Goal: Task Accomplishment & Management: Manage account settings

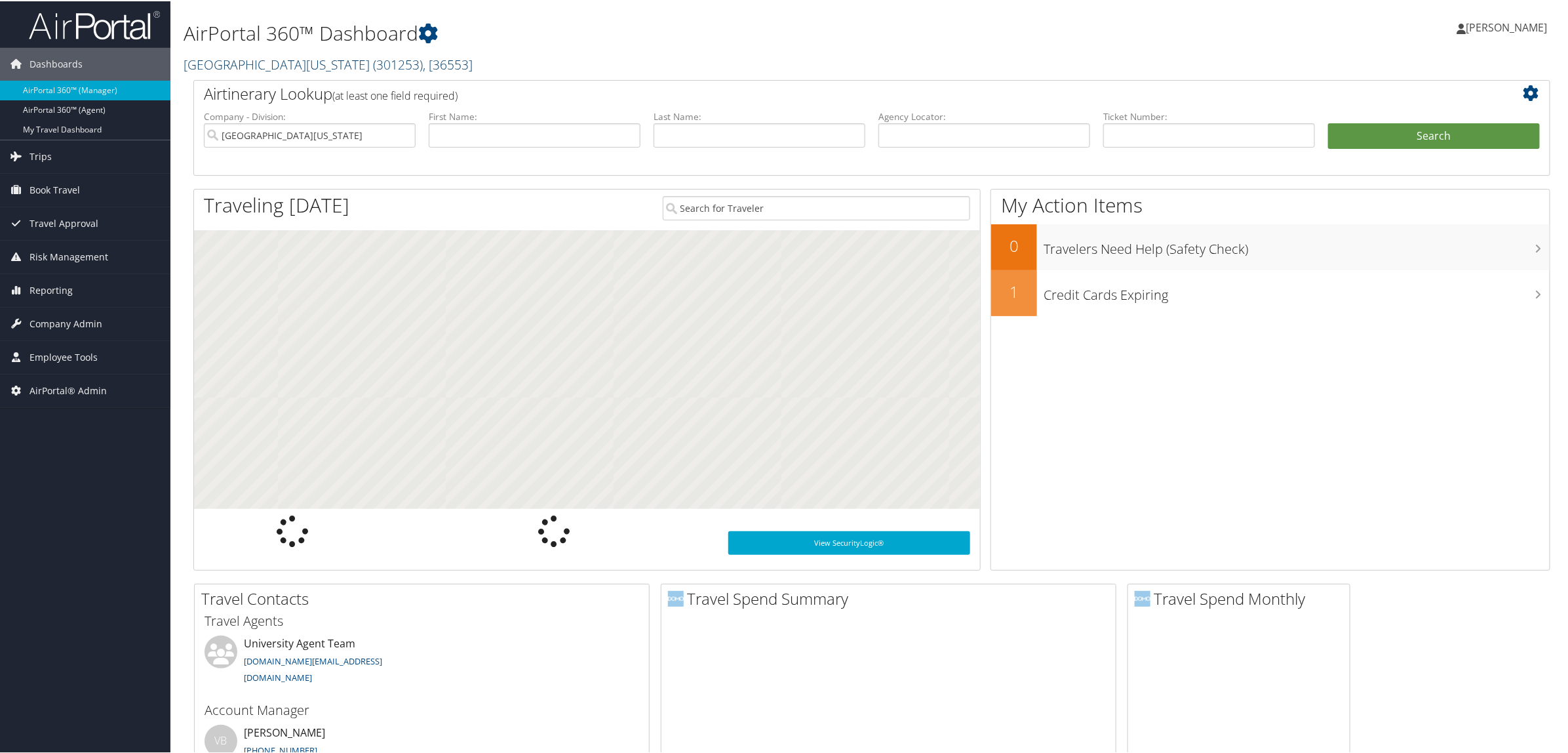
click at [243, 59] on link "University of Alabama ( 301253 ) , [ 36553 ]" at bounding box center [328, 63] width 290 height 17
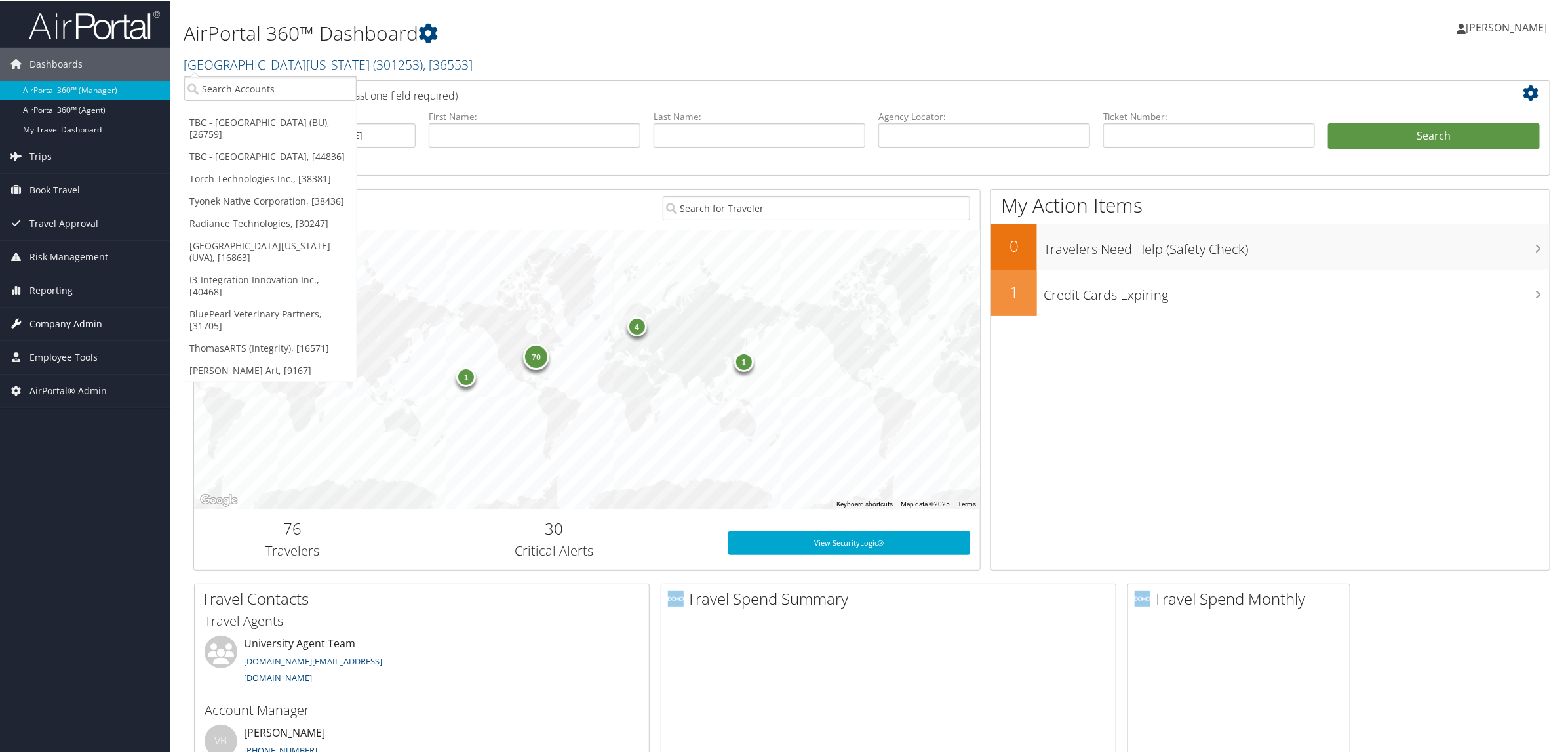
click at [61, 320] on span "Company Admin" at bounding box center [65, 323] width 73 height 33
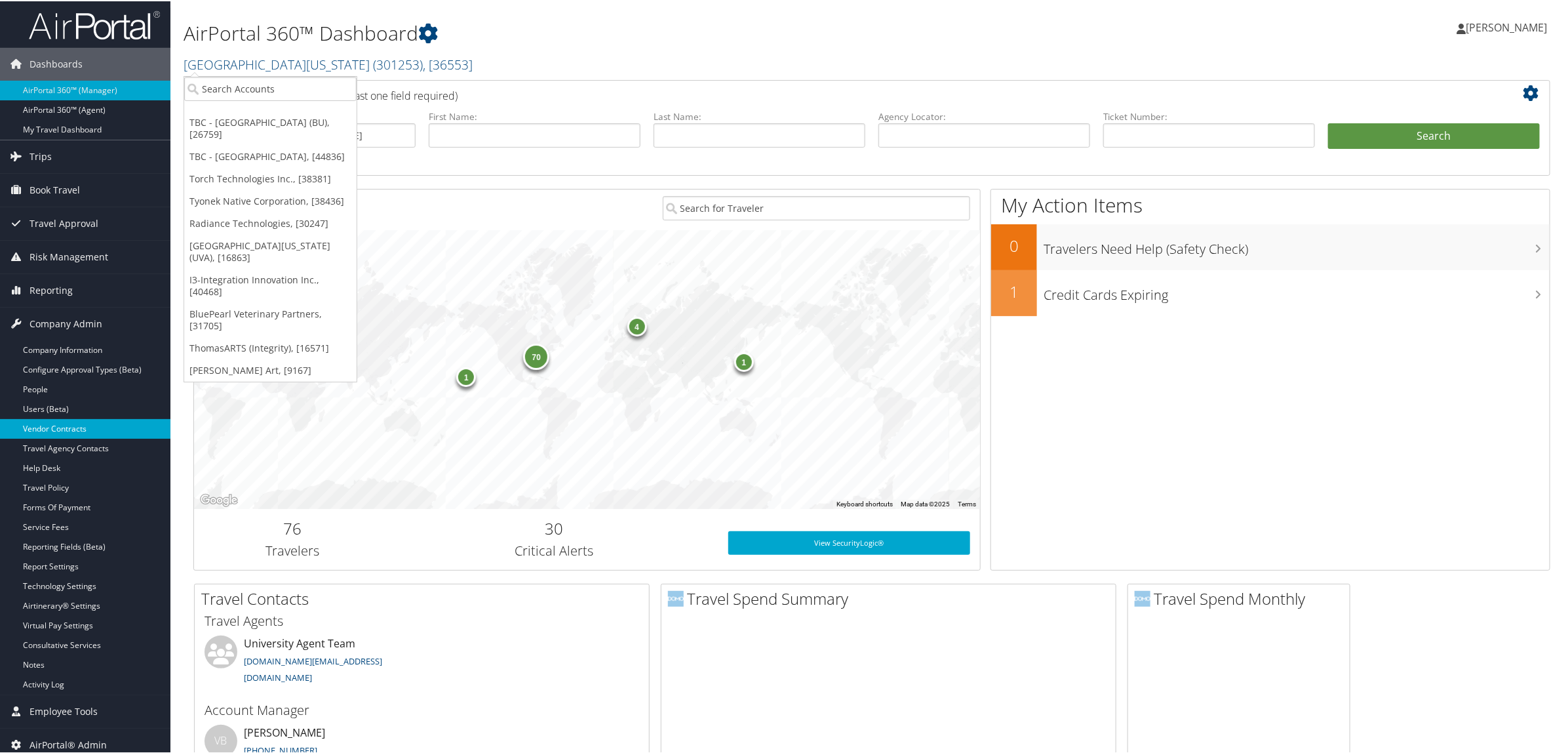
click at [53, 430] on link "Vendor Contracts" at bounding box center [85, 428] width 170 height 19
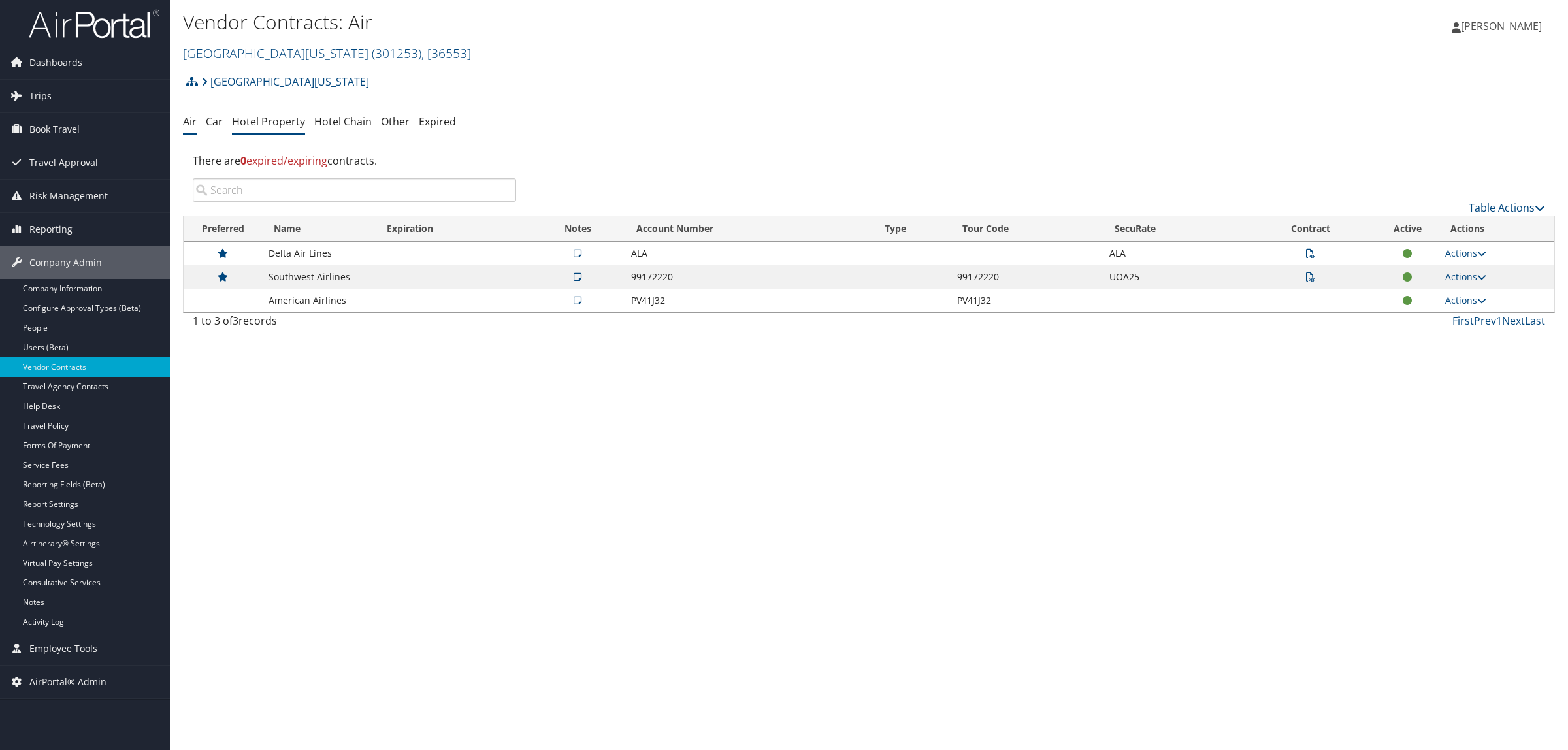
click at [281, 119] on link "Hotel Property" at bounding box center [269, 121] width 74 height 15
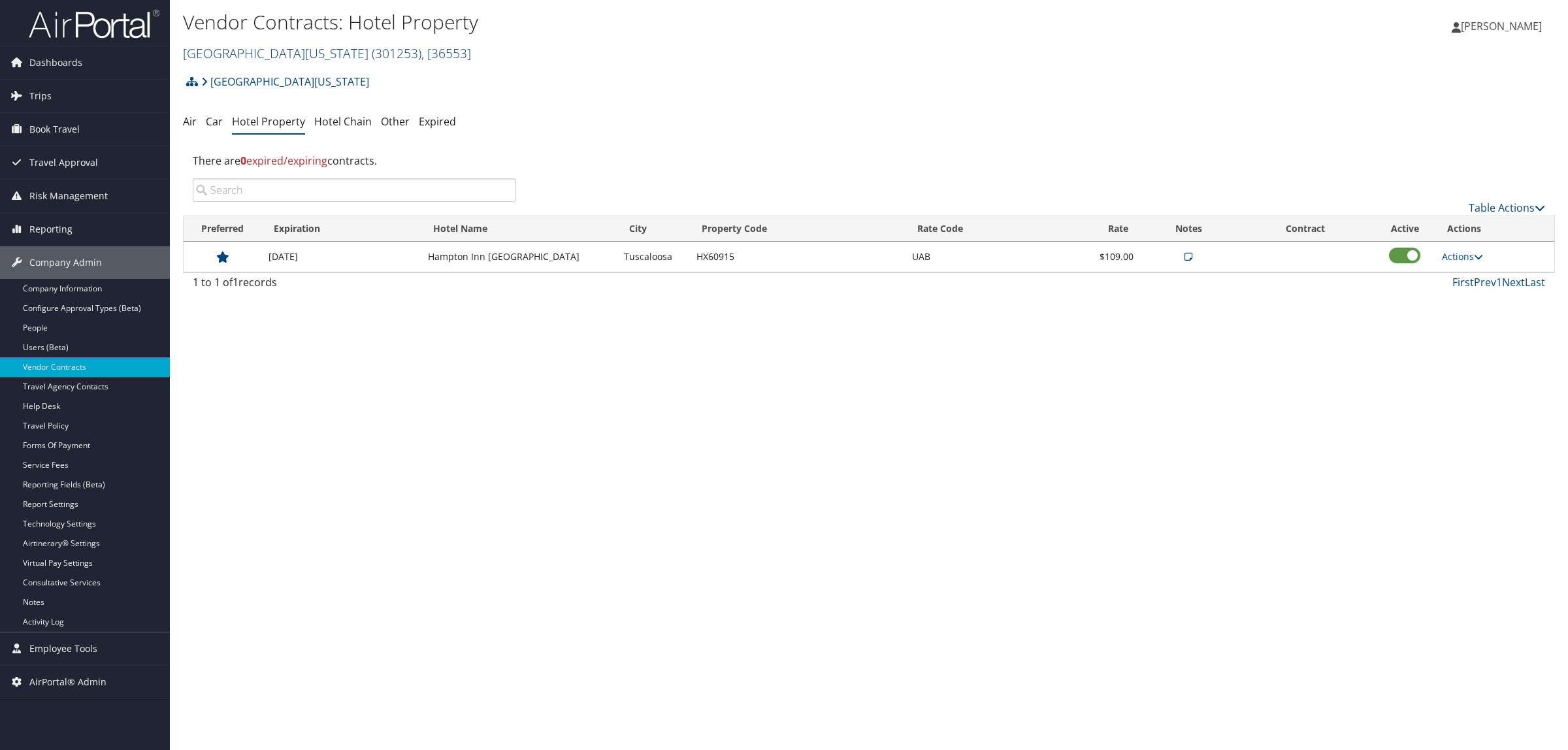
click at [258, 51] on link "University of Alabama ( 301253 ) , [ 36553 ]" at bounding box center [327, 53] width 288 height 17
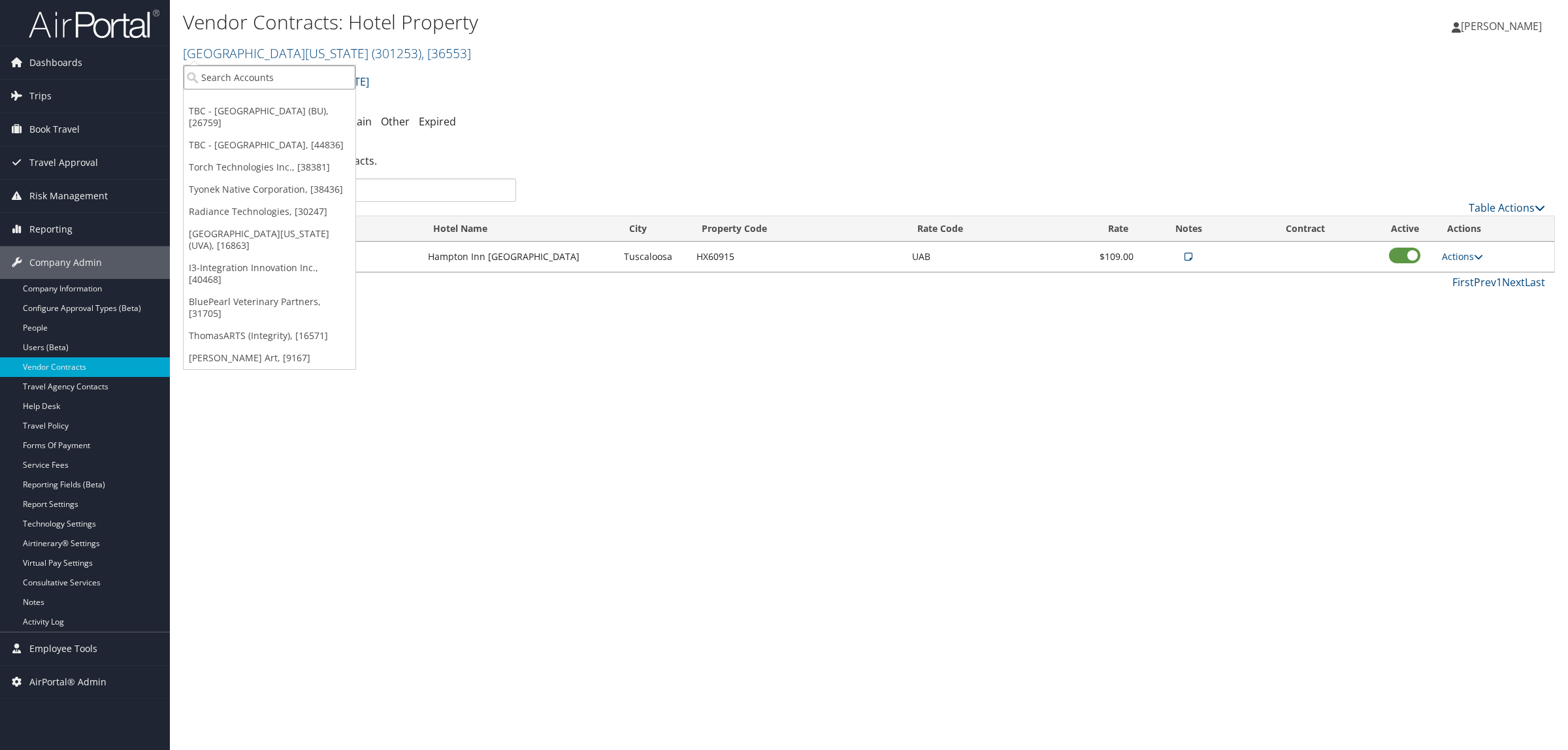
click at [258, 78] on input "search" at bounding box center [269, 76] width 171 height 24
type input "mcleod"
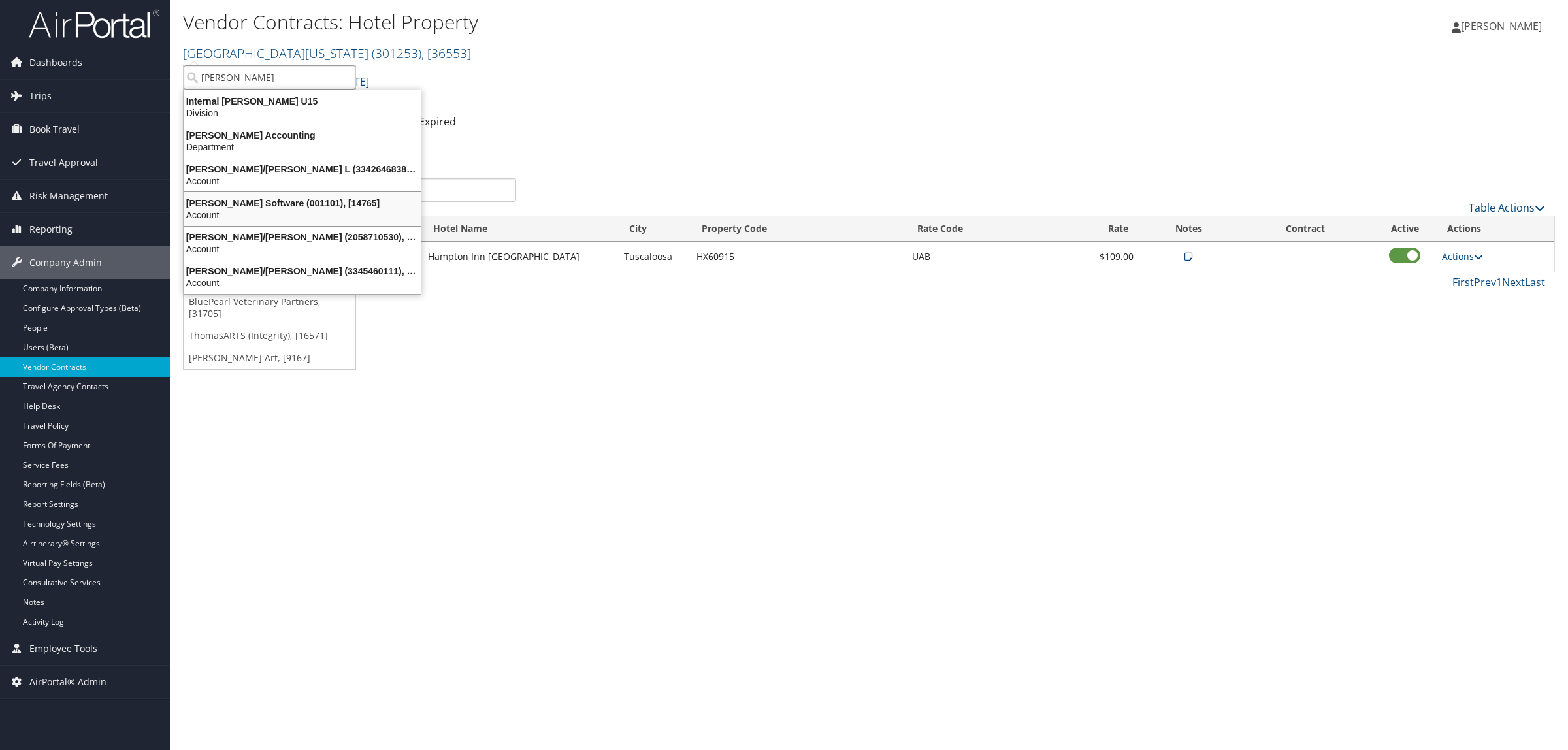
click at [229, 202] on div "McLeod Software (001101), [14765]" at bounding box center [302, 203] width 253 height 12
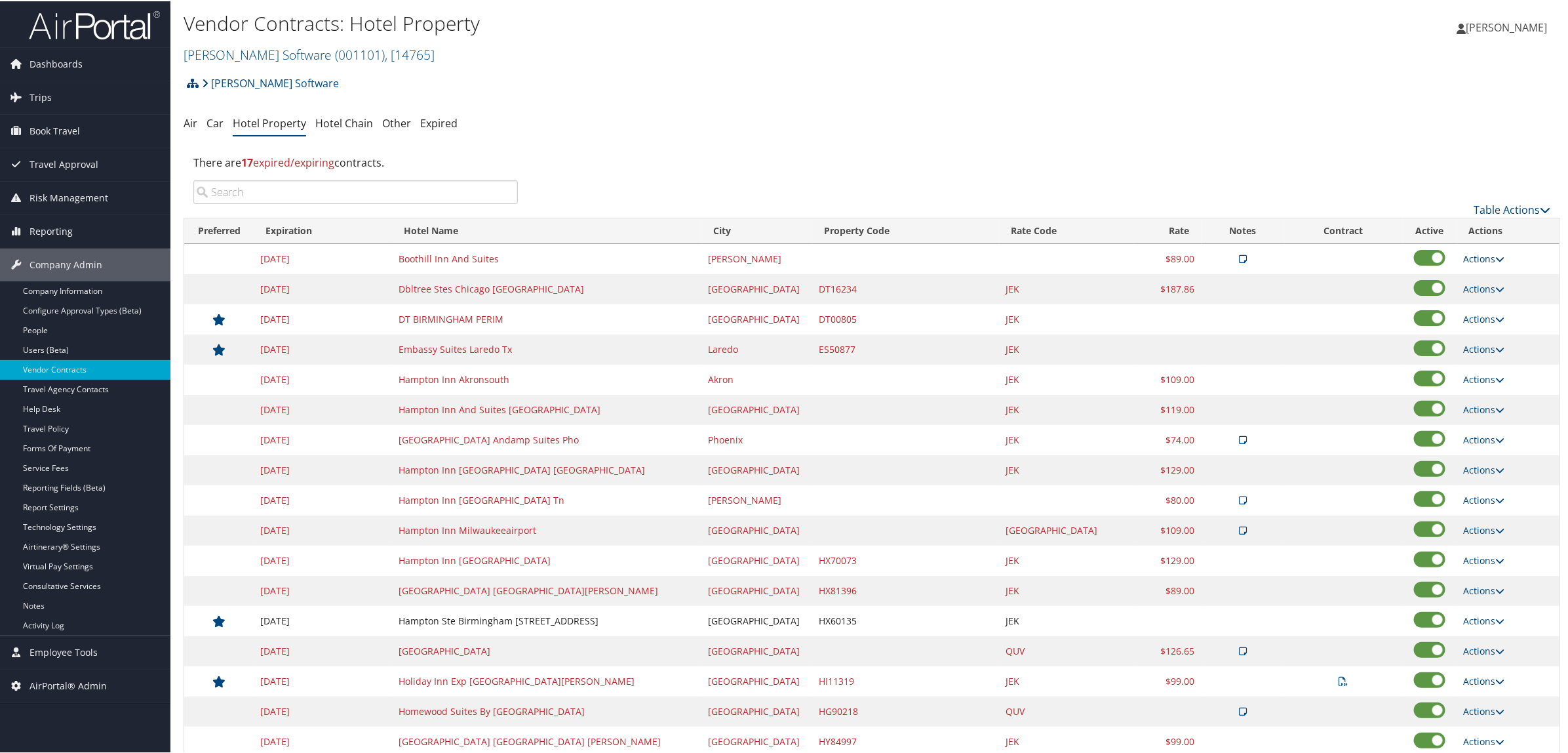
click at [1464, 257] on link "Actions" at bounding box center [1484, 257] width 42 height 13
click at [1485, 297] on link "Edit" at bounding box center [1482, 299] width 71 height 22
select select "NLRA"
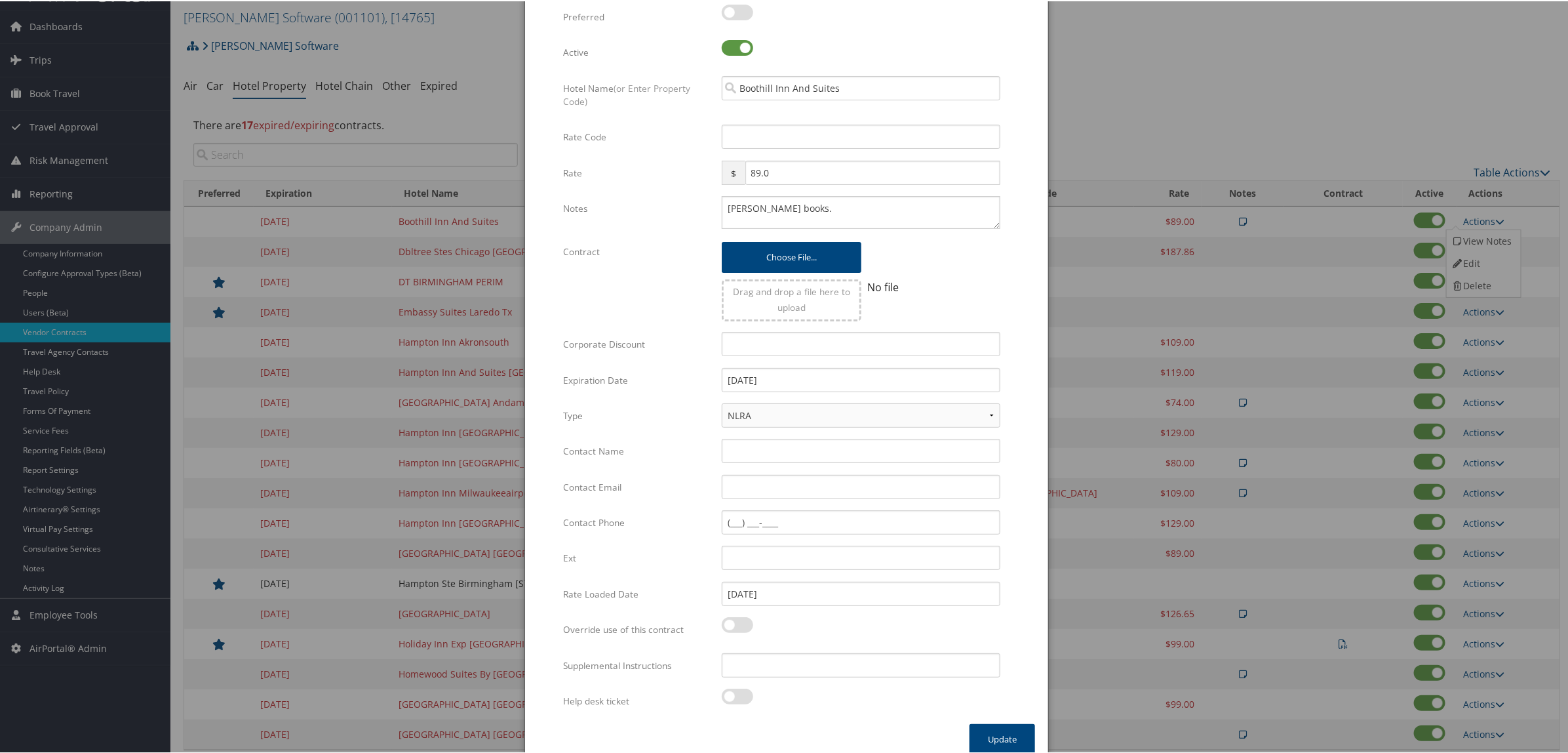
scroll to position [57, 0]
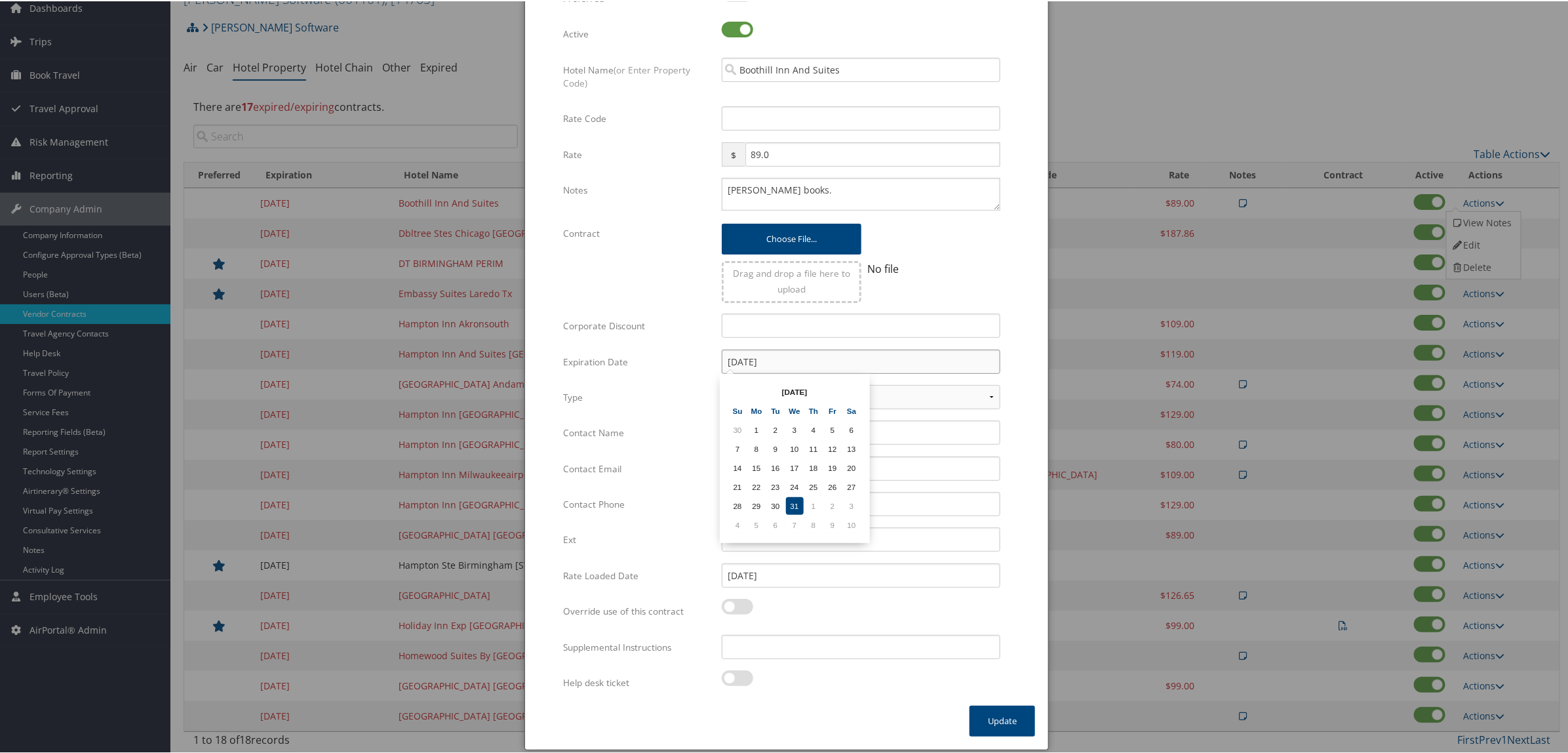
click at [782, 352] on input "[DATE]" at bounding box center [861, 359] width 279 height 24
drag, startPoint x: 777, startPoint y: 351, endPoint x: 753, endPoint y: 356, distance: 24.5
click at [753, 356] on input "[DATE]" at bounding box center [861, 359] width 279 height 24
click at [806, 354] on input "[DATE]" at bounding box center [861, 359] width 279 height 24
drag, startPoint x: 801, startPoint y: 358, endPoint x: 610, endPoint y: 352, distance: 191.1
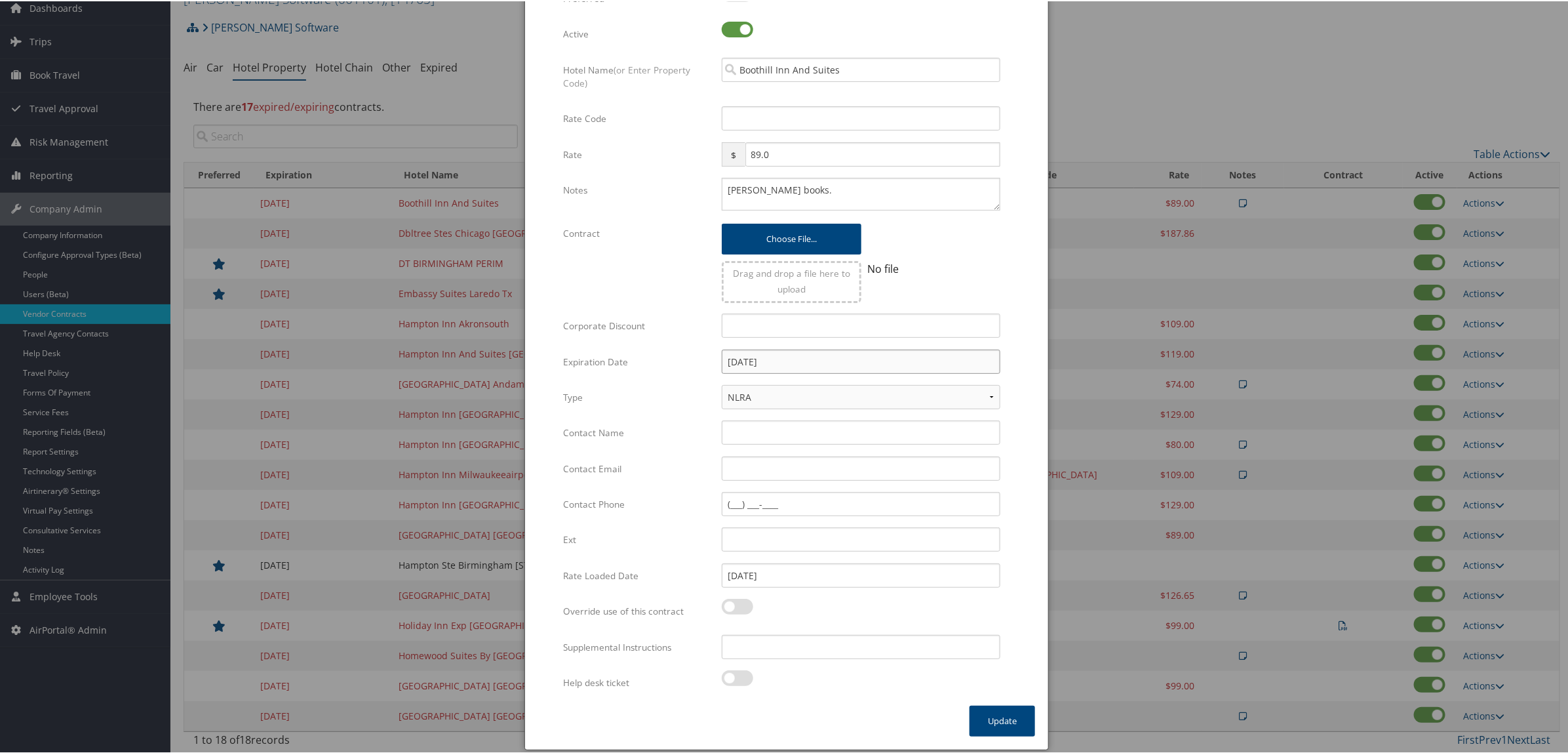
click at [610, 352] on div "Expiration Date 12/31/2025 Multiple values The selected items contain different…" at bounding box center [787, 365] width 447 height 35
click at [811, 351] on input "[DATE]" at bounding box center [861, 359] width 279 height 24
type input "[DATE]"
click at [790, 498] on td "31" at bounding box center [795, 504] width 17 height 17
click at [1023, 712] on button "Update" at bounding box center [1002, 720] width 65 height 31
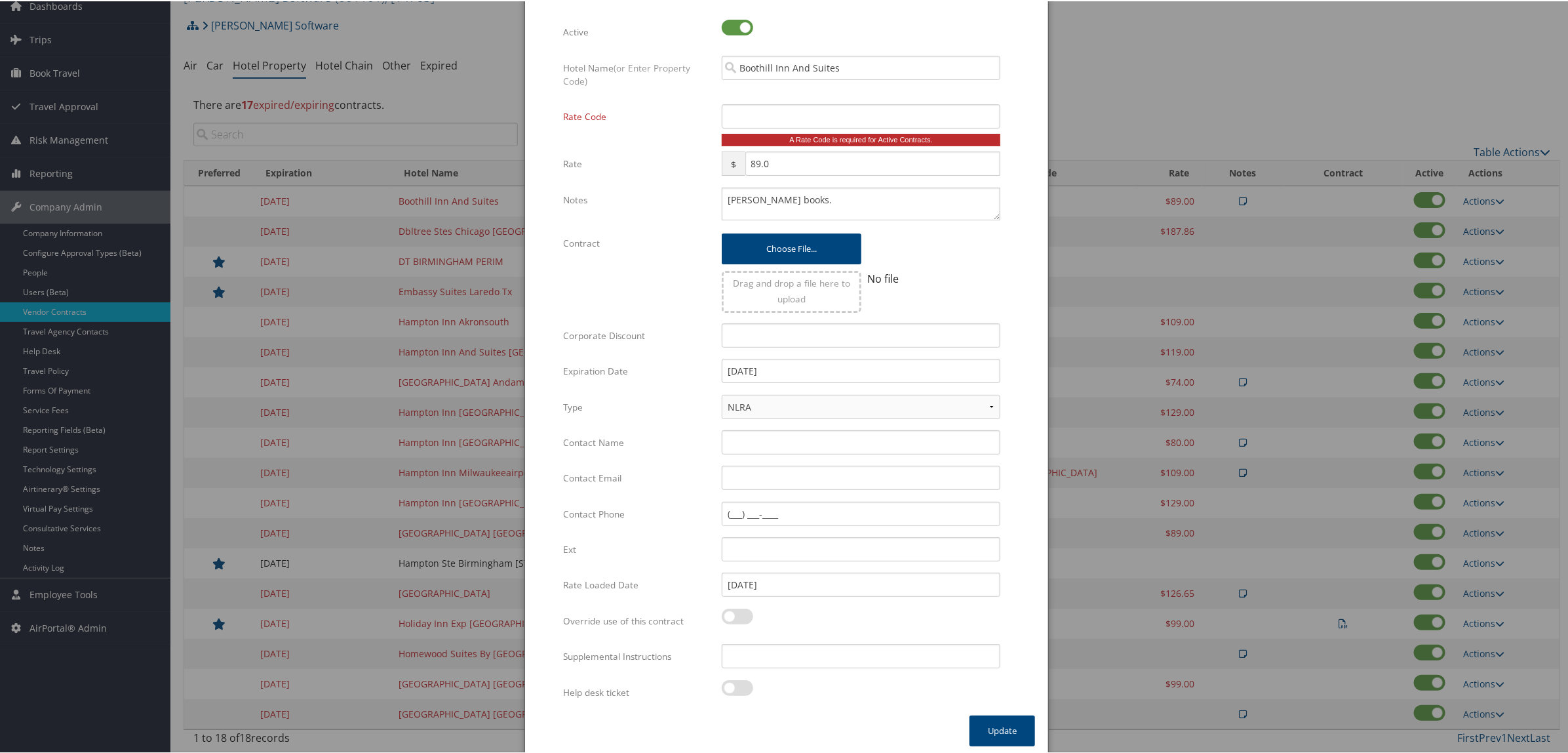
click at [1080, 66] on div at bounding box center [787, 376] width 1574 height 753
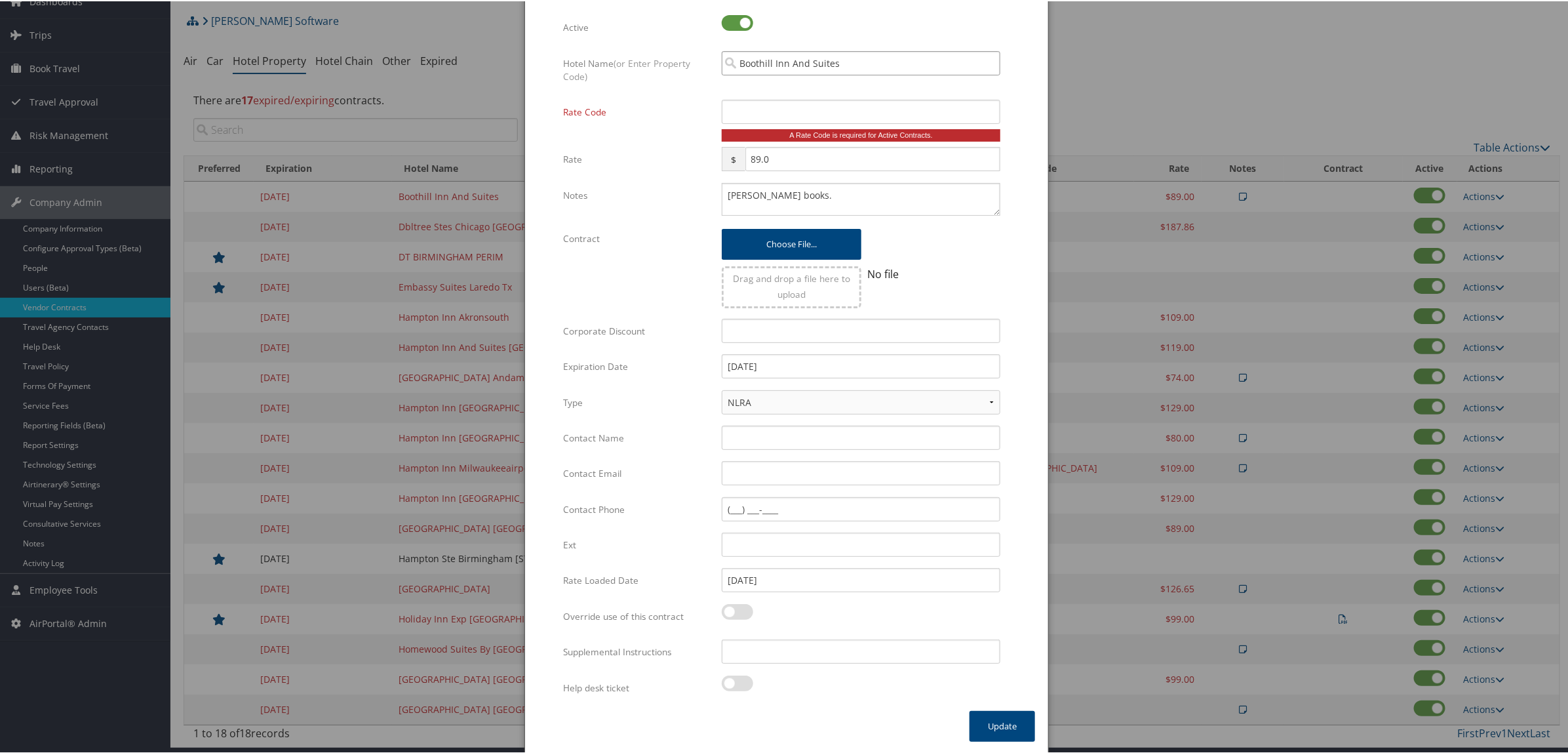
click at [911, 52] on input "Boothill Inn And Suites" at bounding box center [861, 61] width 279 height 24
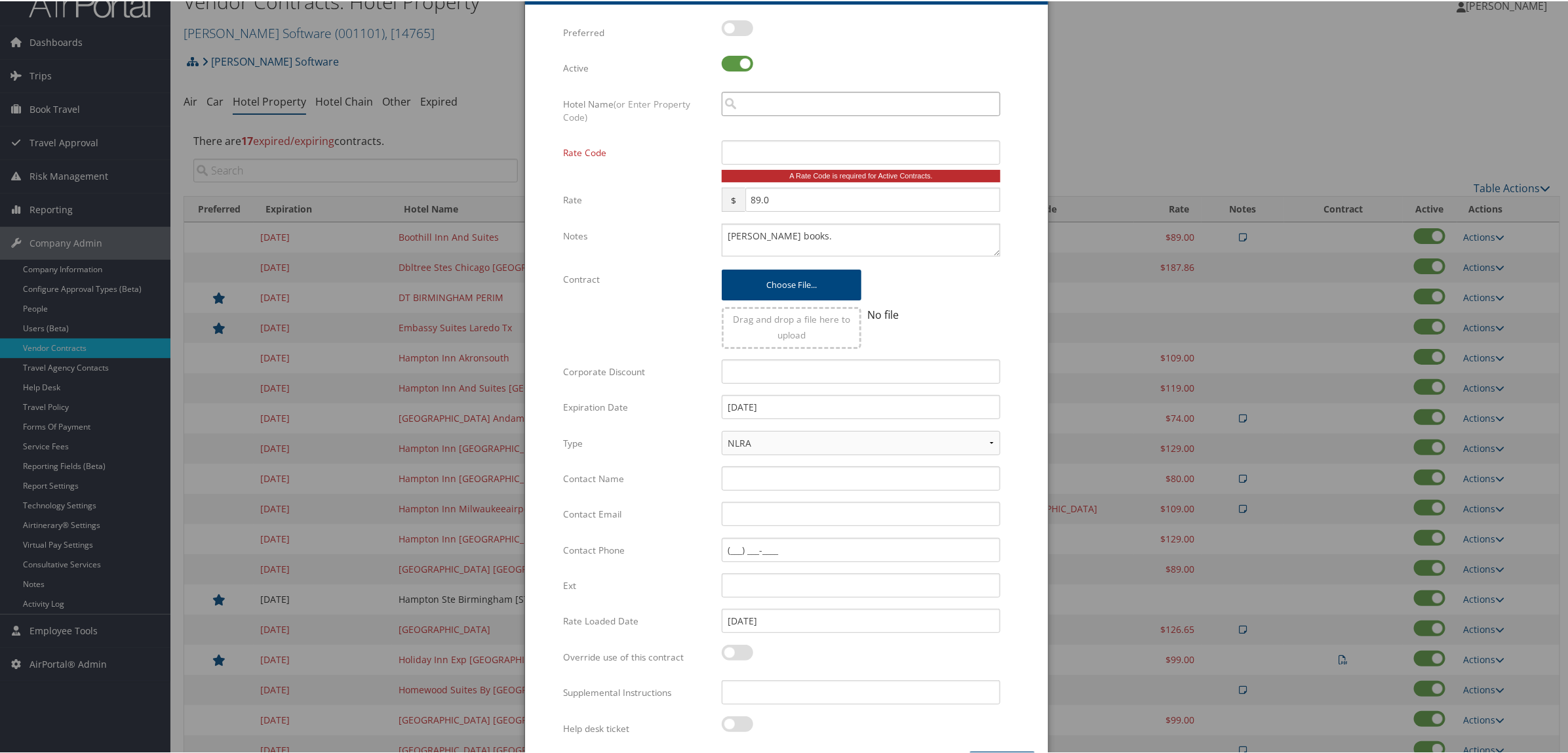
scroll to position [0, 0]
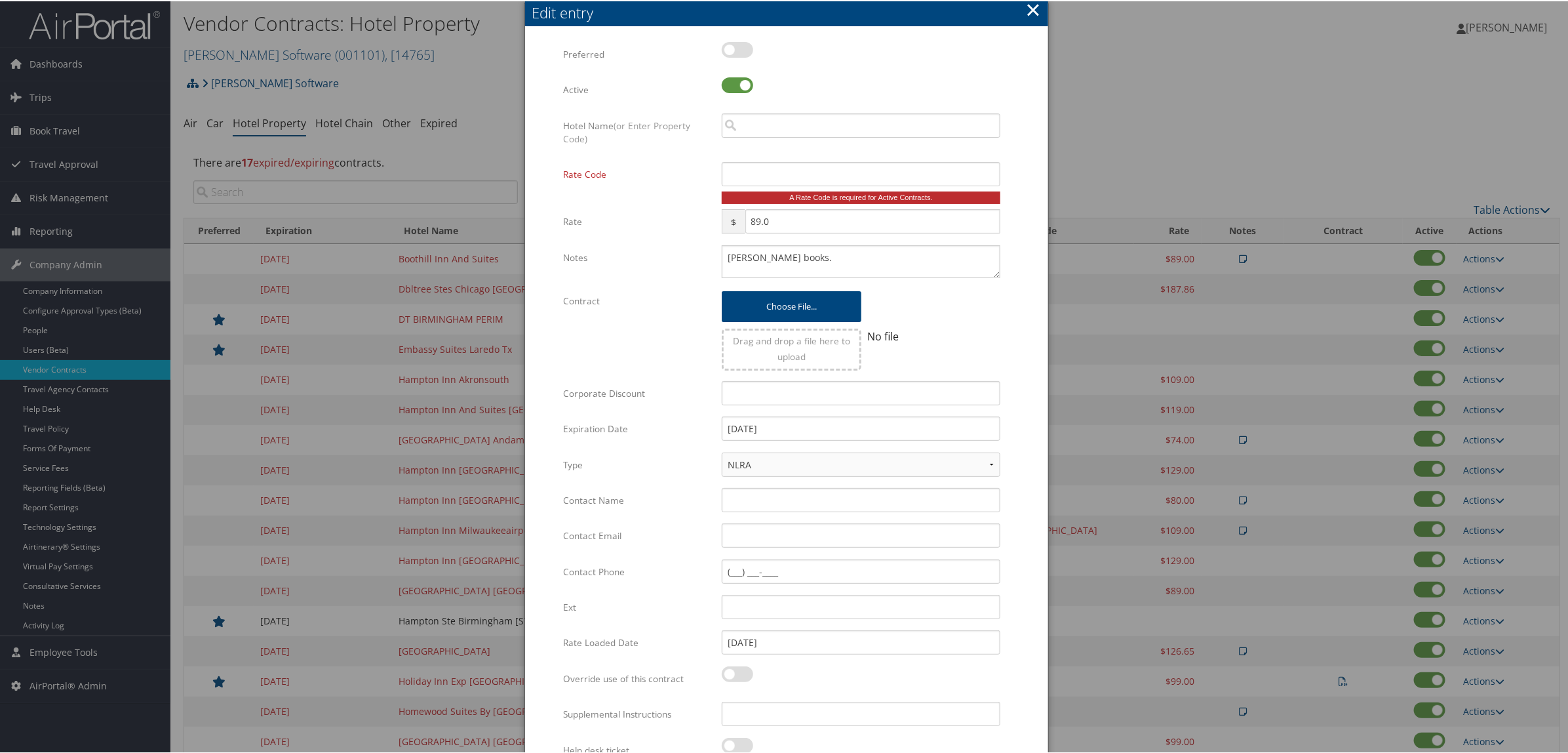
click at [1030, 7] on button "×" at bounding box center [1034, 8] width 16 height 26
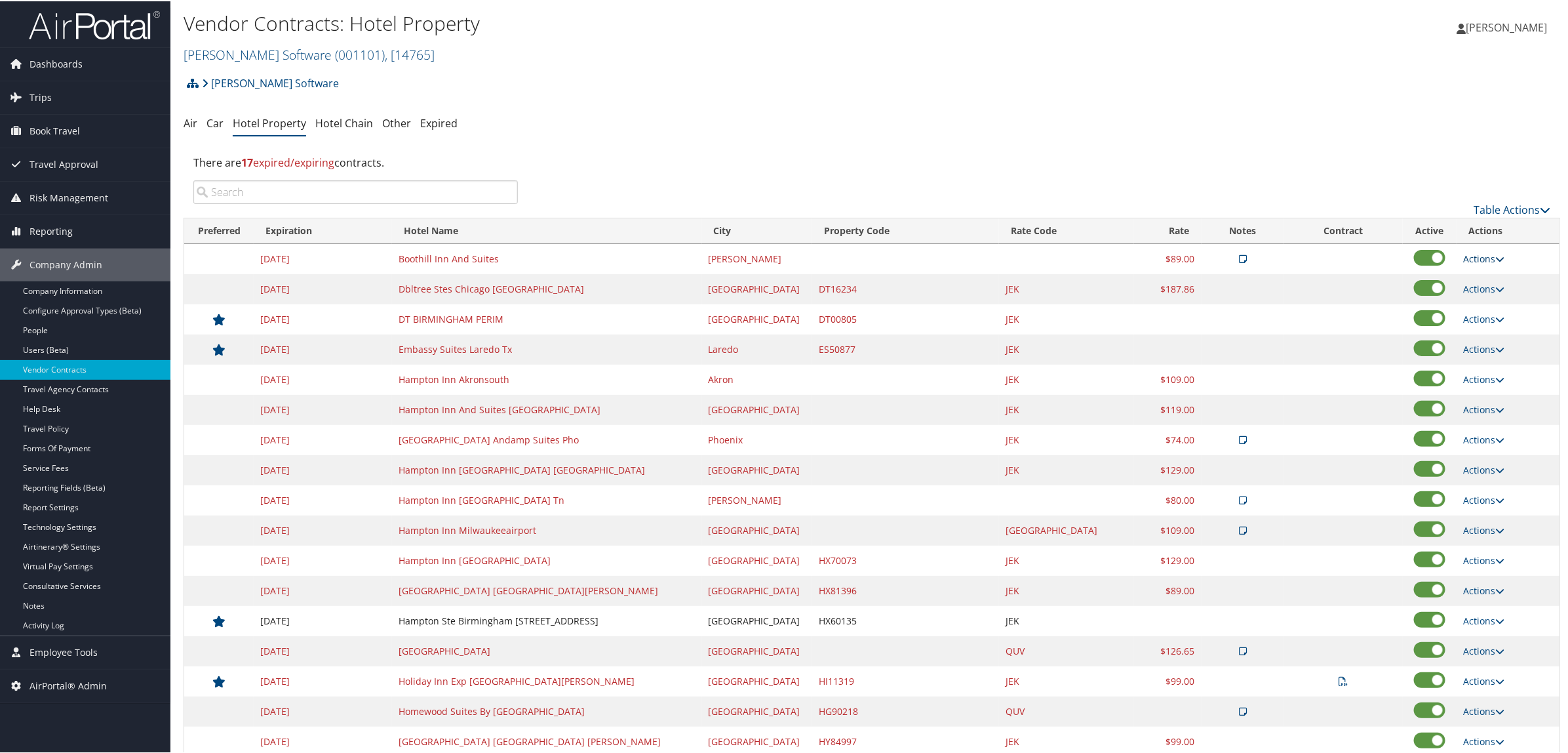
click at [1469, 257] on link "Actions" at bounding box center [1484, 257] width 42 height 13
click at [1485, 325] on link "Delete" at bounding box center [1482, 322] width 71 height 22
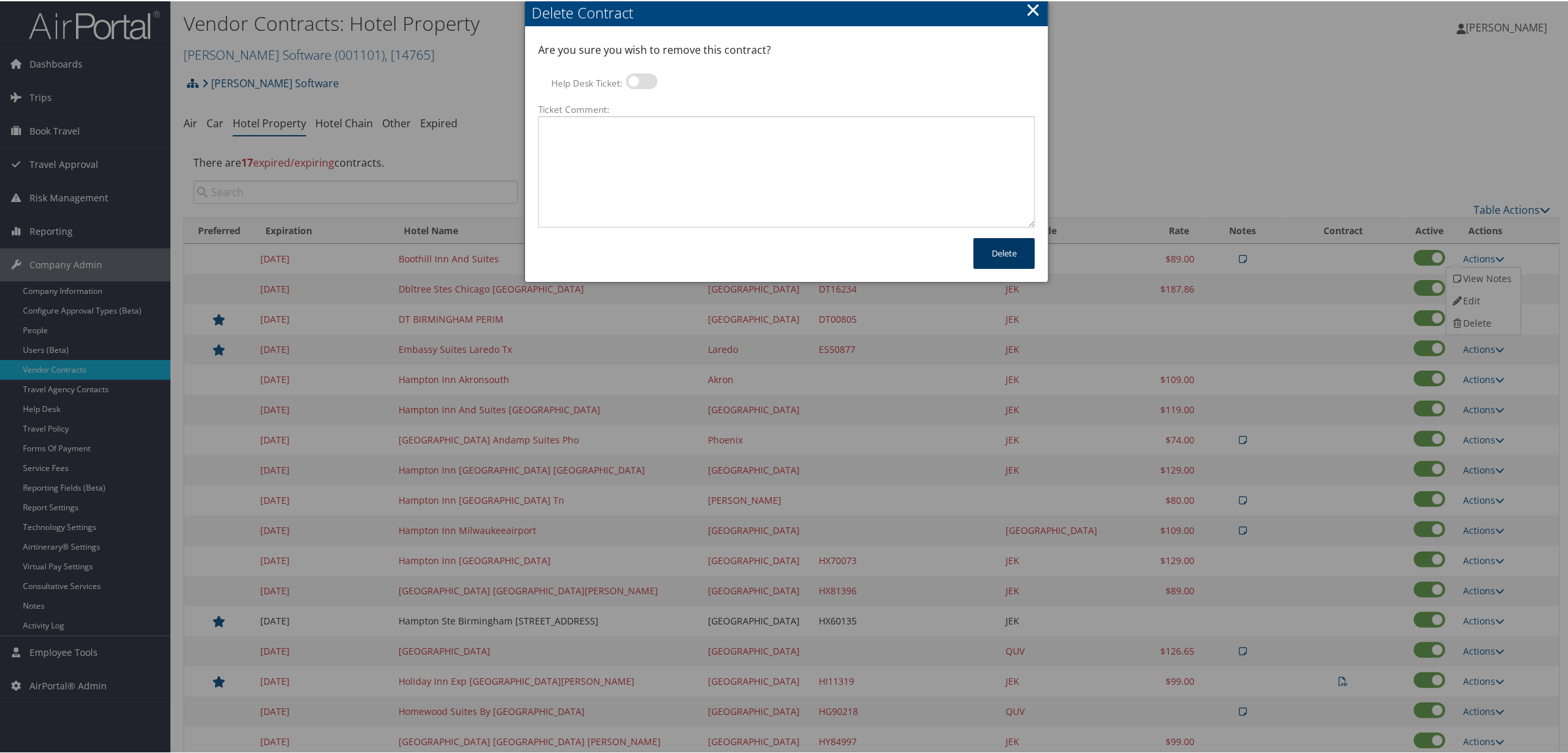
click at [1014, 249] on button "Delete" at bounding box center [1004, 253] width 61 height 31
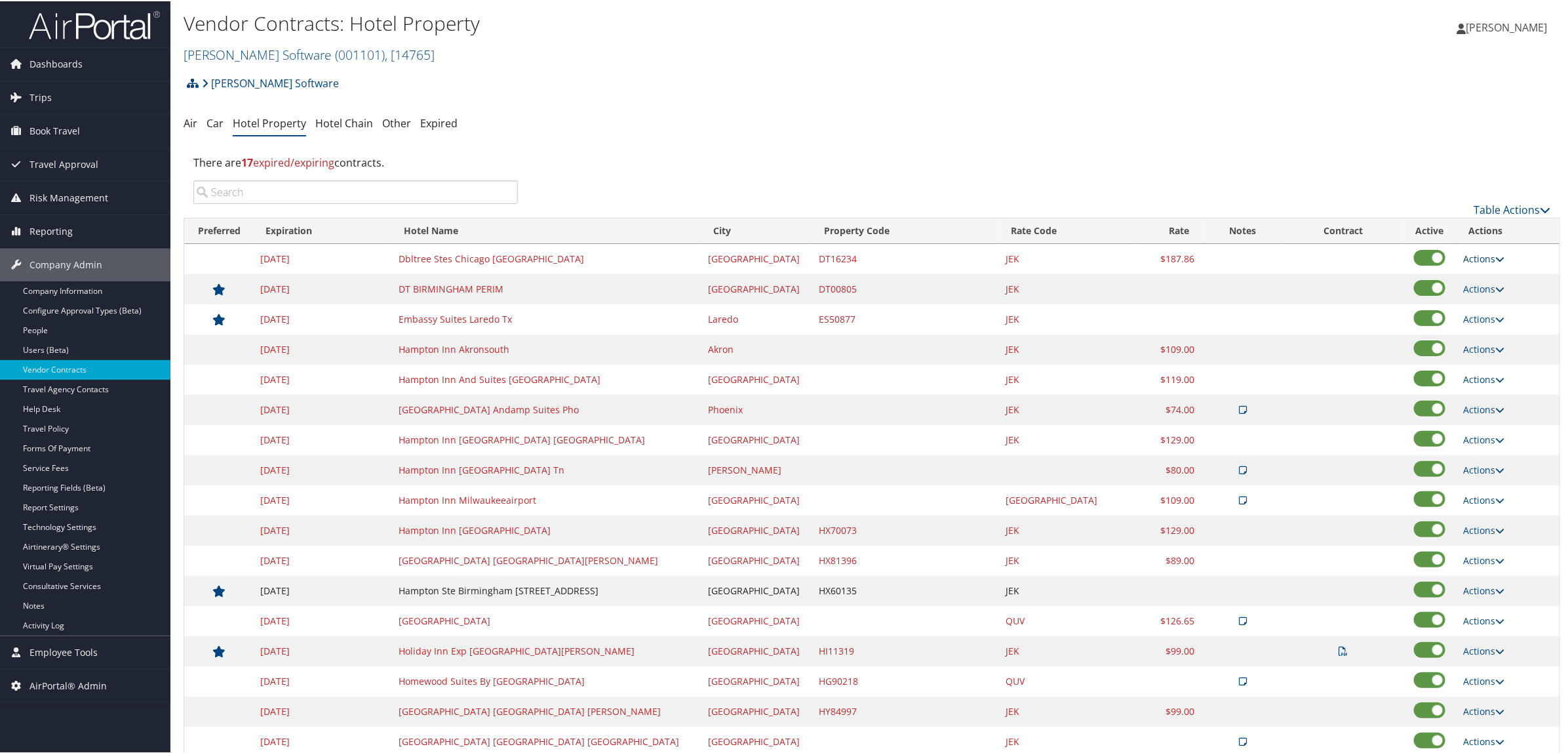
click at [1467, 256] on link "Actions" at bounding box center [1484, 257] width 42 height 13
click at [1481, 280] on link "Edit" at bounding box center [1472, 277] width 51 height 22
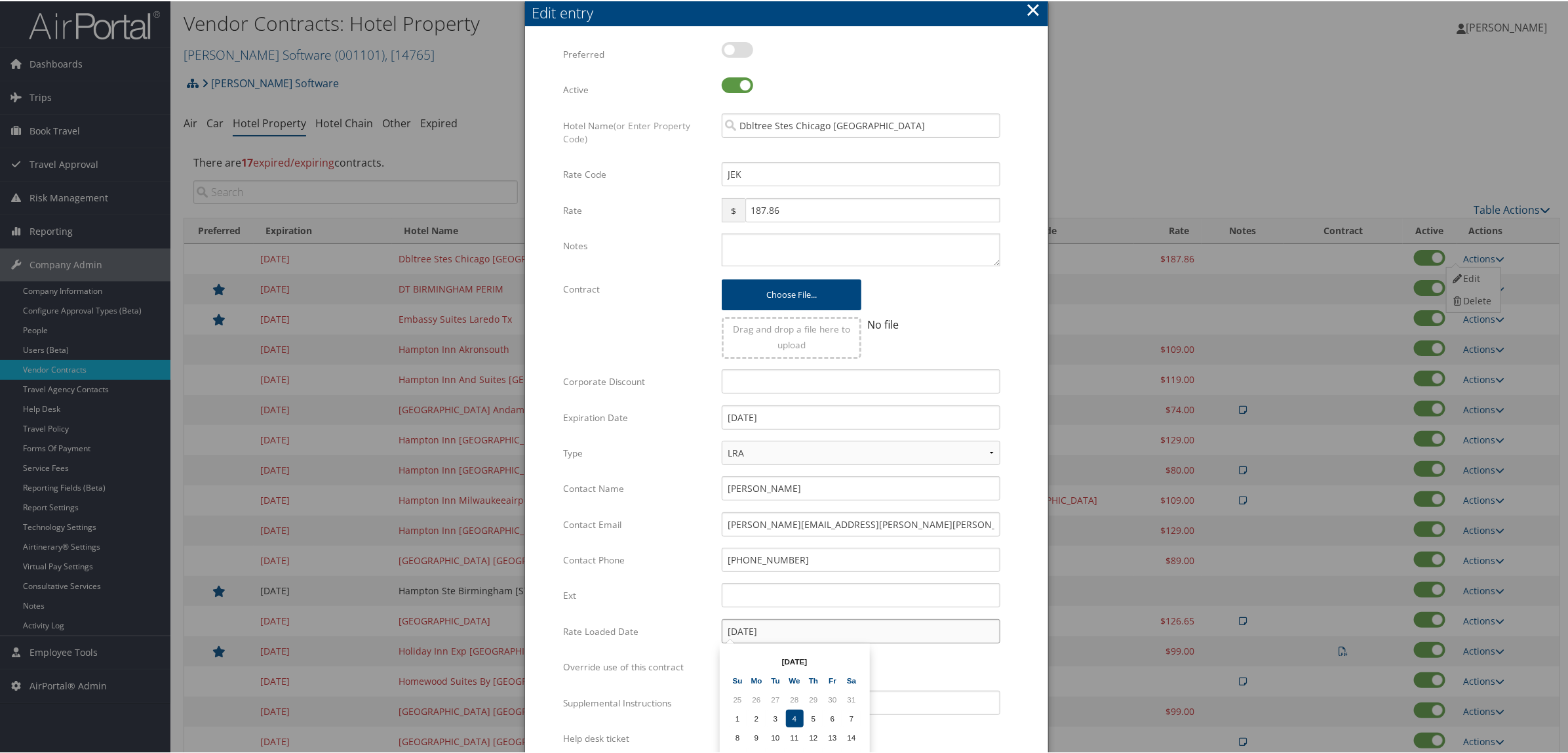
click at [788, 633] on input "09/04/2024" at bounding box center [861, 630] width 279 height 24
drag, startPoint x: 794, startPoint y: 410, endPoint x: 614, endPoint y: 427, distance: 180.8
click at [631, 421] on div "Expiration Date 12/31/2017 Multiple values The selected items contain different…" at bounding box center [787, 422] width 447 height 35
paste input "25"
type input "12/31/2025"
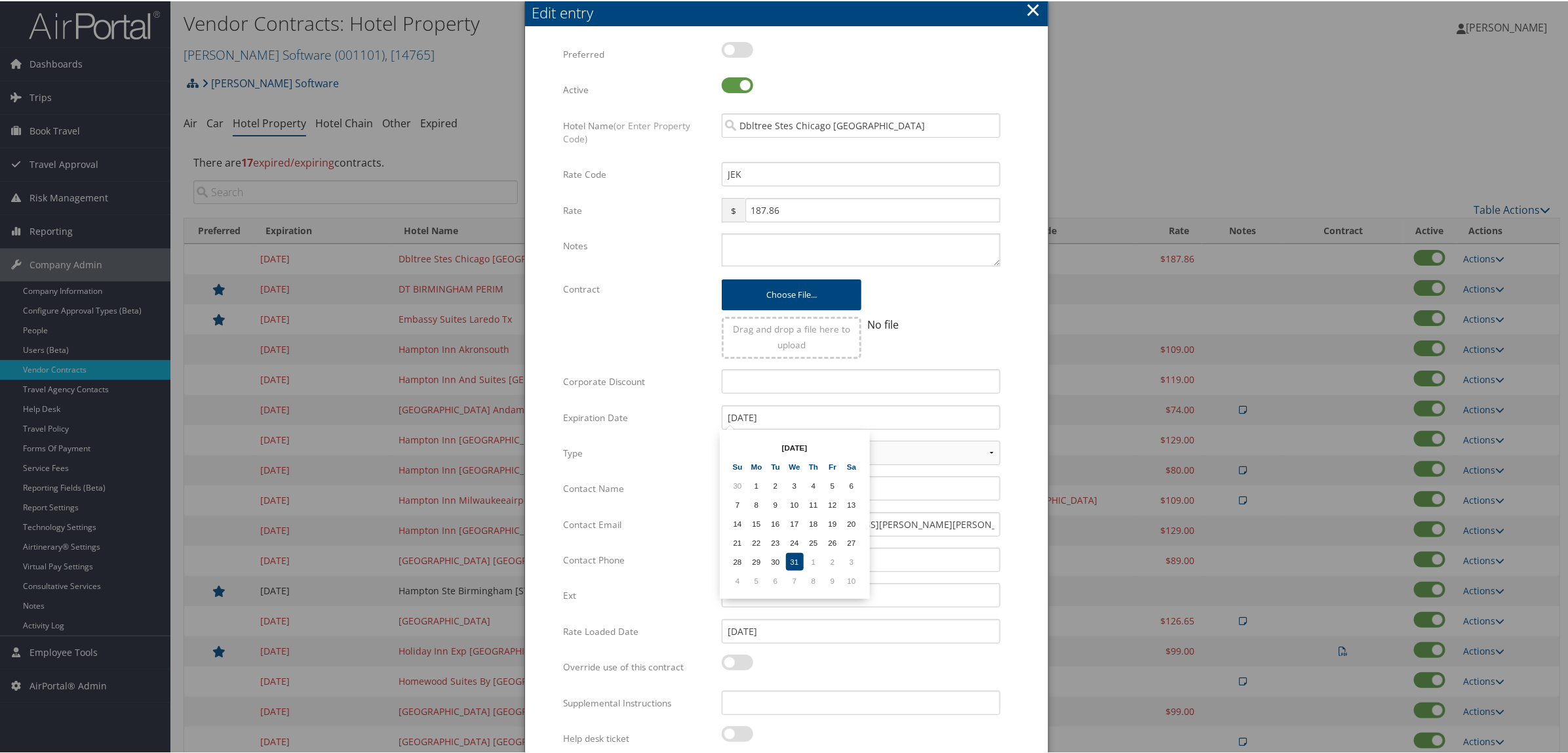
click at [792, 553] on td "31" at bounding box center [795, 561] width 17 height 17
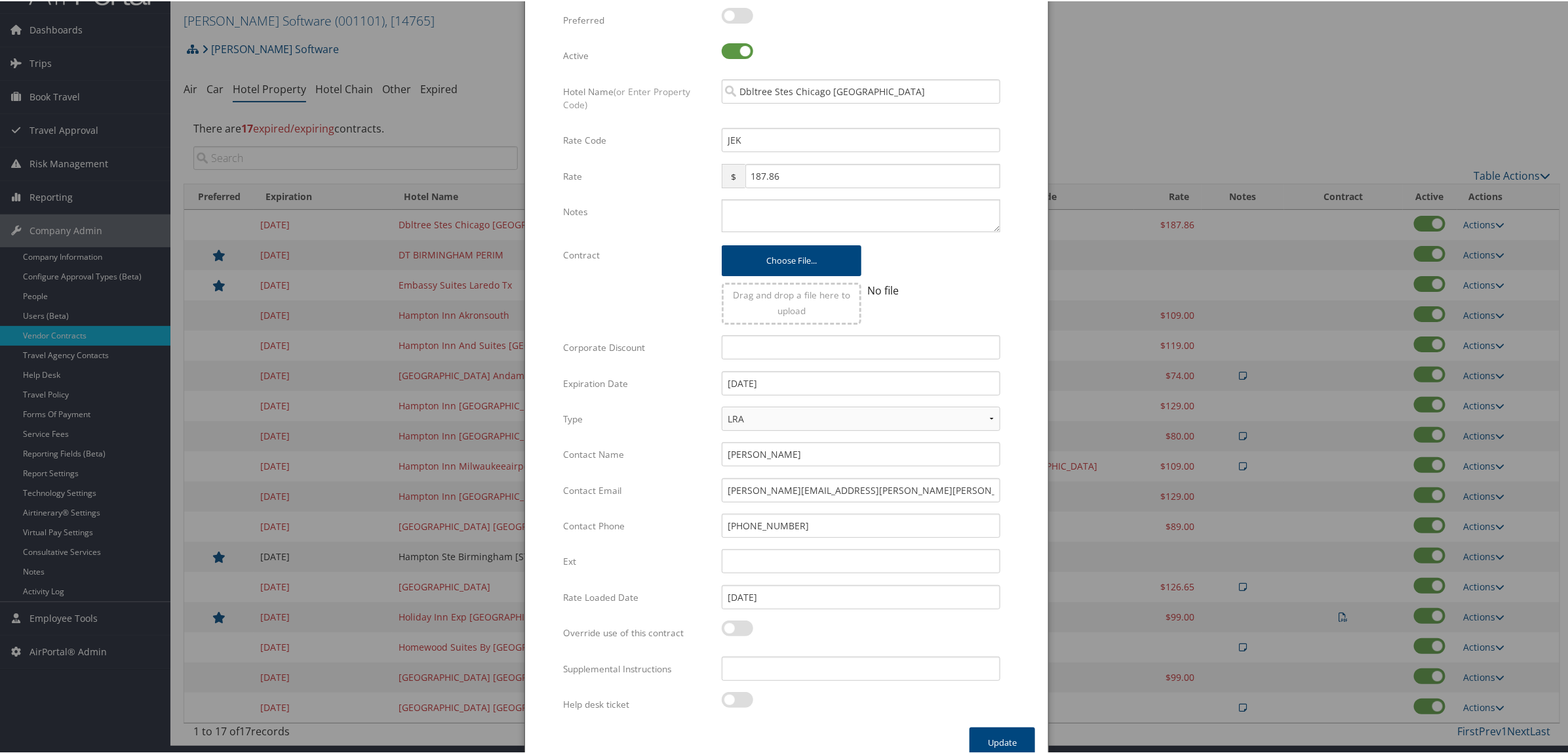
scroll to position [51, 0]
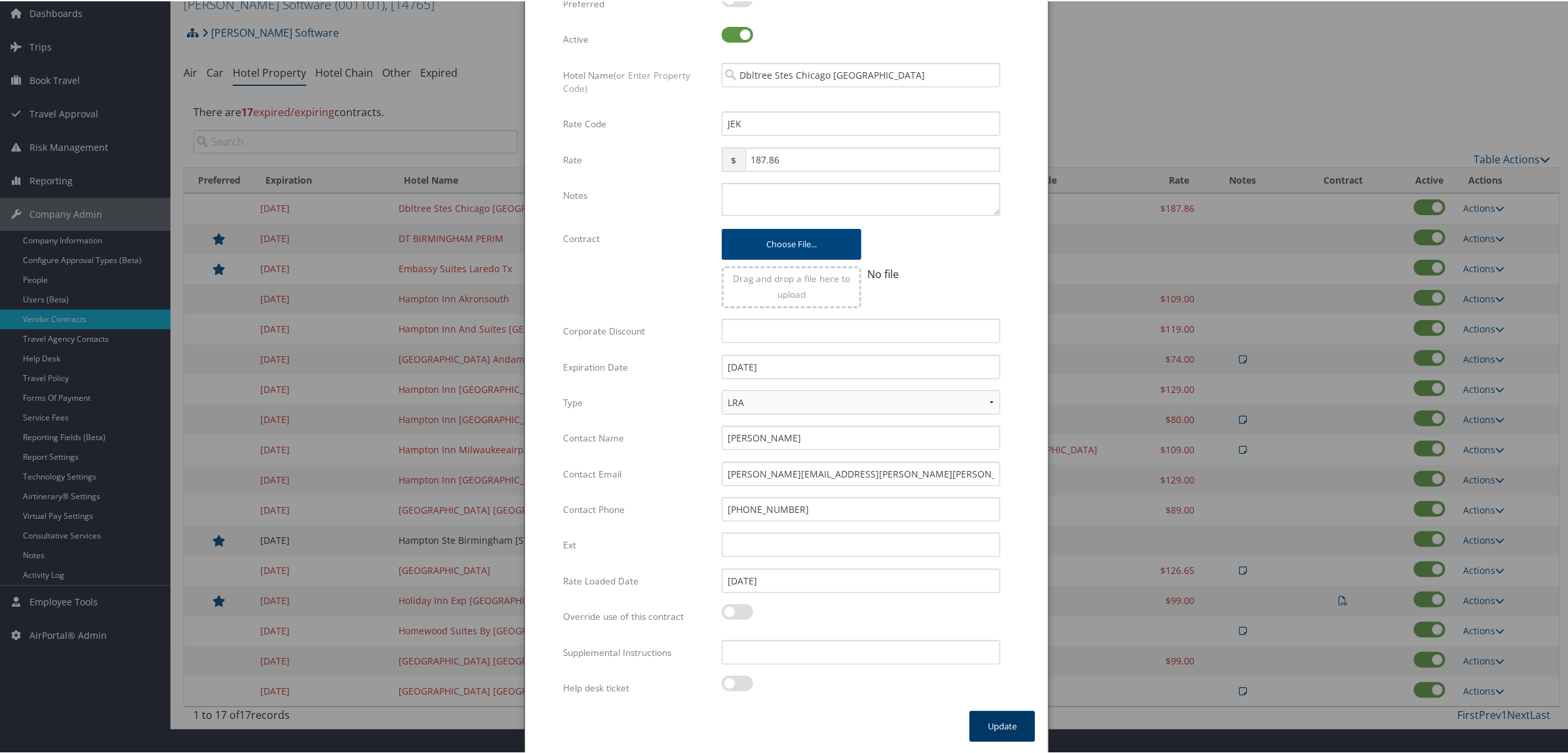
click at [1007, 717] on button "Update" at bounding box center [1002, 725] width 65 height 31
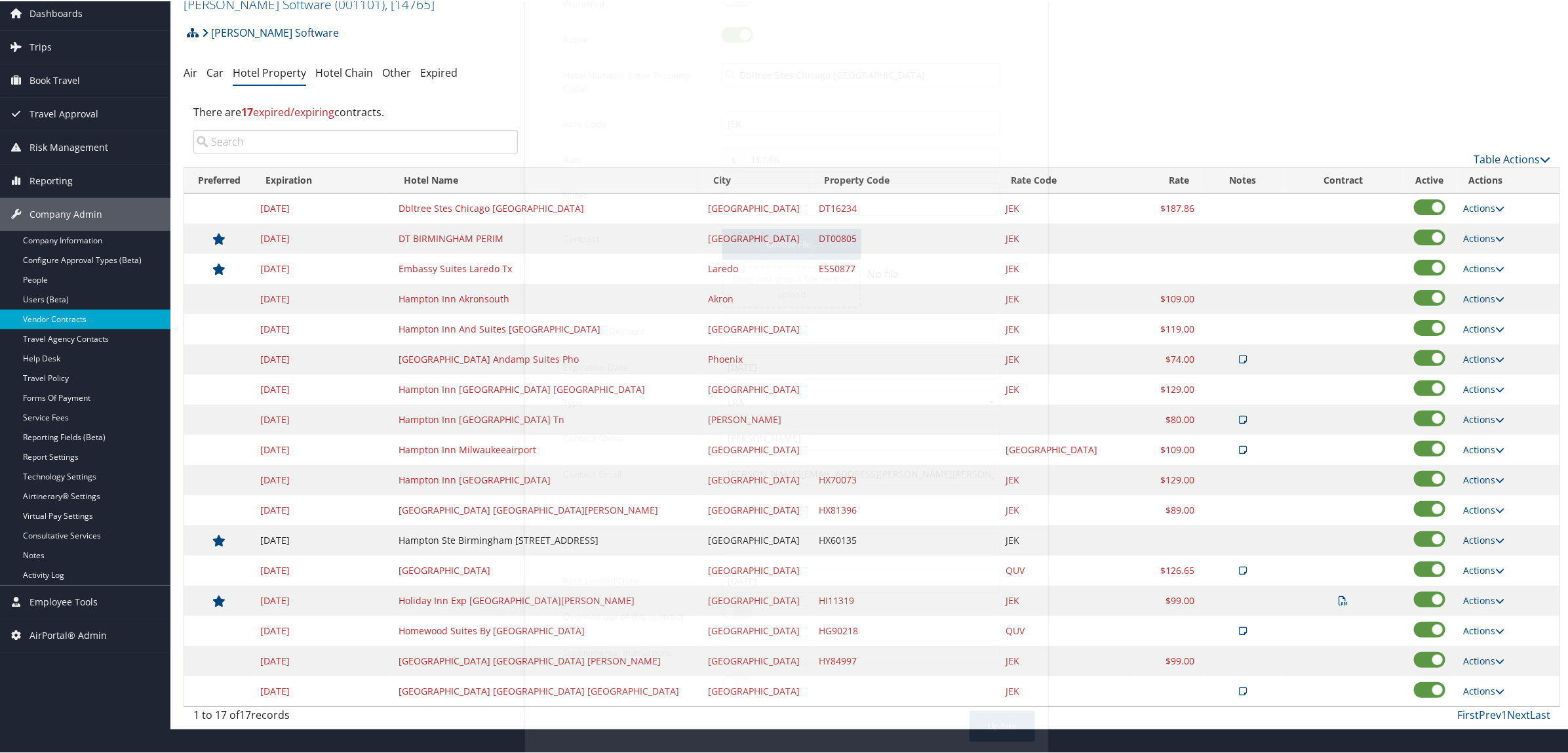
scroll to position [27, 0]
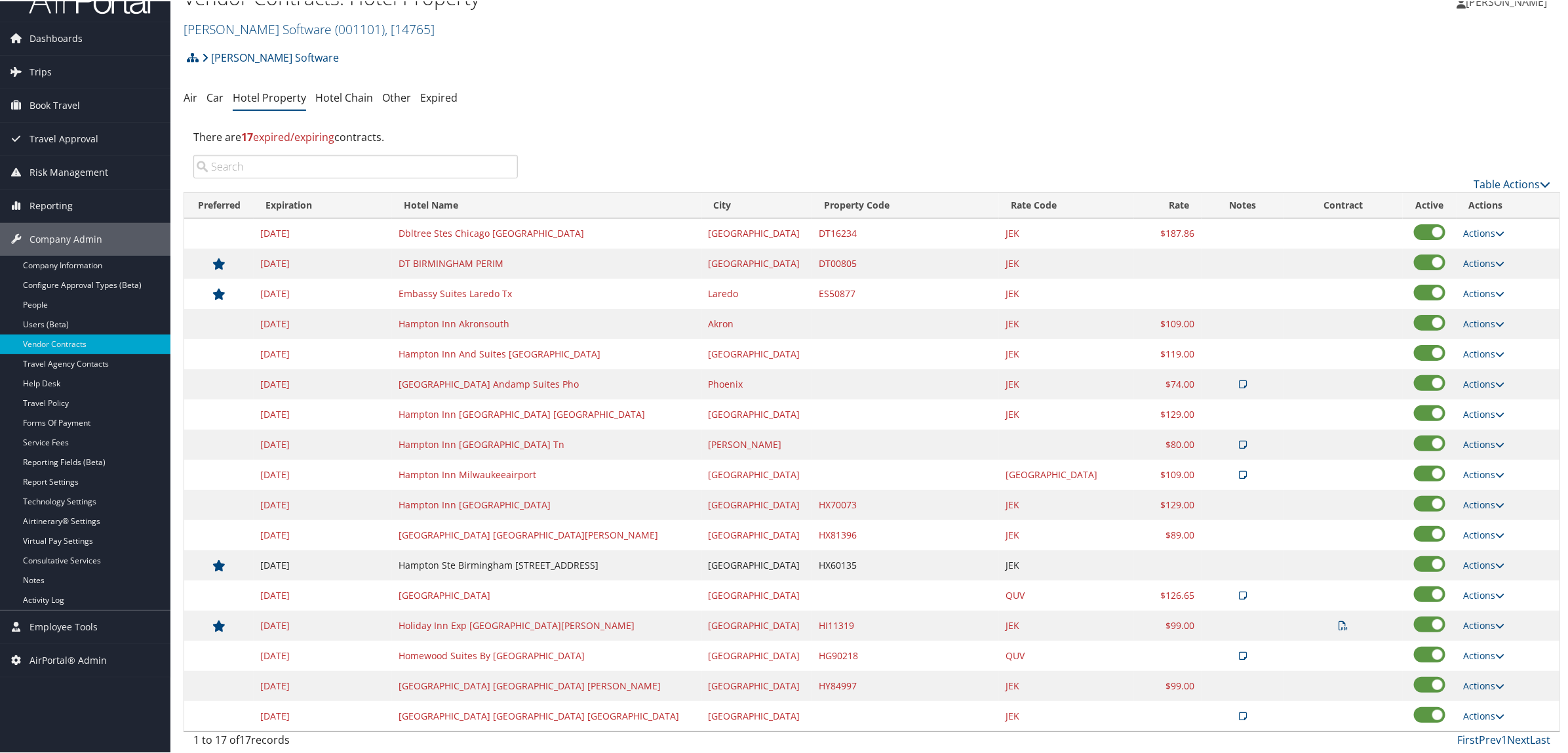
click at [1457, 267] on td "Actions Edit Delete" at bounding box center [1508, 261] width 102 height 30
click at [1471, 257] on link "Actions" at bounding box center [1484, 261] width 42 height 13
click at [1478, 284] on link "Edit" at bounding box center [1472, 282] width 51 height 22
select select "NLRA"
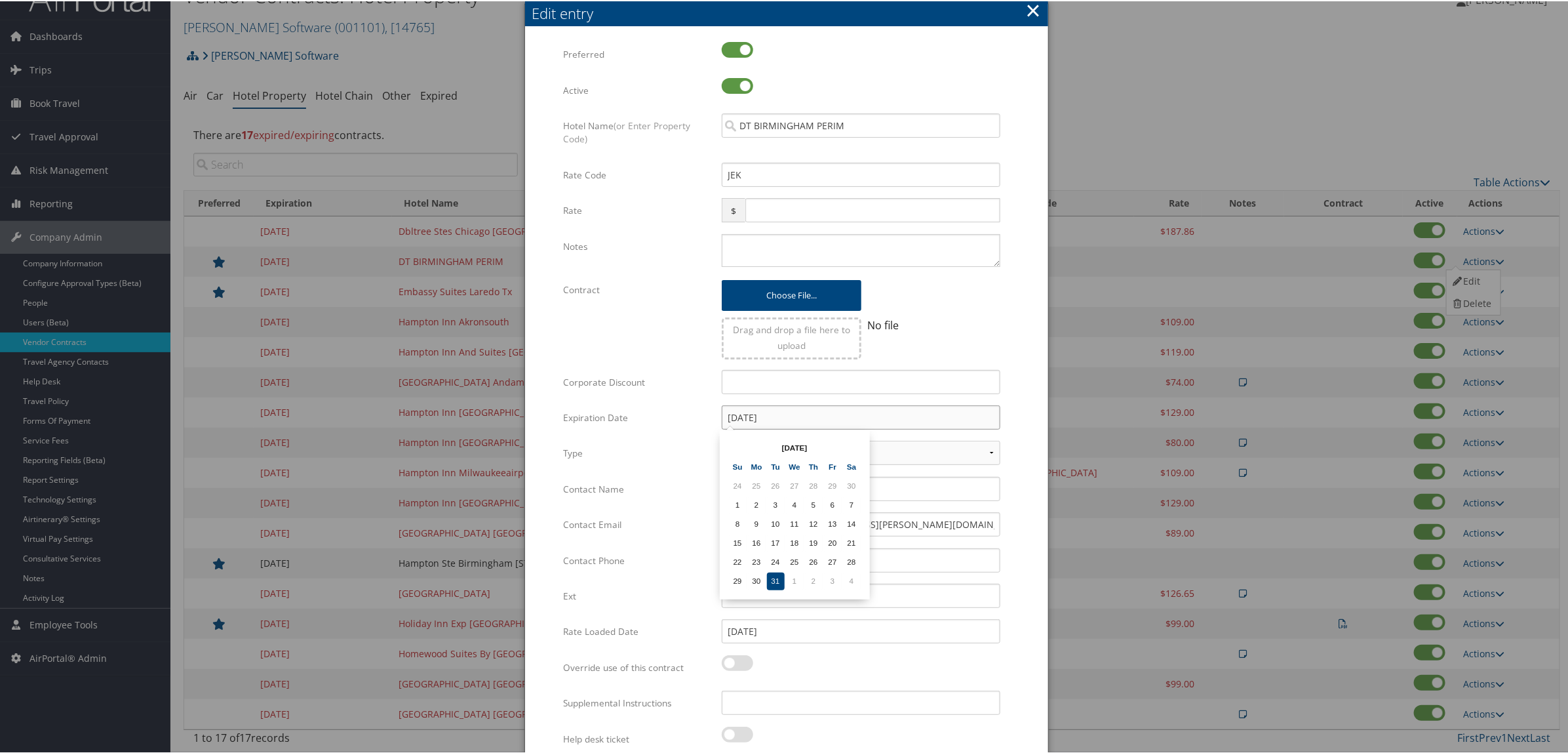
drag, startPoint x: 782, startPoint y: 418, endPoint x: 614, endPoint y: 415, distance: 168.0
click at [620, 415] on div "Expiration Date 12/31/2024 Multiple values The selected items contain different…" at bounding box center [787, 422] width 447 height 35
paste input "5"
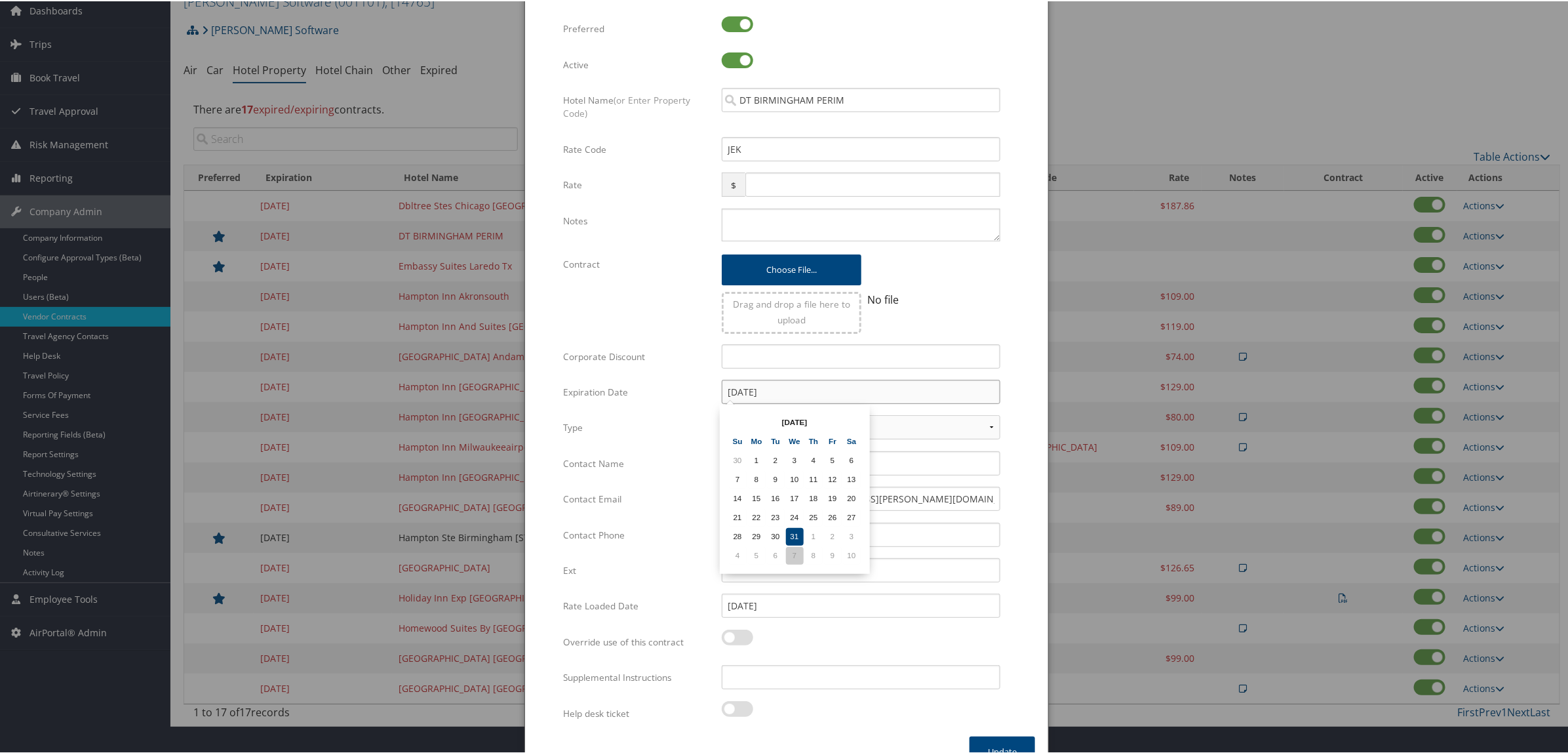
scroll to position [79, 0]
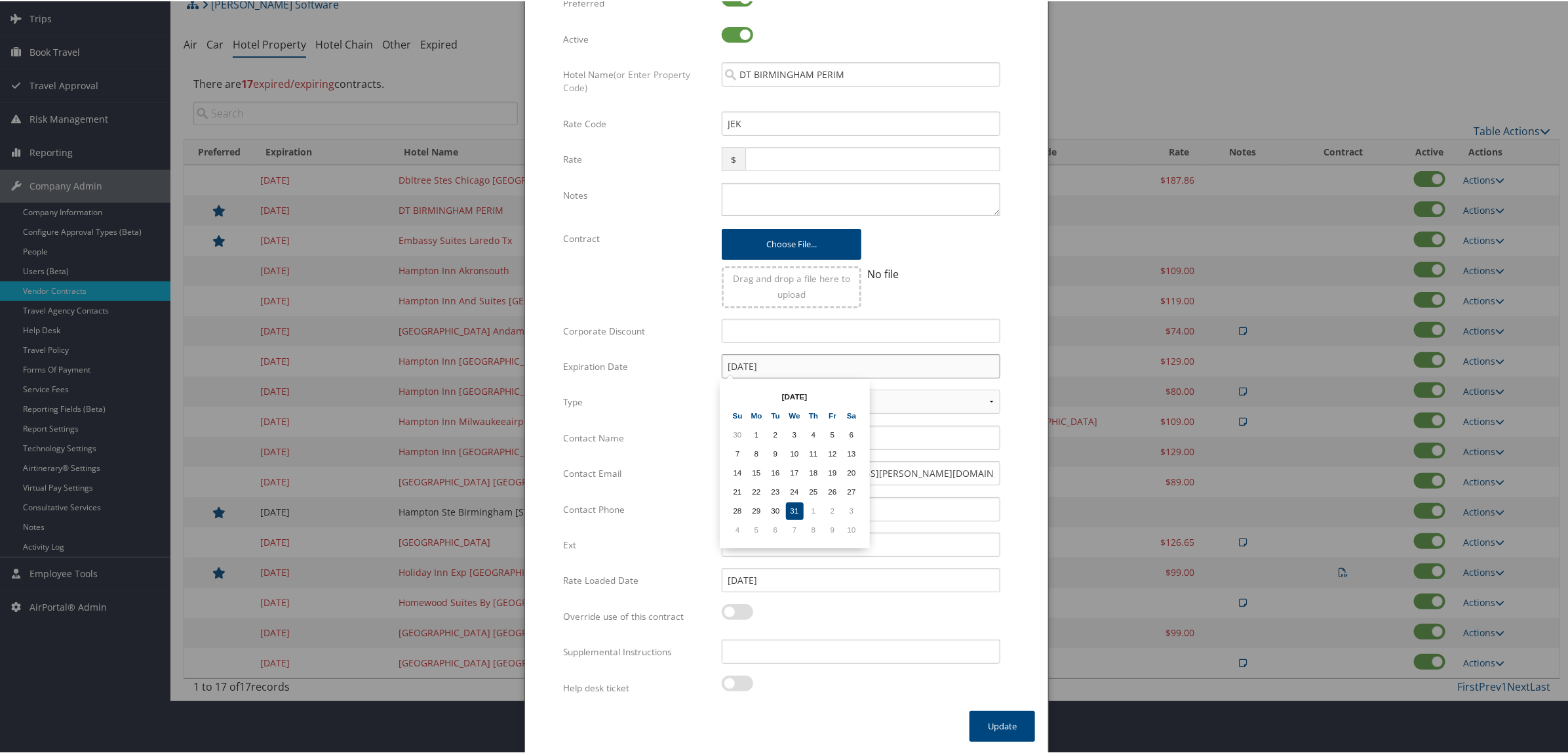
type input "12/31/2025"
click at [792, 505] on td "31" at bounding box center [795, 510] width 17 height 17
click at [1014, 715] on button "Update" at bounding box center [1002, 725] width 65 height 31
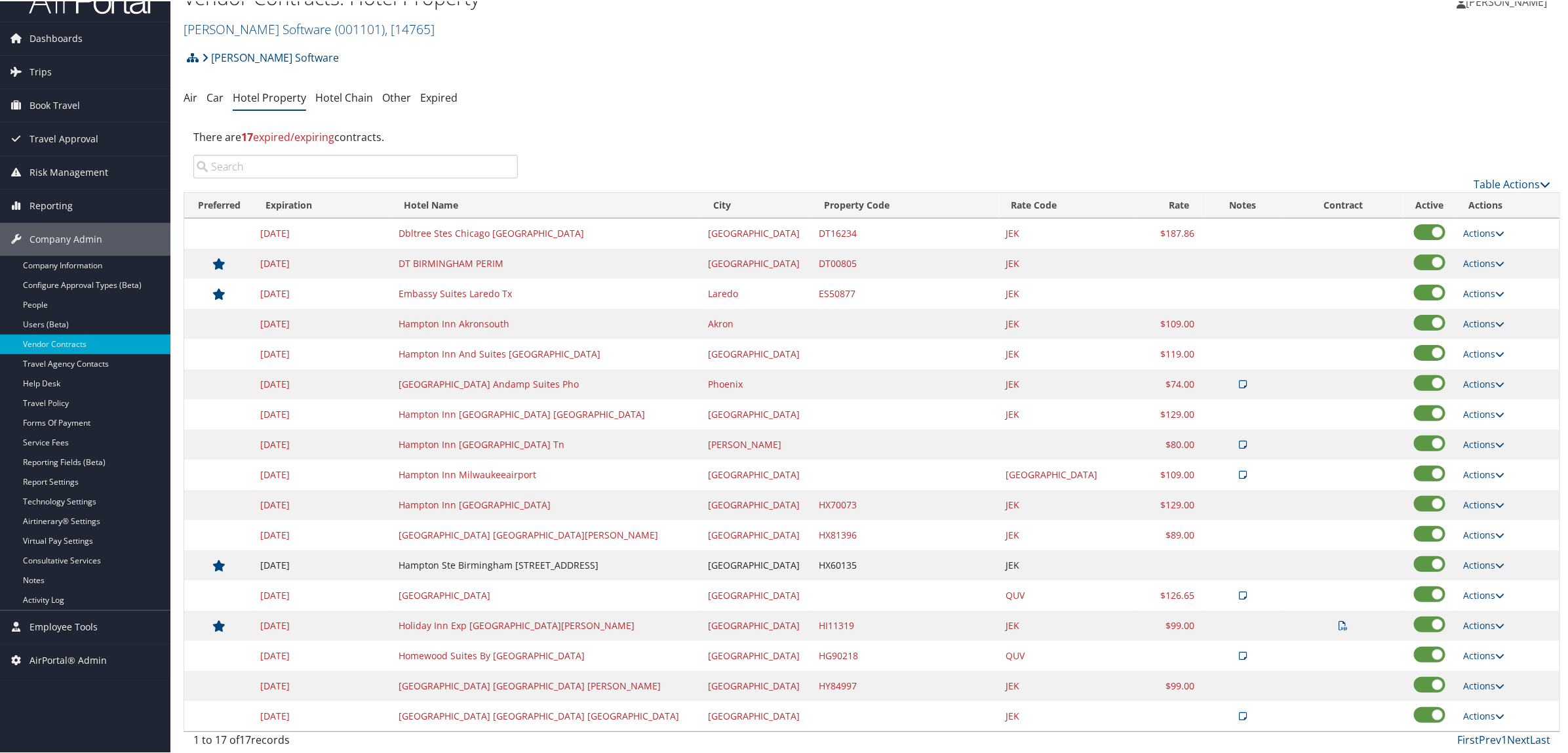
scroll to position [27, 0]
click at [1466, 292] on link "Actions" at bounding box center [1484, 291] width 42 height 13
click at [1470, 307] on link "Edit" at bounding box center [1472, 312] width 51 height 22
select select "NLRA"
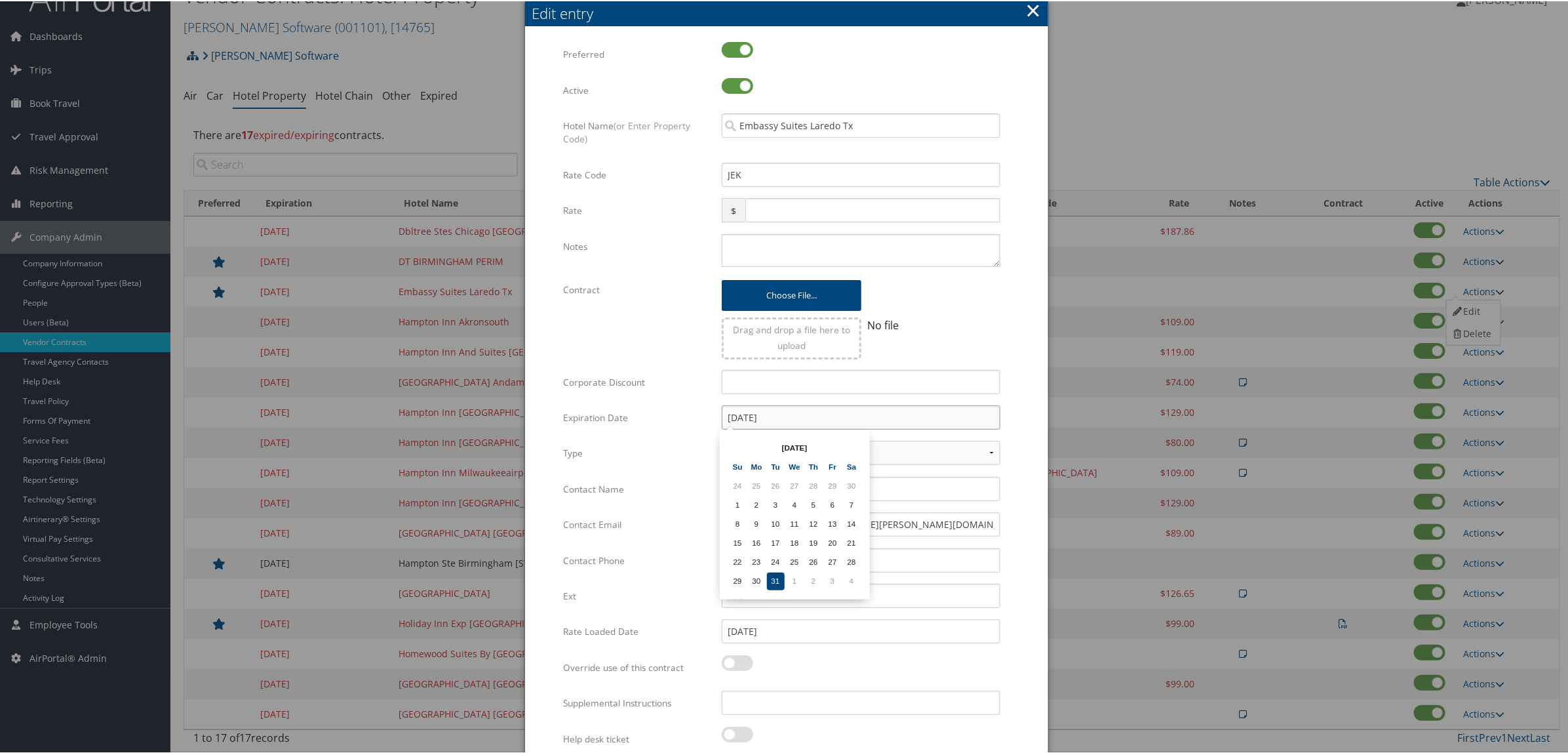
drag, startPoint x: 785, startPoint y: 420, endPoint x: 666, endPoint y: 406, distance: 119.8
click at [666, 405] on div "Expiration Date 12/31/2024 Multiple values The selected items contain different…" at bounding box center [787, 422] width 447 height 35
paste input "5"
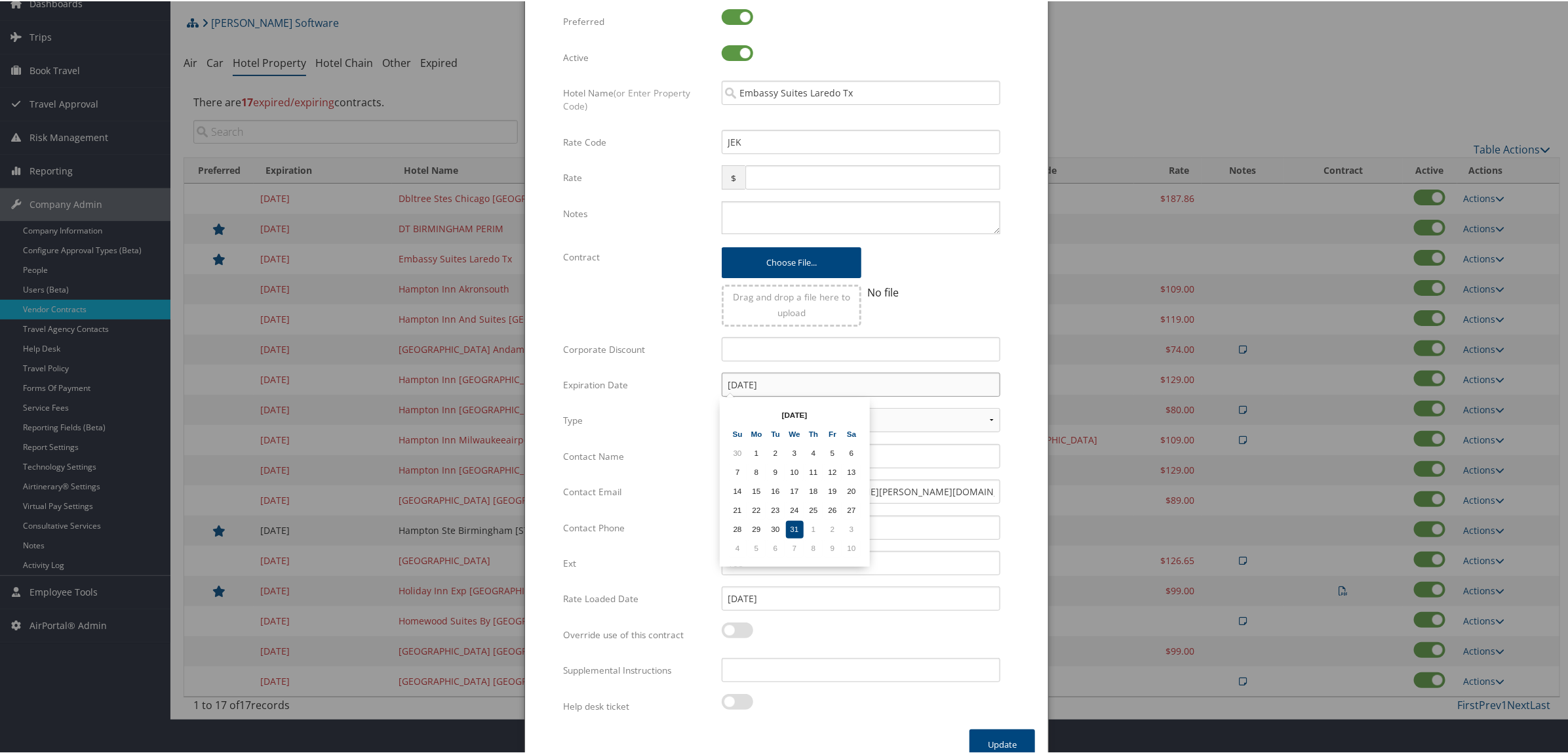
scroll to position [79, 0]
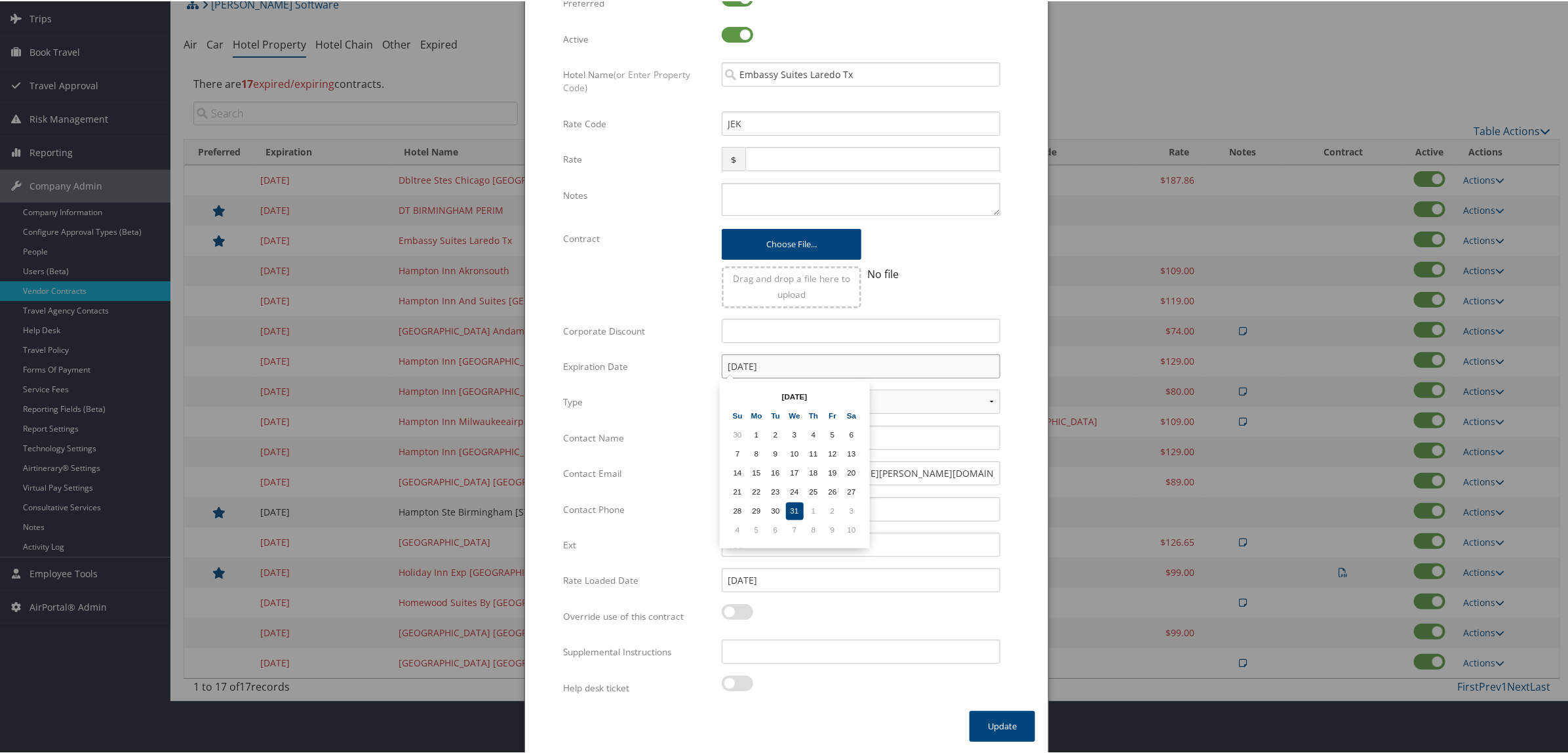
type input "[DATE]"
click at [790, 503] on td "31" at bounding box center [795, 510] width 17 height 17
click at [1023, 726] on button "Update" at bounding box center [1002, 725] width 65 height 31
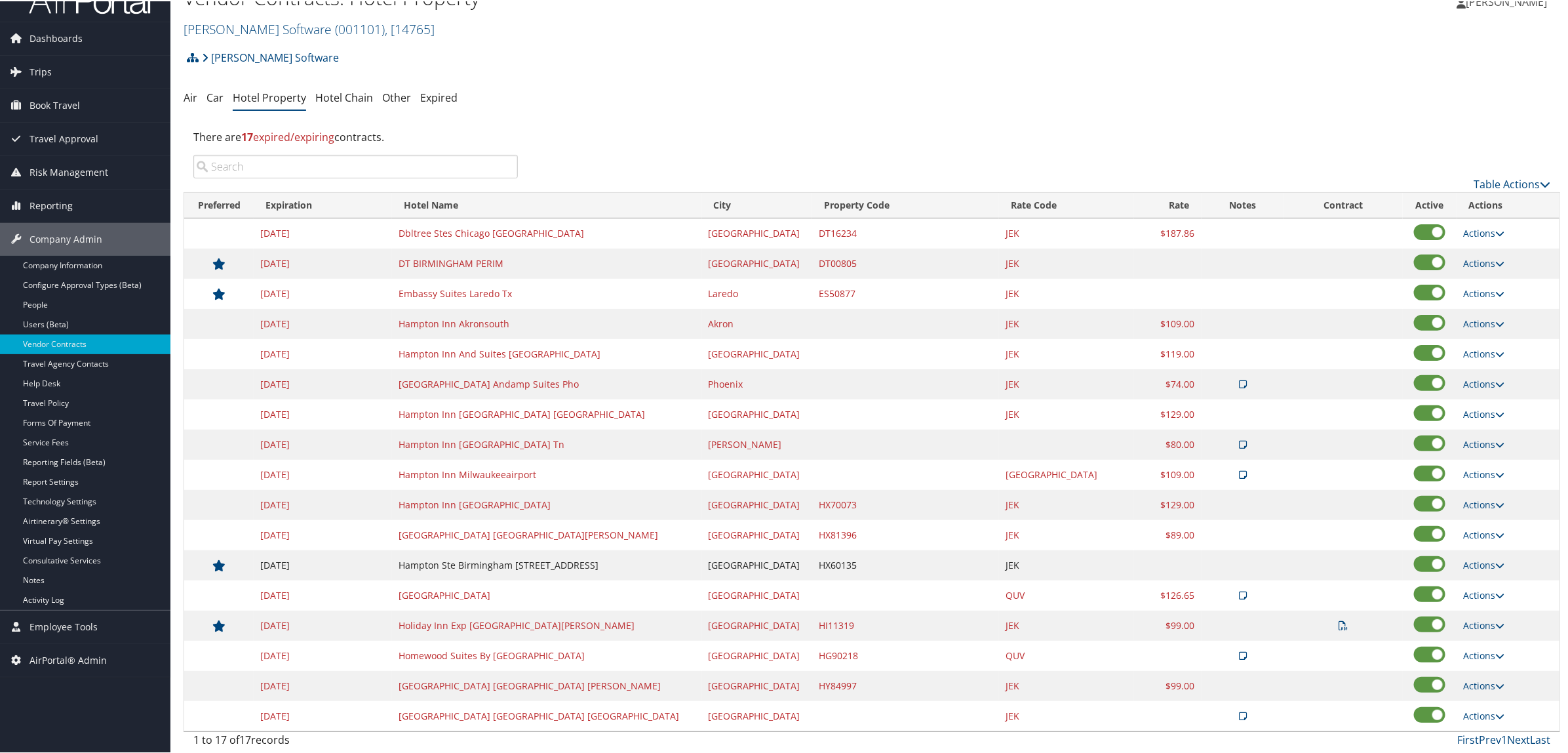
scroll to position [27, 0]
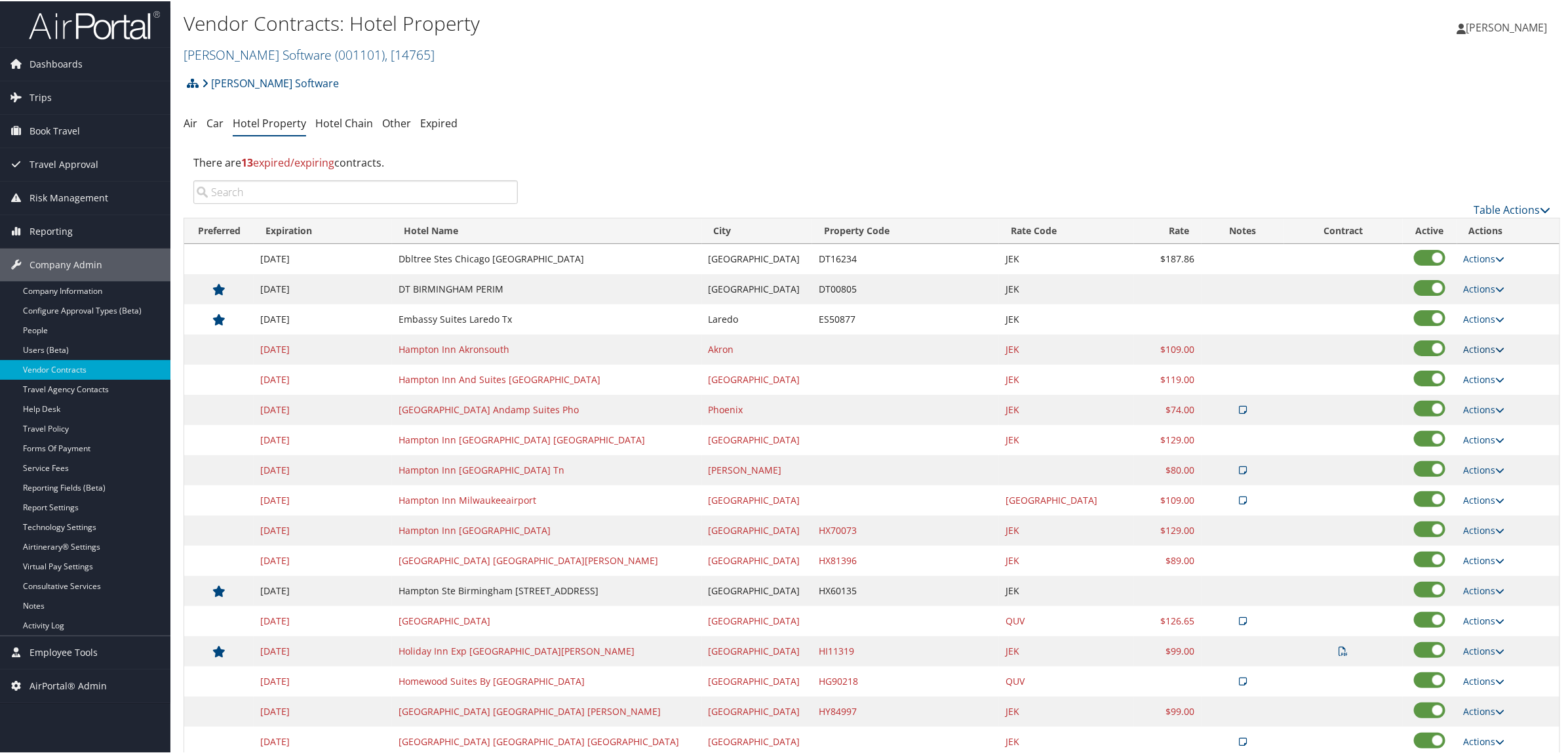
click at [1464, 346] on link "Actions" at bounding box center [1484, 348] width 42 height 13
click at [1474, 367] on link "Edit" at bounding box center [1472, 367] width 51 height 22
select select "NLRA"
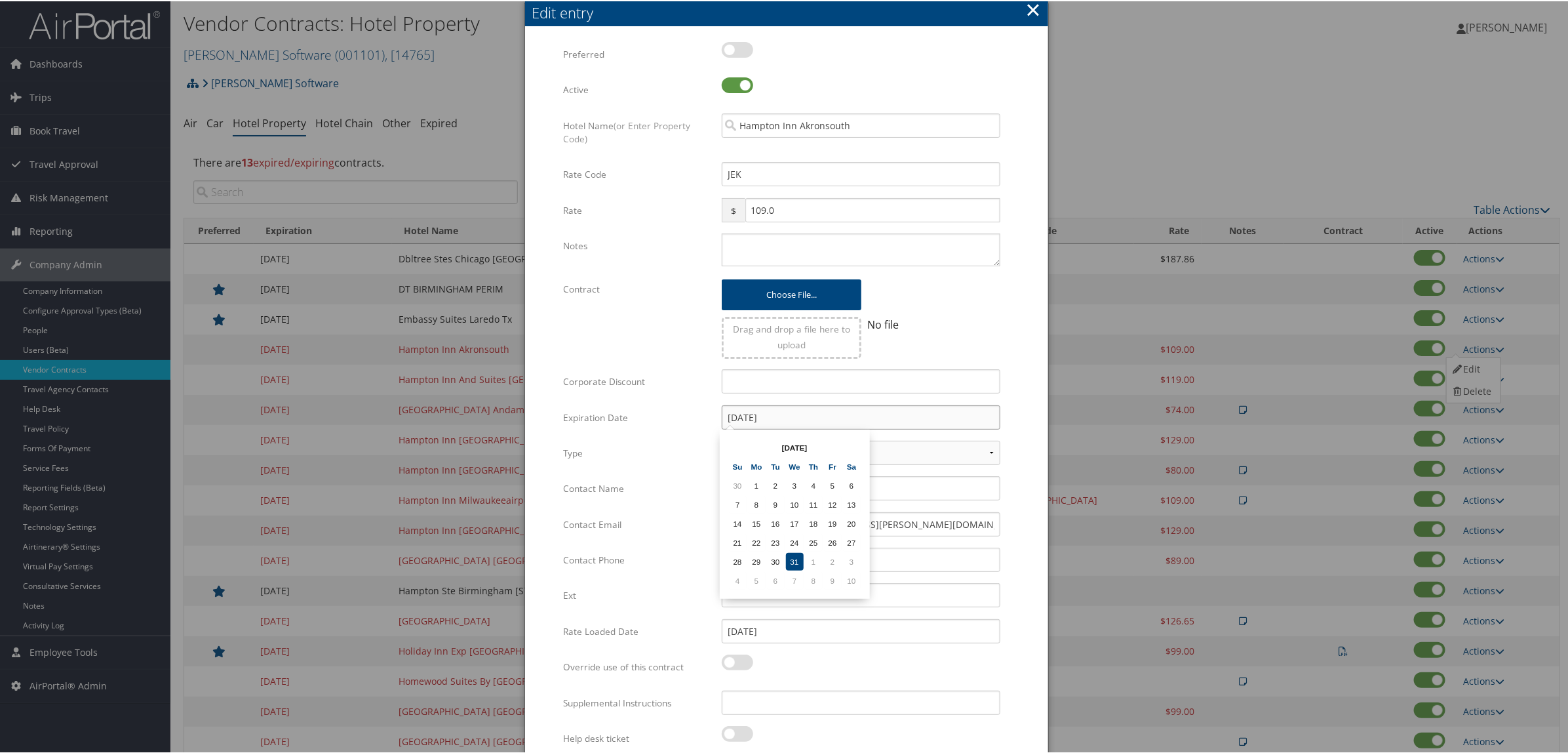
drag, startPoint x: 788, startPoint y: 421, endPoint x: 657, endPoint y: 441, distance: 132.5
click at [665, 441] on div "Multiple values The selected items contain different values for this input. To …" at bounding box center [787, 400] width 447 height 720
click at [1262, 290] on div at bounding box center [787, 376] width 1574 height 753
click at [1033, 9] on button "×" at bounding box center [1034, 8] width 16 height 26
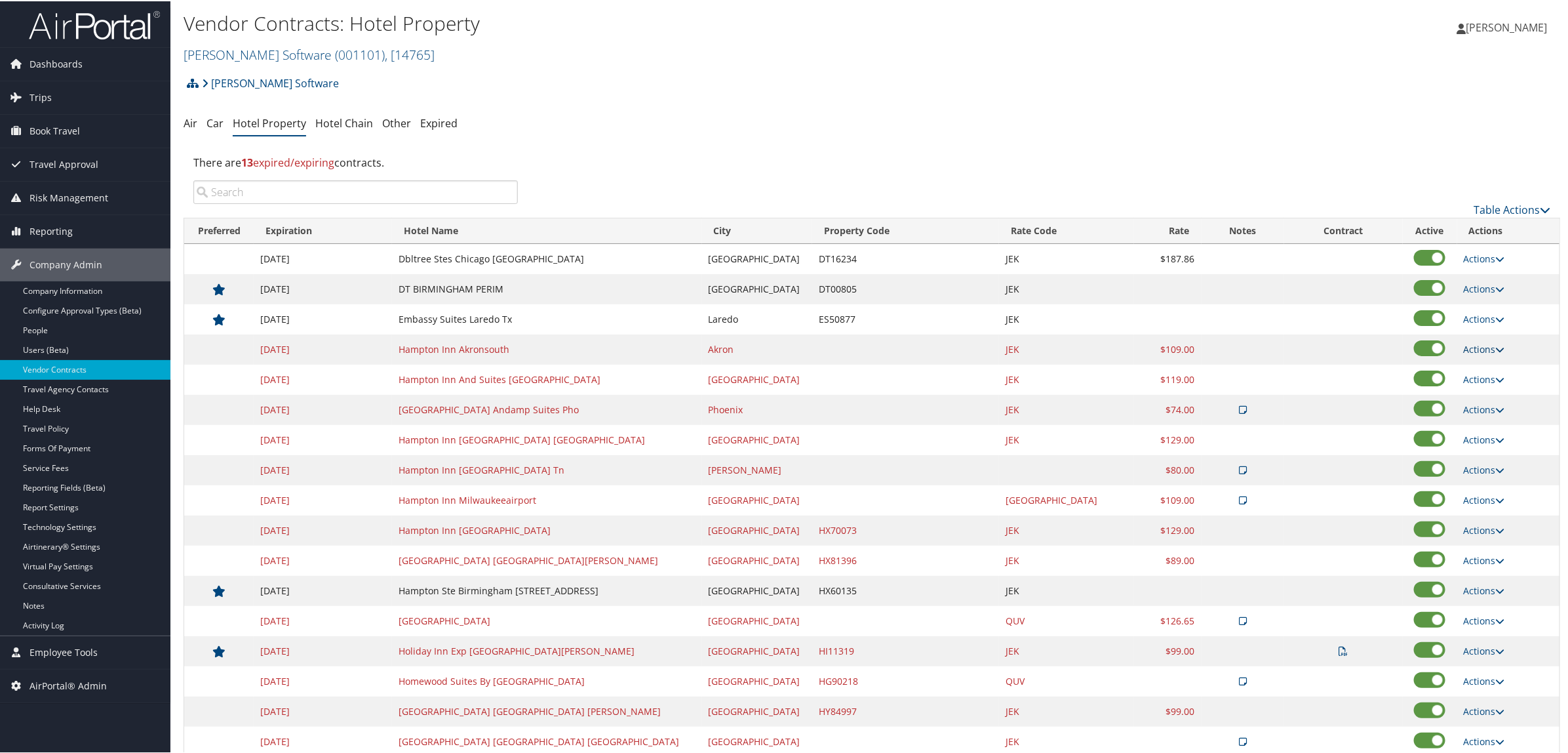
click at [1476, 351] on link "Actions" at bounding box center [1484, 348] width 42 height 13
click at [1483, 392] on link "Delete" at bounding box center [1472, 390] width 51 height 22
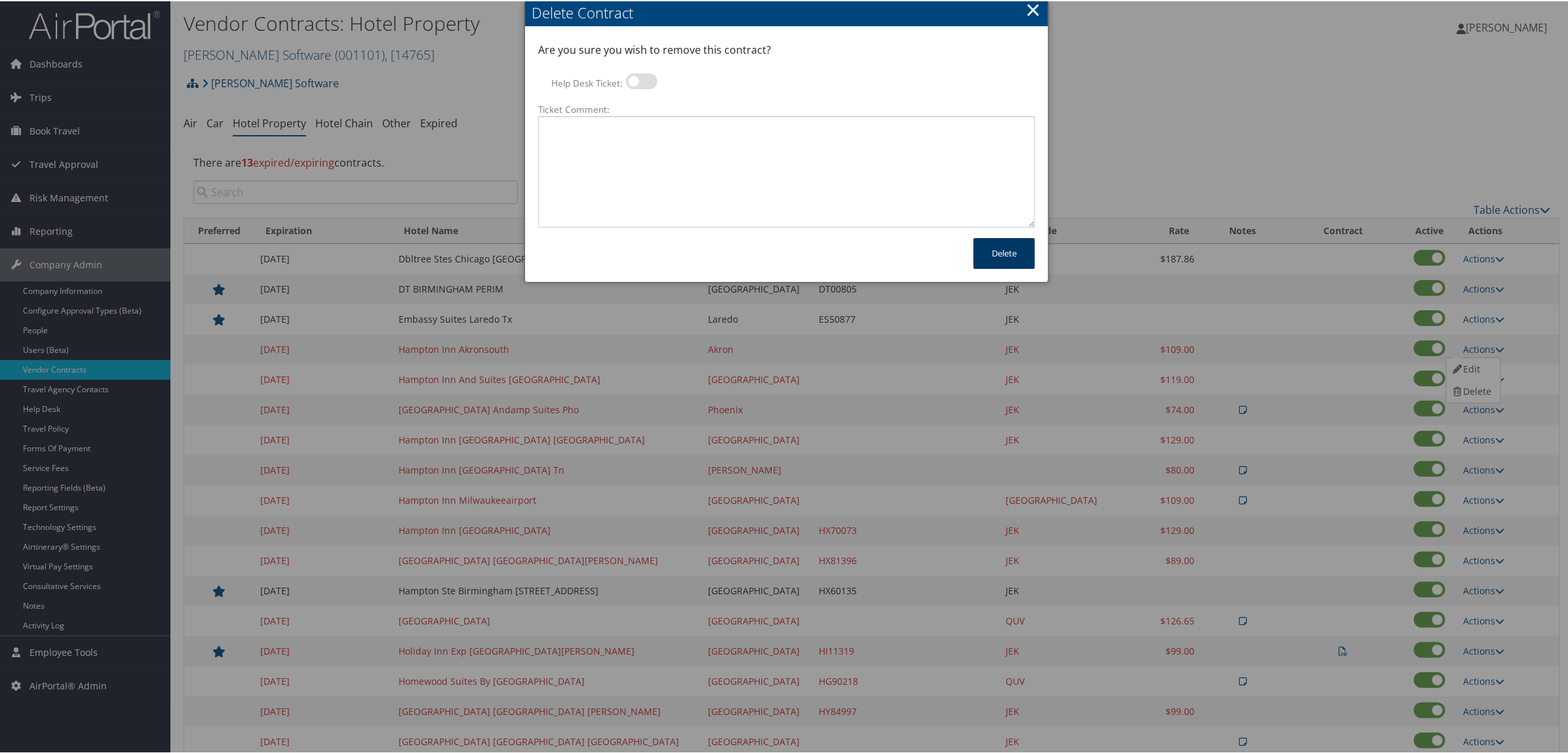
click at [1006, 241] on button "Delete" at bounding box center [1004, 253] width 61 height 31
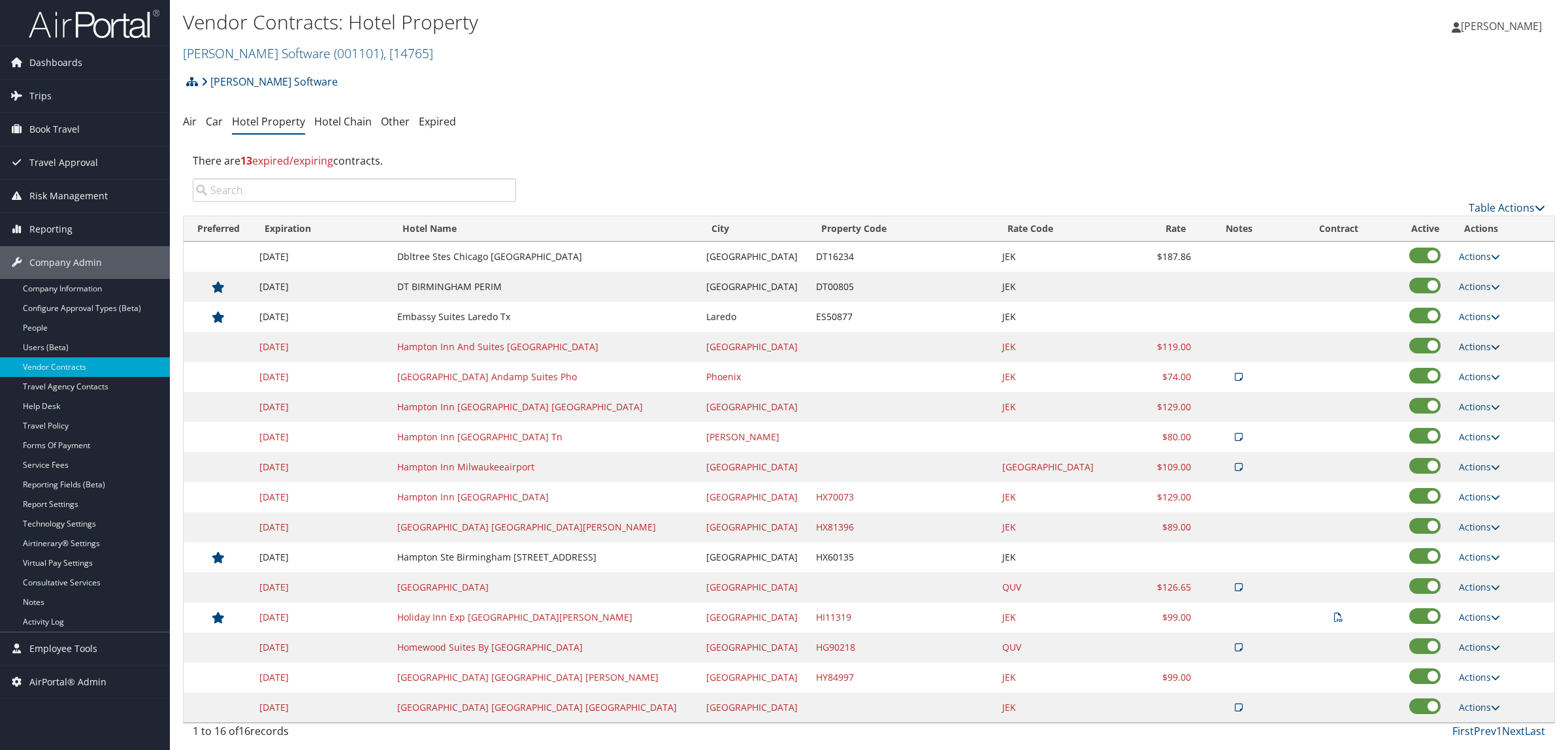
click at [1468, 345] on link "Actions" at bounding box center [1479, 346] width 42 height 13
click at [1474, 367] on link "Edit" at bounding box center [1471, 366] width 50 height 22
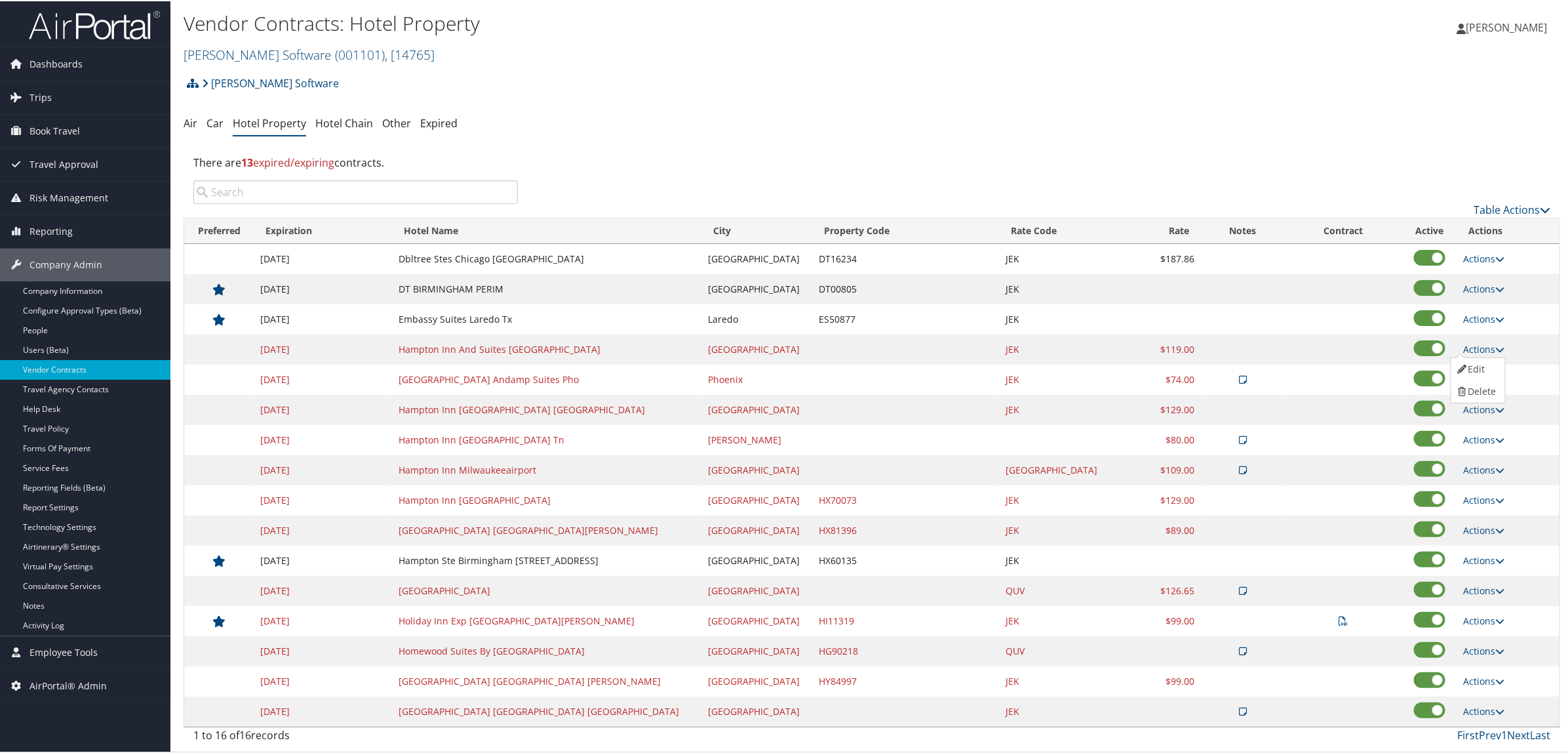
select select "NLRA"
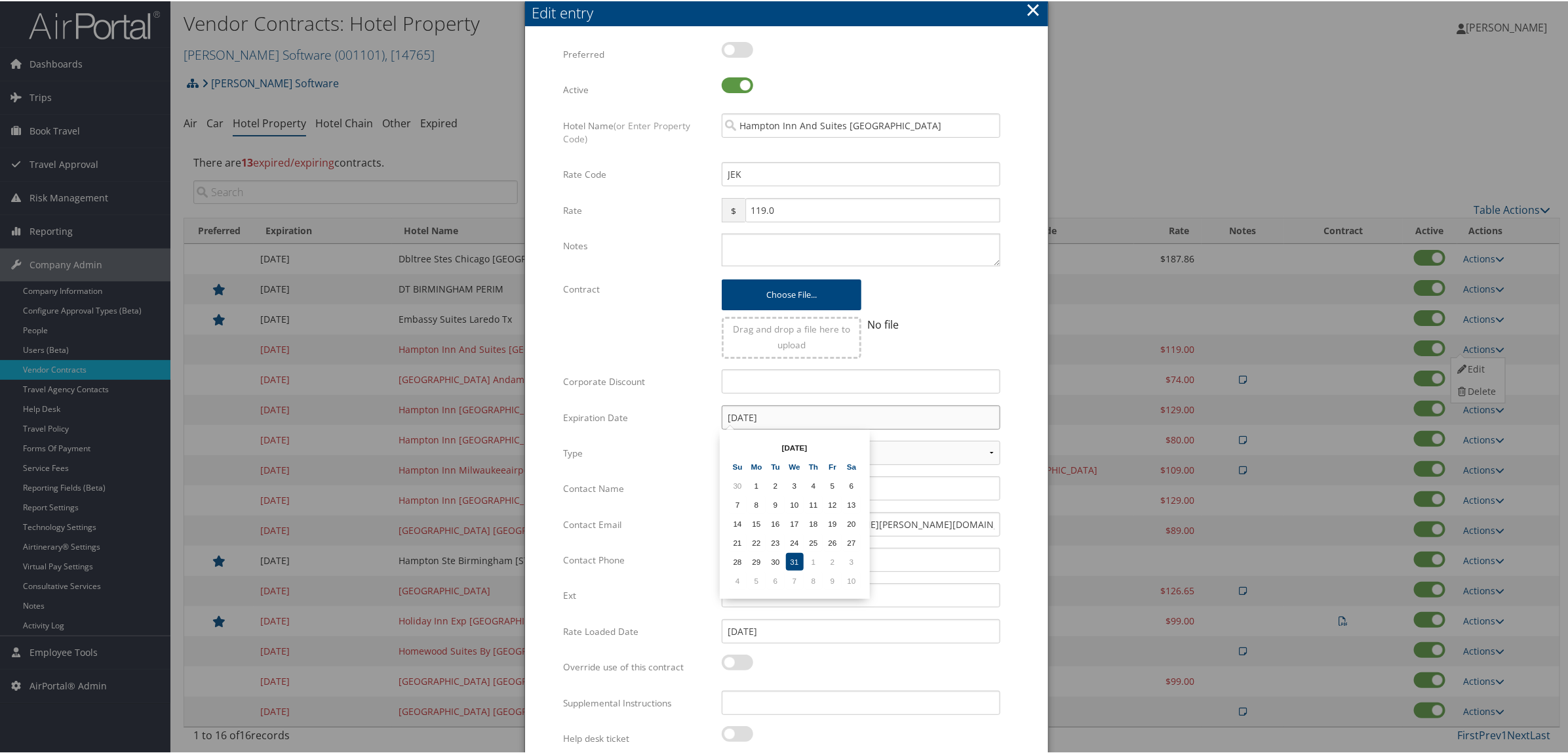
drag, startPoint x: 807, startPoint y: 415, endPoint x: 598, endPoint y: 439, distance: 210.4
click at [600, 439] on div "Multiple values The selected items contain different values for this input. To …" at bounding box center [787, 400] width 447 height 720
paste input "25"
type input "[DATE]"
drag, startPoint x: 760, startPoint y: 548, endPoint x: 800, endPoint y: 548, distance: 40.0
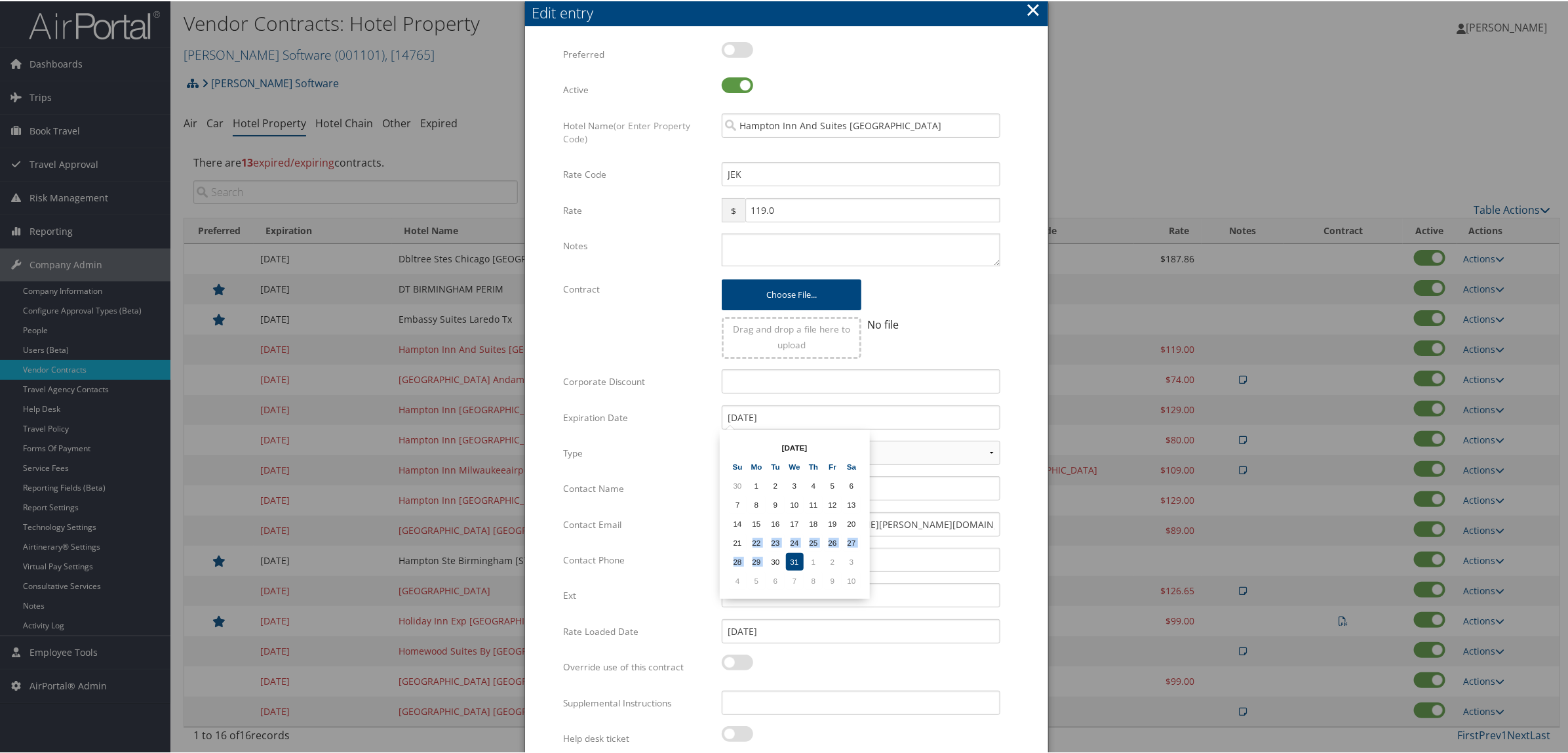
click at [781, 550] on tbody "30 1 2 3 4 5 6 7 8 9 10 11 12 13 14 15 16 17 18 19 20 21 22 23 24 25 26 27 28 2…" at bounding box center [795, 531] width 132 height 113
click at [792, 558] on td "31" at bounding box center [795, 561] width 17 height 17
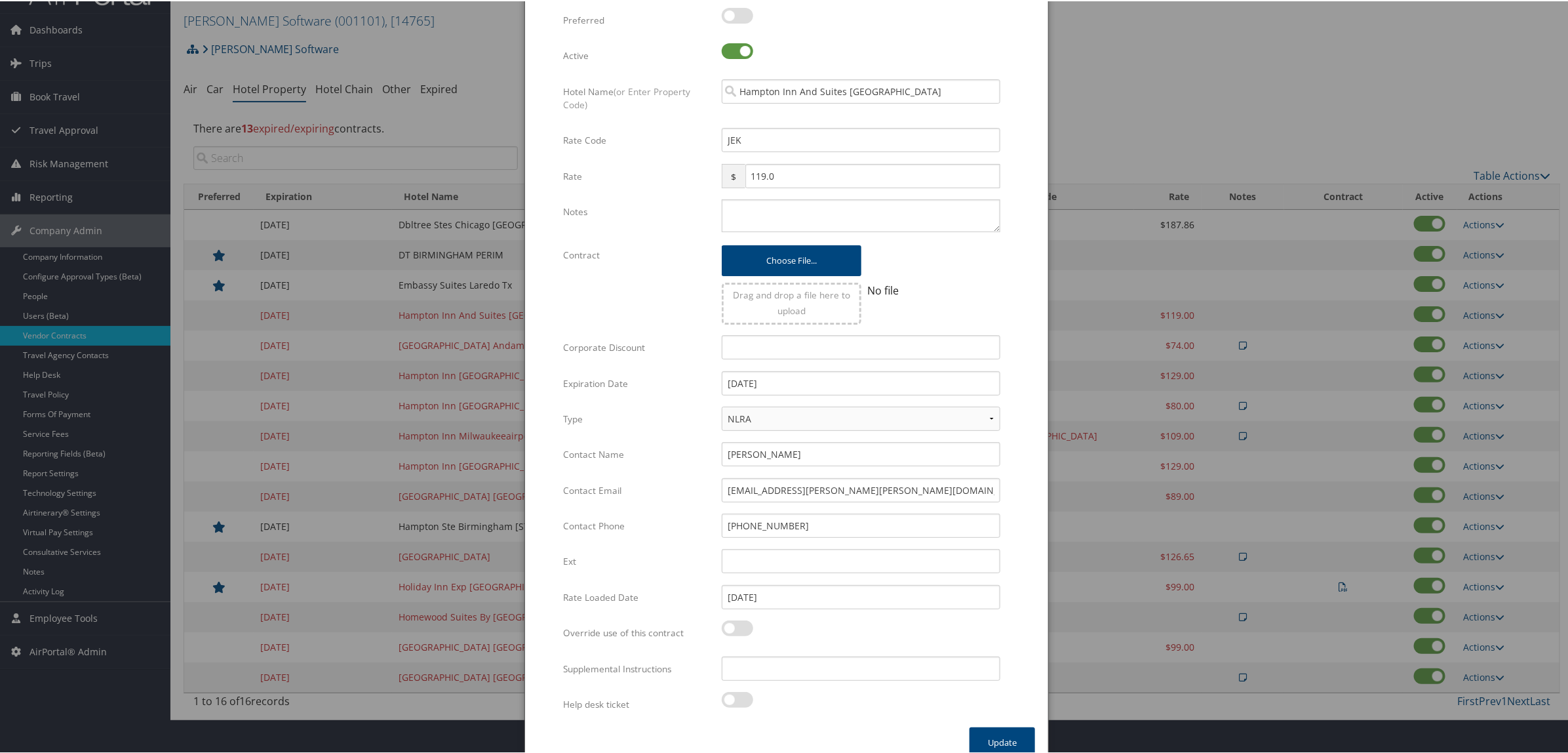
scroll to position [51, 0]
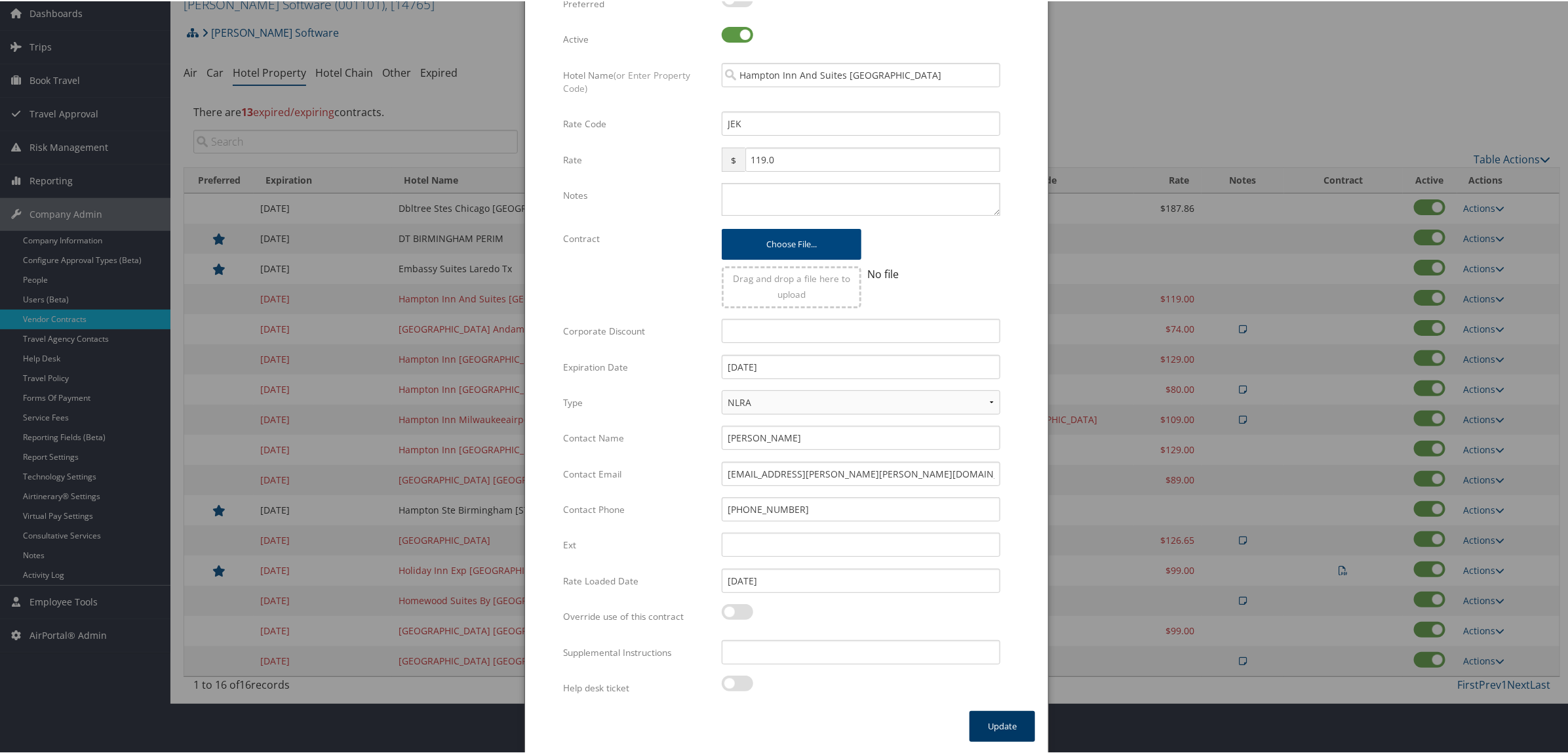
drag, startPoint x: 991, startPoint y: 723, endPoint x: 1016, endPoint y: 701, distance: 33.3
click at [991, 721] on button "Update" at bounding box center [1002, 725] width 65 height 31
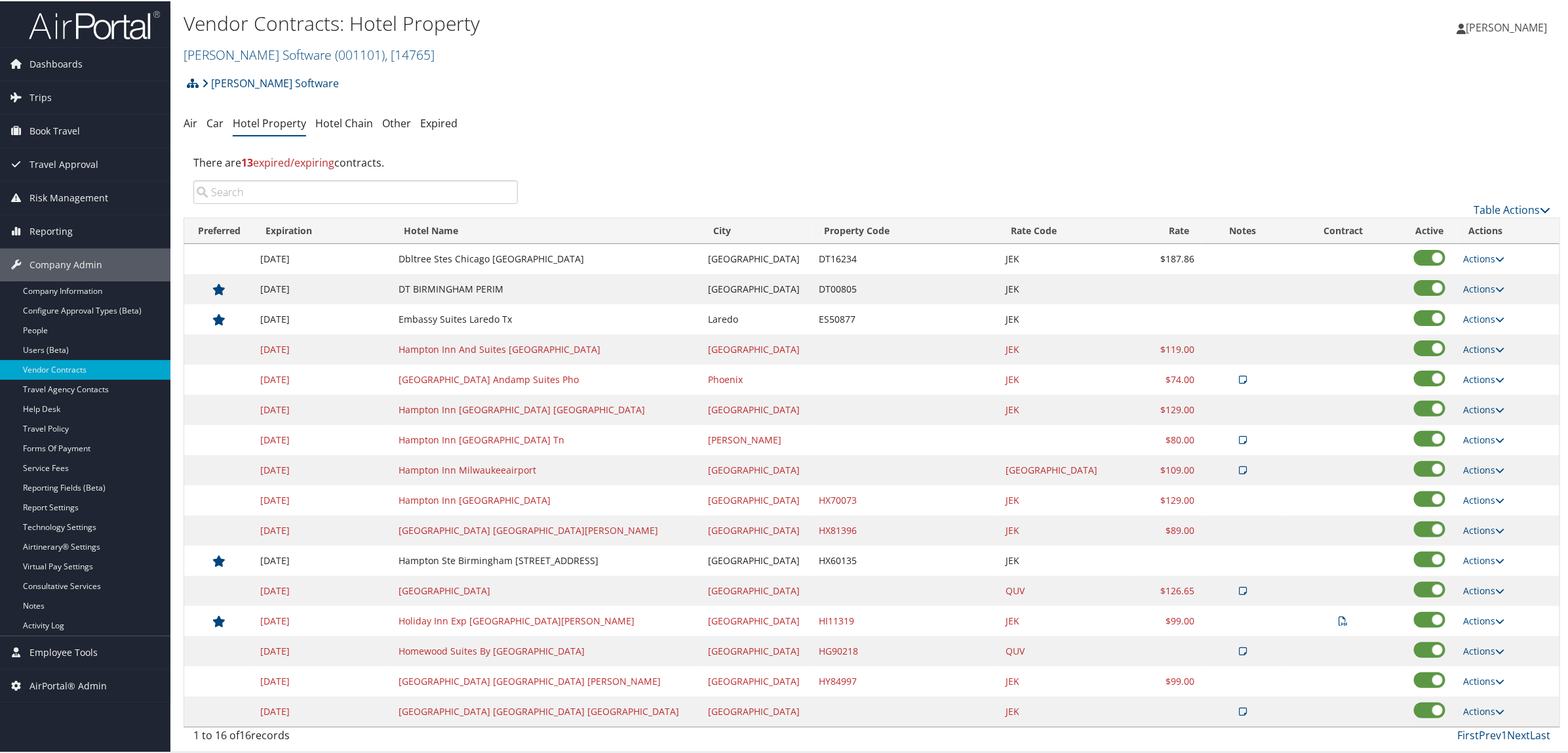
scroll to position [0, 0]
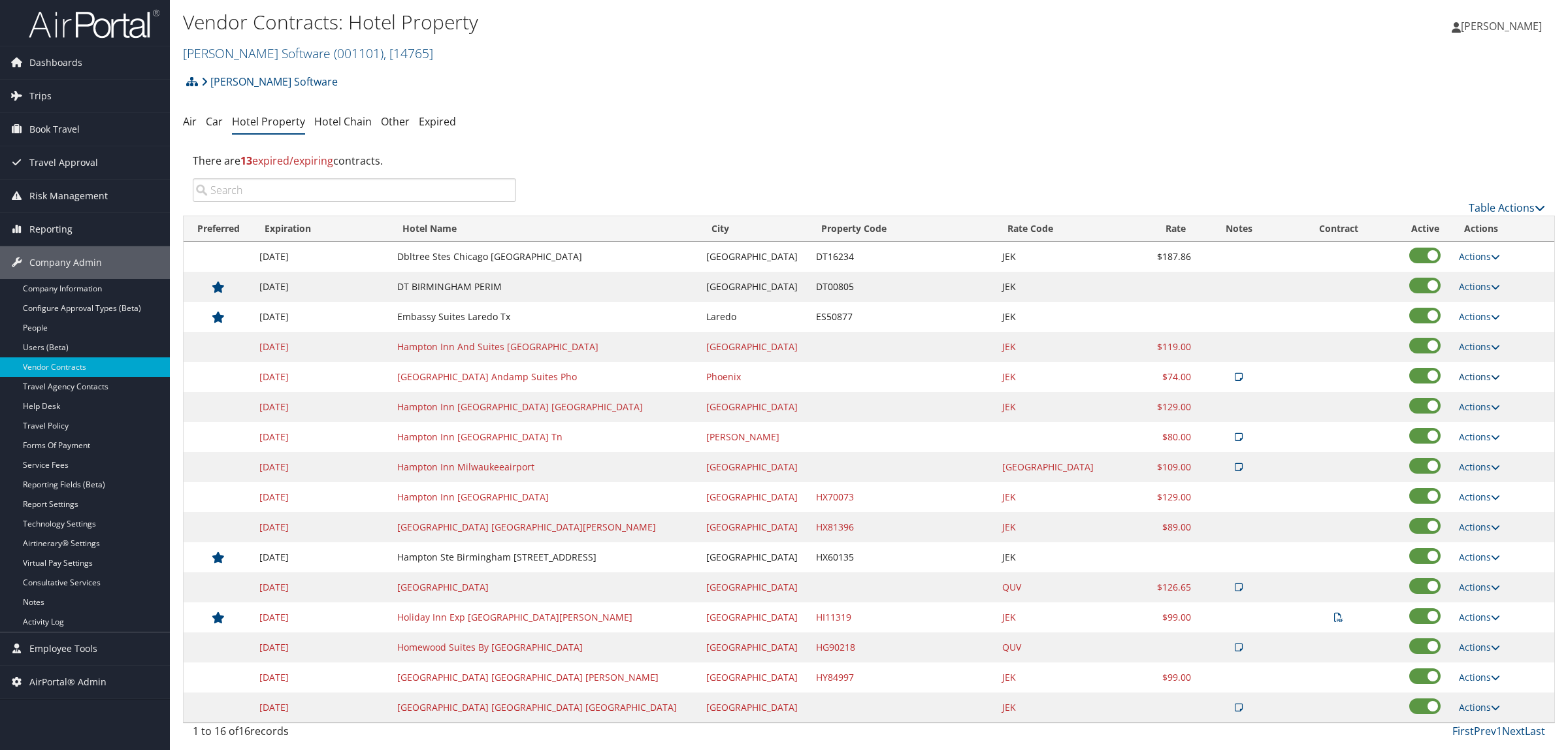
click at [1463, 379] on link "Actions" at bounding box center [1479, 376] width 42 height 13
click at [1474, 420] on link "Edit" at bounding box center [1481, 419] width 71 height 22
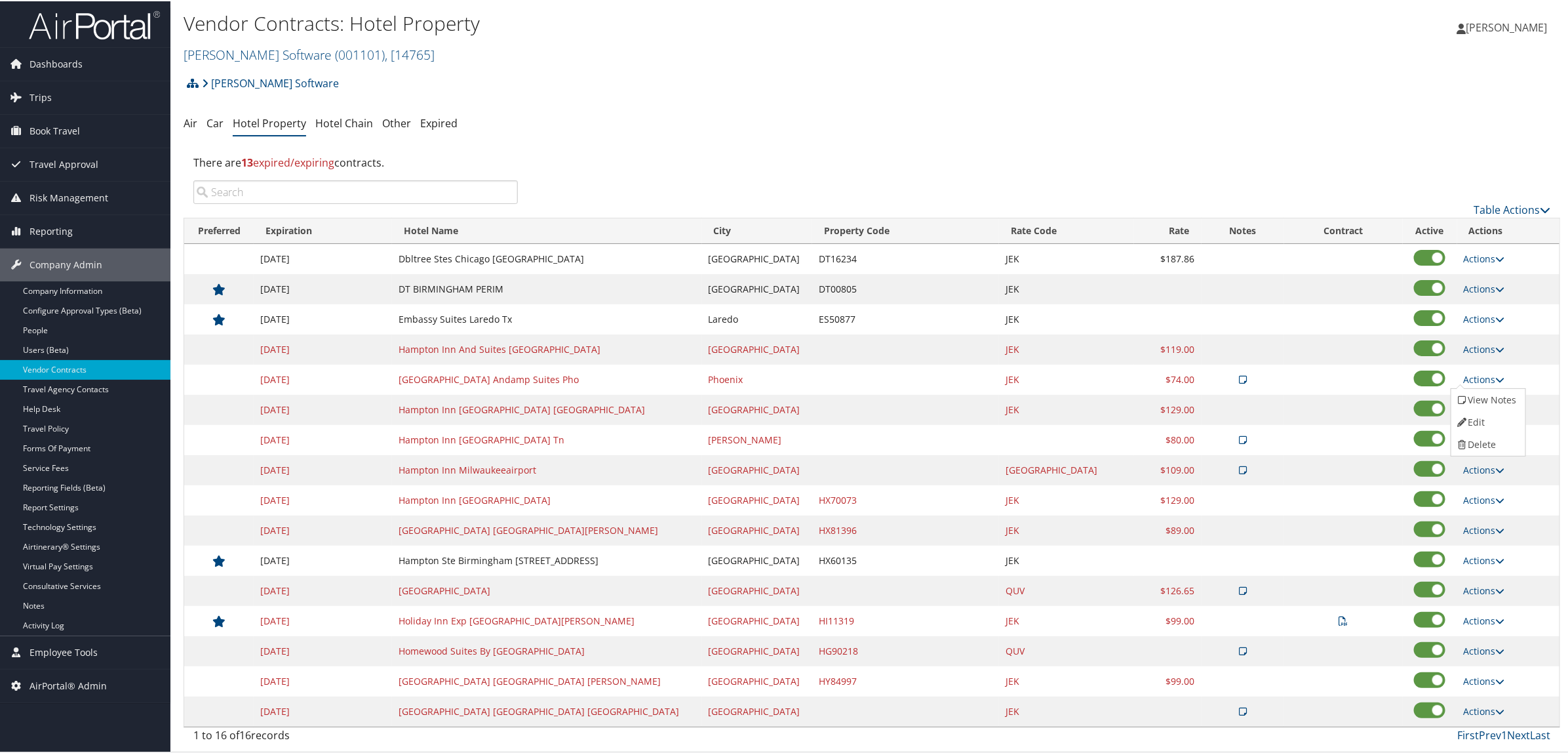
select select "NLRA"
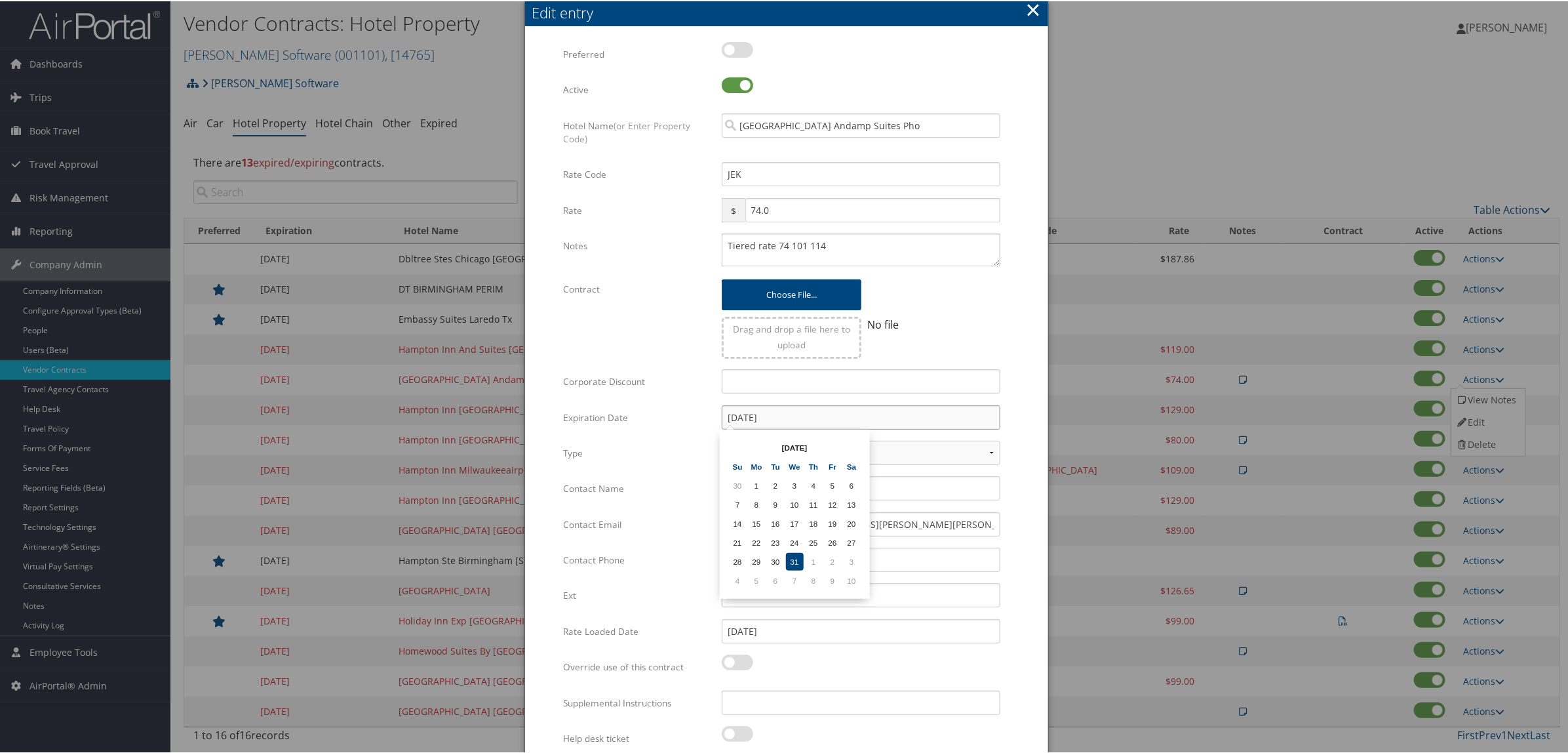
drag, startPoint x: 781, startPoint y: 421, endPoint x: 464, endPoint y: 438, distance: 317.5
click at [462, 436] on body "Menu Dashboards ► AirPortal 360™ (Manager) AirPortal 360™ (Agent) My Travel Das…" at bounding box center [787, 376] width 1574 height 753
paste input "25"
type input "[DATE]"
drag, startPoint x: 801, startPoint y: 523, endPoint x: 824, endPoint y: 553, distance: 37.8
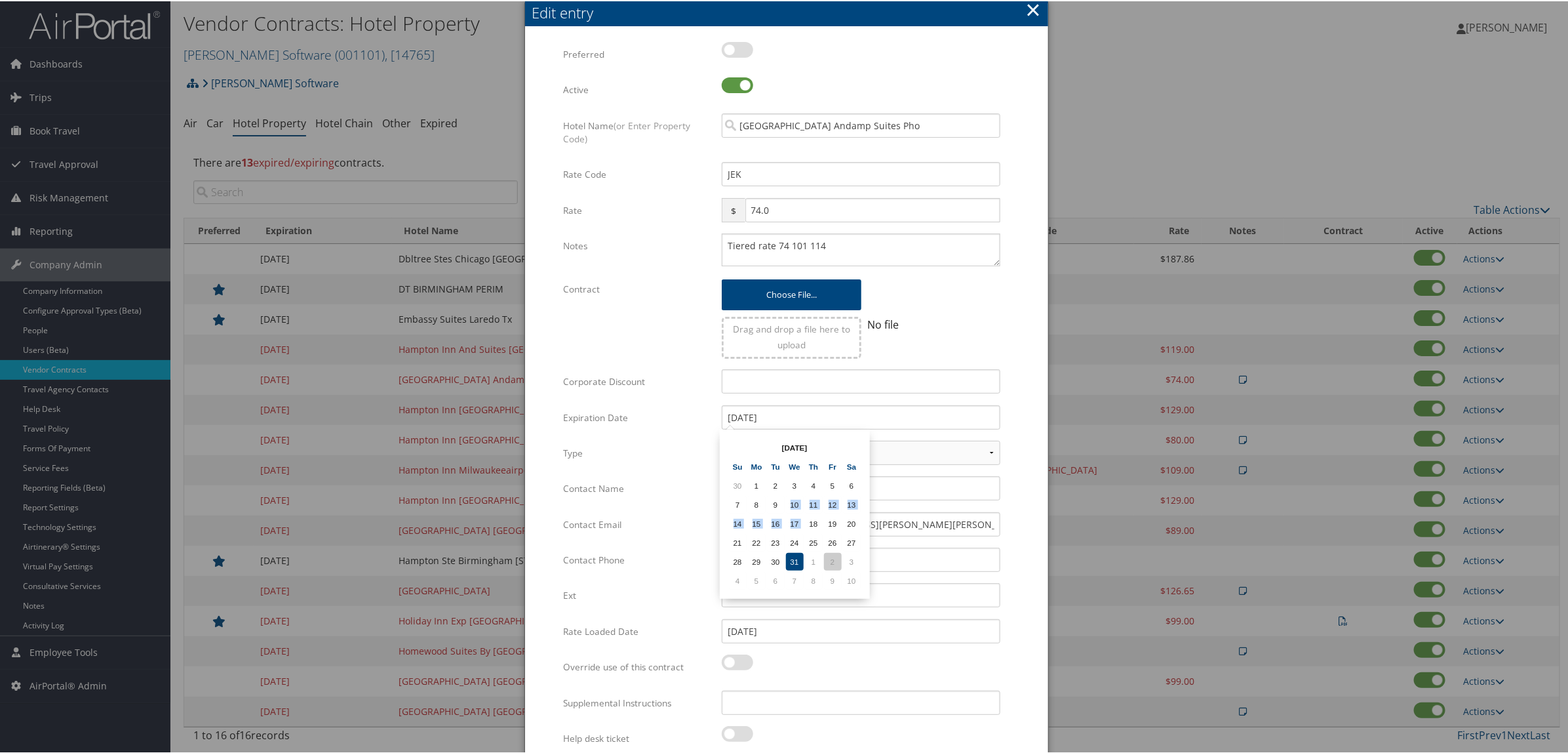
click at [824, 553] on tbody "30 1 2 3 4 5 6 7 8 9 10 11 12 13 14 15 16 17 18 19 20 21 22 23 24 25 26 27 28 2…" at bounding box center [795, 531] width 132 height 113
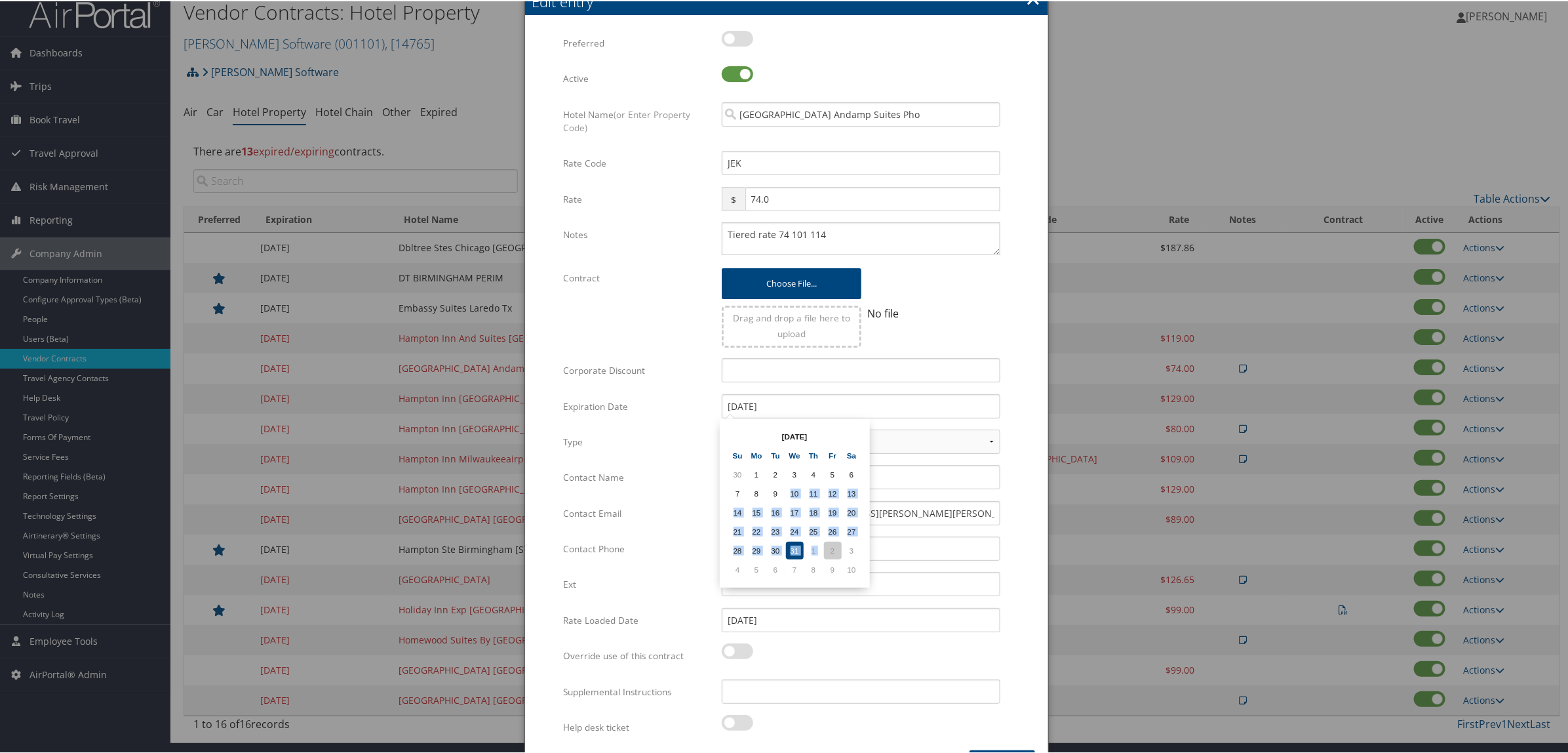
scroll to position [51, 0]
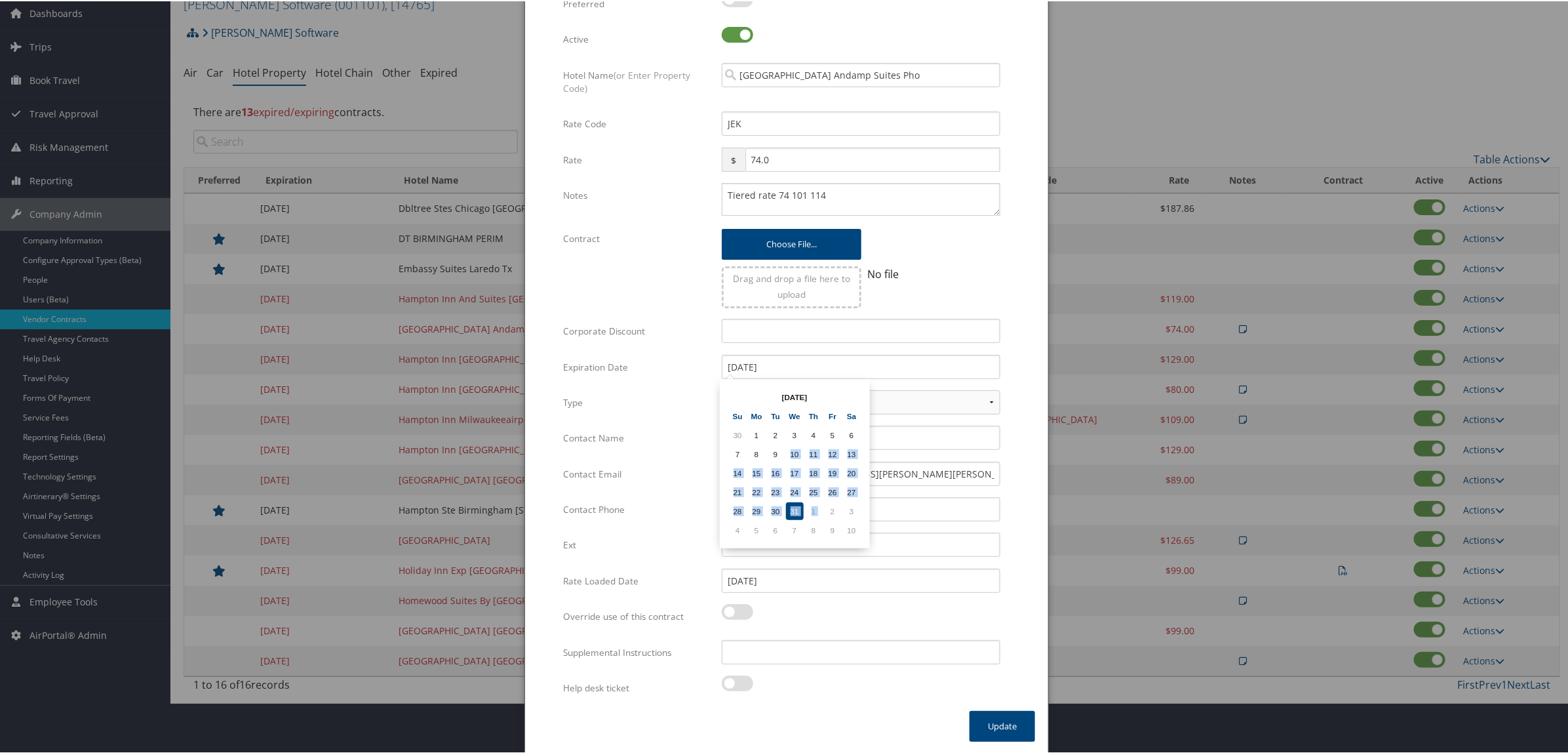
click at [787, 505] on td "31" at bounding box center [795, 510] width 17 height 17
click at [987, 729] on button "Update" at bounding box center [1002, 725] width 65 height 31
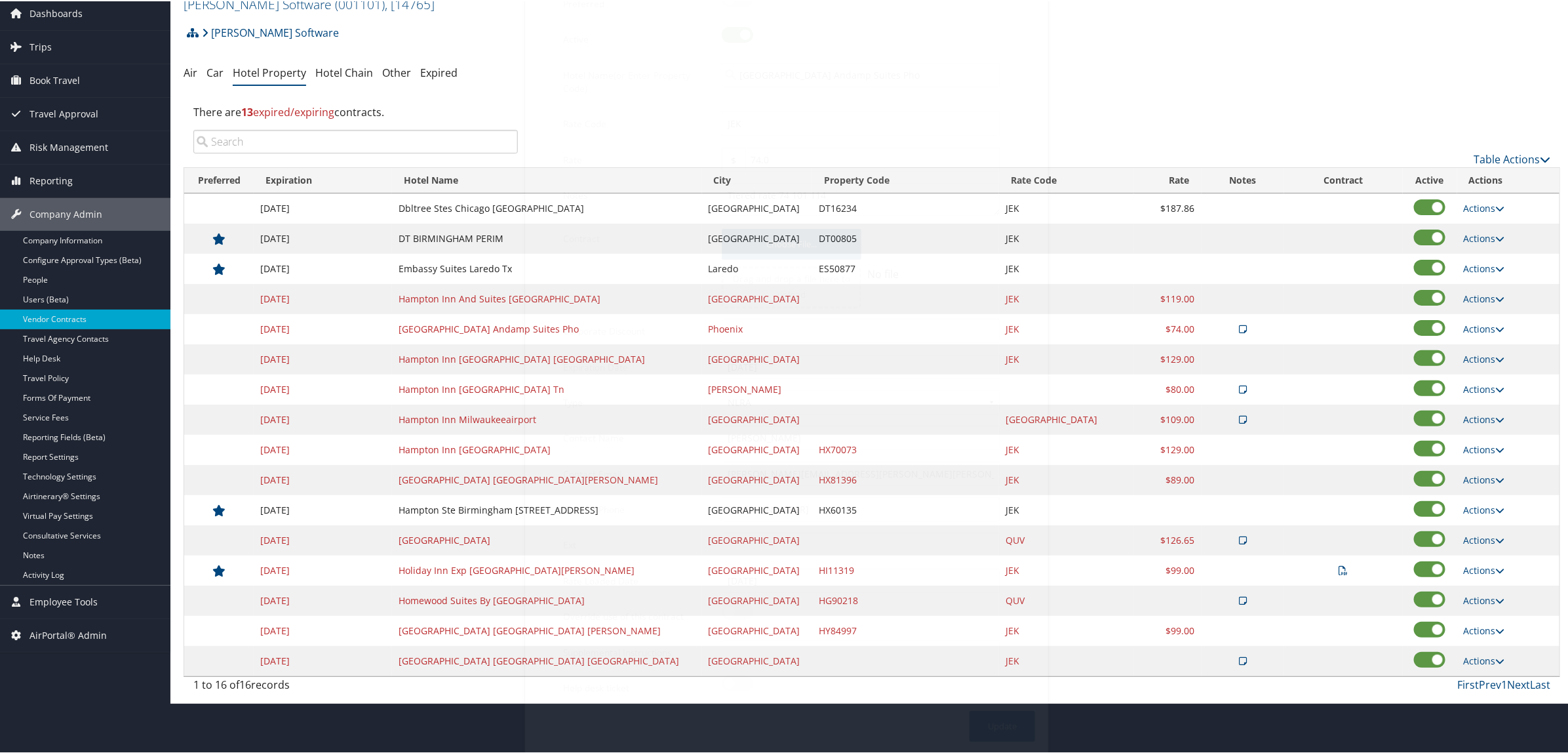
scroll to position [0, 0]
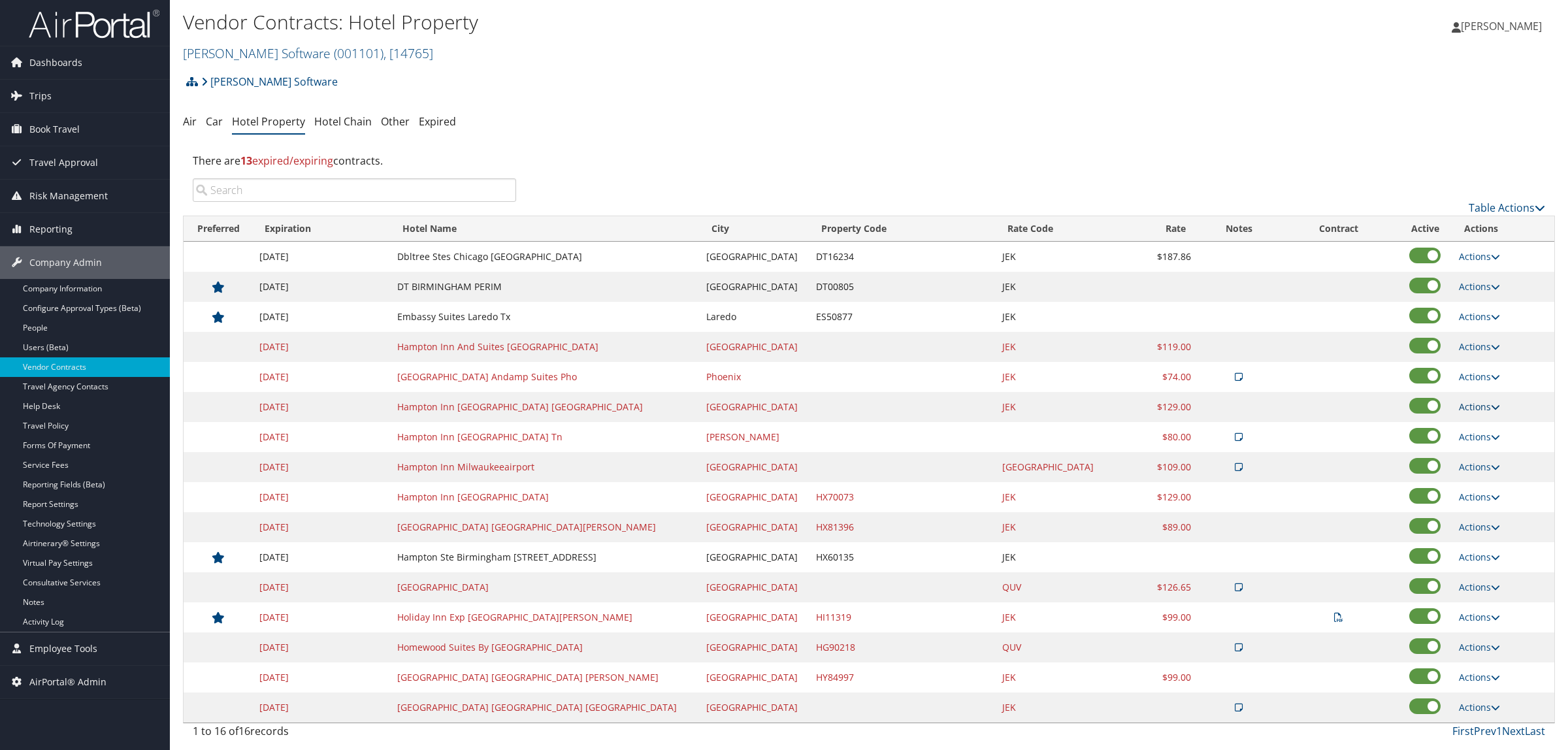
click at [1465, 404] on link "Actions" at bounding box center [1479, 406] width 42 height 13
click at [1471, 423] on link "Edit" at bounding box center [1471, 427] width 50 height 22
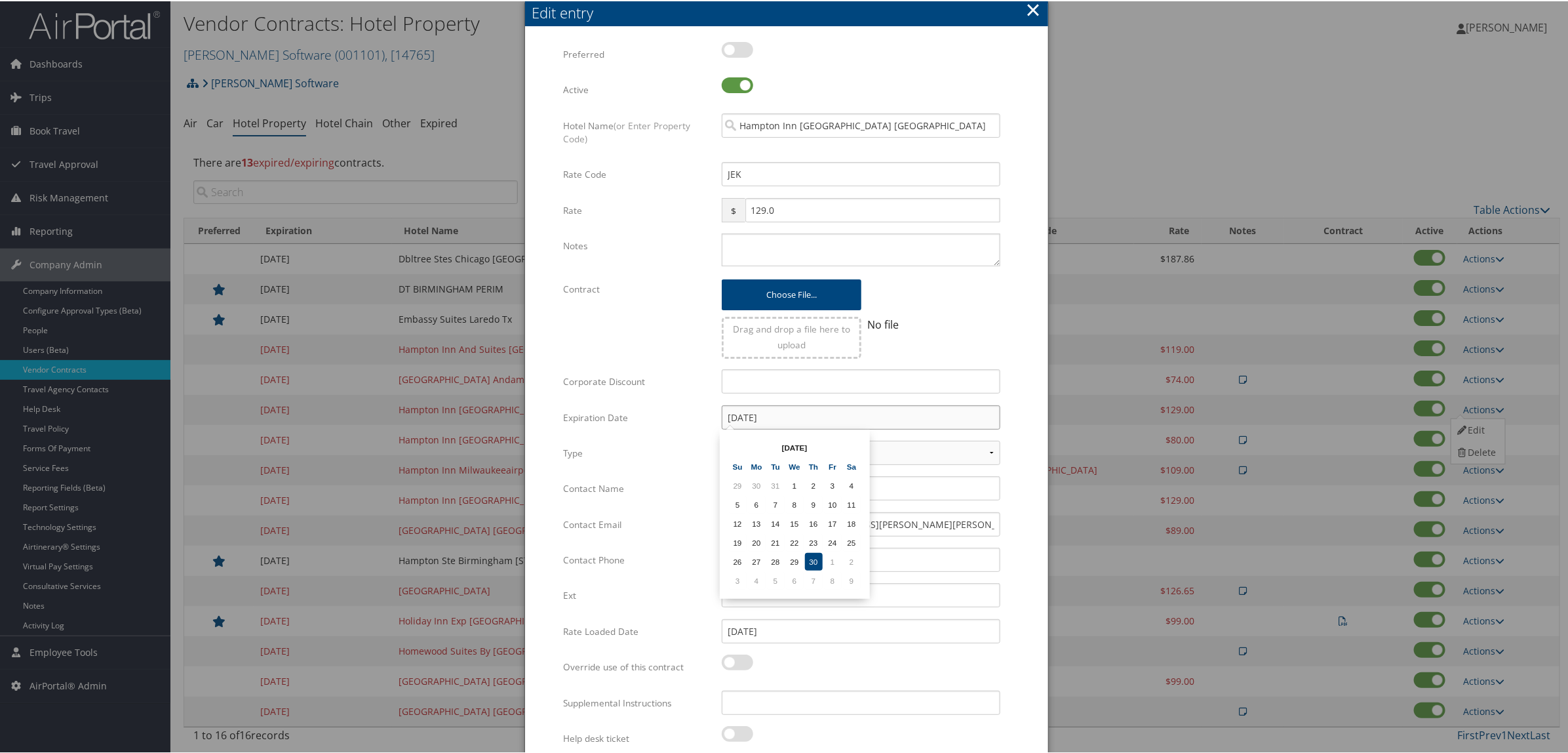
drag, startPoint x: 794, startPoint y: 413, endPoint x: 636, endPoint y: 412, distance: 158.0
click at [636, 411] on div "Expiration Date 06/30/2016 Multiple values The selected items contain different…" at bounding box center [787, 422] width 447 height 35
paste input "12/31/2025"
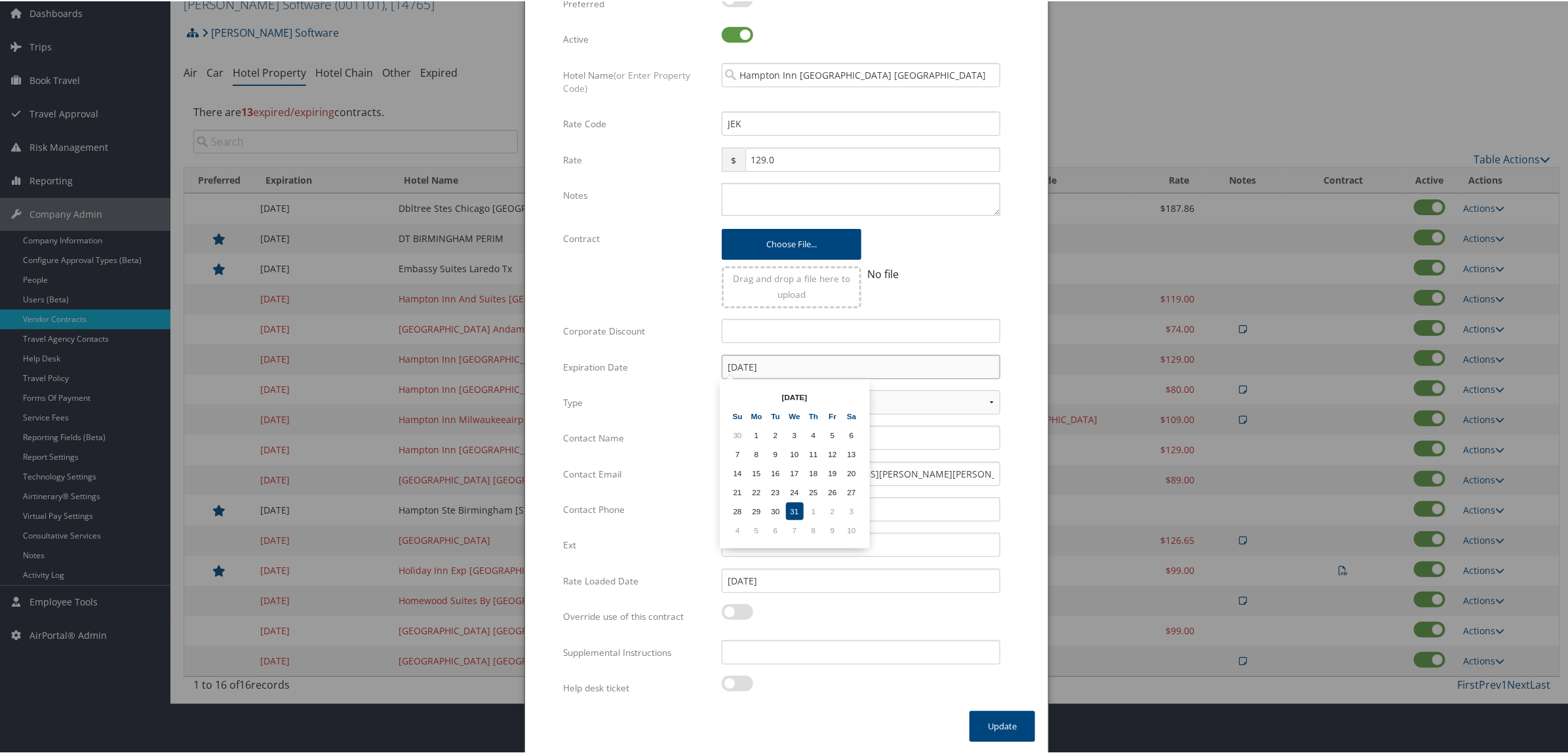
type input "12/31/2025"
click at [790, 507] on td "31" at bounding box center [795, 510] width 17 height 17
click at [993, 723] on button "Update" at bounding box center [1002, 725] width 65 height 31
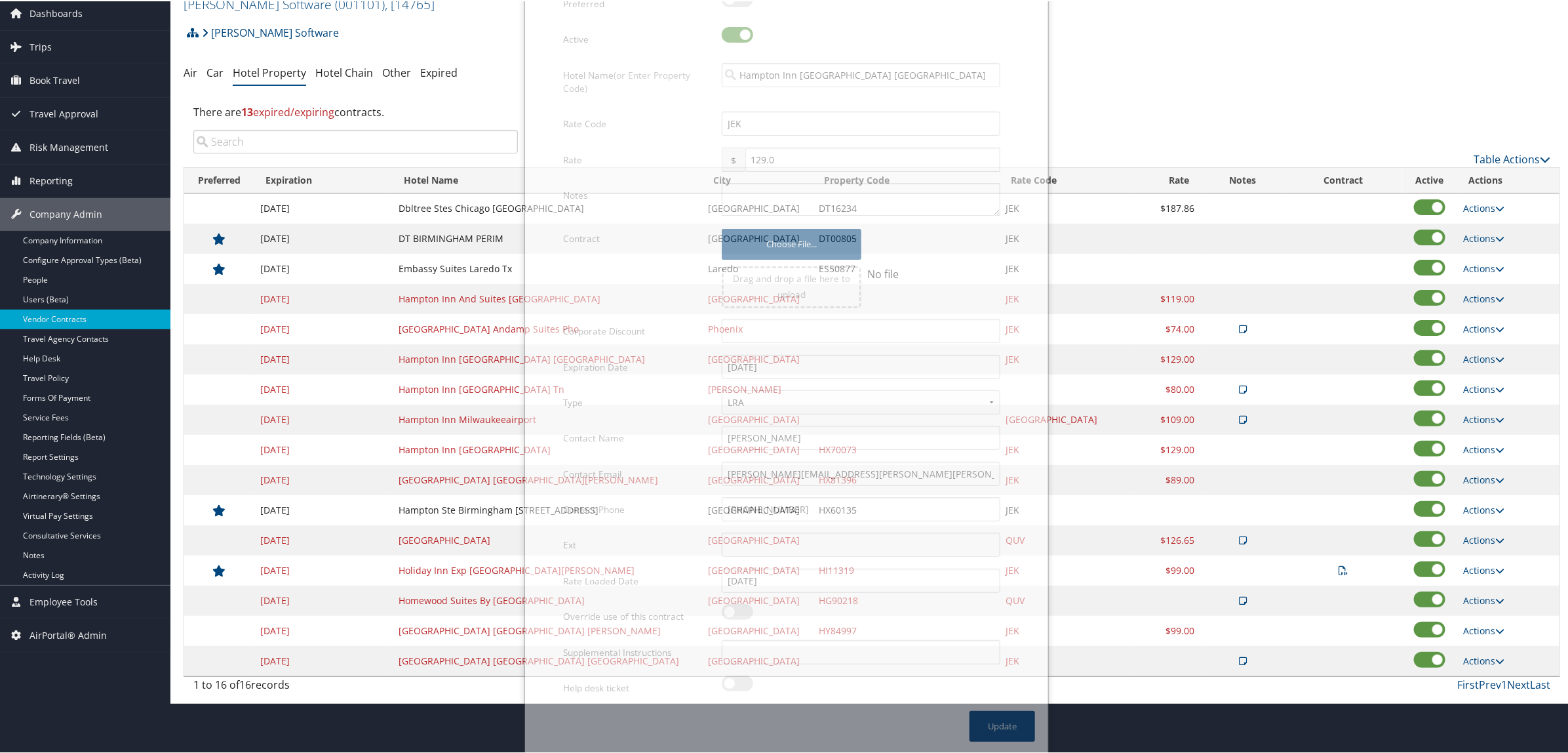
scroll to position [0, 0]
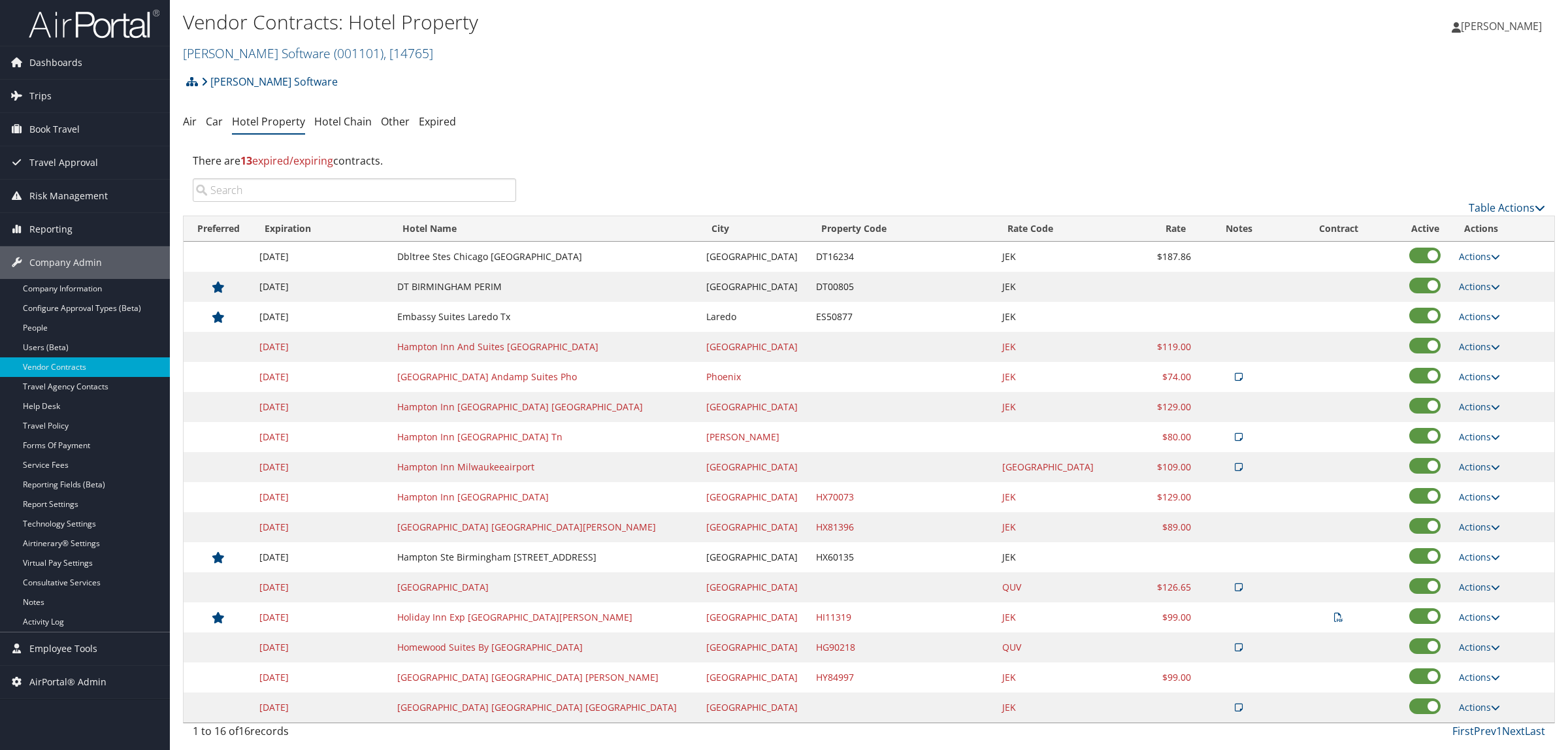
click at [1459, 469] on link "Actions" at bounding box center [1479, 466] width 42 height 13
click at [1467, 507] on link "Edit" at bounding box center [1481, 509] width 71 height 22
select select "NLRA"
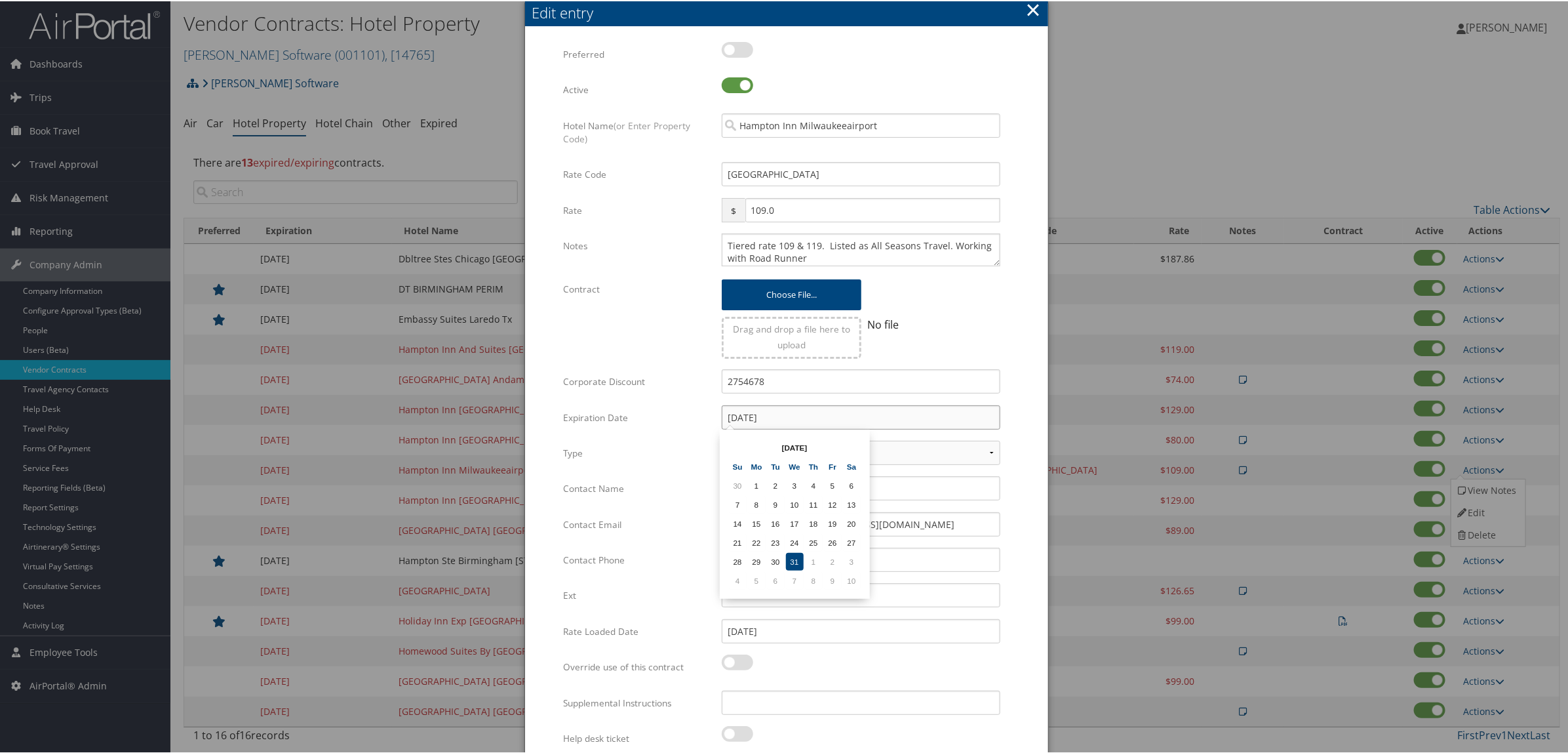
drag, startPoint x: 787, startPoint y: 413, endPoint x: 644, endPoint y: 417, distance: 143.1
click at [647, 414] on div "Expiration Date 12/31/2014 Multiple values The selected items contain different…" at bounding box center [787, 422] width 447 height 35
click at [803, 554] on tr "28 29 30 31 1 2 3" at bounding box center [795, 561] width 132 height 17
drag, startPoint x: 779, startPoint y: 411, endPoint x: 640, endPoint y: 410, distance: 139.0
click at [640, 410] on div "Expiration Date 12/31/2014 Multiple values The selected items contain different…" at bounding box center [787, 422] width 447 height 35
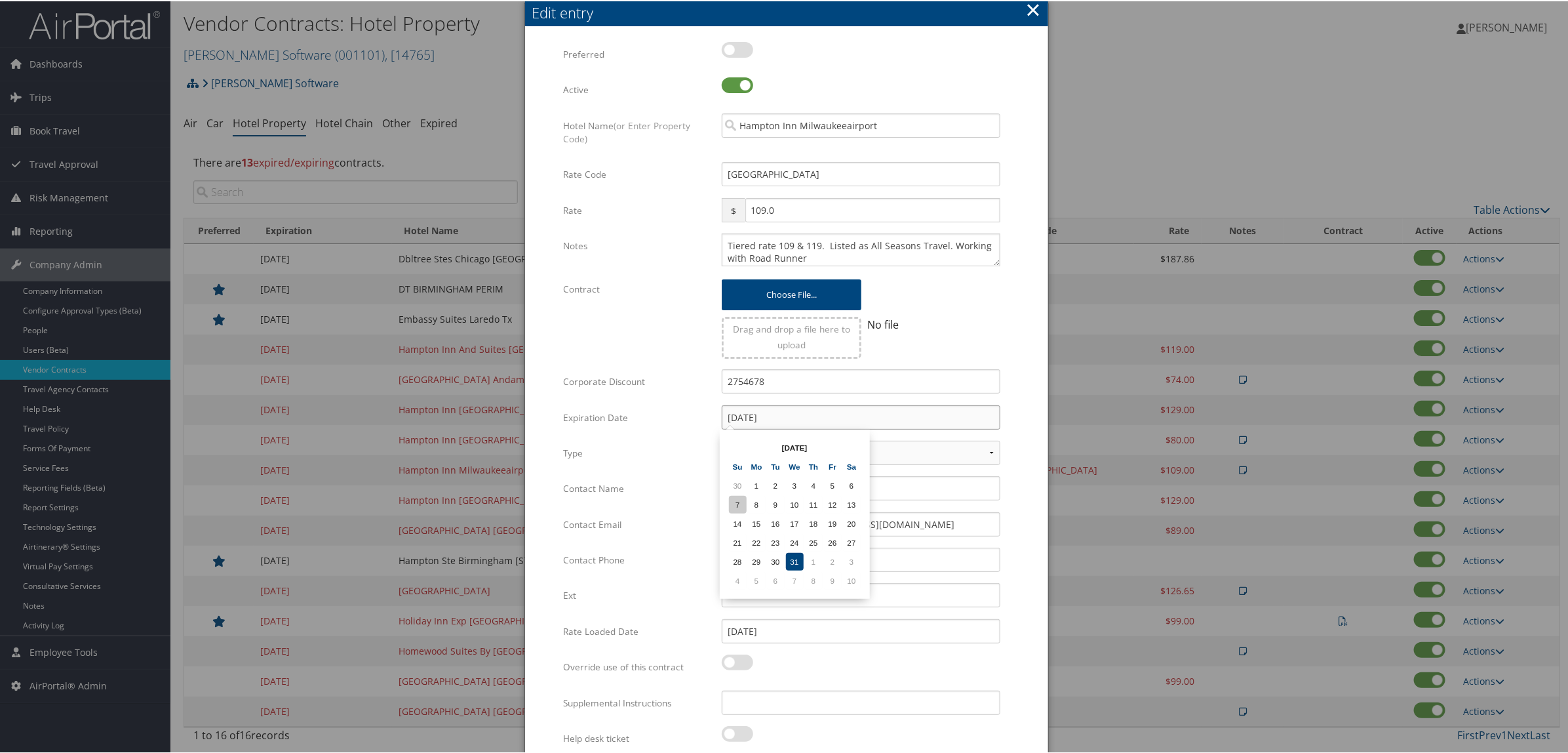
paste input "25"
type input "12/31/2025"
click at [794, 556] on td "31" at bounding box center [795, 561] width 17 height 17
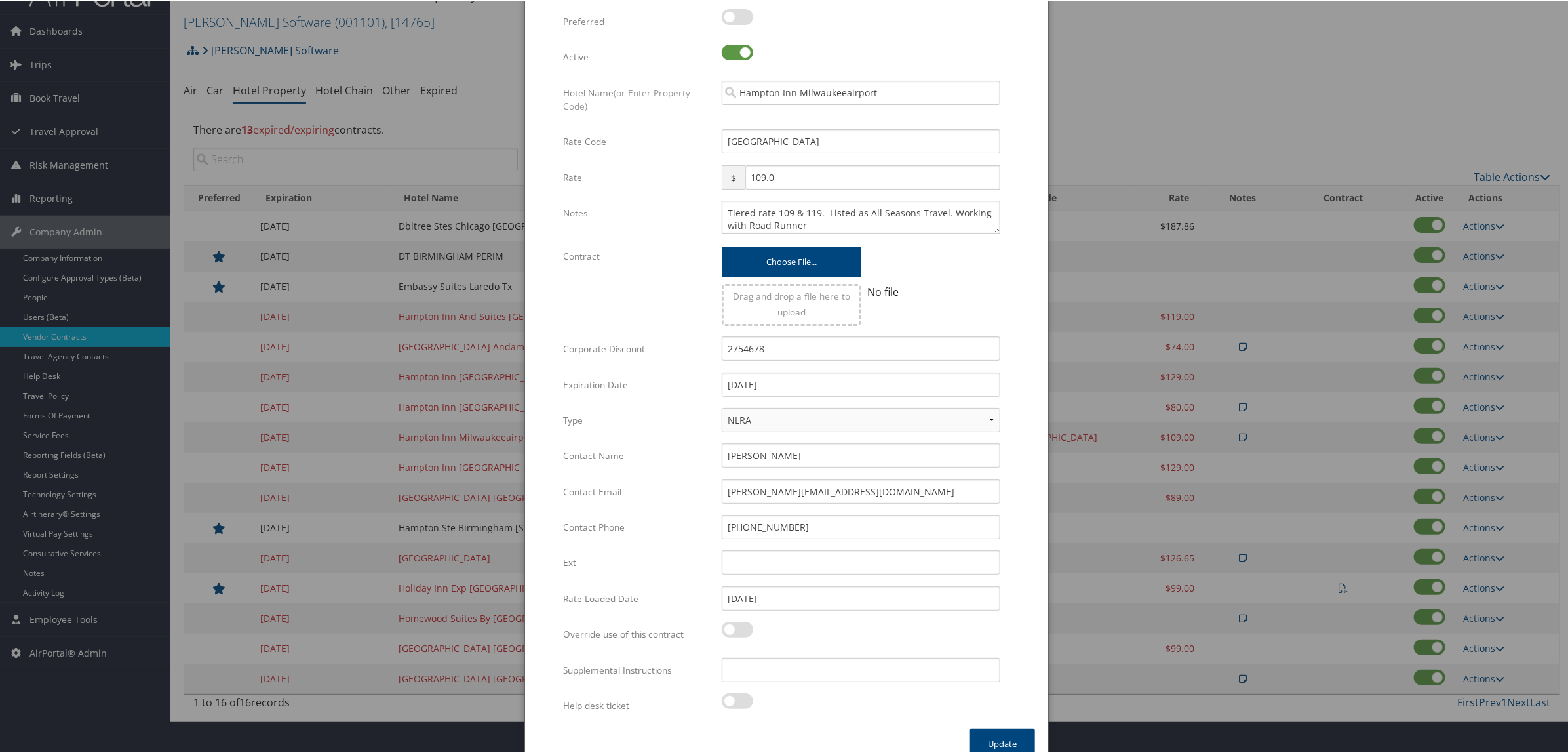
scroll to position [51, 0]
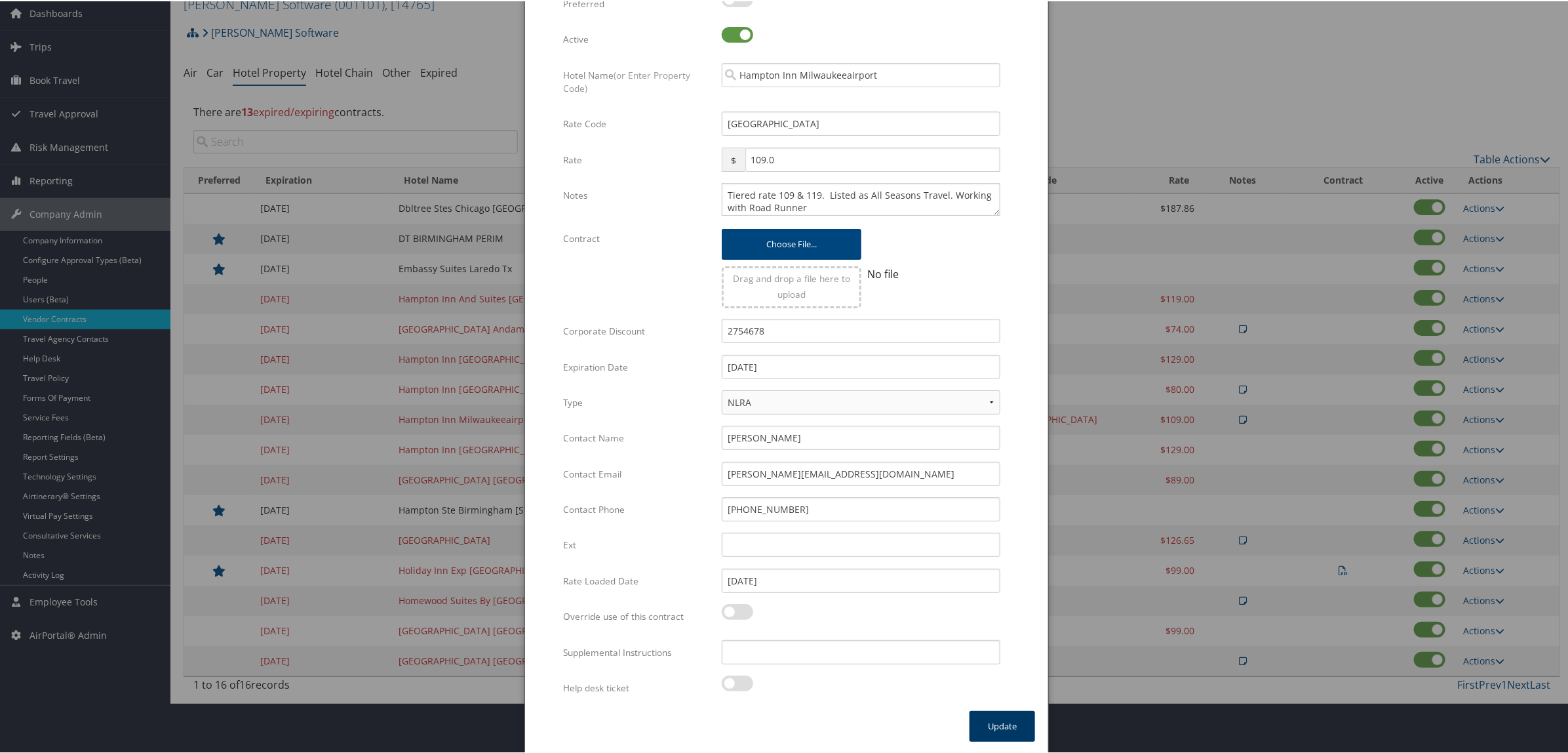
click at [994, 725] on button "Update" at bounding box center [1002, 725] width 65 height 31
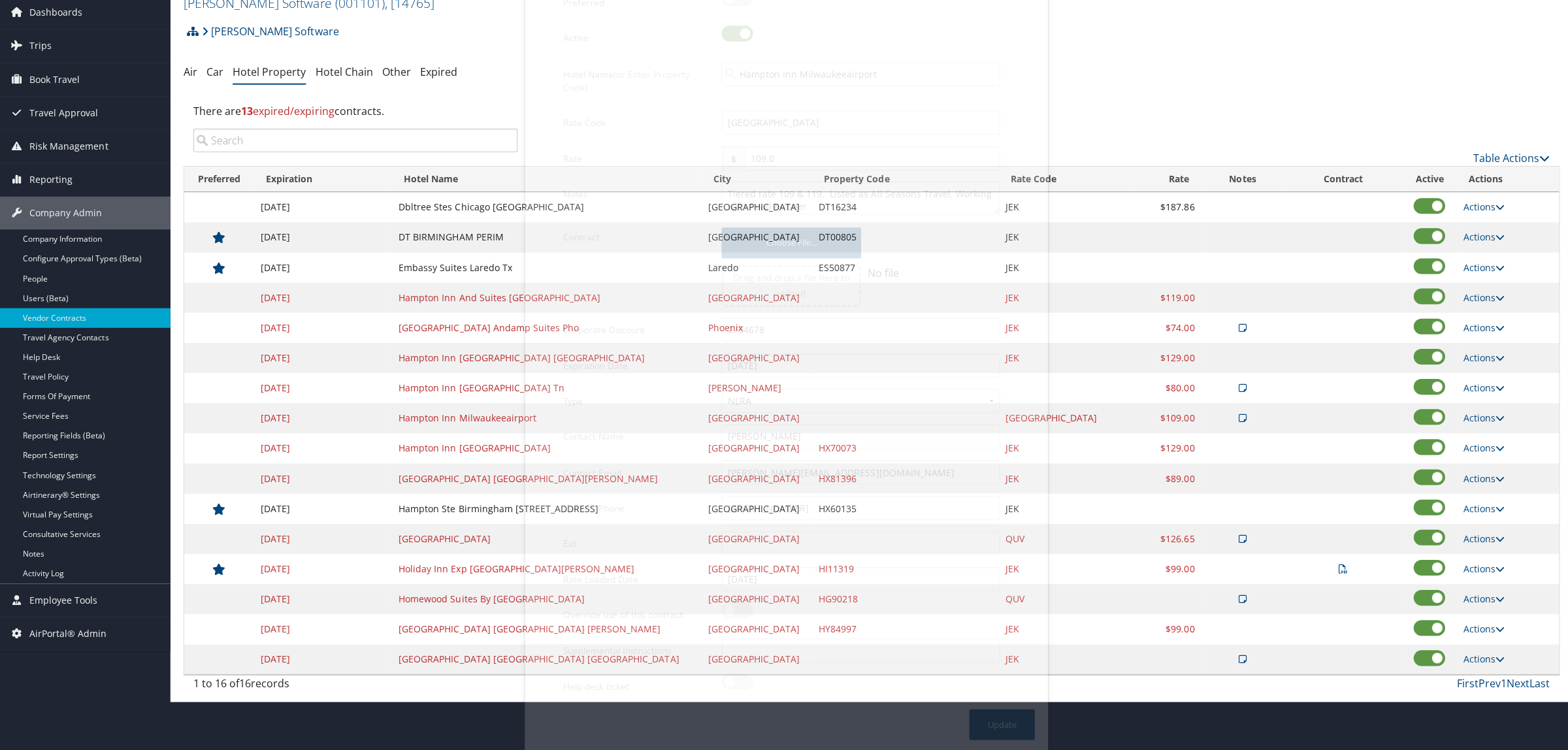
scroll to position [0, 0]
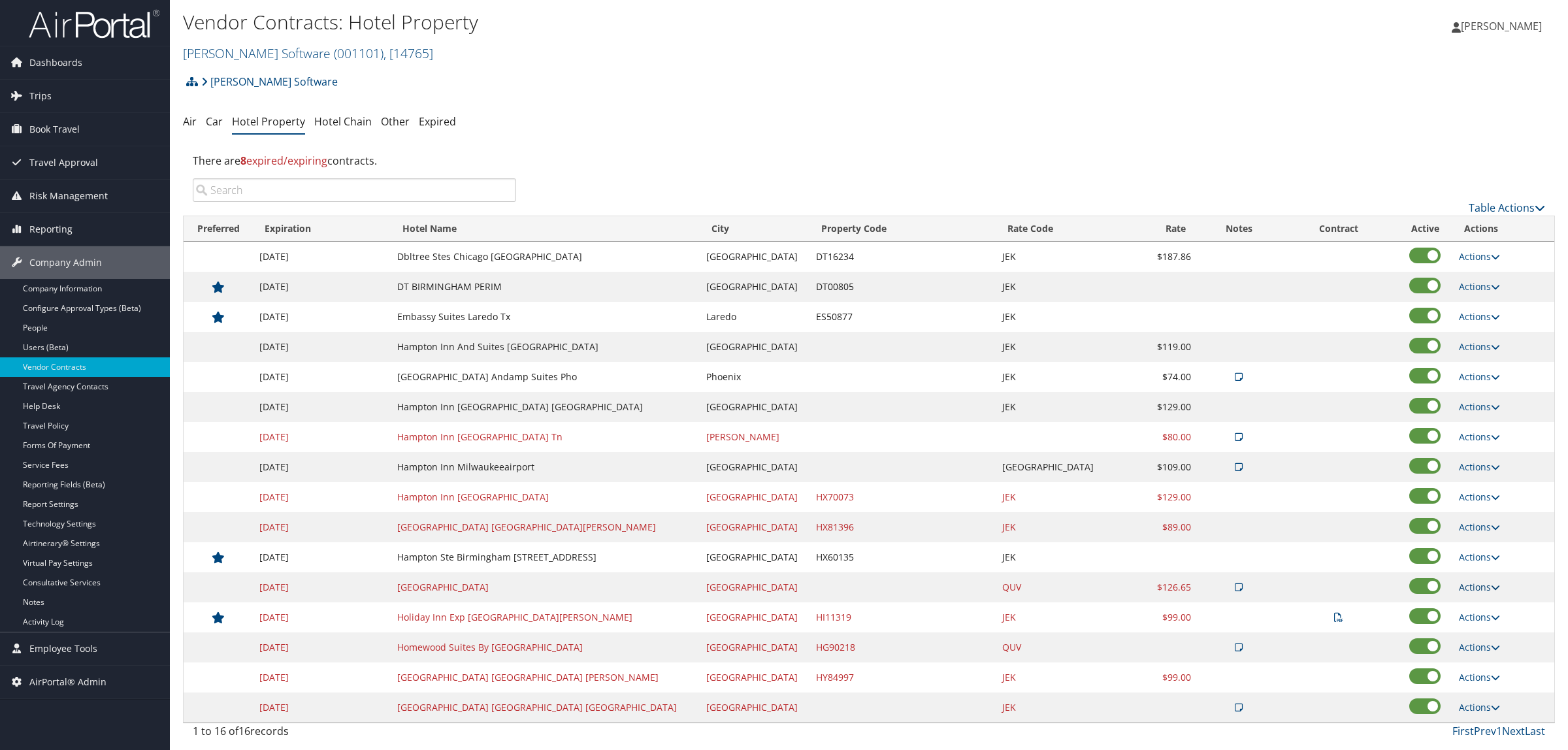
click at [1469, 589] on link "Actions" at bounding box center [1479, 586] width 42 height 13
click at [1473, 626] on link "Edit" at bounding box center [1481, 630] width 71 height 22
select select "NLRA"
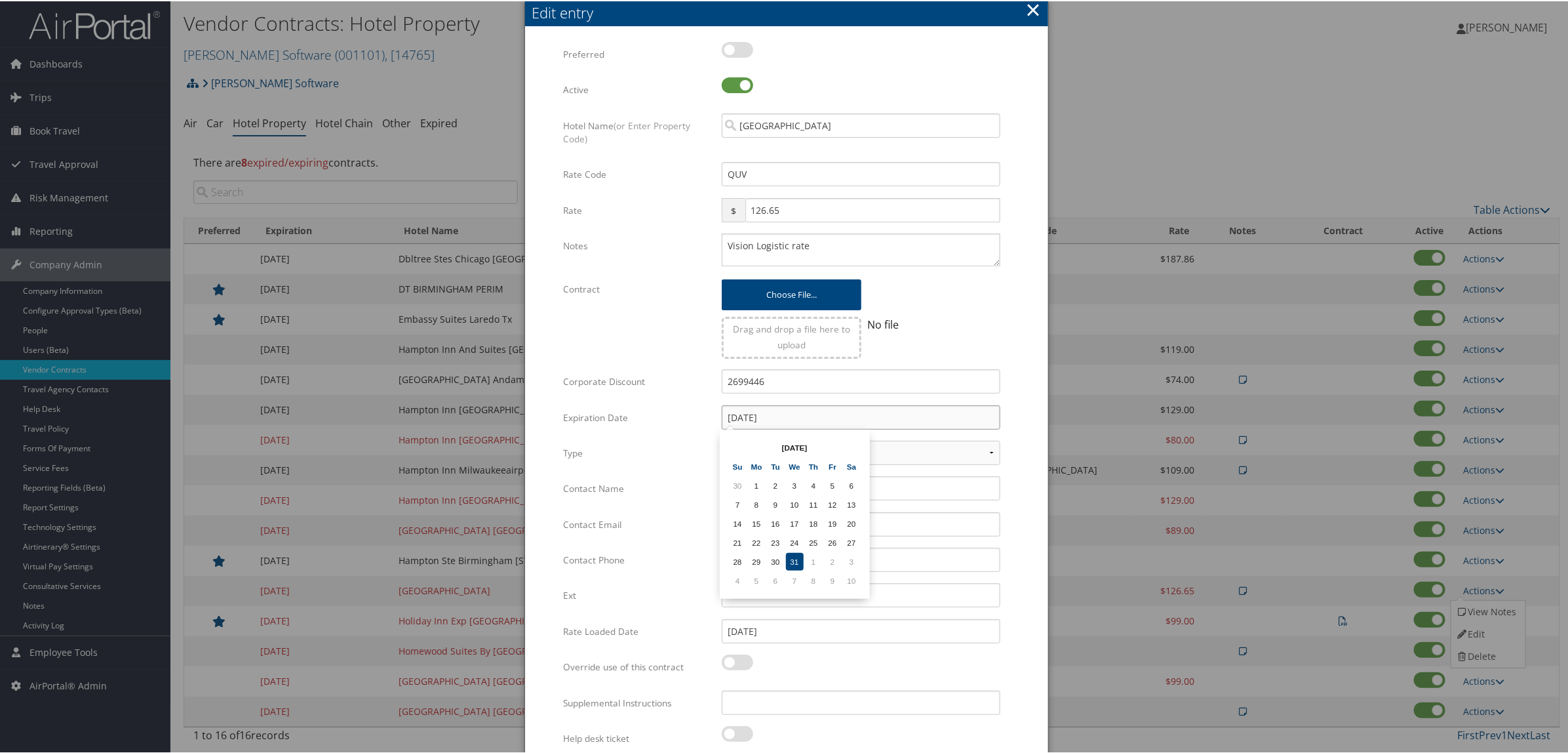
drag, startPoint x: 796, startPoint y: 411, endPoint x: 567, endPoint y: 421, distance: 229.2
click at [579, 417] on div "Expiration Date 12/31/2014 Multiple values The selected items contain different…" at bounding box center [787, 422] width 447 height 35
paste input "25"
type input "[DATE]"
click at [794, 552] on td "31" at bounding box center [795, 561] width 17 height 17
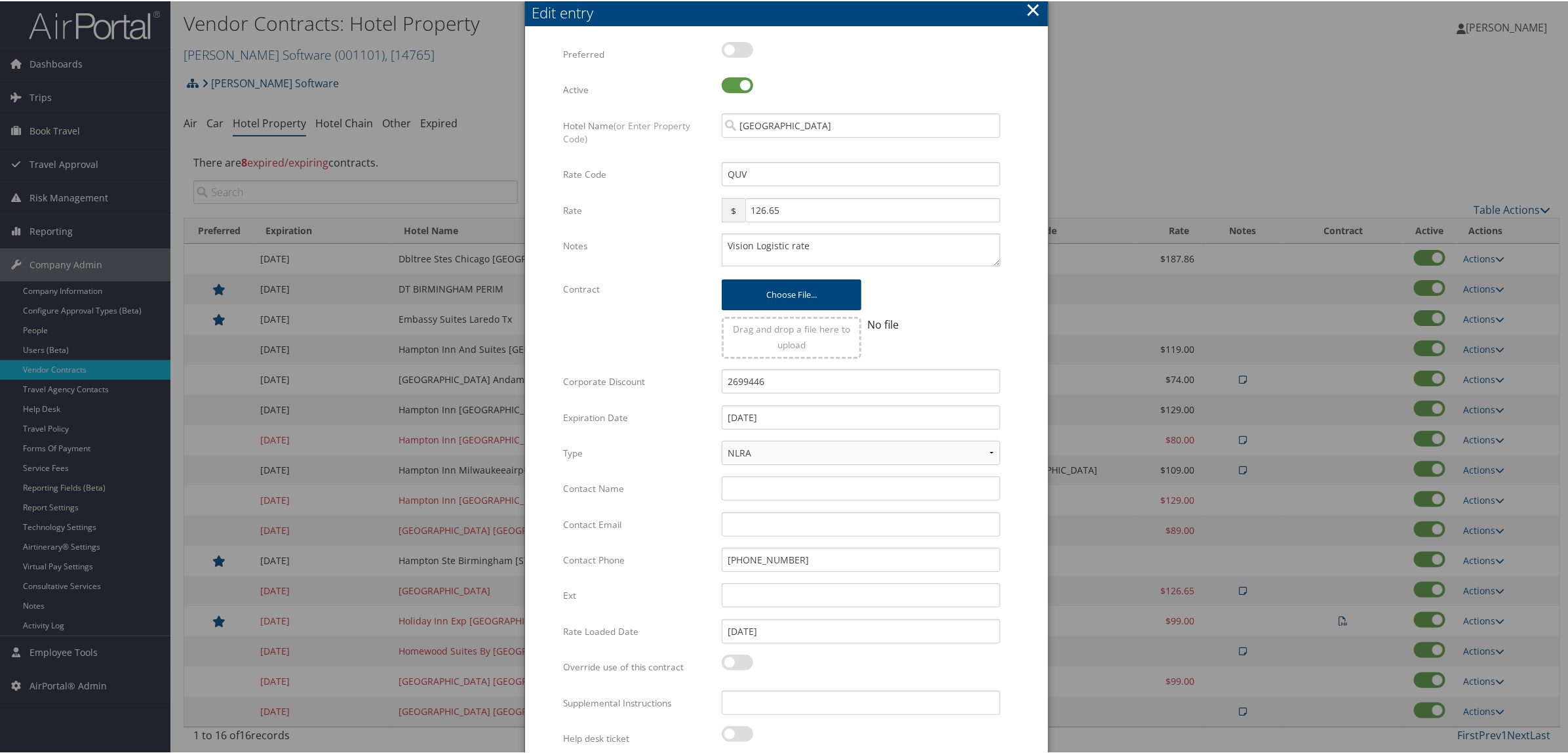
scroll to position [51, 0]
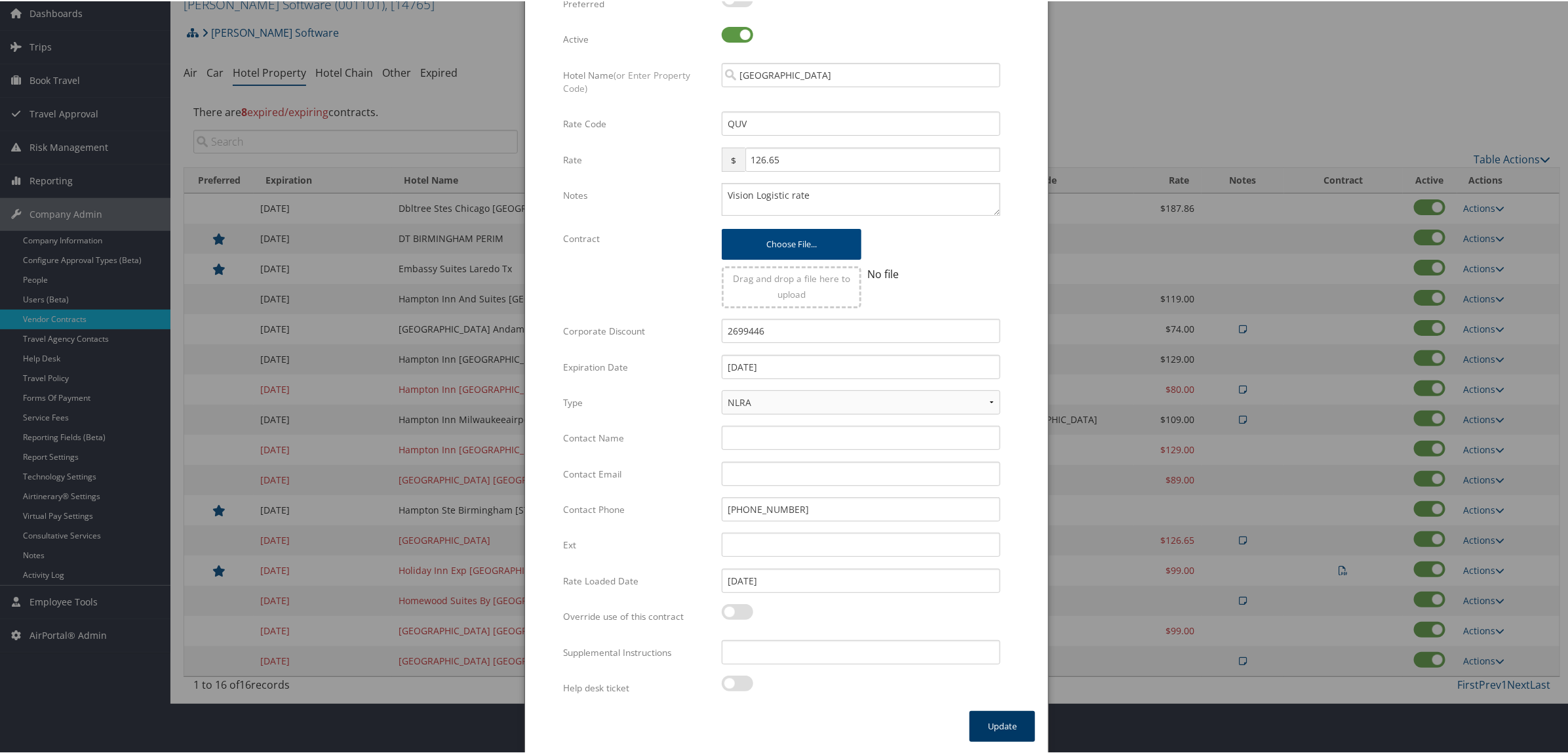
click at [1011, 733] on button "Update" at bounding box center [1002, 725] width 65 height 31
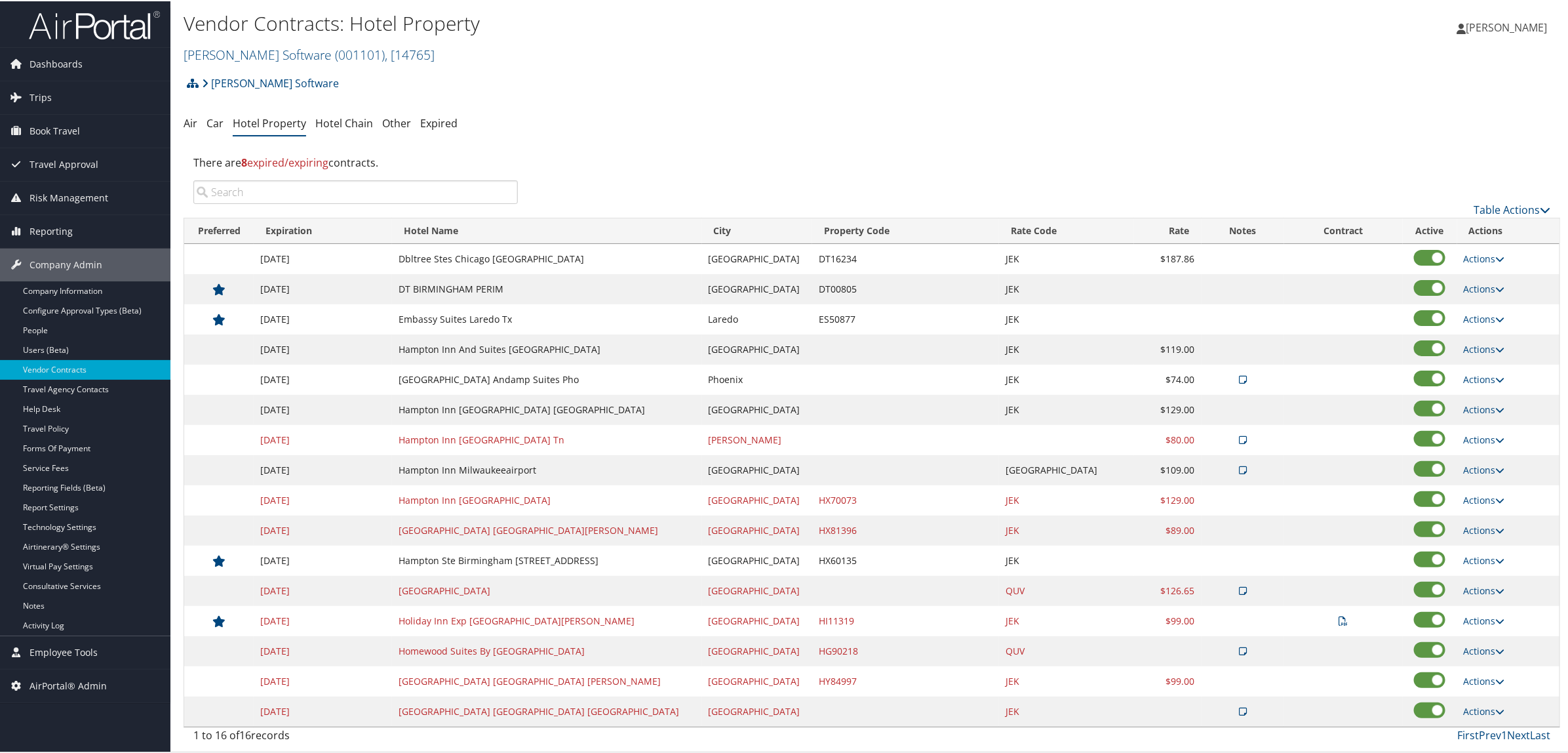
scroll to position [0, 0]
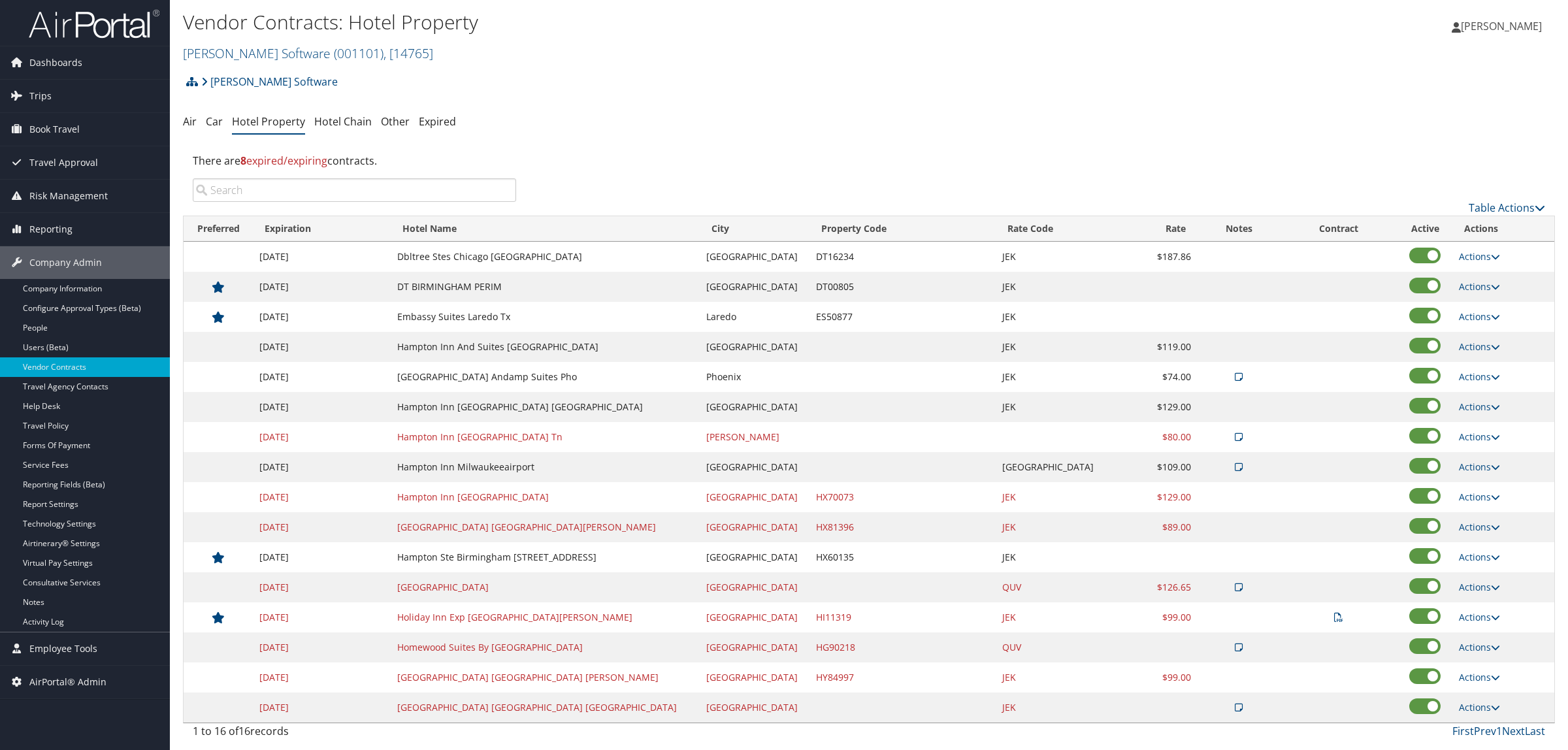
click at [1466, 687] on td "Actions Edit Delete" at bounding box center [1502, 676] width 102 height 30
click at [1471, 680] on link "Actions" at bounding box center [1479, 676] width 42 height 13
click at [1468, 697] on link "Edit" at bounding box center [1471, 699] width 50 height 22
select select "NLRA"
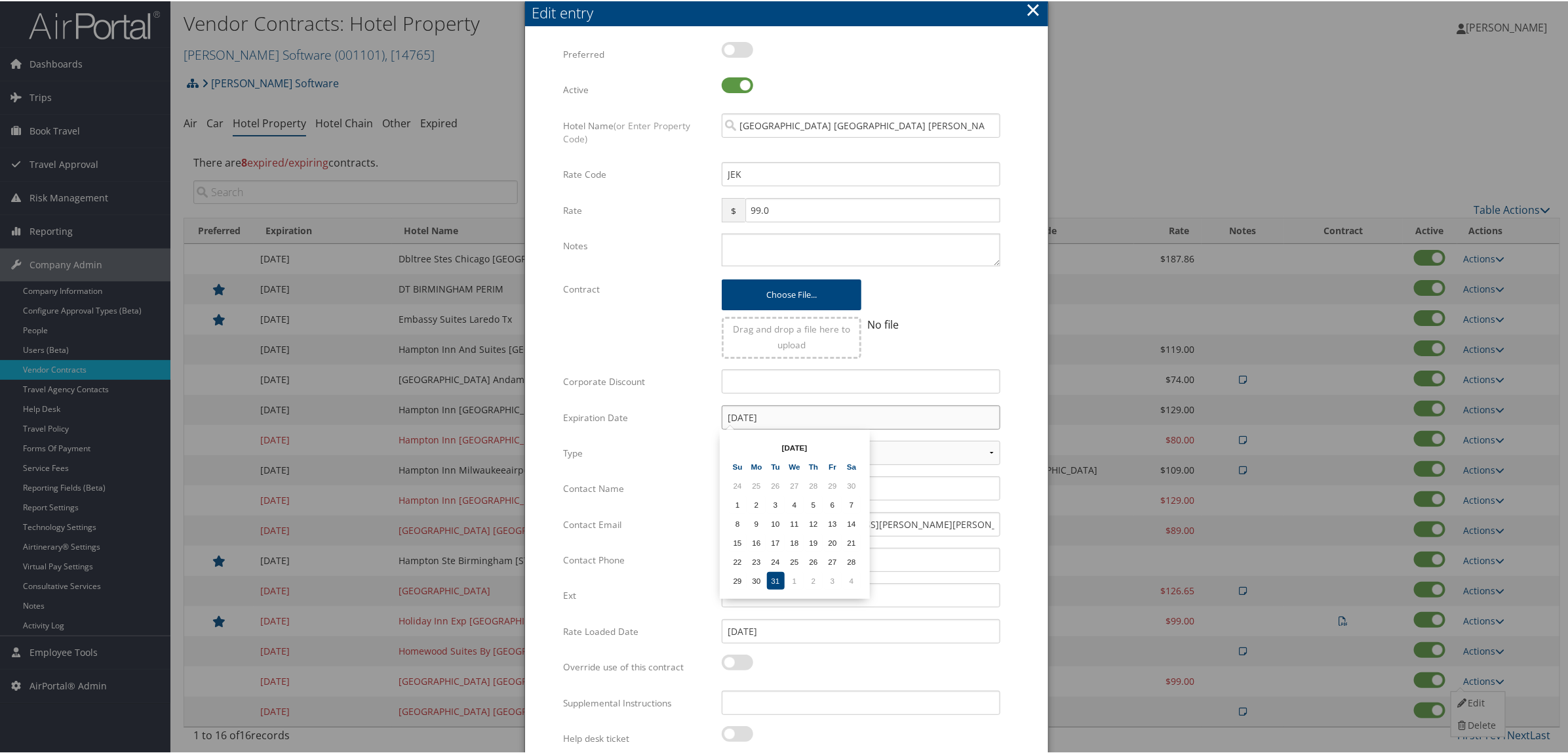
drag, startPoint x: 787, startPoint y: 407, endPoint x: 565, endPoint y: 427, distance: 222.9
click at [565, 427] on div "Expiration Date 12/31/2024 Multiple values The selected items contain different…" at bounding box center [787, 422] width 447 height 35
paste input "5"
type input "12/31/2025"
click at [796, 553] on td "31" at bounding box center [795, 561] width 17 height 17
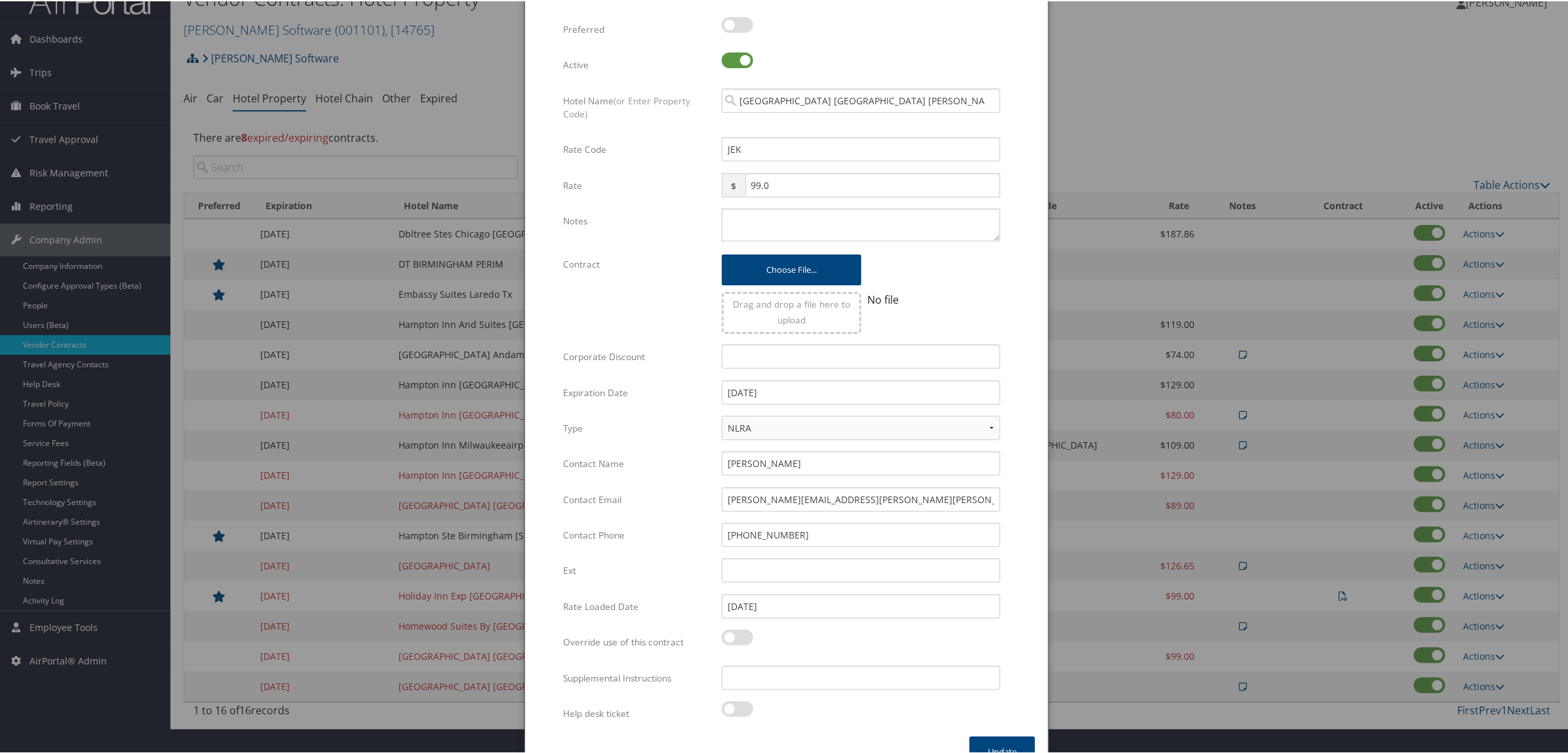
scroll to position [51, 0]
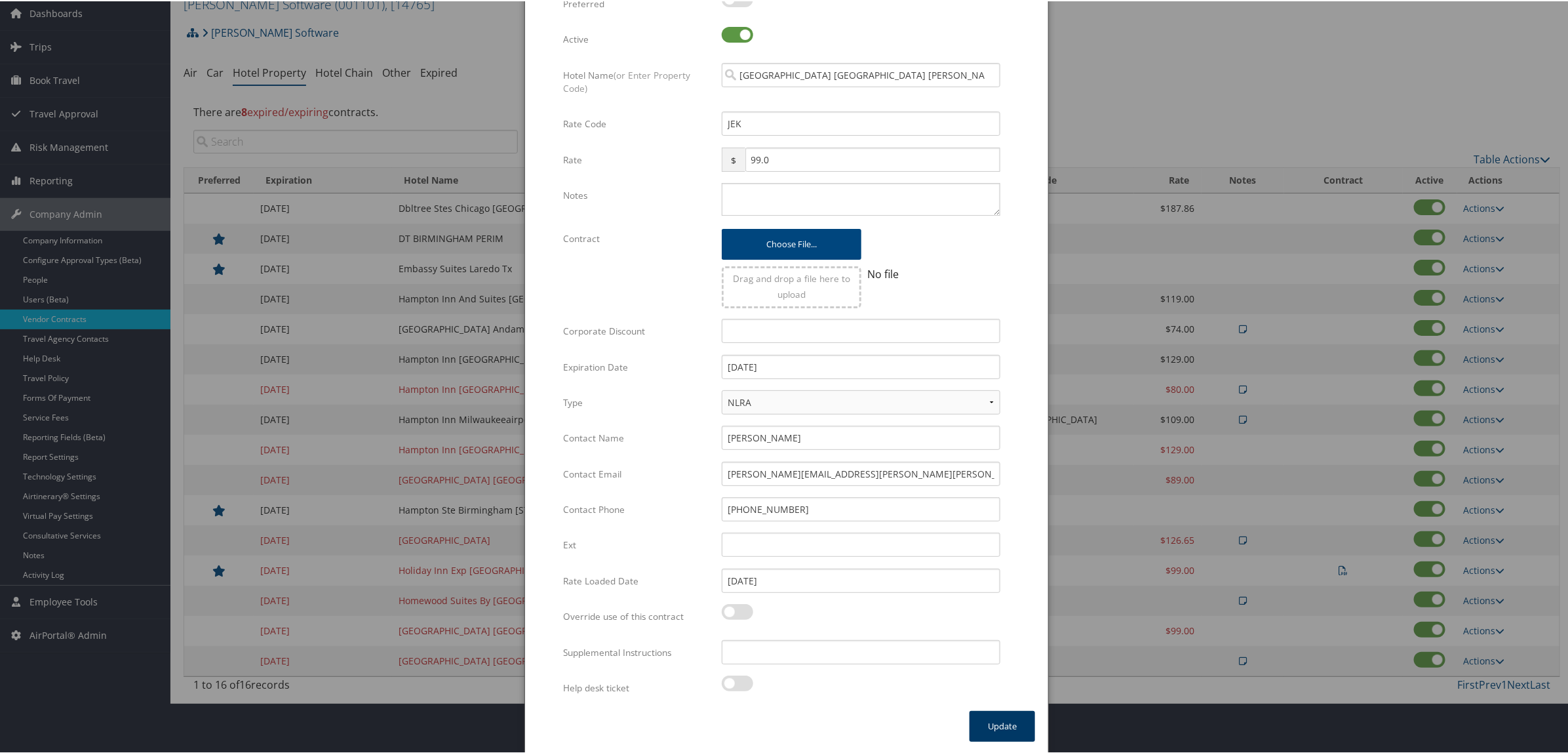
click at [1004, 721] on button "Update" at bounding box center [1002, 725] width 65 height 31
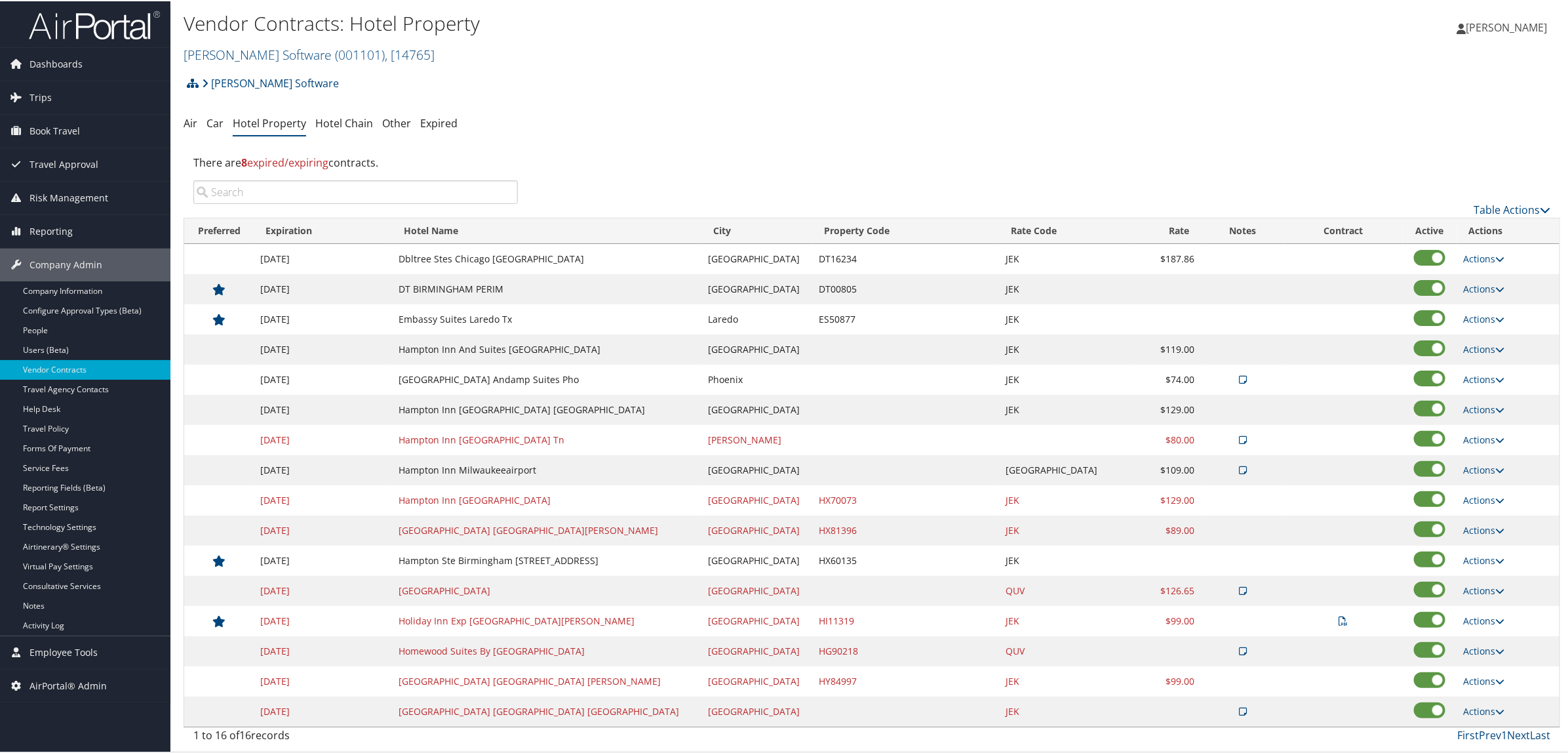
scroll to position [0, 0]
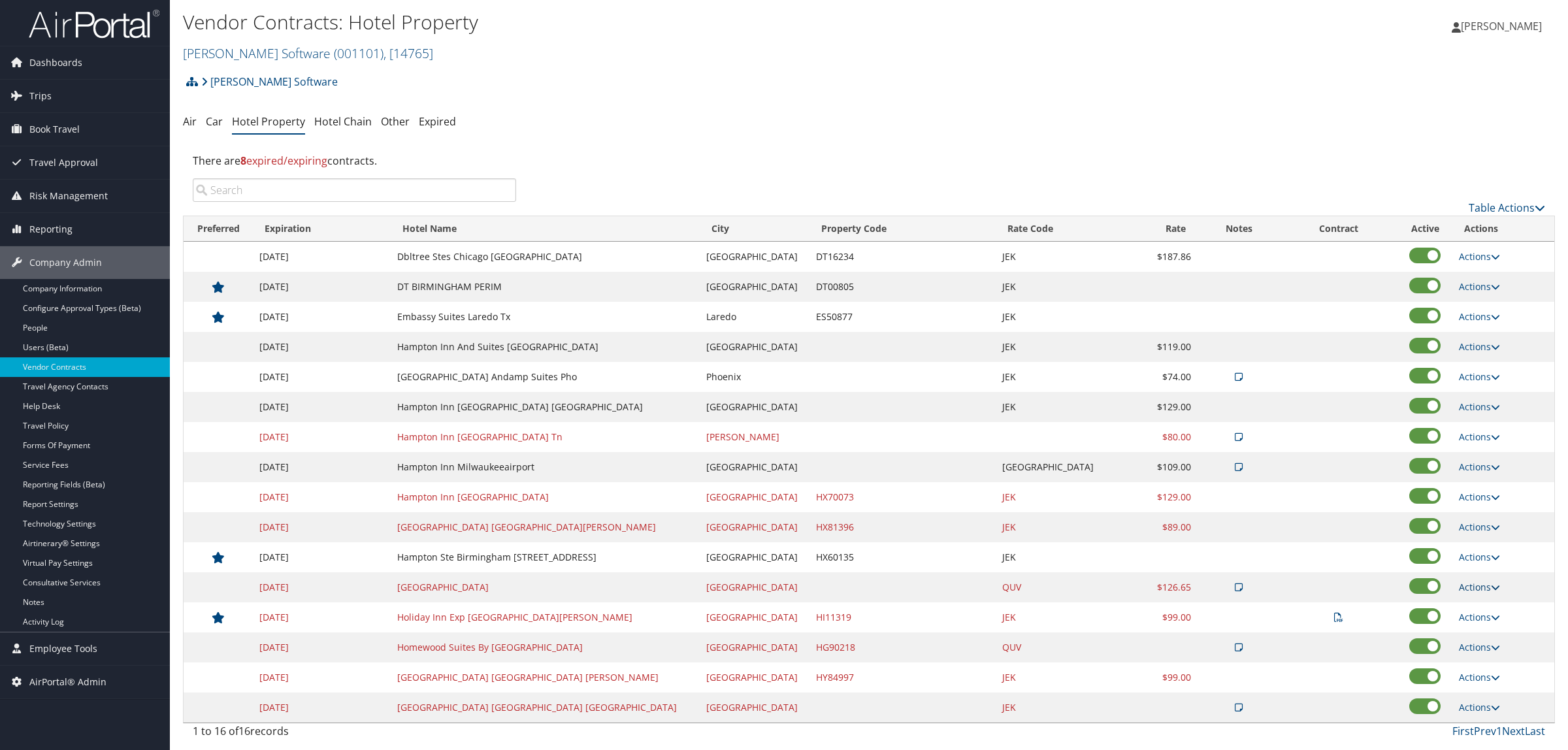
click at [1464, 585] on link "Actions" at bounding box center [1479, 586] width 42 height 13
click at [1465, 632] on link "Edit" at bounding box center [1481, 630] width 71 height 22
select select "NLRA"
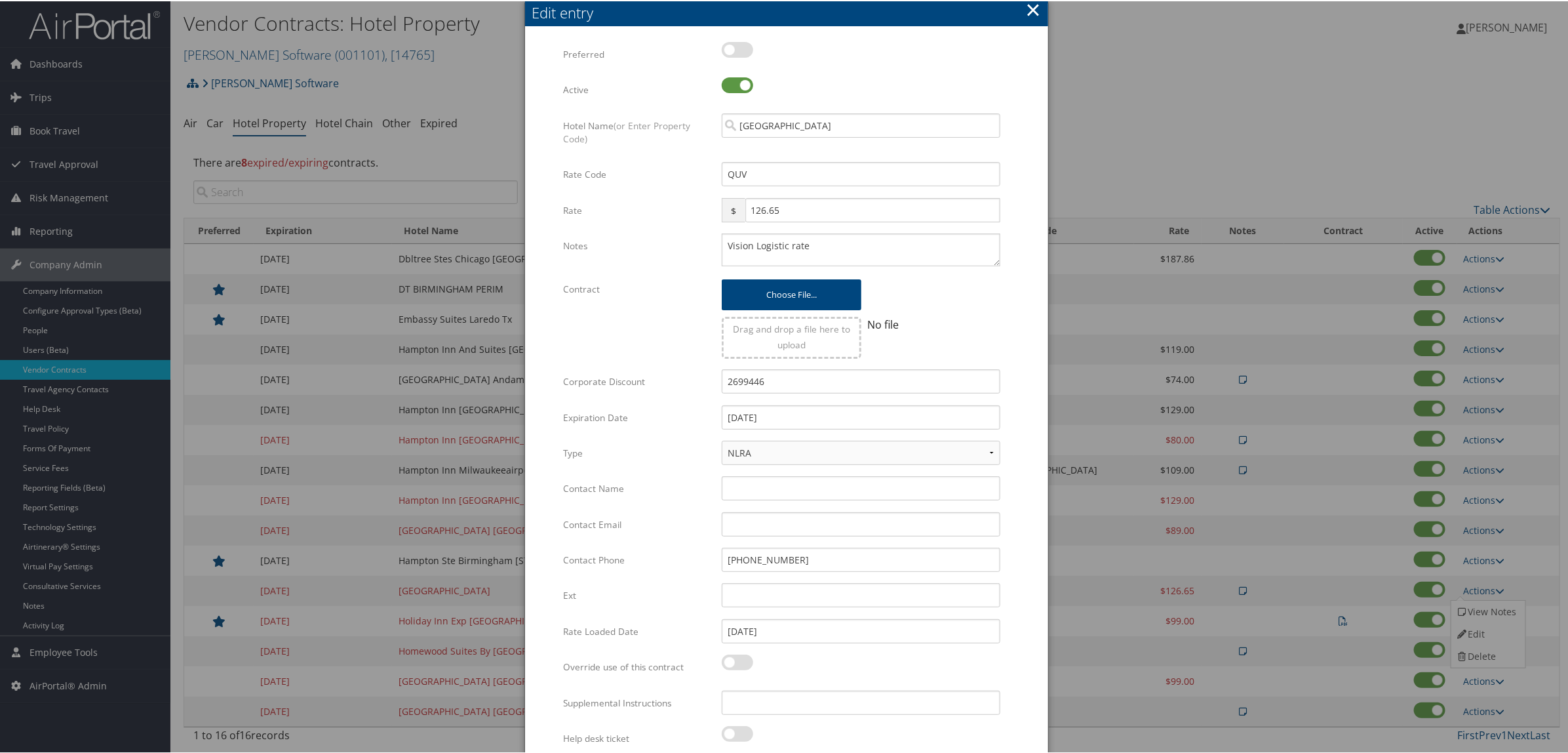
click at [1034, 5] on button "×" at bounding box center [1034, 8] width 16 height 26
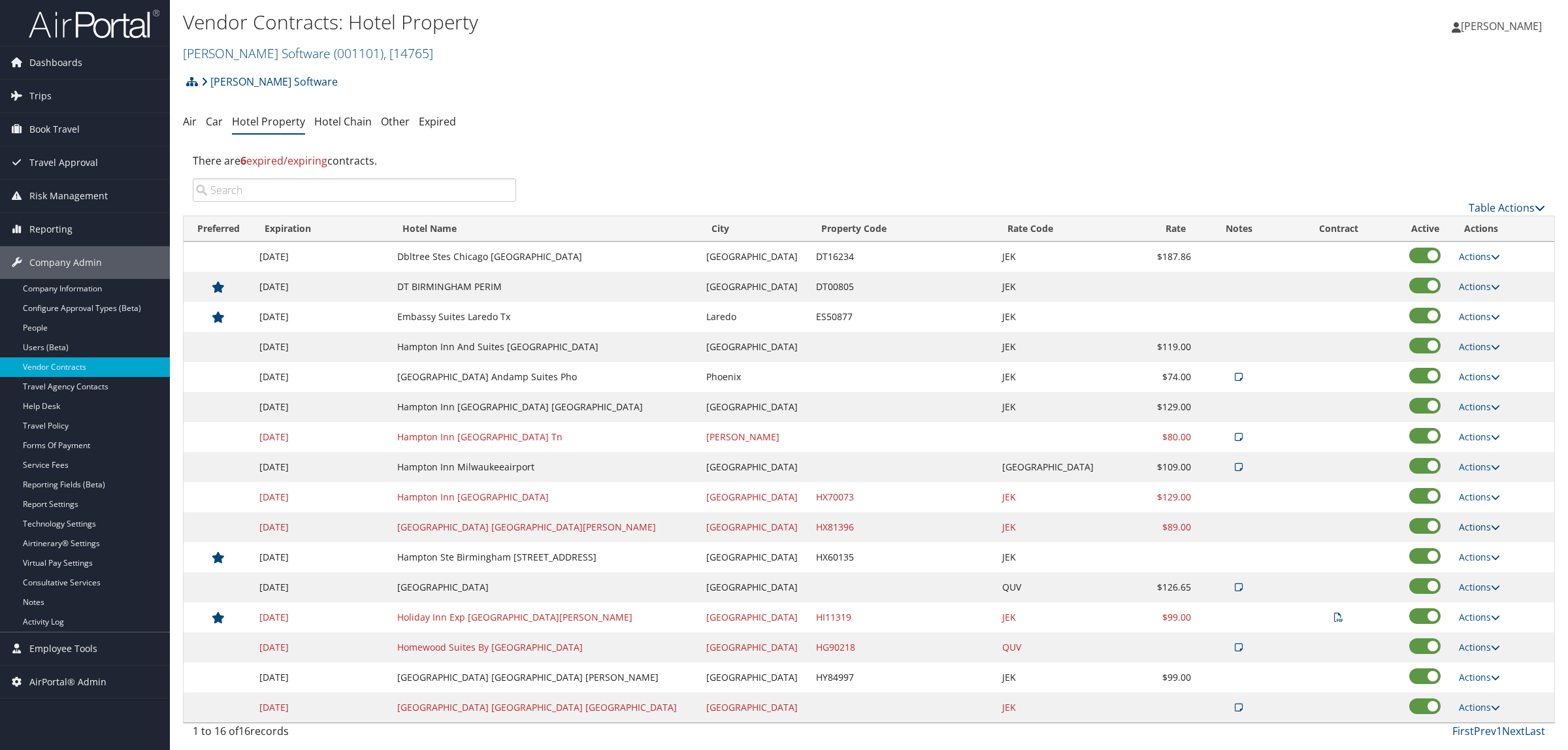
click at [1491, 524] on icon at bounding box center [1494, 526] width 9 height 9
click at [1482, 547] on link "Edit" at bounding box center [1471, 548] width 50 height 22
select select "NLRA"
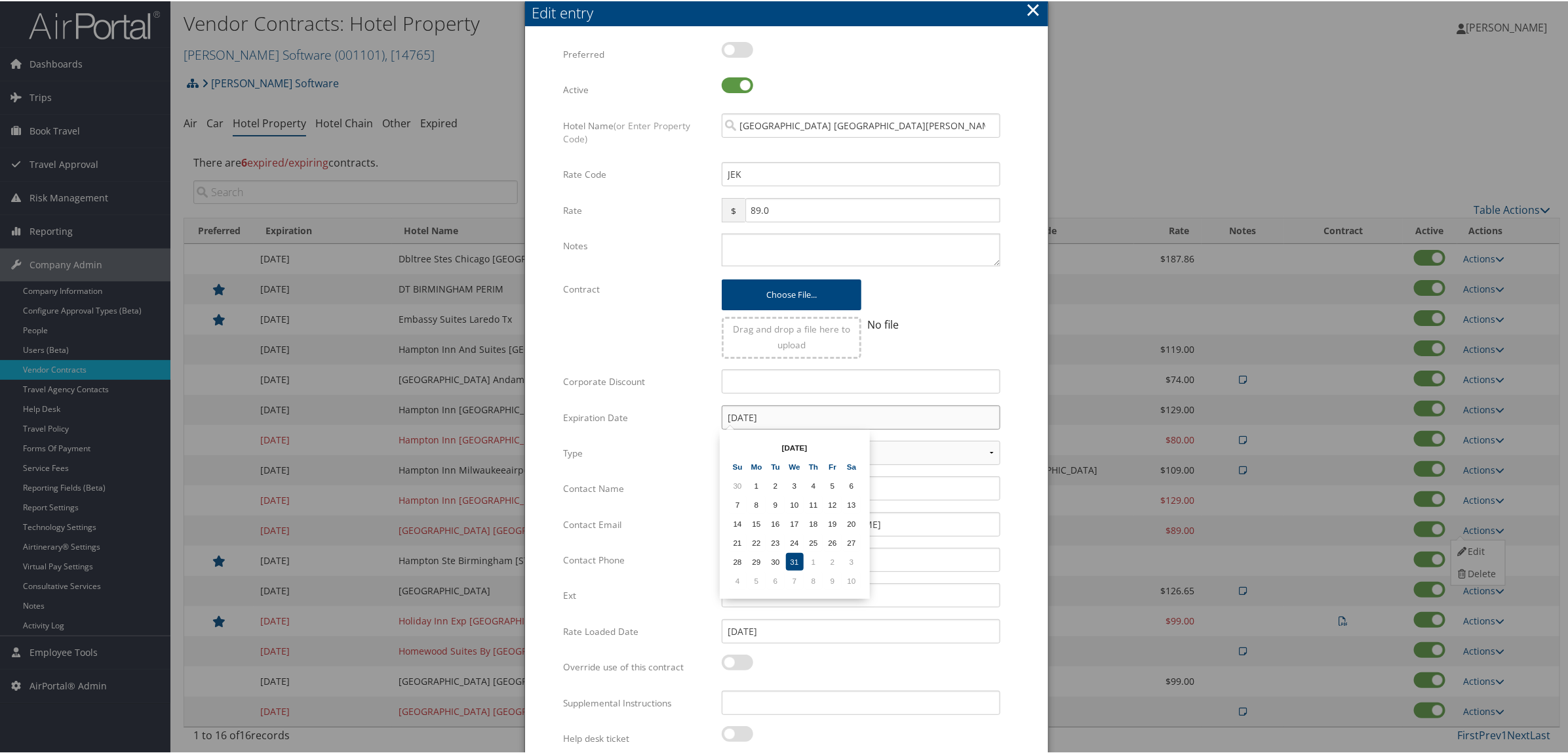
drag, startPoint x: 805, startPoint y: 410, endPoint x: 575, endPoint y: 415, distance: 230.1
click at [578, 415] on div "Expiration Date 12/31/2014 Multiple values The selected items contain different…" at bounding box center [787, 422] width 447 height 35
paste input "25"
type input "12/31/2025"
click at [794, 552] on td "31" at bounding box center [795, 561] width 17 height 17
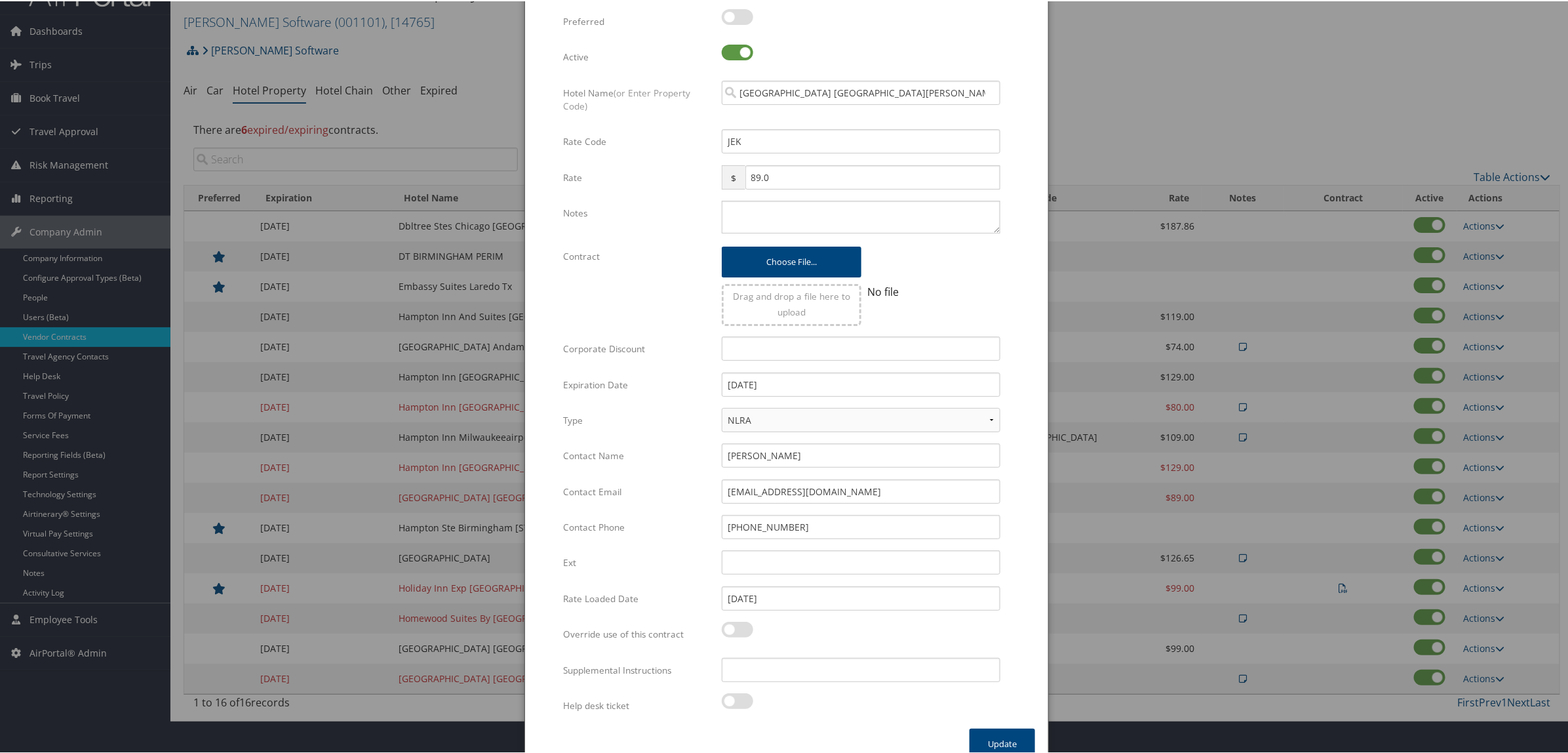
scroll to position [51, 0]
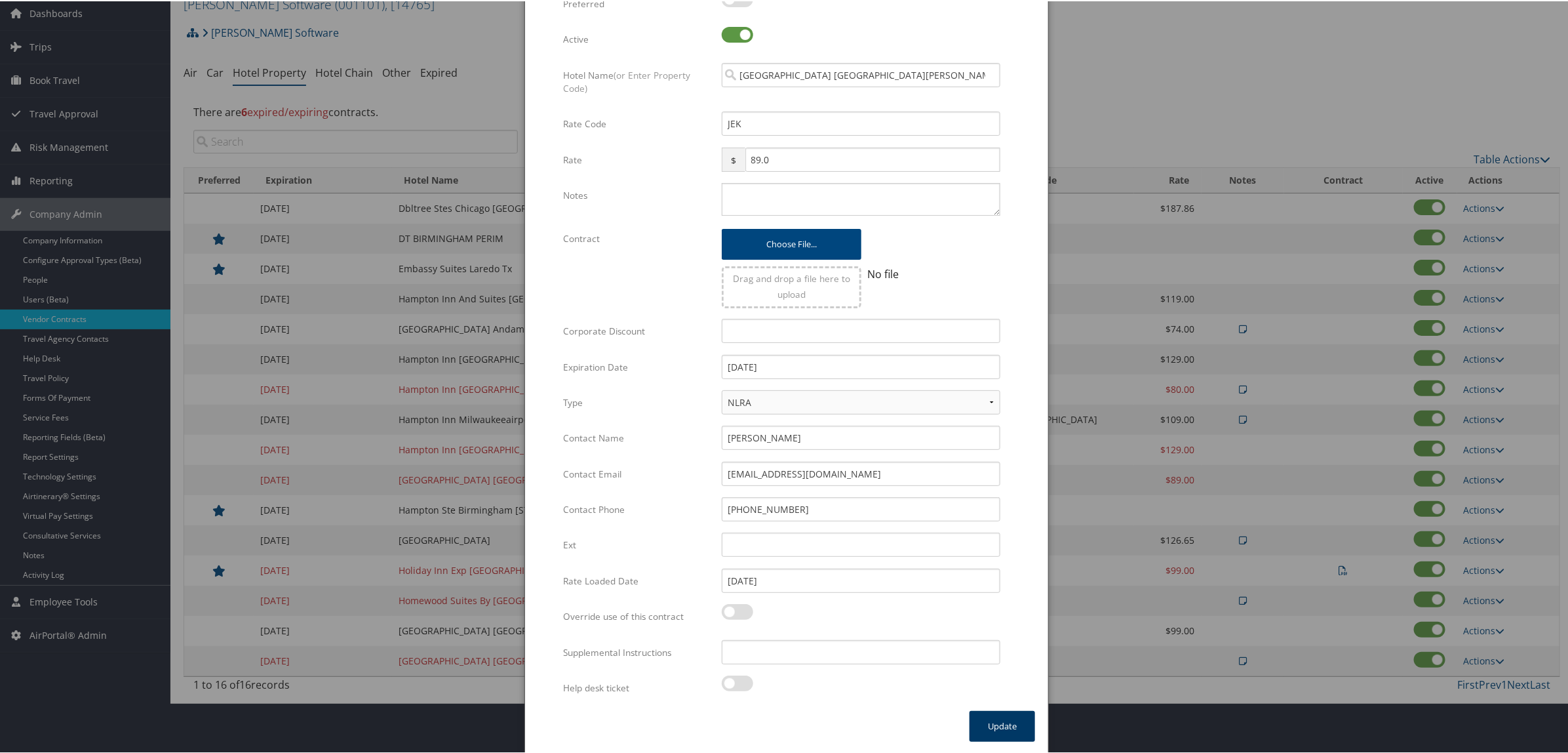
click at [992, 727] on button "Update" at bounding box center [1002, 725] width 65 height 31
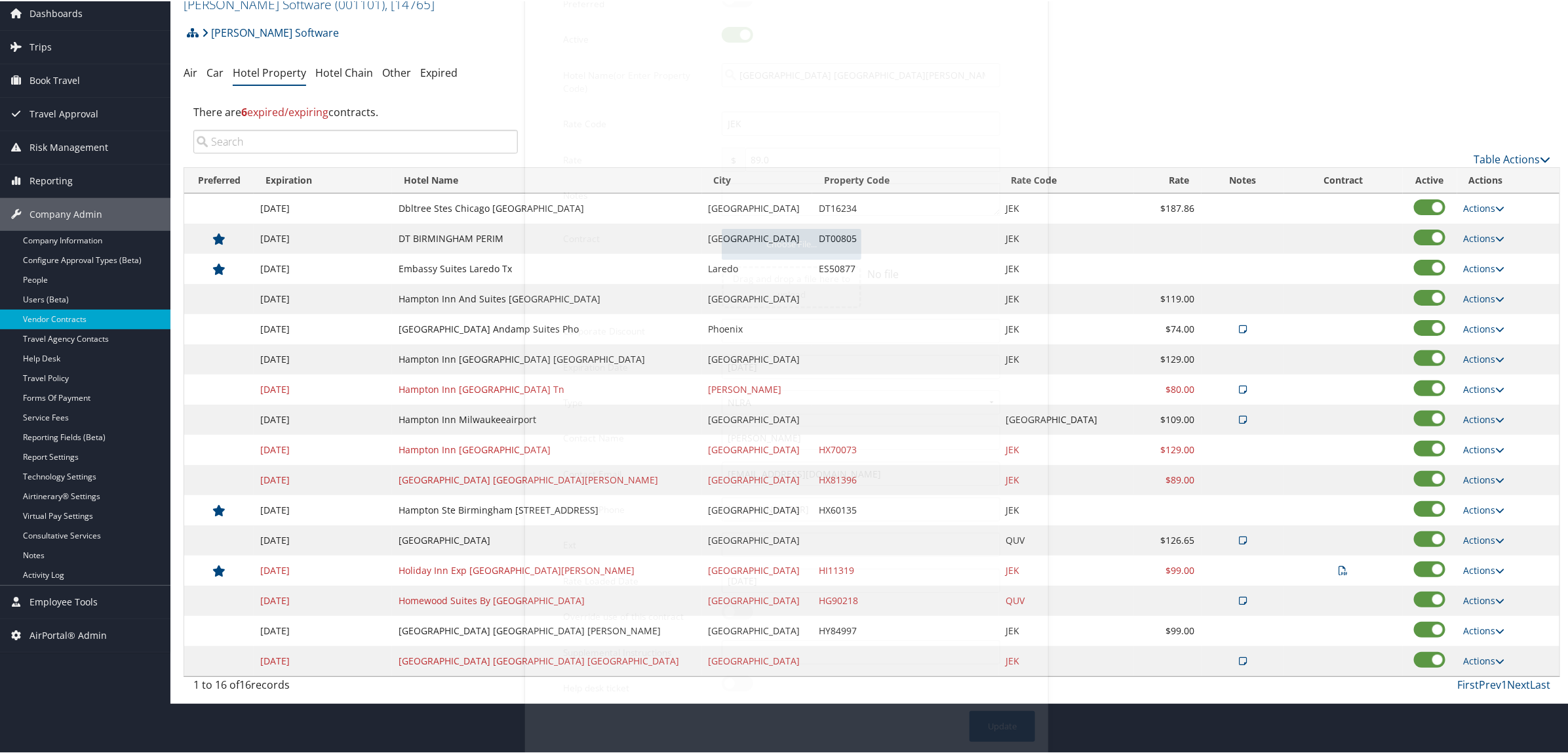
scroll to position [0, 0]
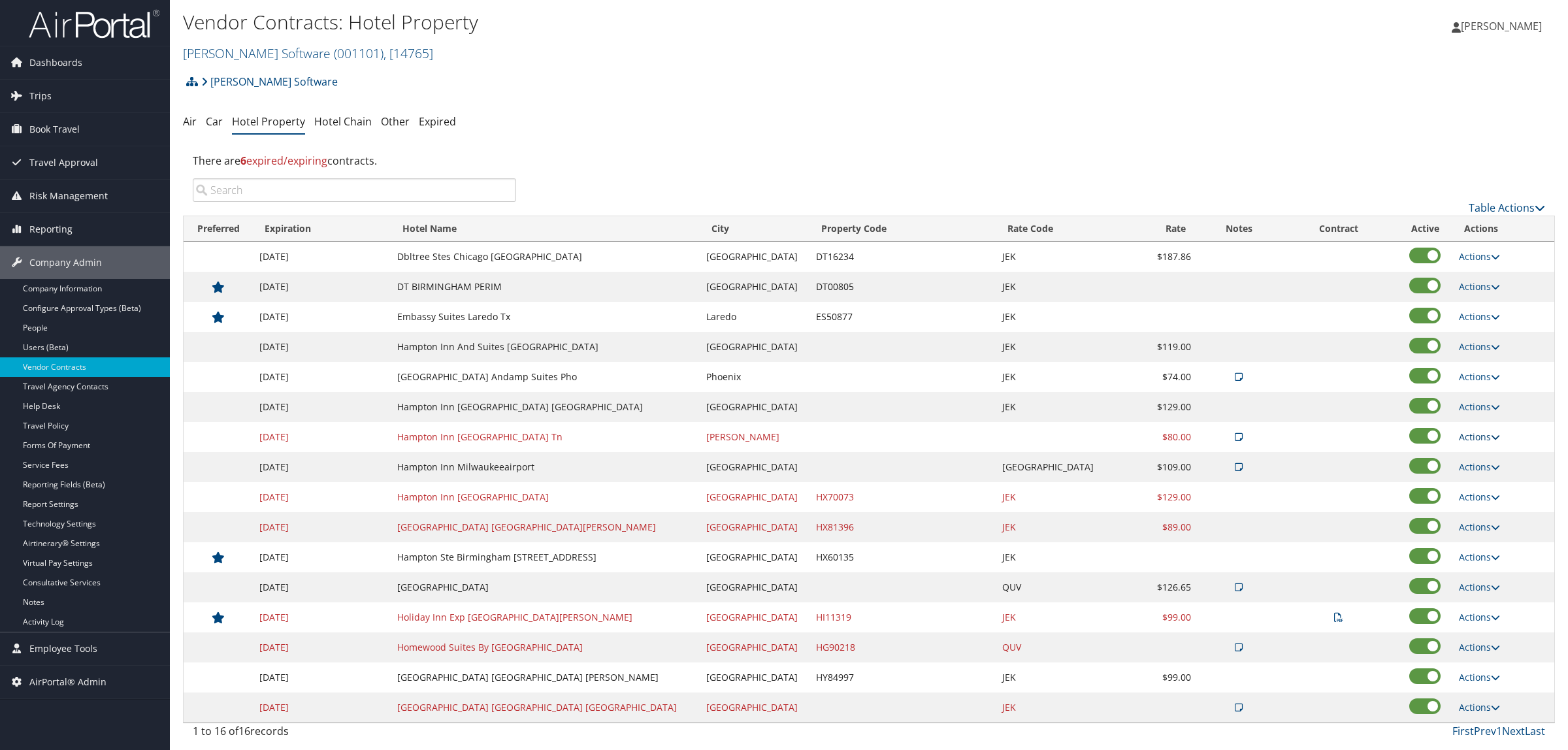
click at [1459, 441] on link "Actions" at bounding box center [1479, 436] width 42 height 13
click at [1475, 474] on link "Edit" at bounding box center [1481, 479] width 71 height 22
select select "NLRA"
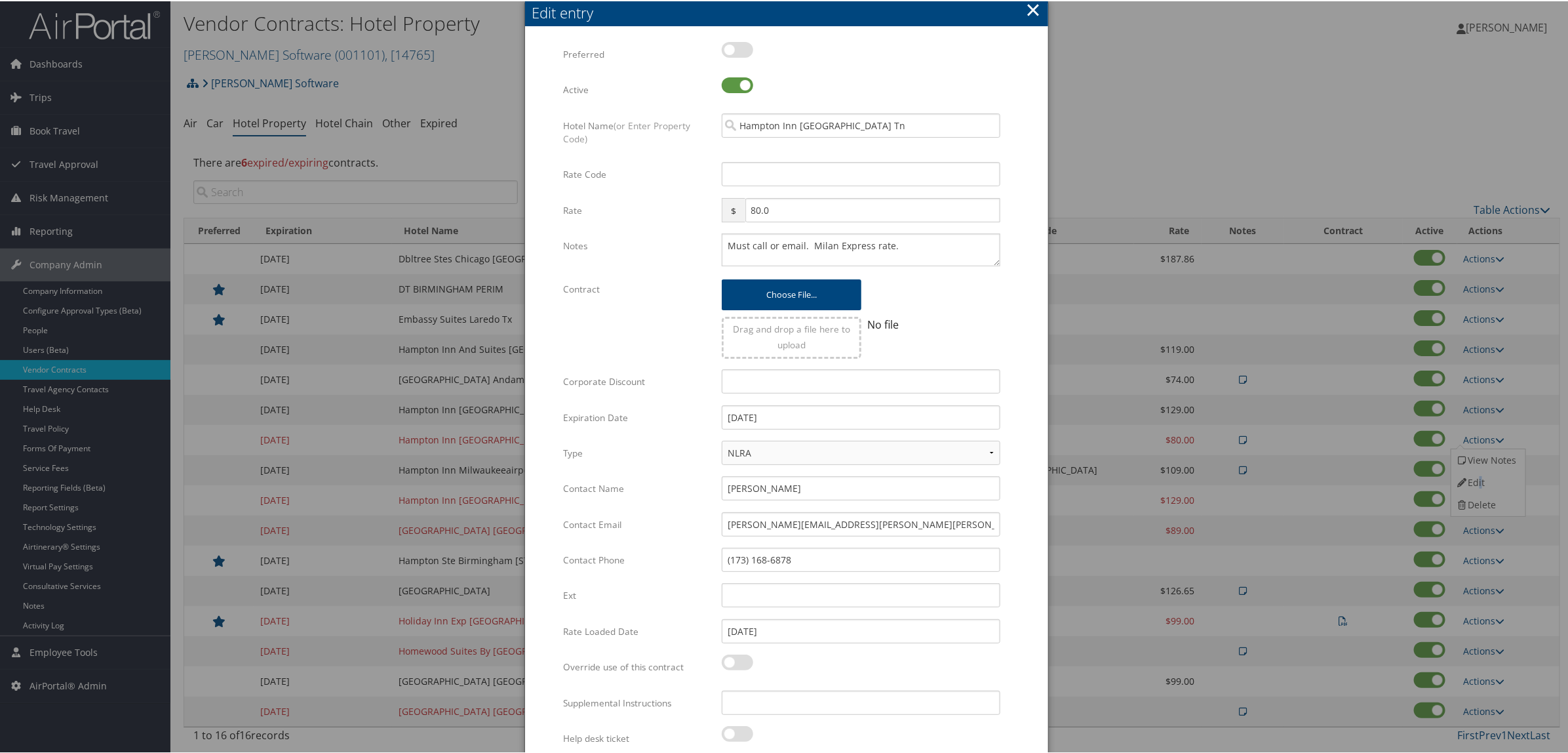
click at [1030, 13] on button "×" at bounding box center [1034, 8] width 16 height 26
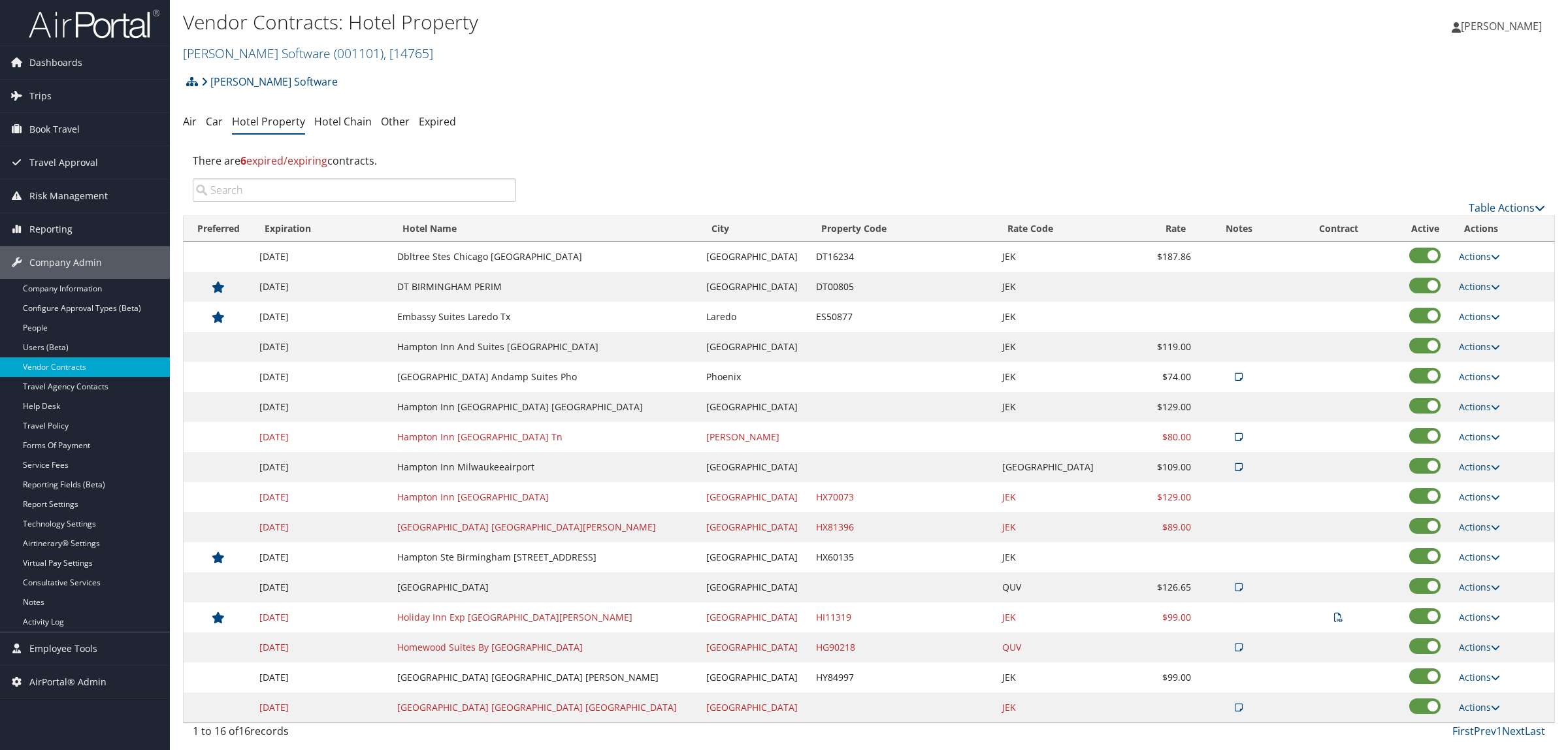
click at [1463, 430] on td "Actions View Notes Edit Delete" at bounding box center [1502, 436] width 102 height 30
click at [1467, 439] on link "Actions" at bounding box center [1479, 436] width 42 height 13
click at [1471, 498] on link "Delete" at bounding box center [1481, 501] width 71 height 22
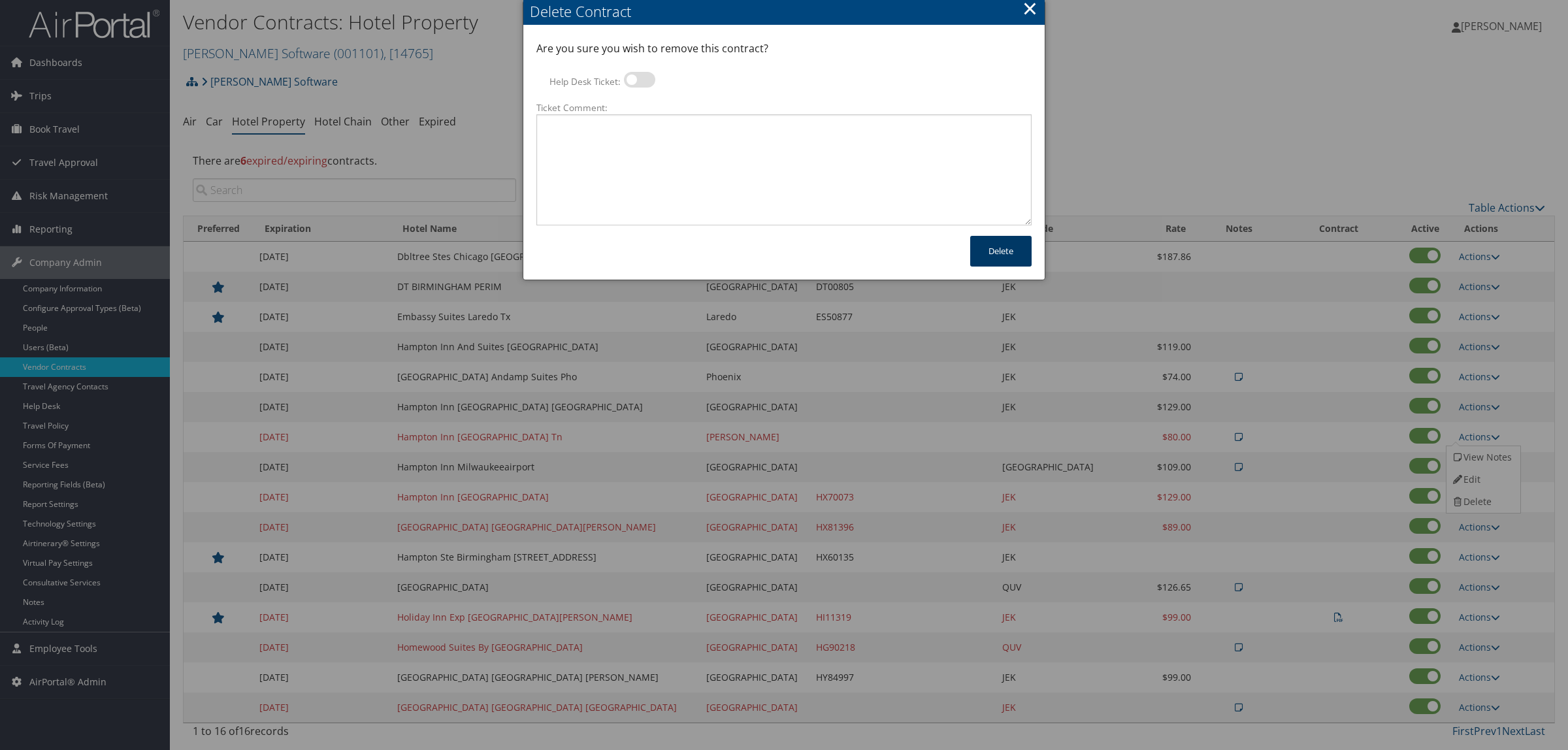
click at [1001, 246] on button "Delete" at bounding box center [1000, 252] width 61 height 31
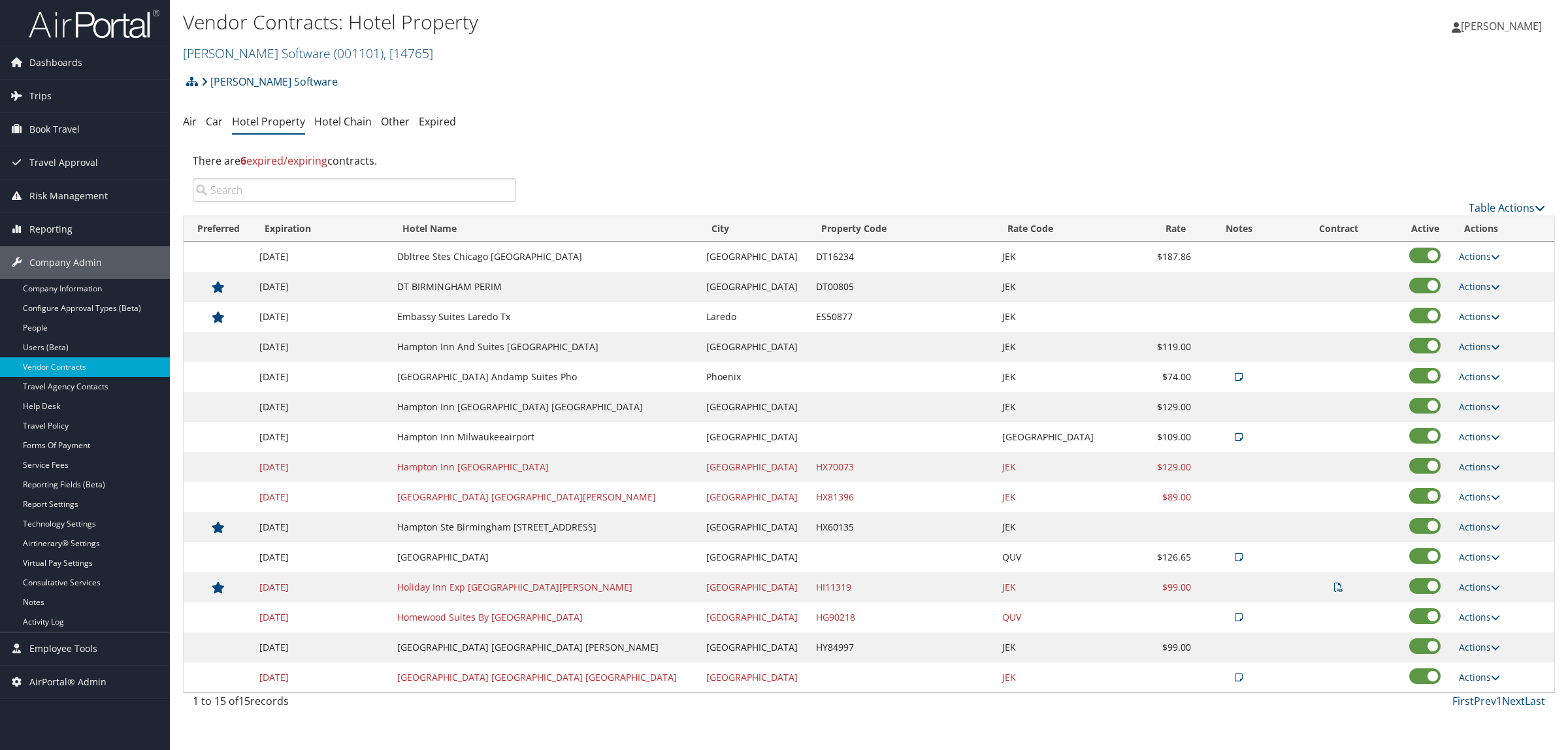
click at [1462, 461] on td "Actions Edit Delete" at bounding box center [1502, 466] width 102 height 30
click at [1463, 468] on link "Actions" at bounding box center [1479, 466] width 42 height 13
click at [1468, 487] on link "Edit" at bounding box center [1471, 487] width 50 height 22
select select "NLRA"
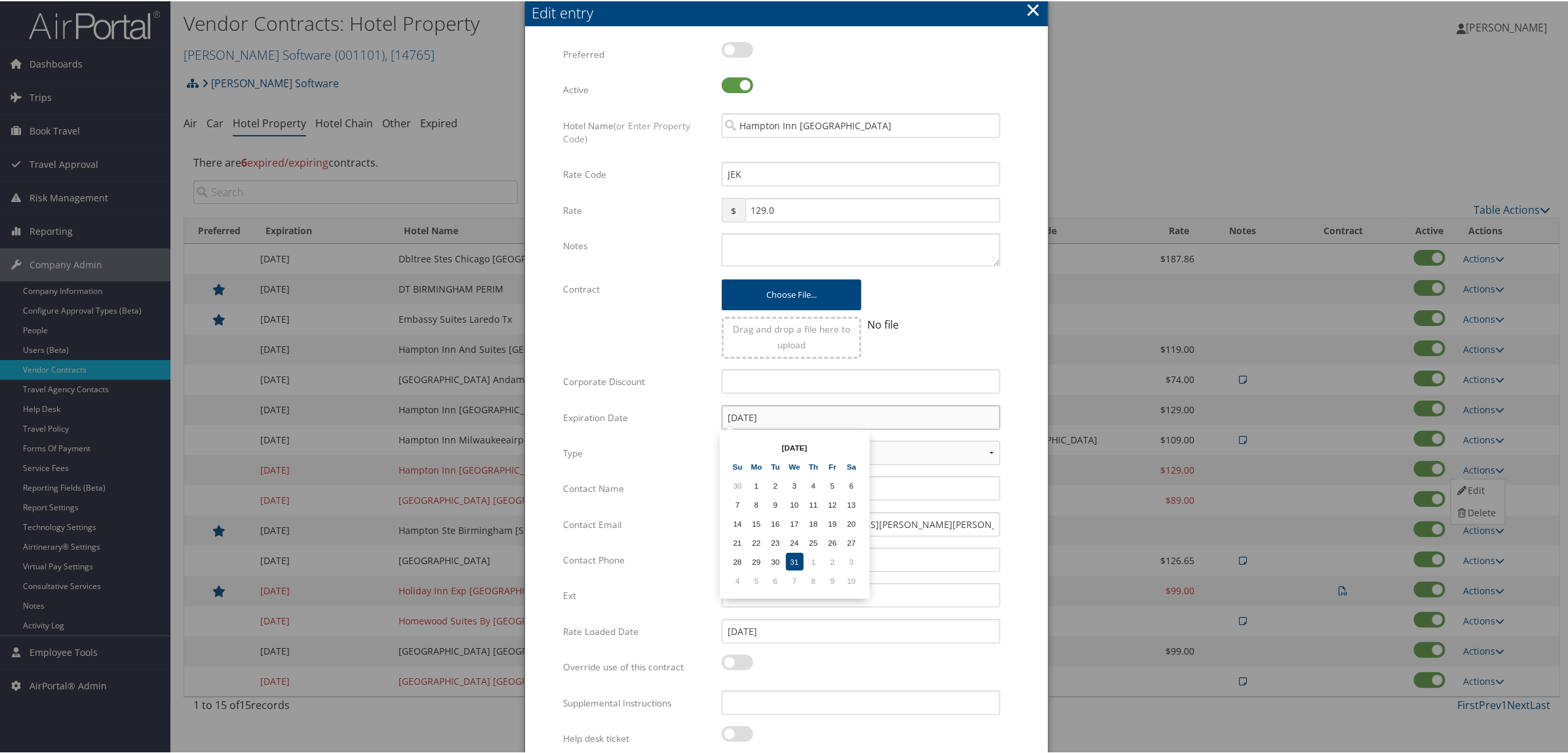
drag, startPoint x: 777, startPoint y: 408, endPoint x: 543, endPoint y: 420, distance: 234.3
click at [546, 418] on form "Multiple values The selected items contain different values for this input. To …" at bounding box center [787, 400] width 497 height 720
paste input "25"
type input "[DATE]"
click at [796, 553] on td "31" at bounding box center [795, 561] width 17 height 17
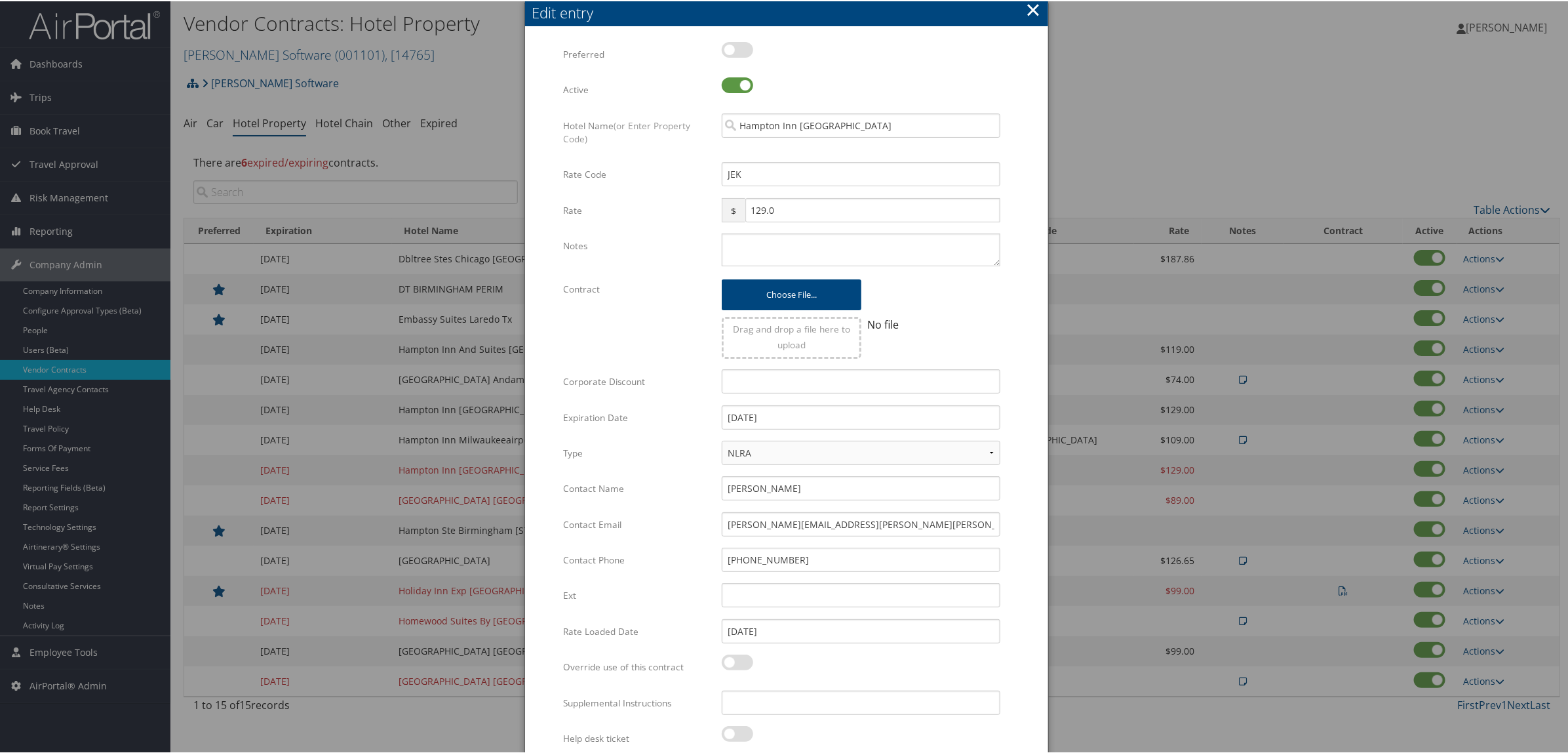
scroll to position [51, 0]
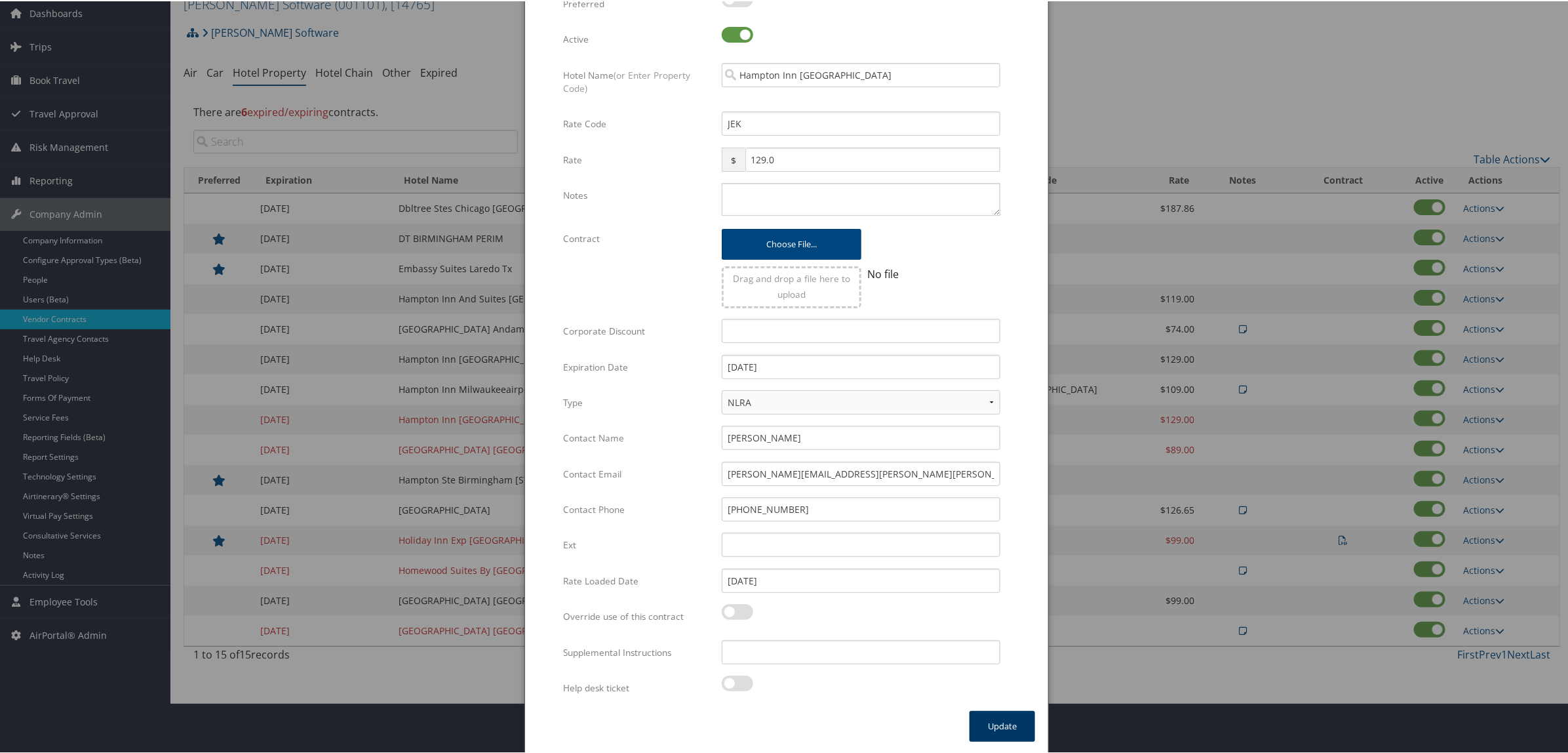
click at [997, 717] on button "Update" at bounding box center [1002, 725] width 65 height 31
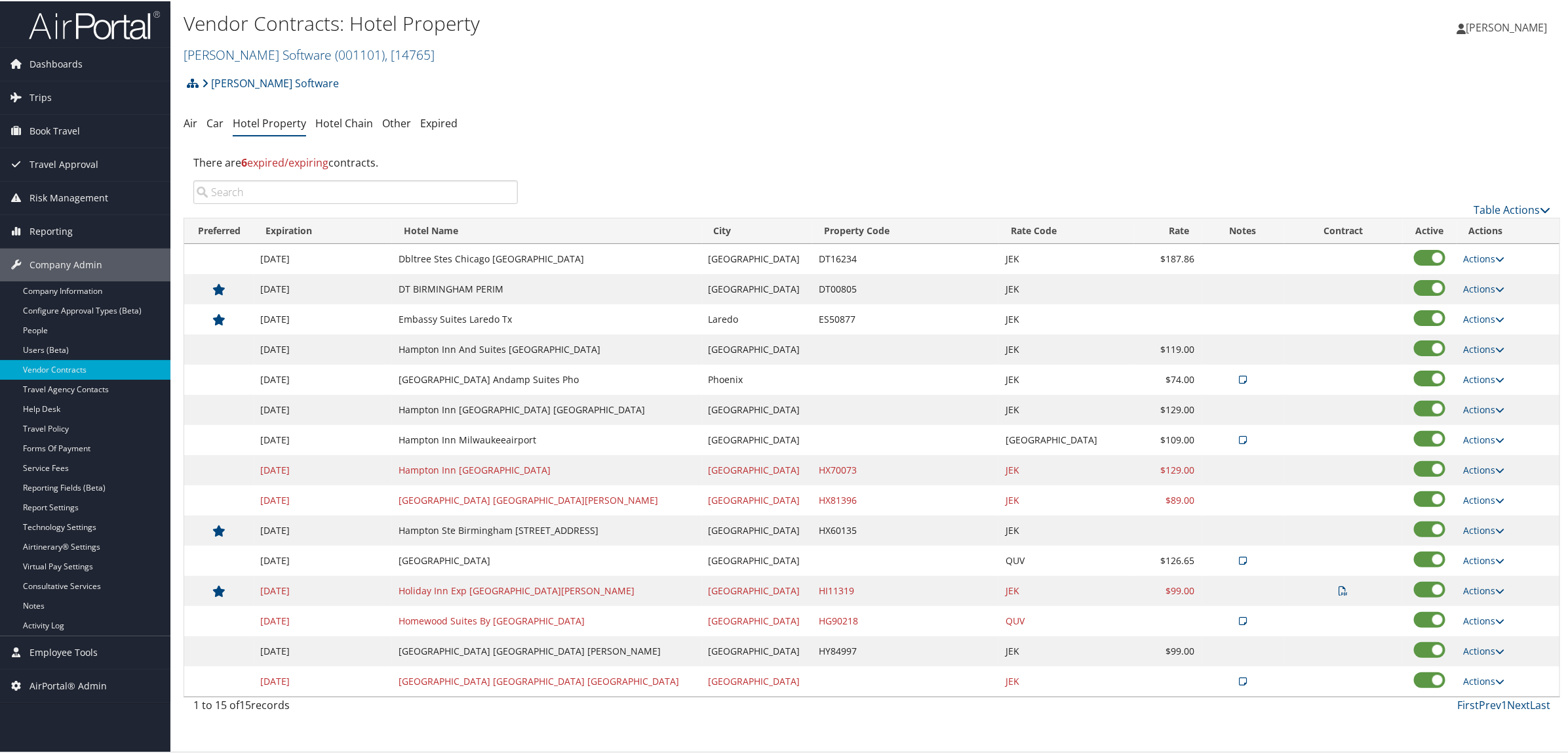
scroll to position [0, 0]
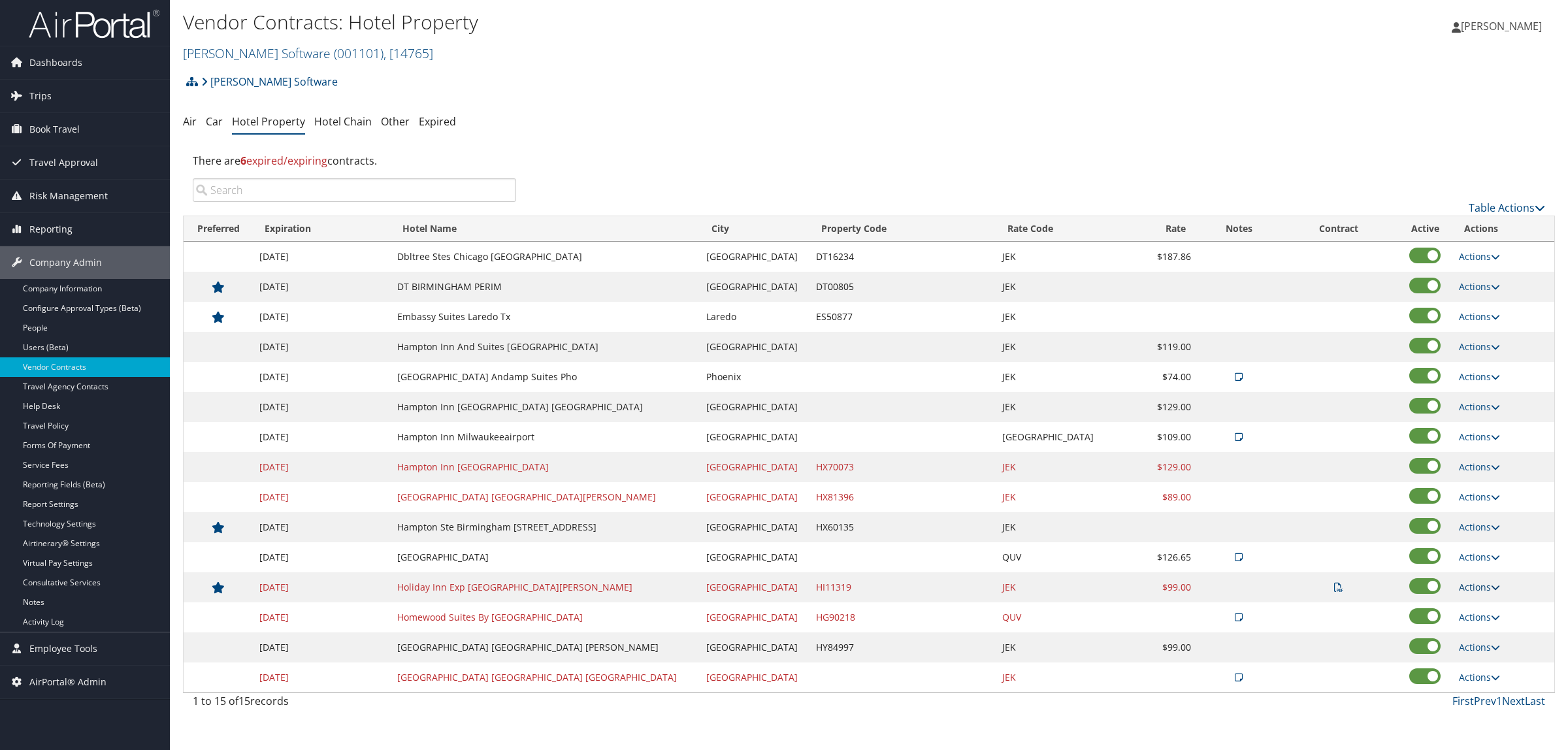
click at [1462, 585] on link "Actions" at bounding box center [1479, 586] width 42 height 13
click at [1429, 631] on link "Edit" at bounding box center [1441, 630] width 82 height 22
select select "NLRA"
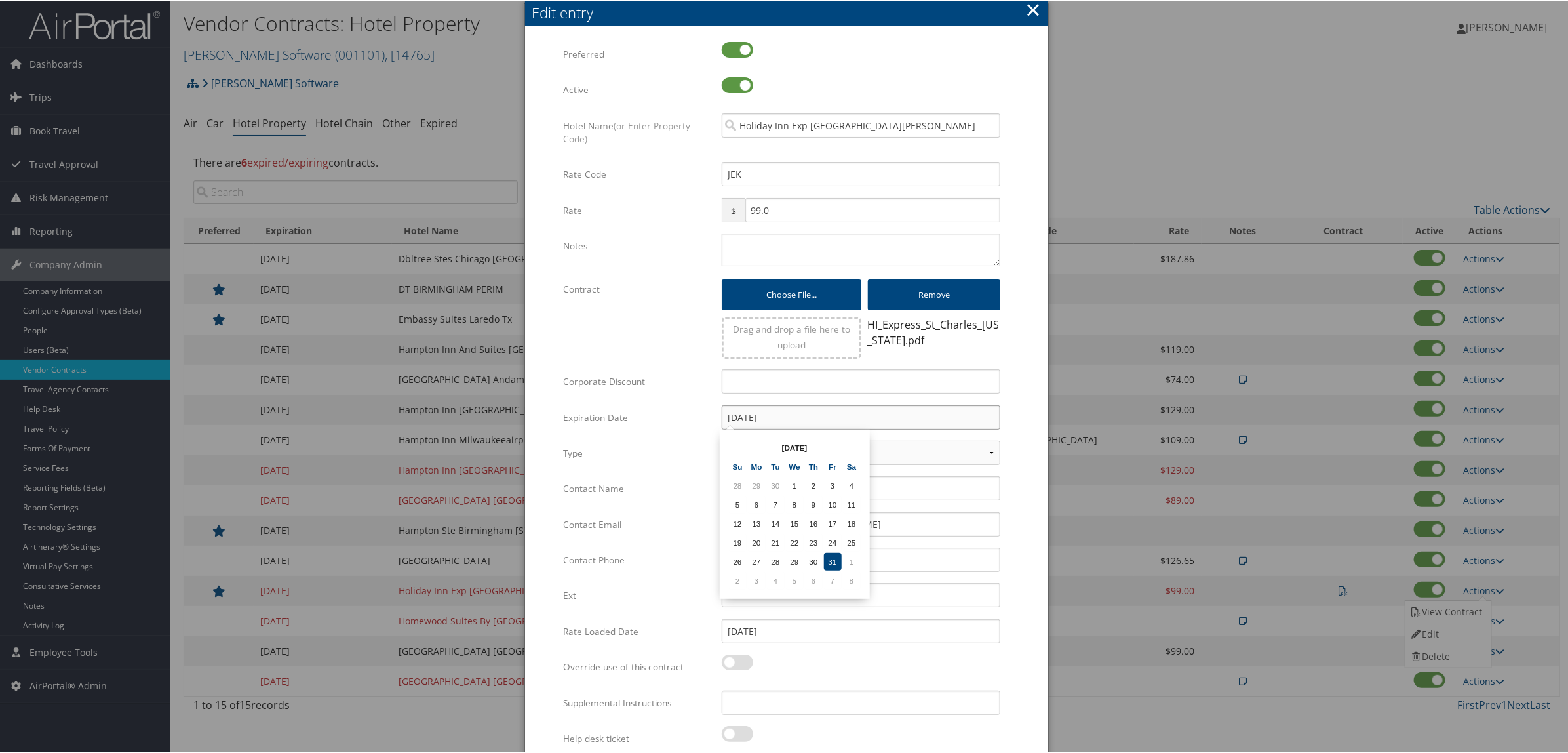
drag, startPoint x: 779, startPoint y: 415, endPoint x: 631, endPoint y: 420, distance: 148.1
click at [634, 417] on div "Expiration Date 12/31/2021 Multiple values The selected items contain different…" at bounding box center [787, 422] width 447 height 35
paste input "5"
type input "12/31/2025"
click at [792, 553] on td "31" at bounding box center [795, 561] width 17 height 17
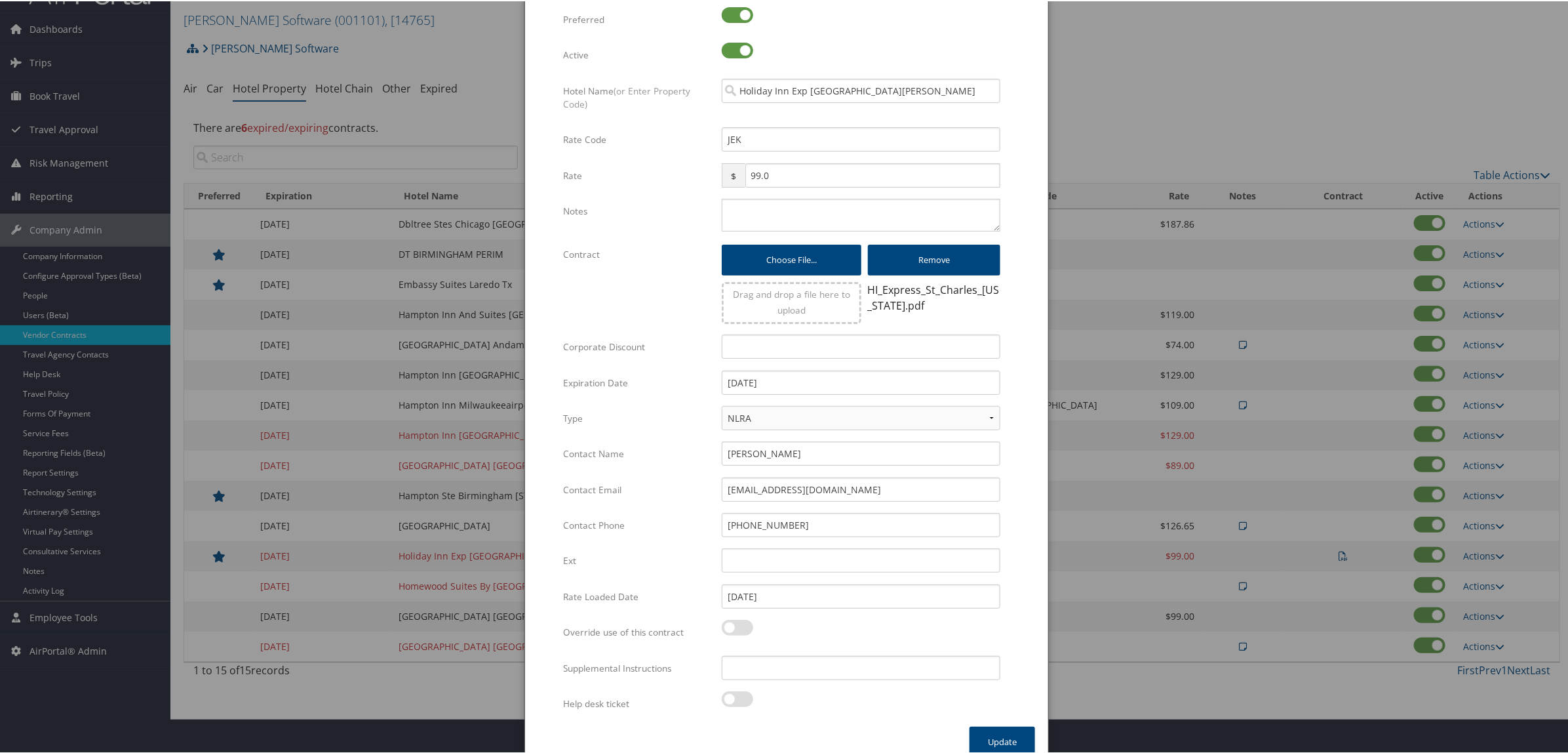
scroll to position [51, 0]
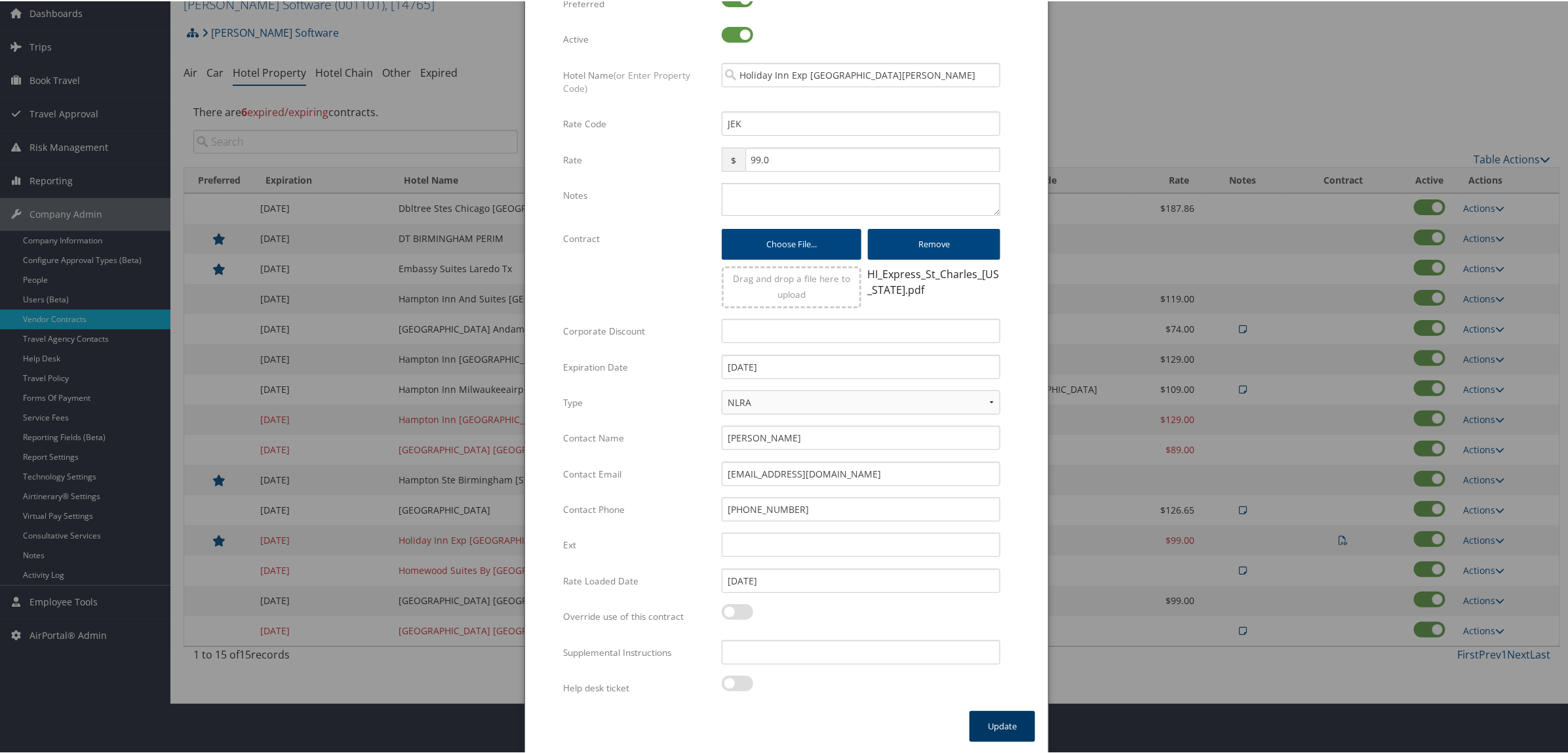
click at [1002, 723] on button "Update" at bounding box center [1002, 725] width 65 height 31
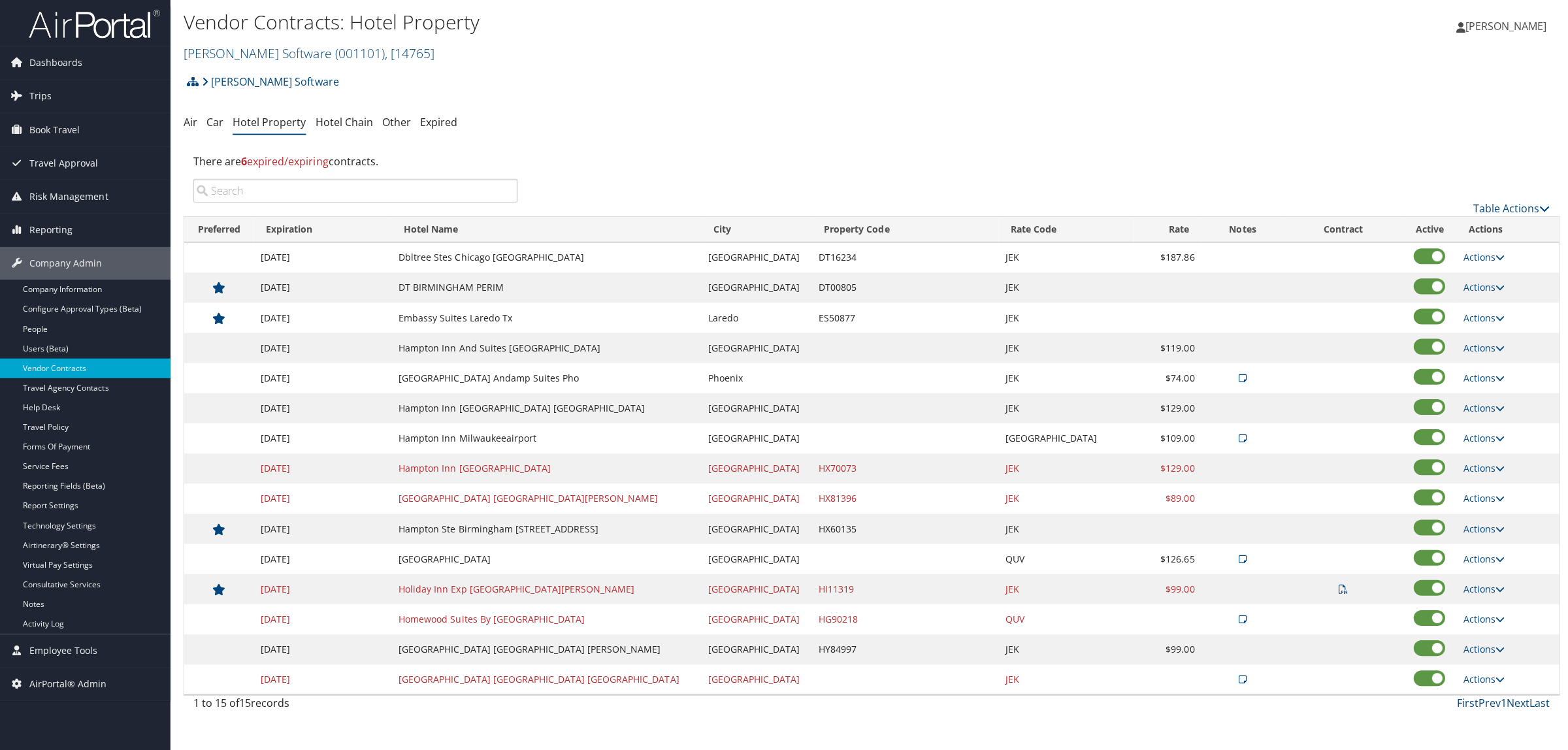
scroll to position [0, 0]
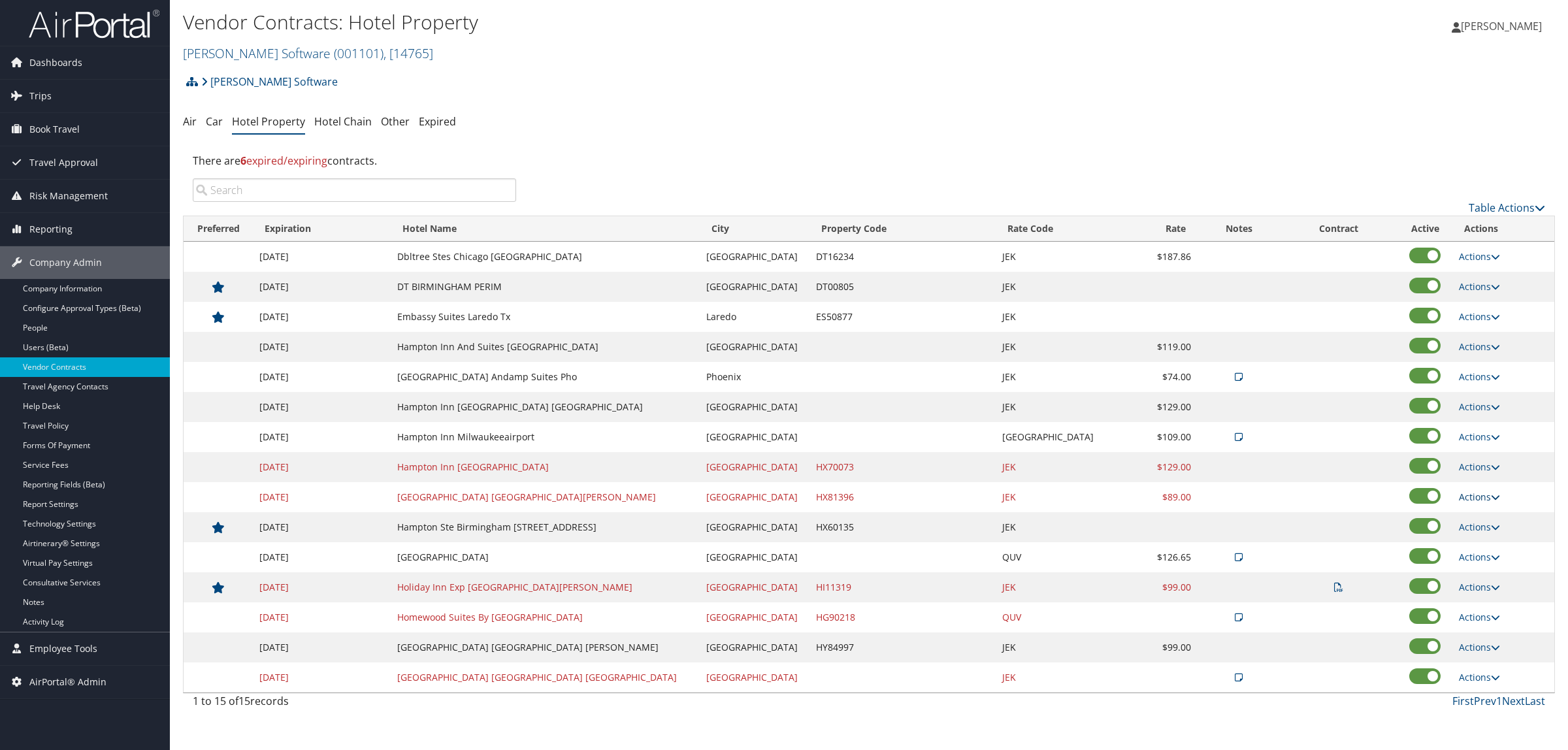
click at [1463, 495] on link "Actions" at bounding box center [1479, 496] width 42 height 13
click at [1467, 518] on link "Edit" at bounding box center [1471, 517] width 50 height 22
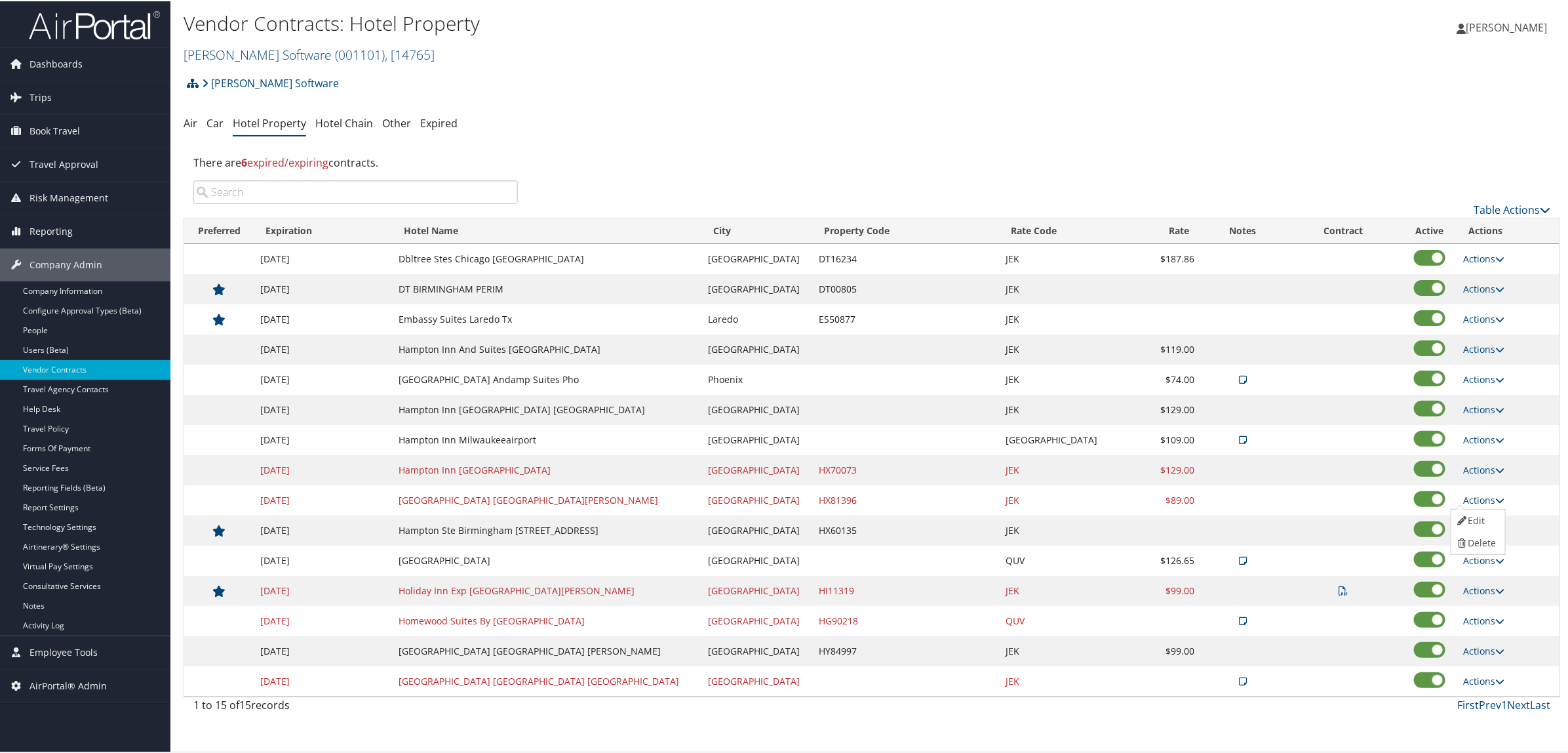
select select "NLRA"
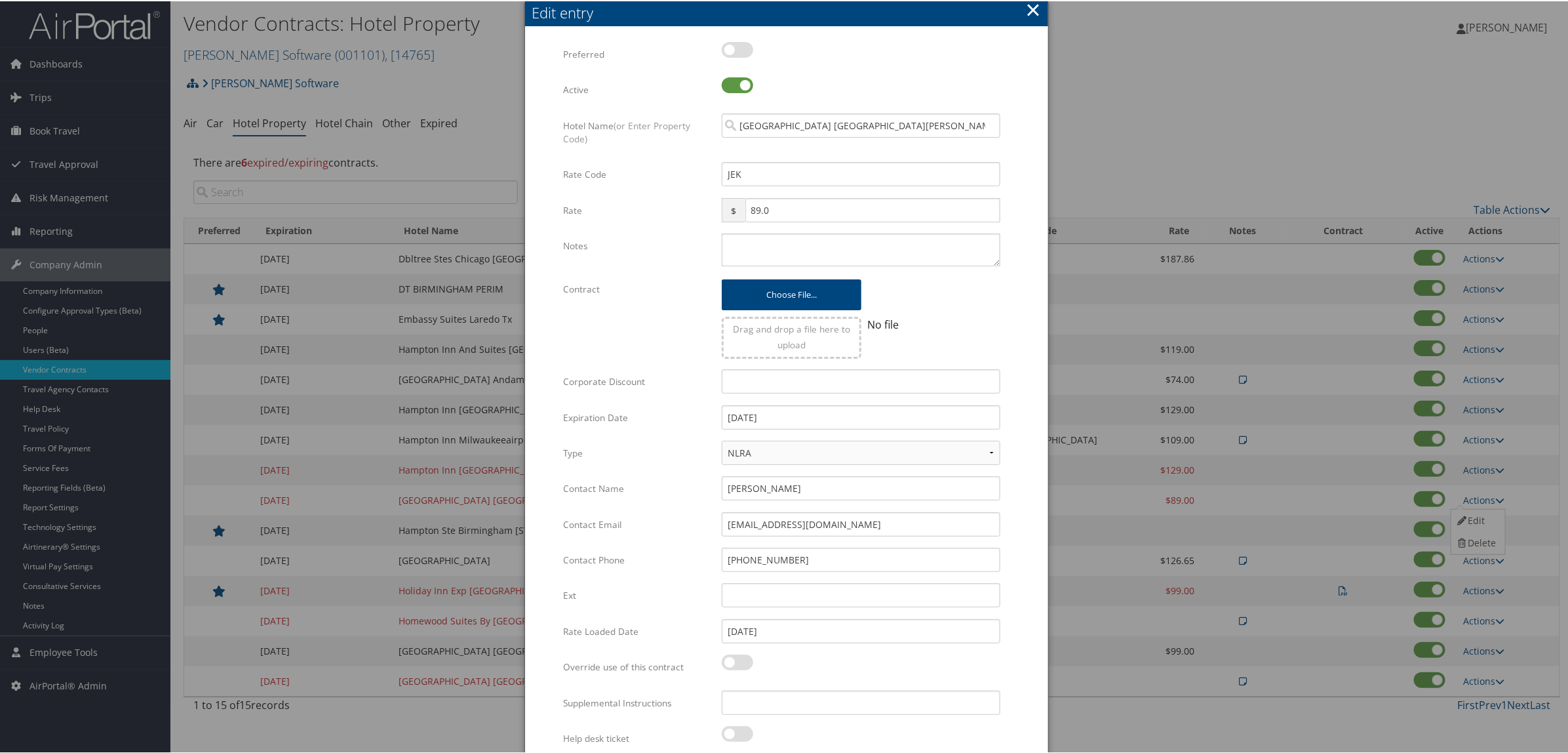
click at [1031, 5] on button "×" at bounding box center [1034, 8] width 16 height 26
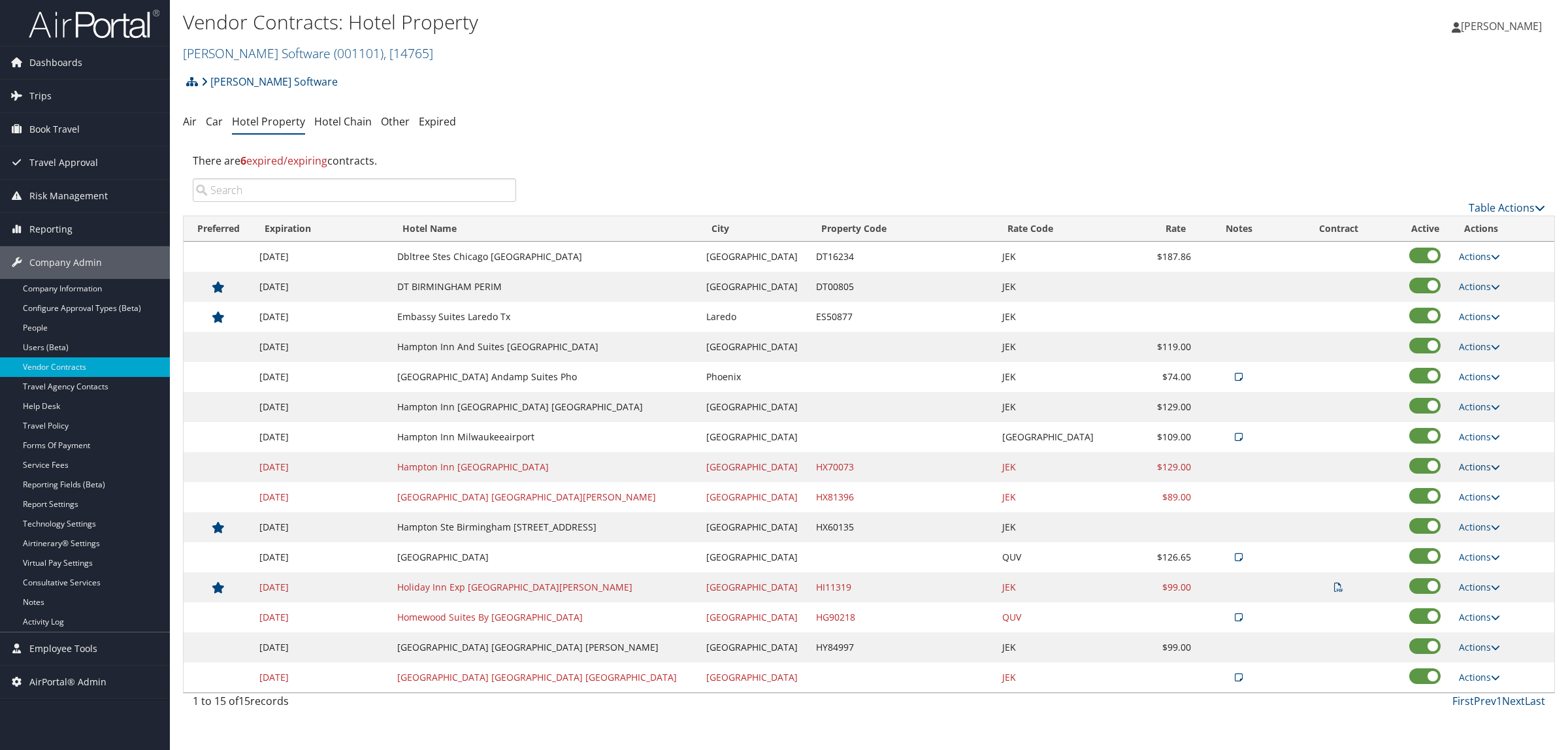
click at [1459, 469] on link "Actions" at bounding box center [1479, 466] width 42 height 13
click at [1461, 485] on icon at bounding box center [1458, 487] width 12 height 9
select select "NLRA"
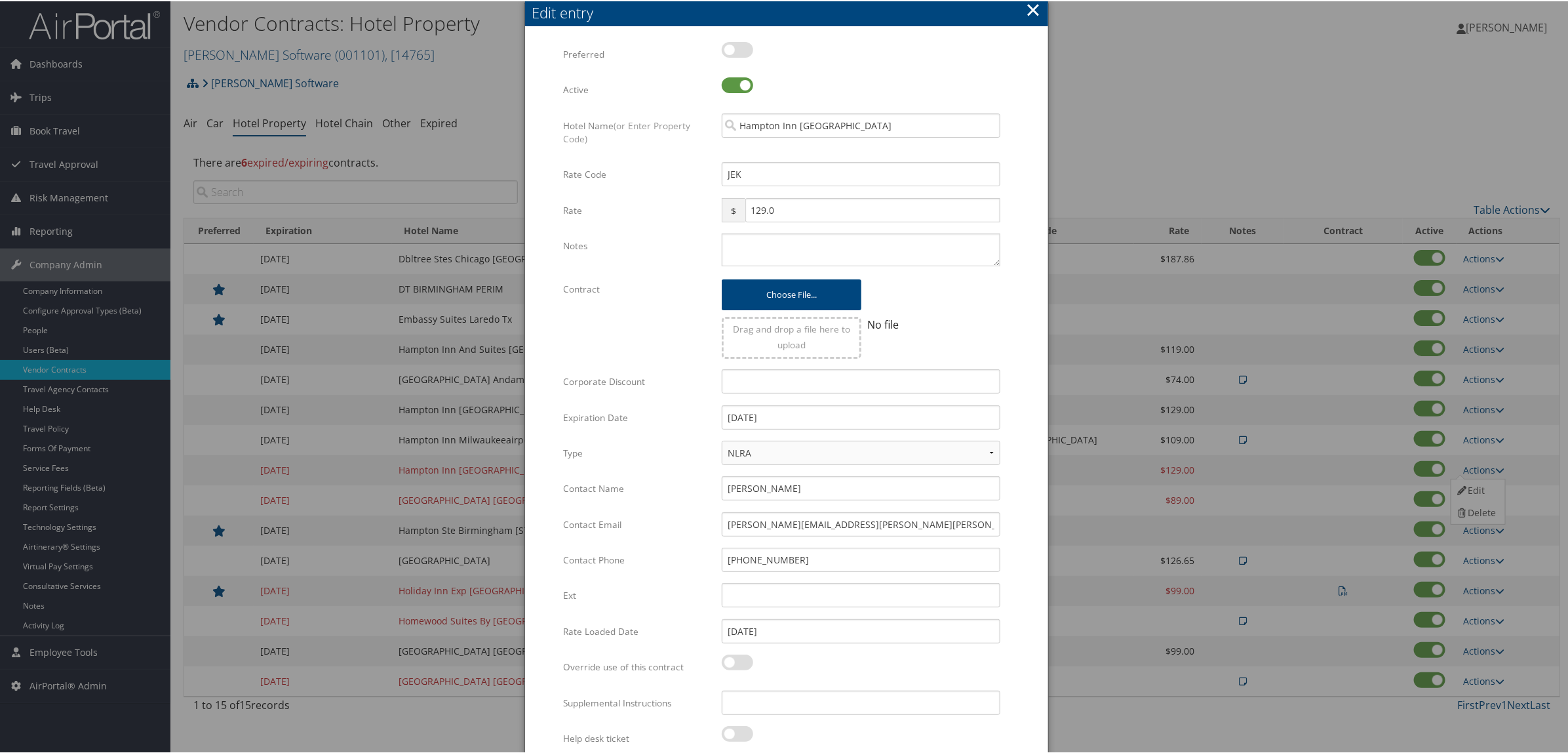
click at [1034, 10] on button "×" at bounding box center [1034, 8] width 16 height 26
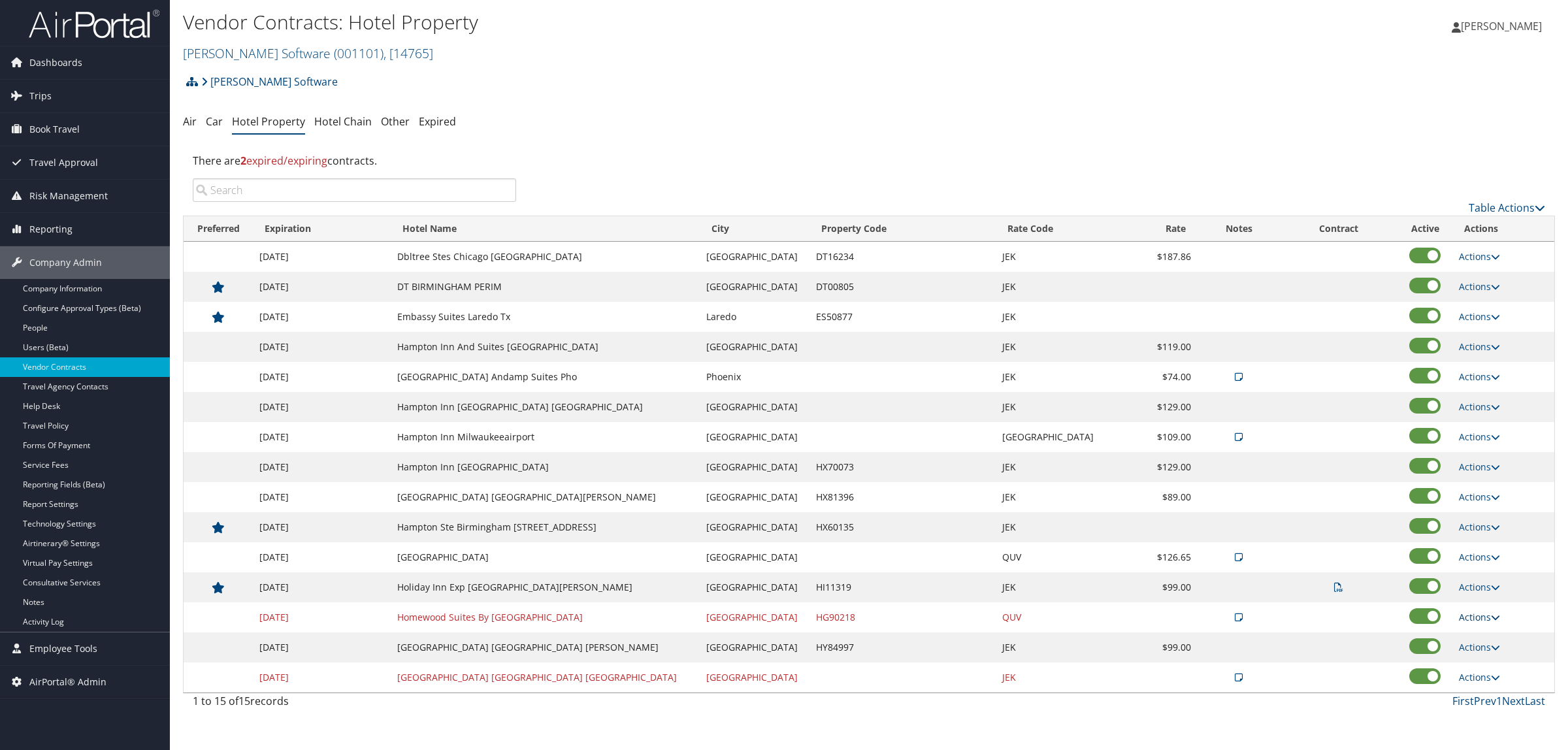
click at [1474, 618] on link "Actions" at bounding box center [1479, 616] width 42 height 13
click at [1473, 660] on link "Edit" at bounding box center [1481, 660] width 71 height 22
select select "NLRA"
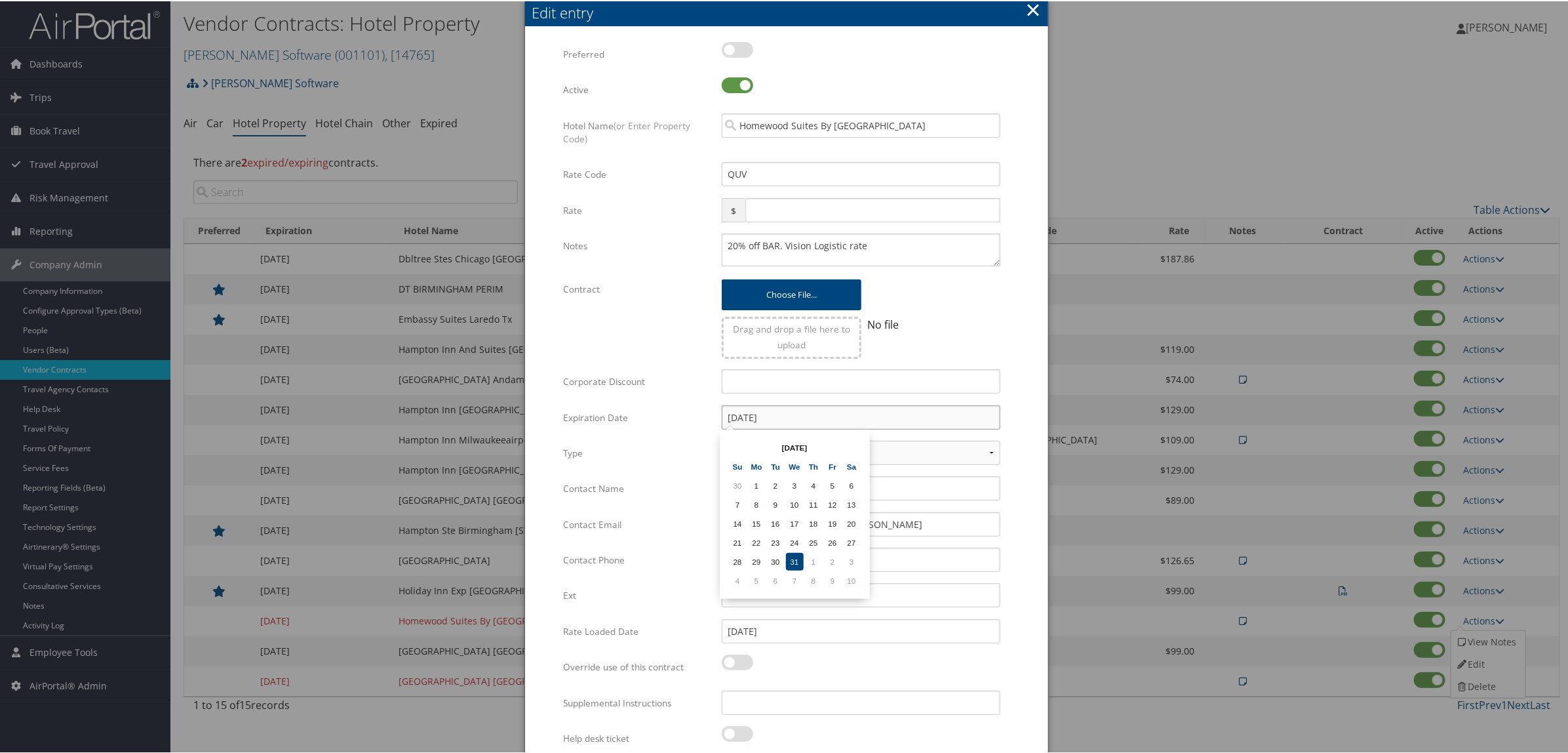
drag, startPoint x: 790, startPoint y: 412, endPoint x: 576, endPoint y: 428, distance: 214.6
click at [578, 428] on div "Expiration Date [DATE] Multiple values The selected items contain different val…" at bounding box center [787, 422] width 447 height 35
paste input "25"
type input "[DATE]"
click at [789, 552] on td "31" at bounding box center [795, 561] width 17 height 17
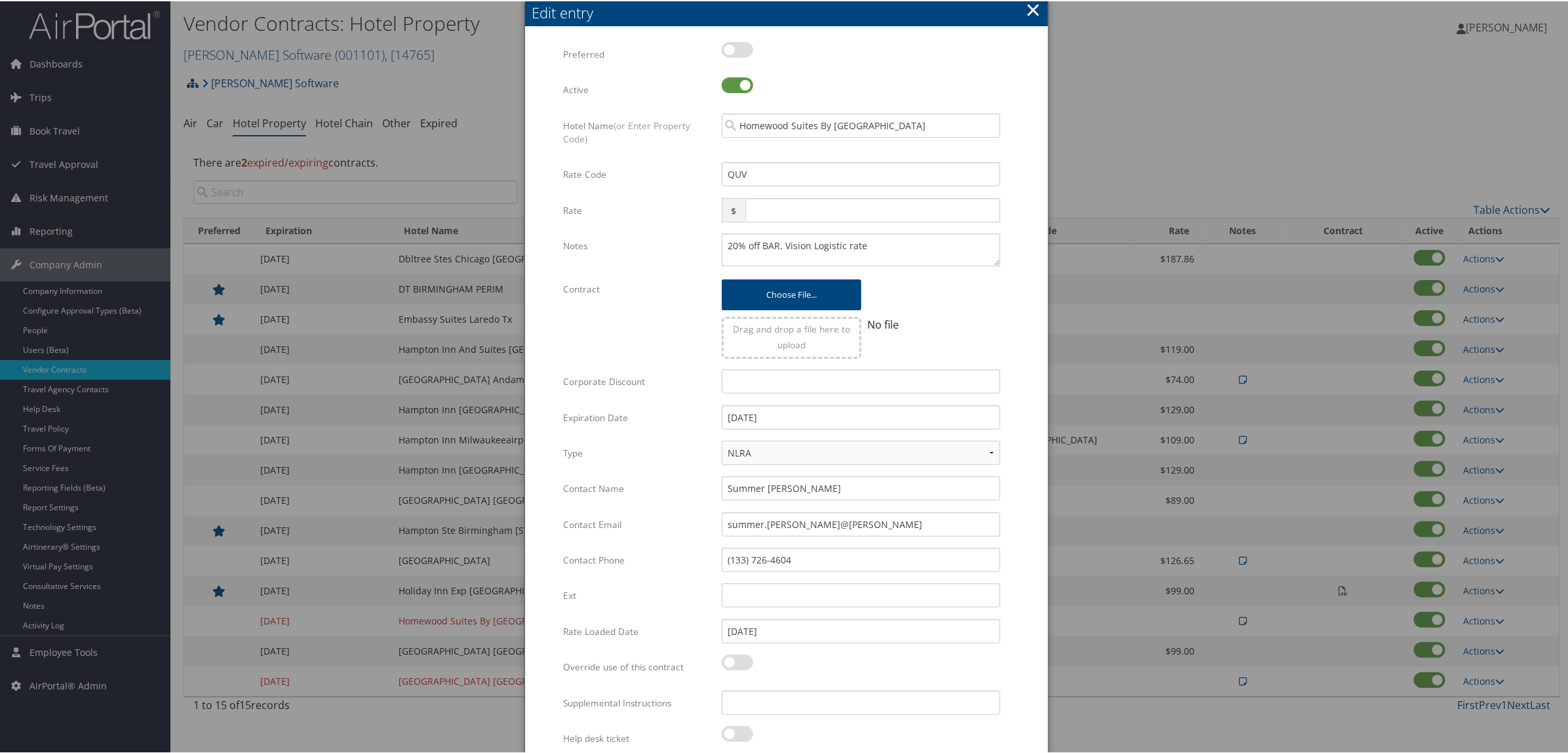
scroll to position [51, 0]
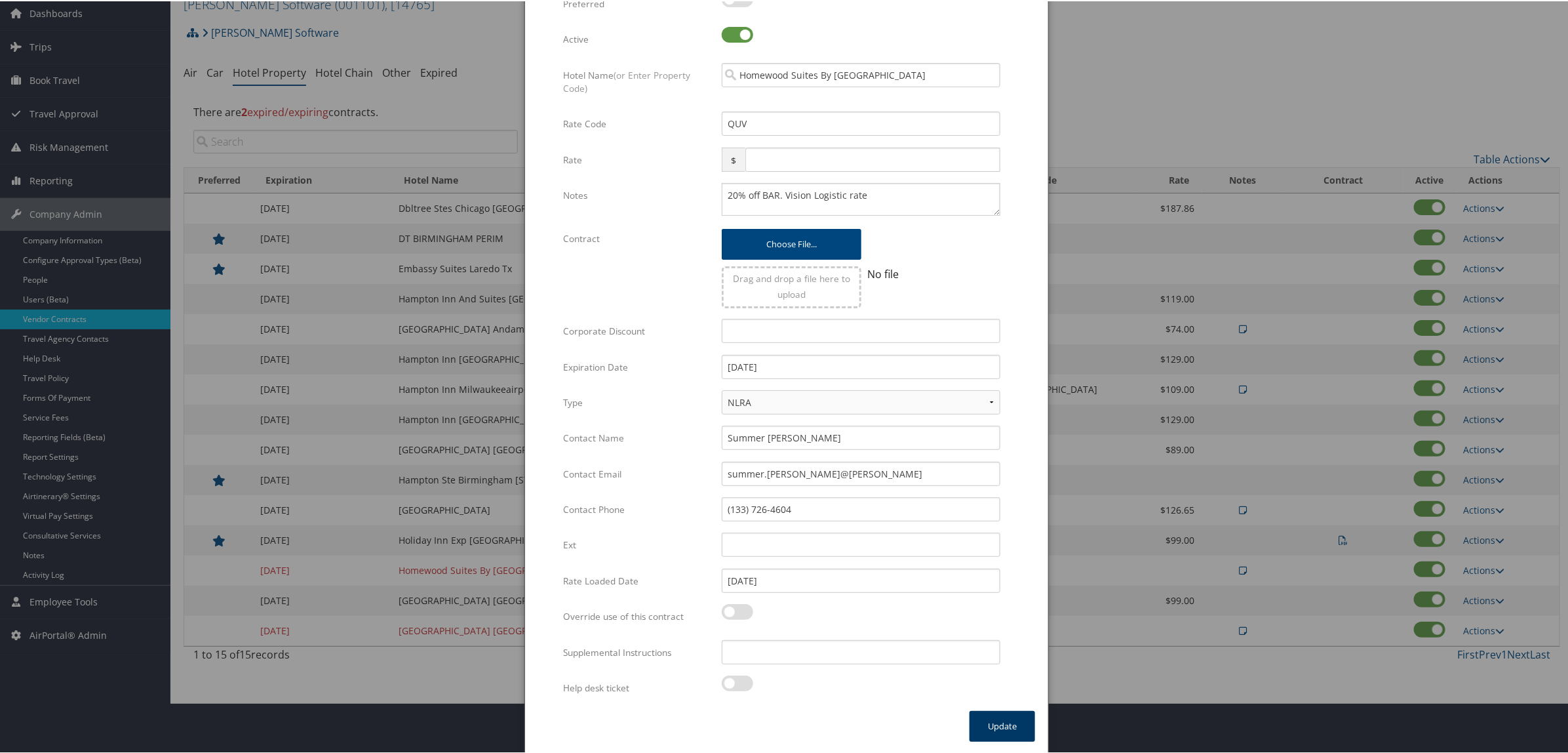
click at [1011, 725] on button "Update" at bounding box center [1002, 725] width 65 height 31
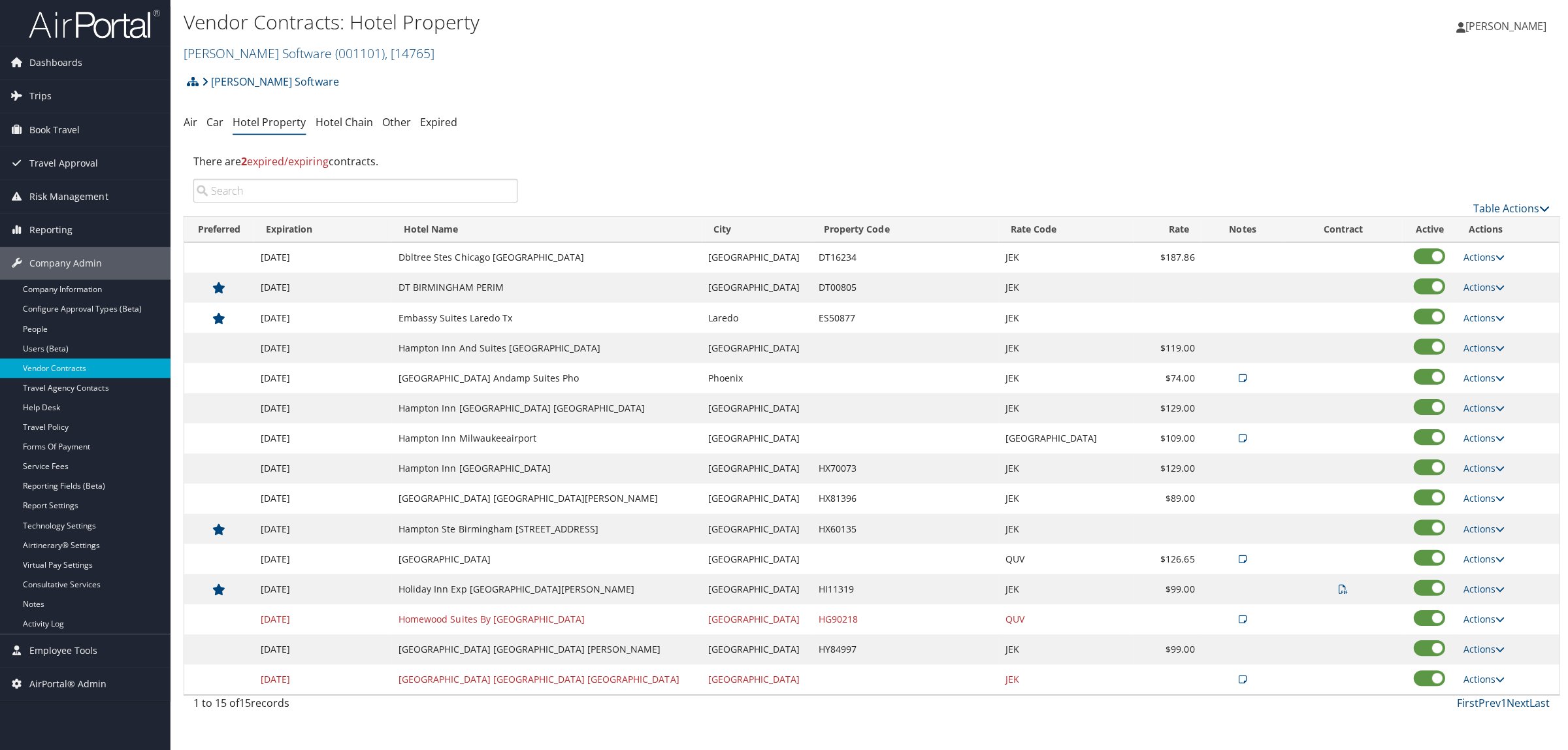
scroll to position [0, 0]
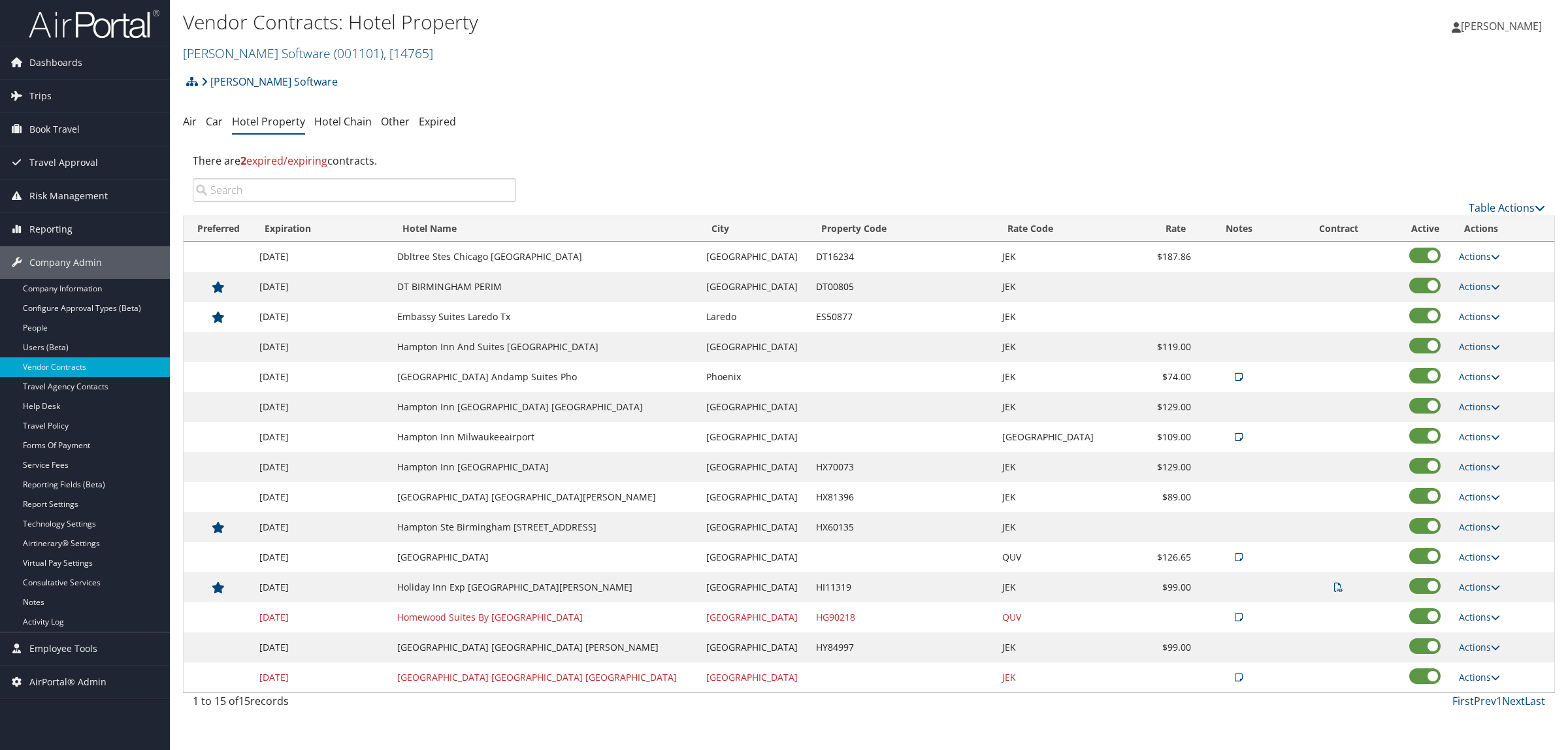
click at [1469, 686] on td "Actions View Notes Edit Delete" at bounding box center [1502, 676] width 102 height 30
click at [1463, 675] on link "Actions" at bounding box center [1479, 676] width 42 height 13
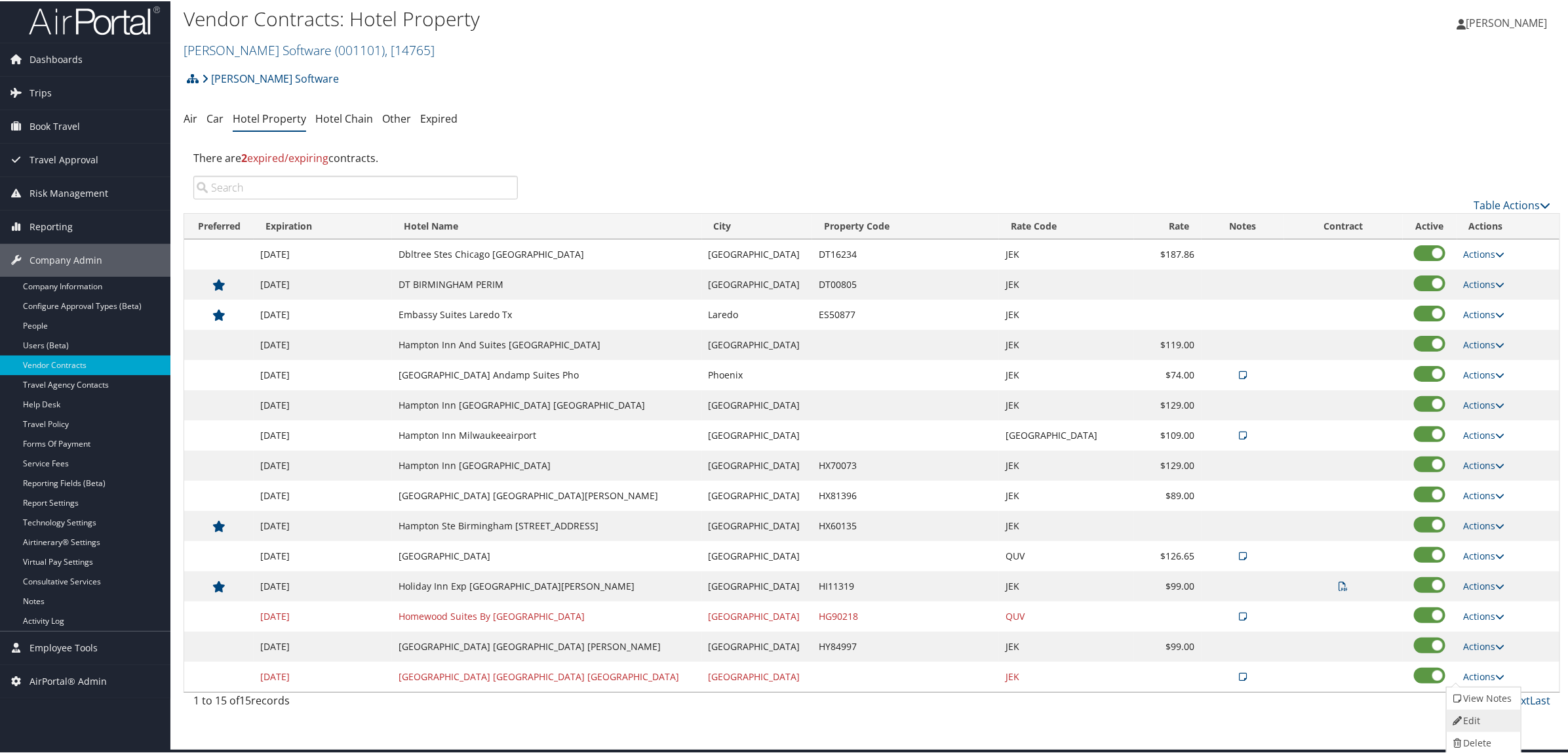
click at [1470, 718] on link "Edit" at bounding box center [1482, 719] width 71 height 22
select select "NLRA"
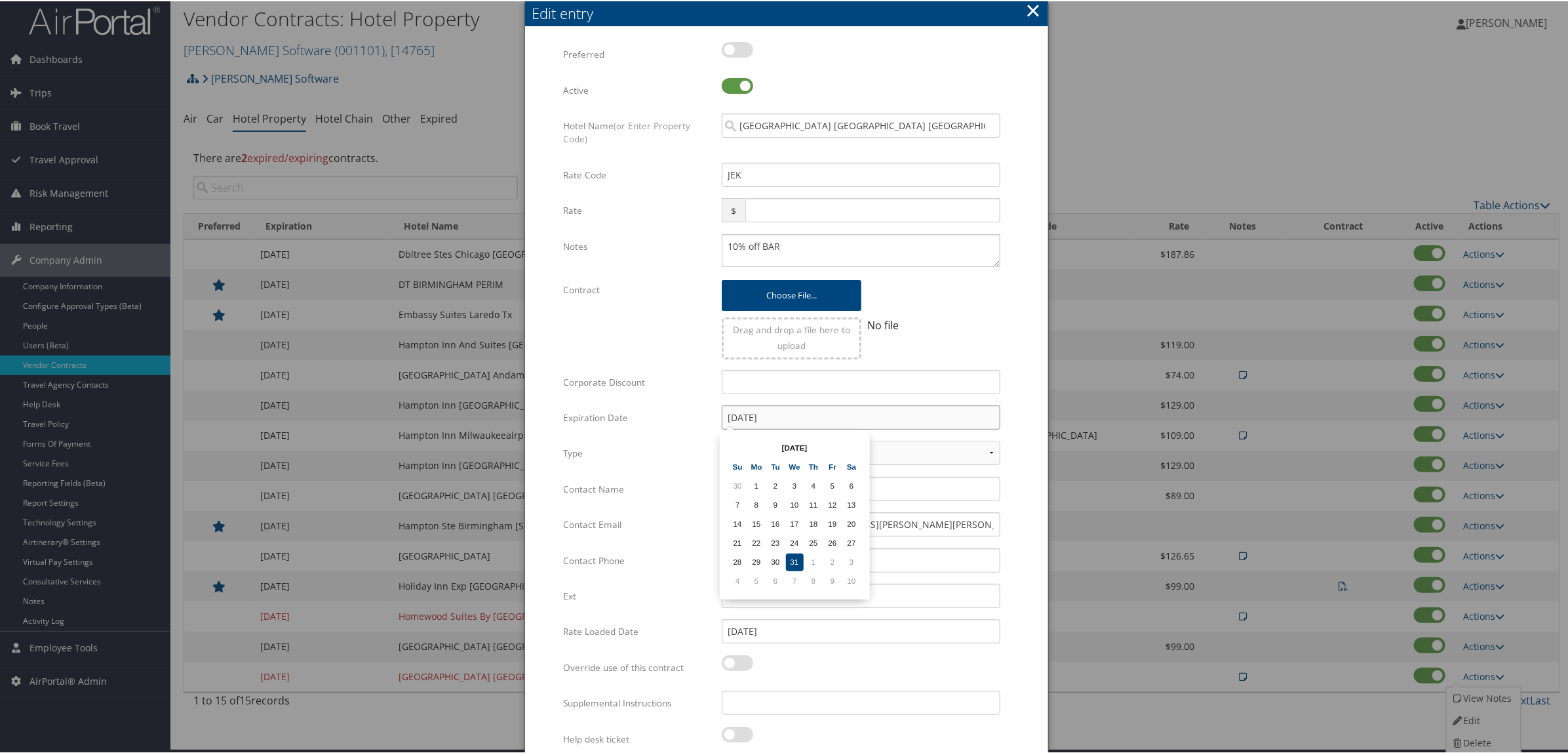
drag, startPoint x: 782, startPoint y: 417, endPoint x: 576, endPoint y: 430, distance: 206.4
click at [578, 430] on div "Expiration Date 12/31/2014 Multiple values The selected items contain different…" at bounding box center [787, 422] width 447 height 35
paste input "25"
type input "12/31/2025"
click at [792, 558] on td "31" at bounding box center [795, 561] width 17 height 17
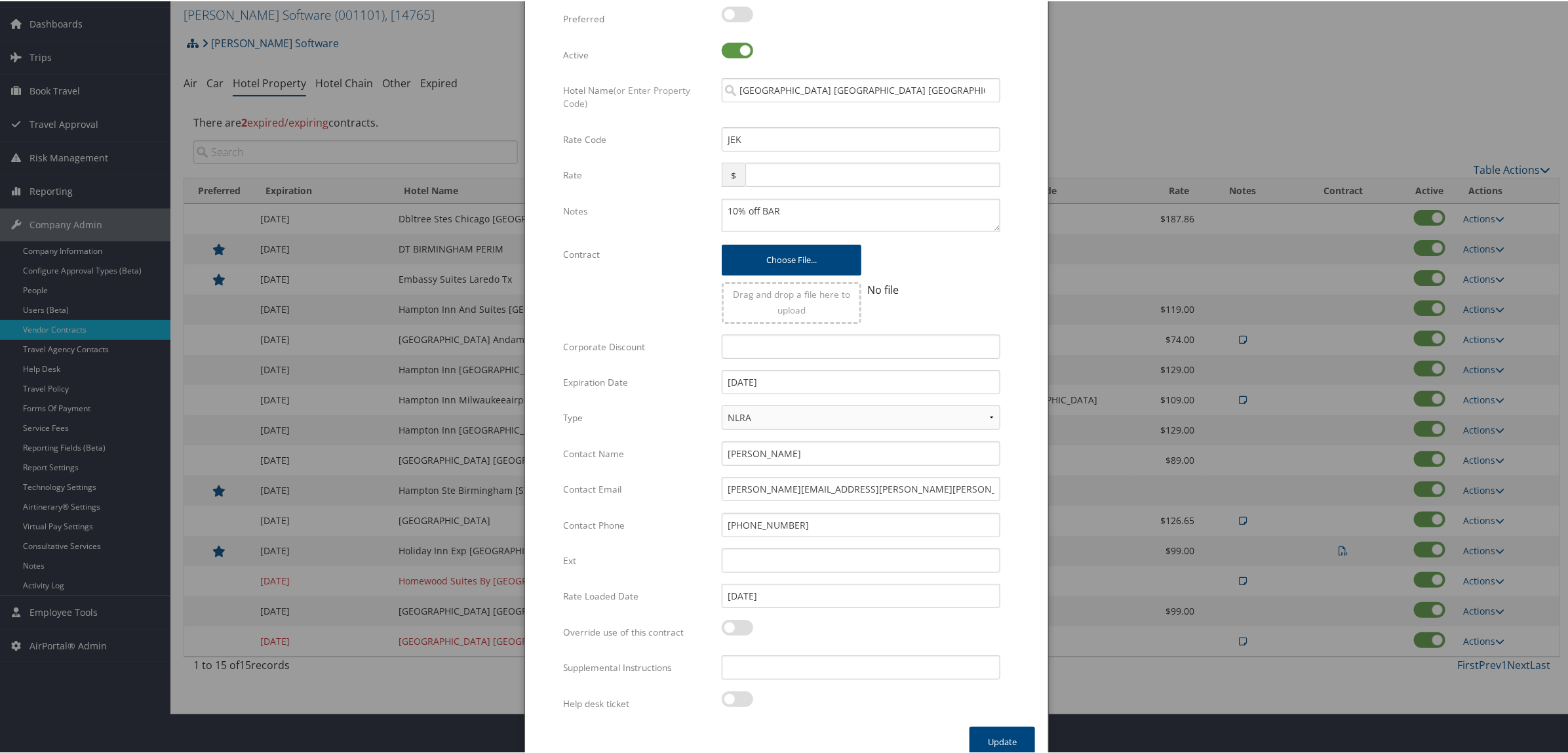
scroll to position [55, 0]
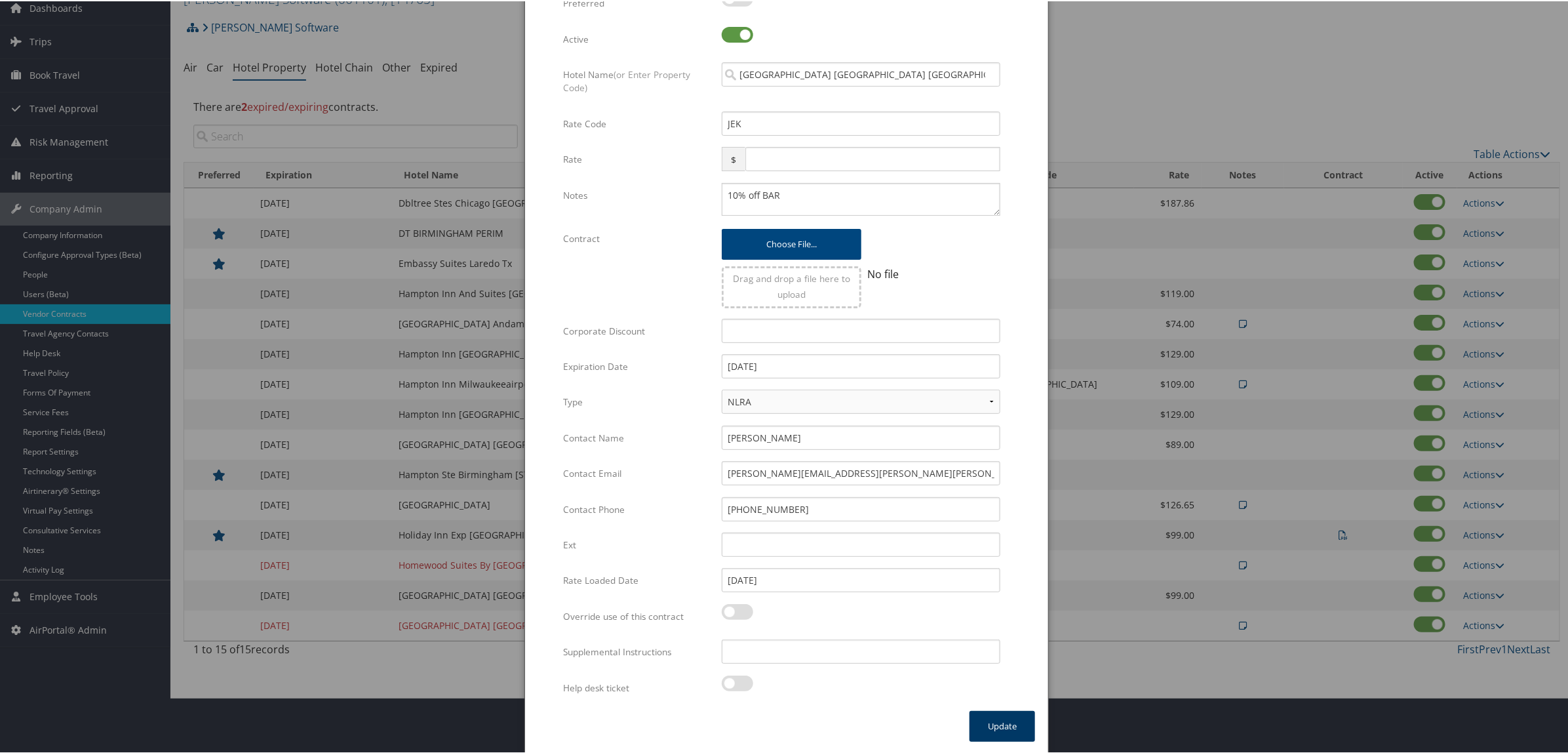
click at [1016, 725] on button "Update" at bounding box center [1002, 725] width 65 height 31
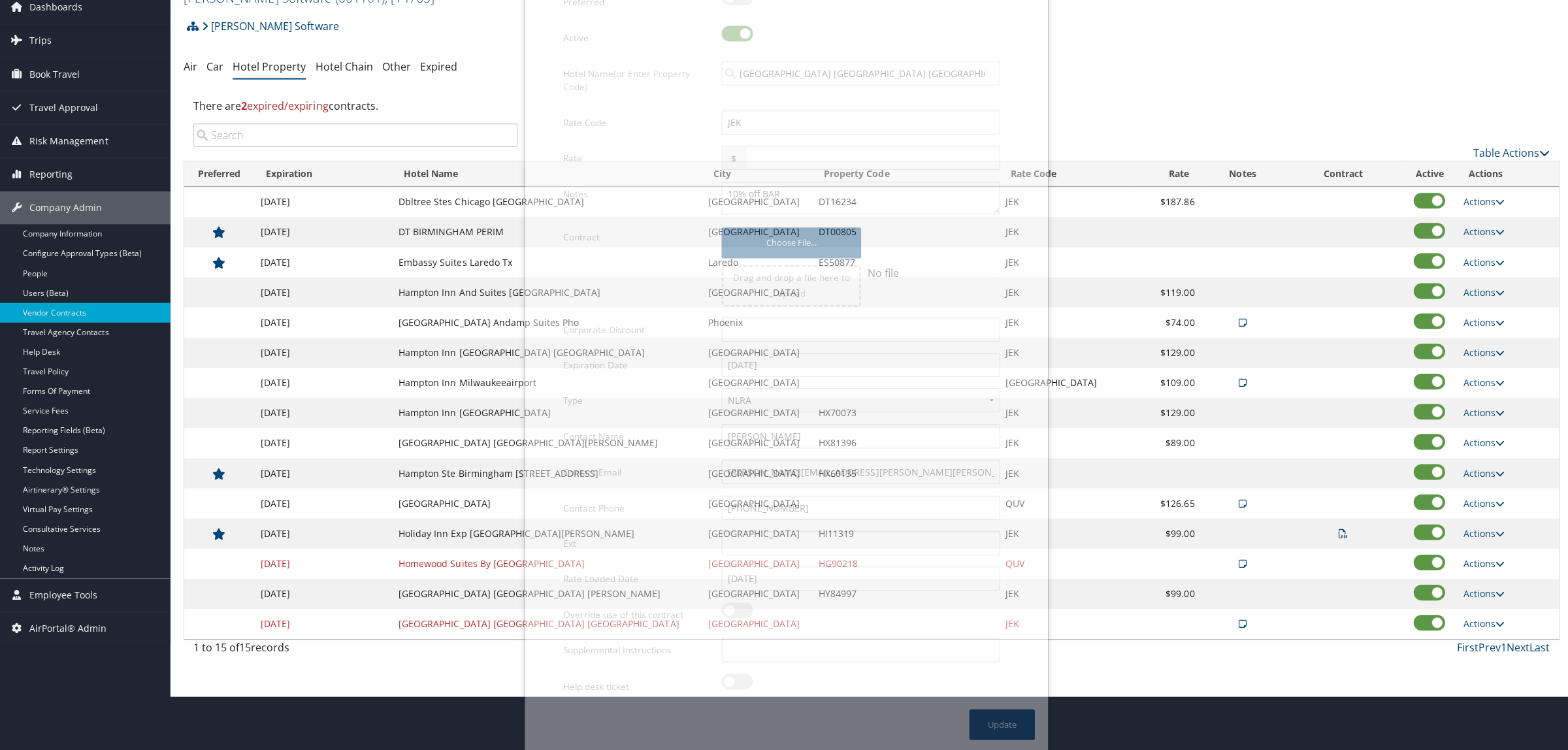
scroll to position [0, 0]
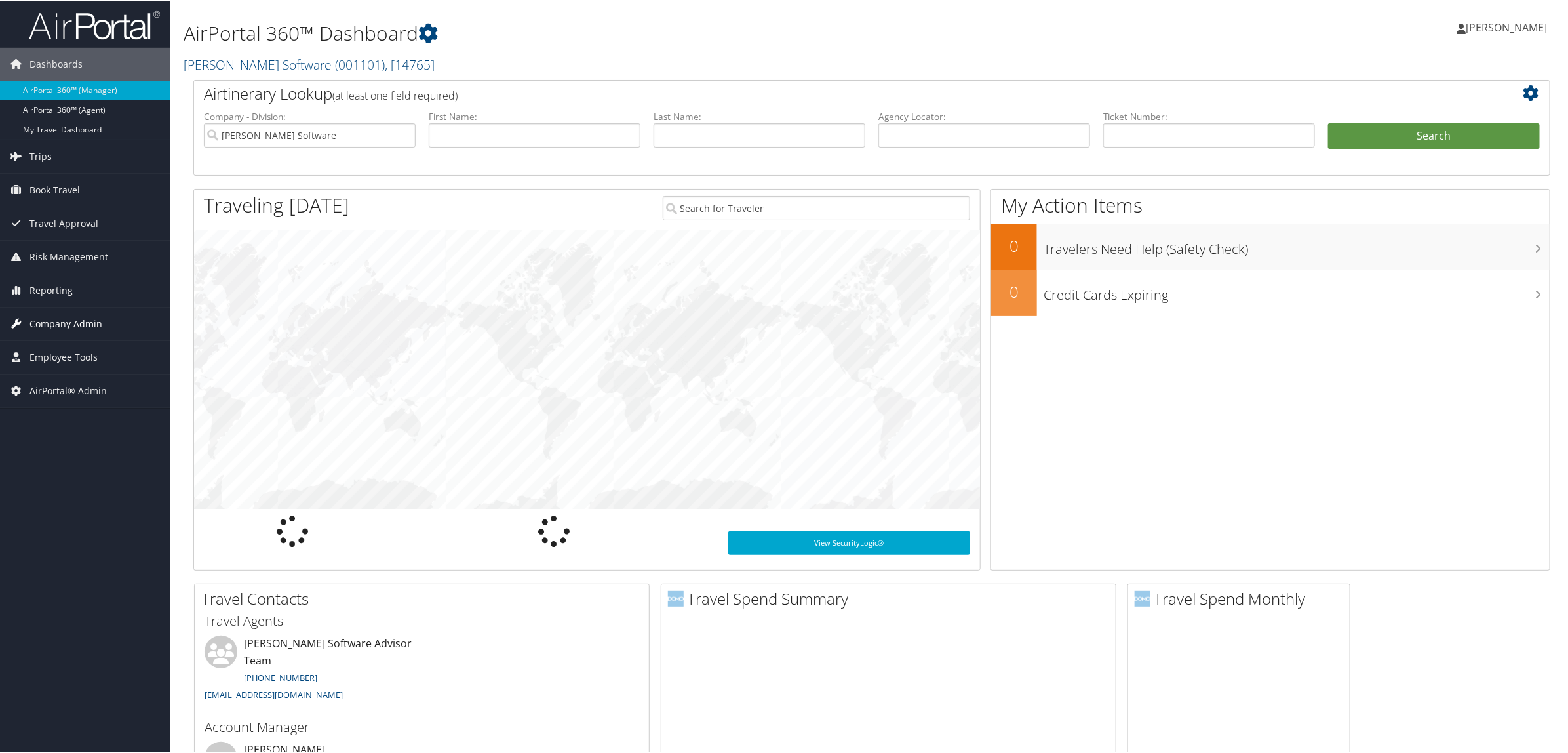
click at [71, 319] on span "Company Admin" at bounding box center [65, 323] width 73 height 33
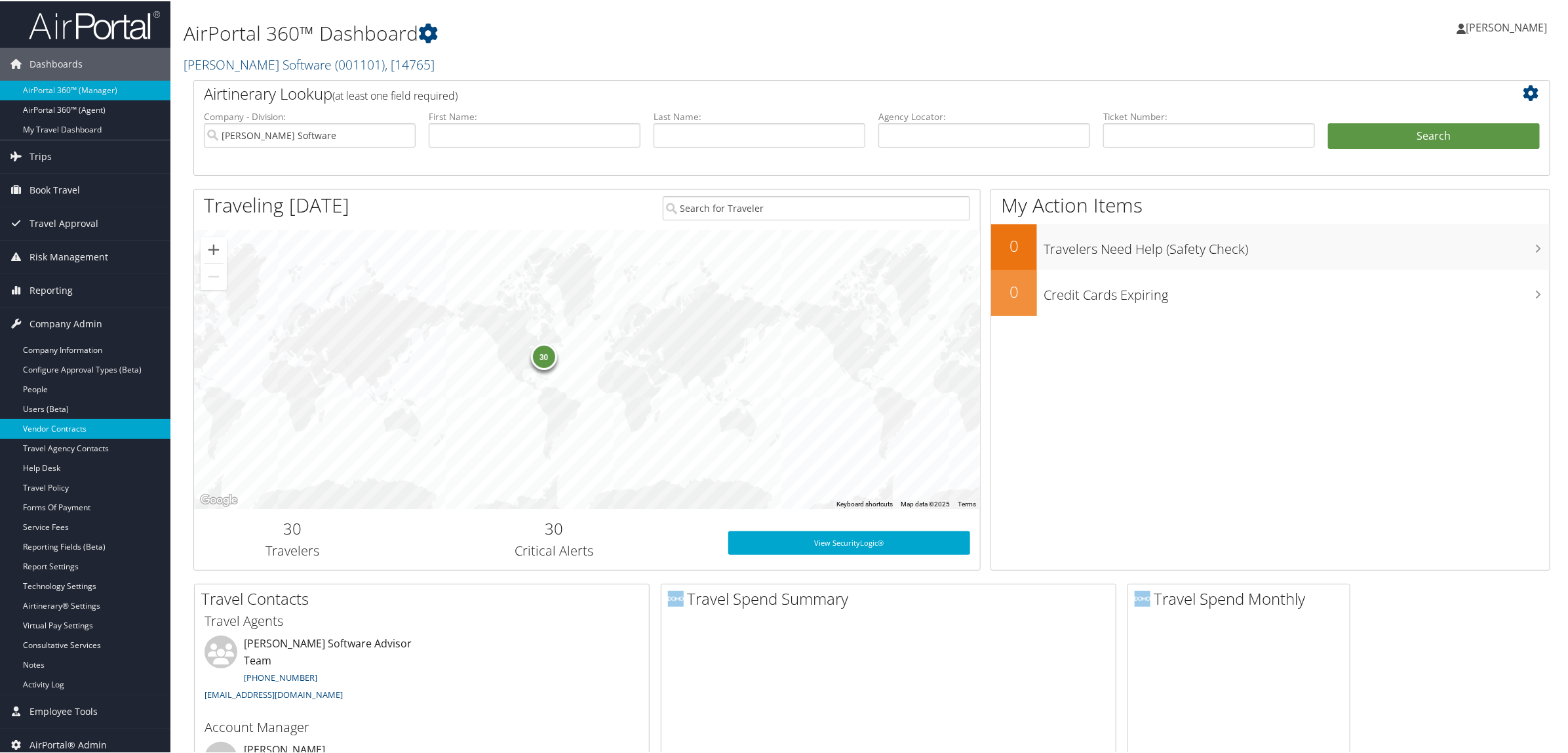
click at [51, 431] on link "Vendor Contracts" at bounding box center [85, 428] width 170 height 19
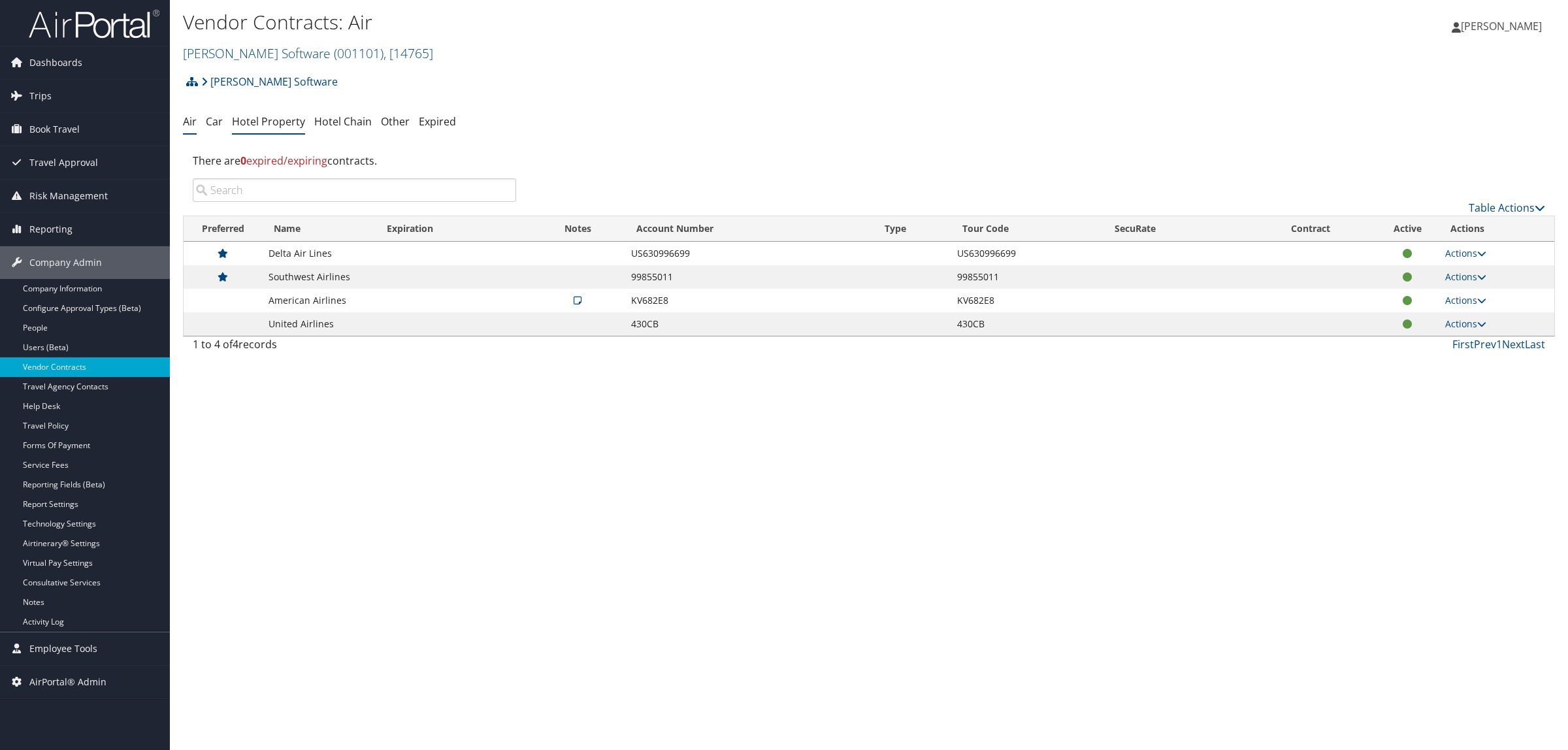
click at [250, 116] on link "Hotel Property" at bounding box center [269, 121] width 74 height 15
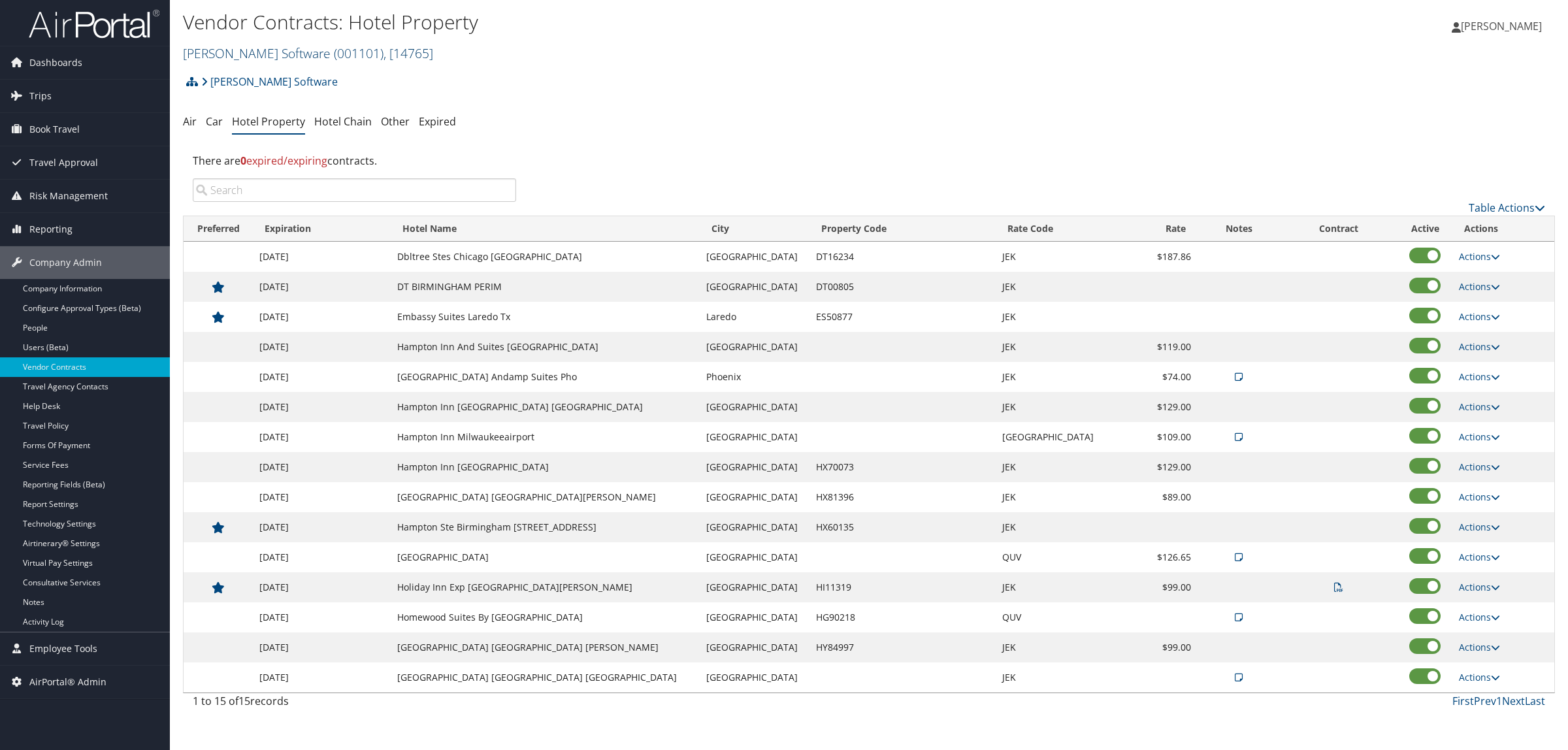
click at [276, 51] on link "[PERSON_NAME] Software ( 001101 ) , [ 14765 ]" at bounding box center [308, 53] width 250 height 17
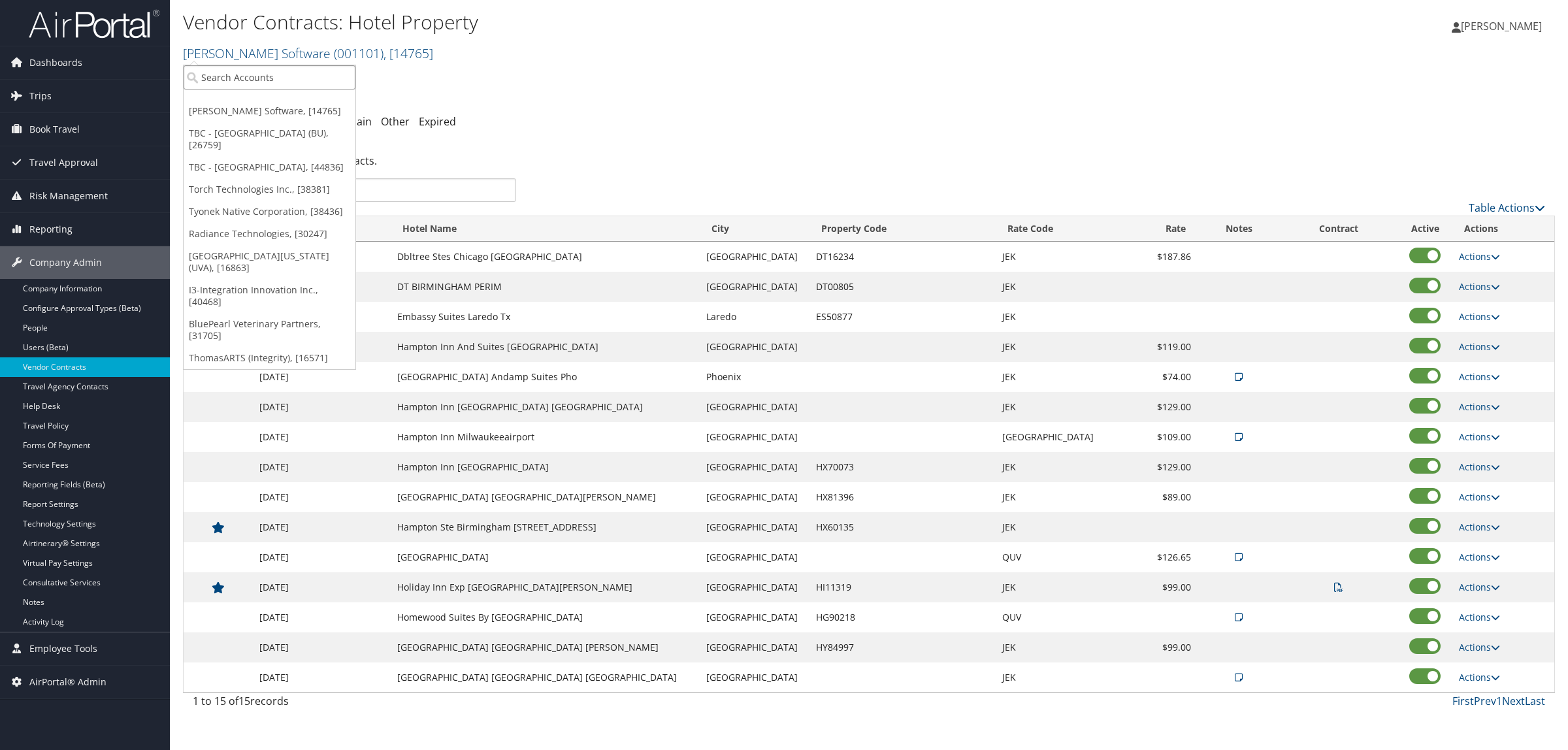
click at [246, 79] on input "search" at bounding box center [269, 76] width 171 height 24
type input "[PERSON_NAME]"
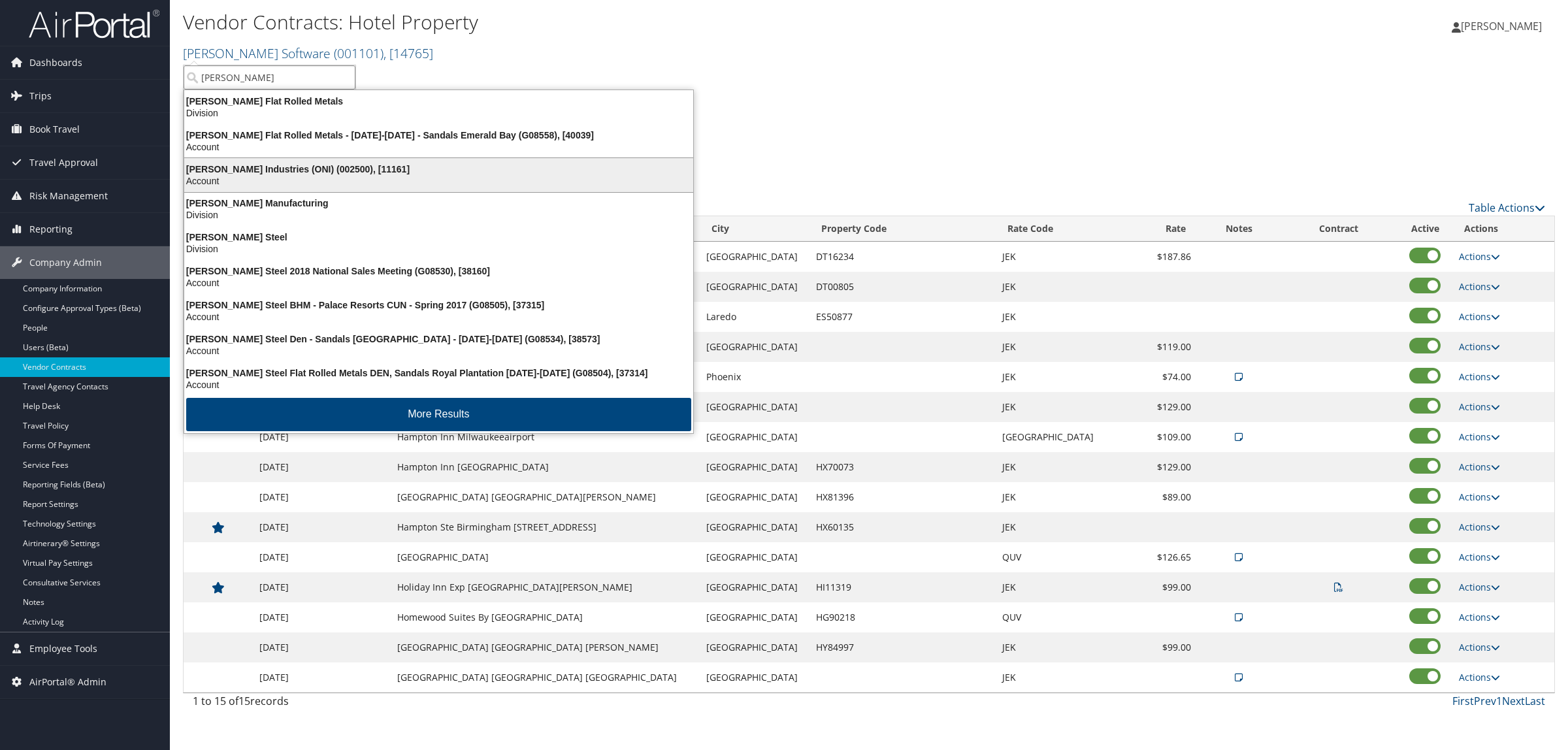
click at [273, 167] on div "[PERSON_NAME] Industries (ONI) (002500), [11161]" at bounding box center [438, 169] width 525 height 12
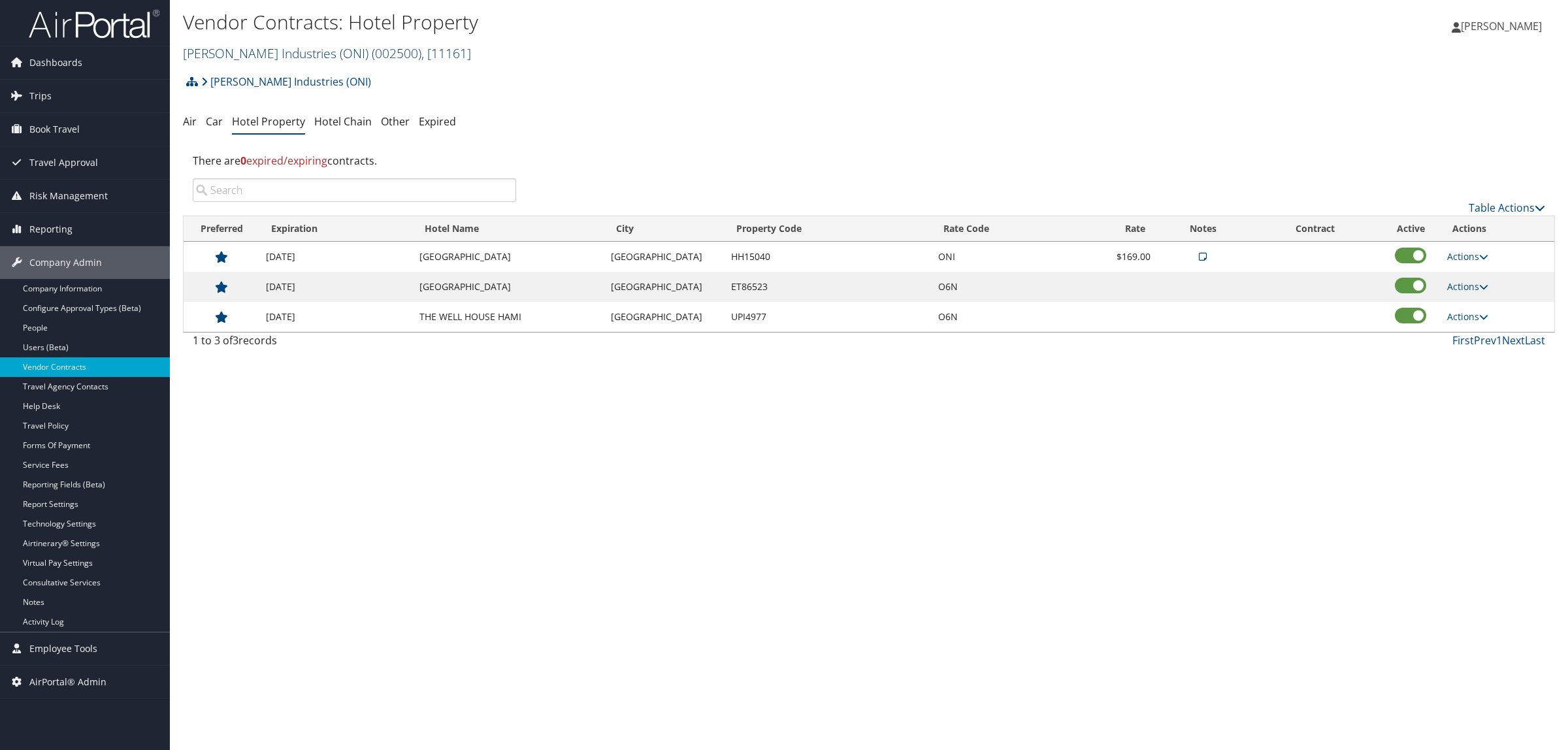
click at [262, 51] on link "O'Neal Industries (ONI) ( 002500 ) , [ 11161 ]" at bounding box center [327, 53] width 288 height 17
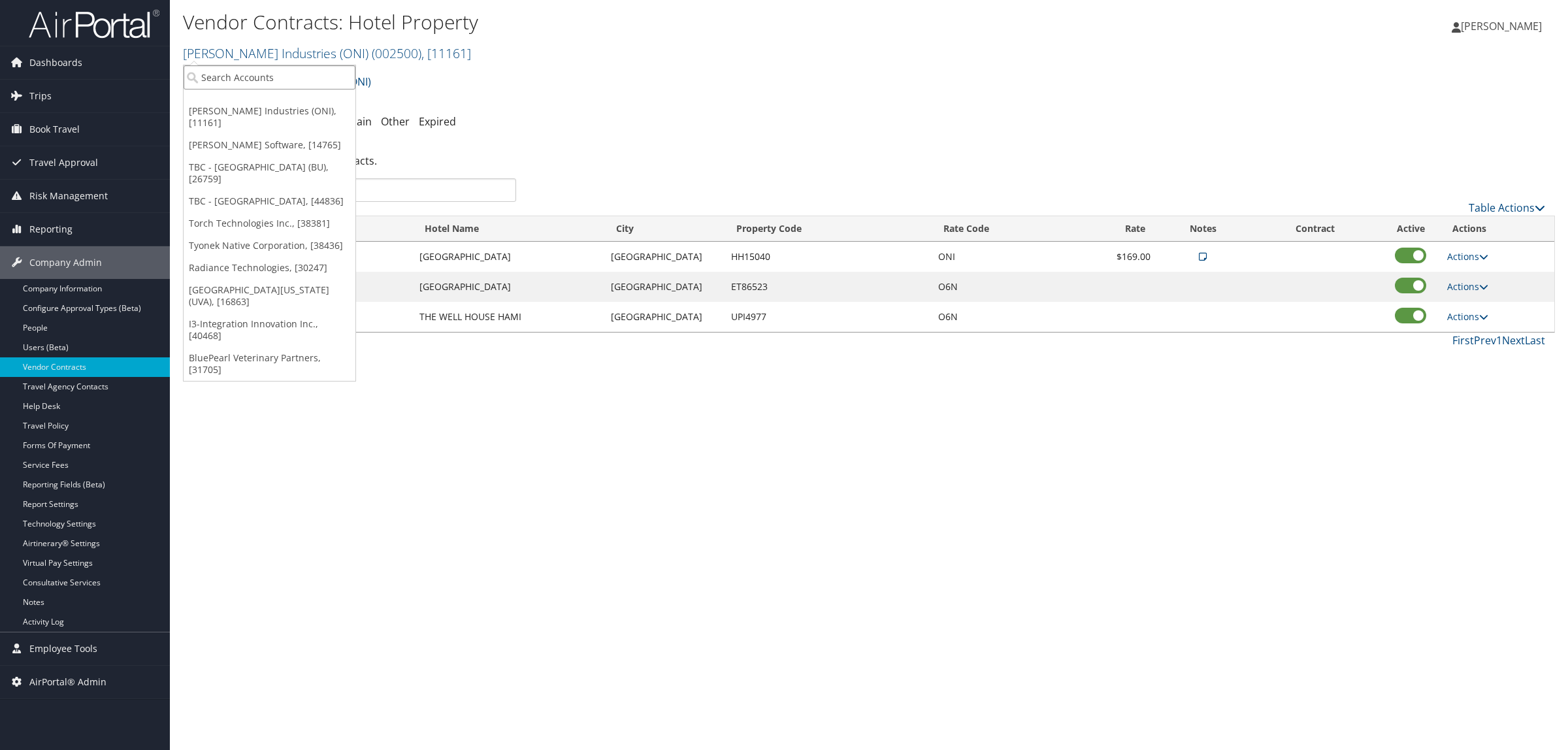
click at [256, 79] on input "search" at bounding box center [269, 76] width 171 height 24
type input "operation smile"
click at [236, 104] on div "Operation Smile (301857), [43904]" at bounding box center [312, 102] width 271 height 12
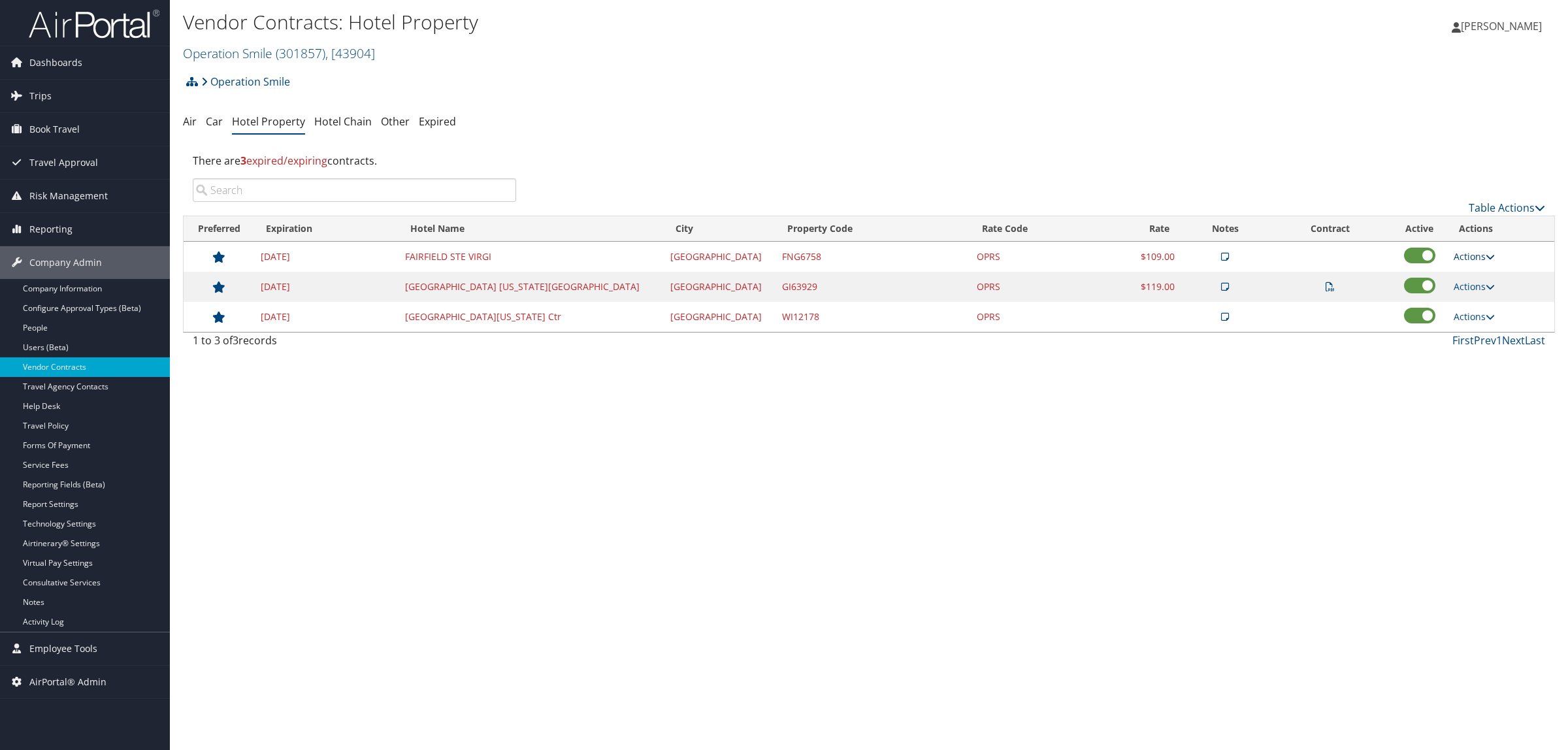
click at [1463, 256] on link "Actions" at bounding box center [1474, 255] width 42 height 13
click at [1472, 296] on link "Edit" at bounding box center [1476, 298] width 71 height 22
select select "NLRA"
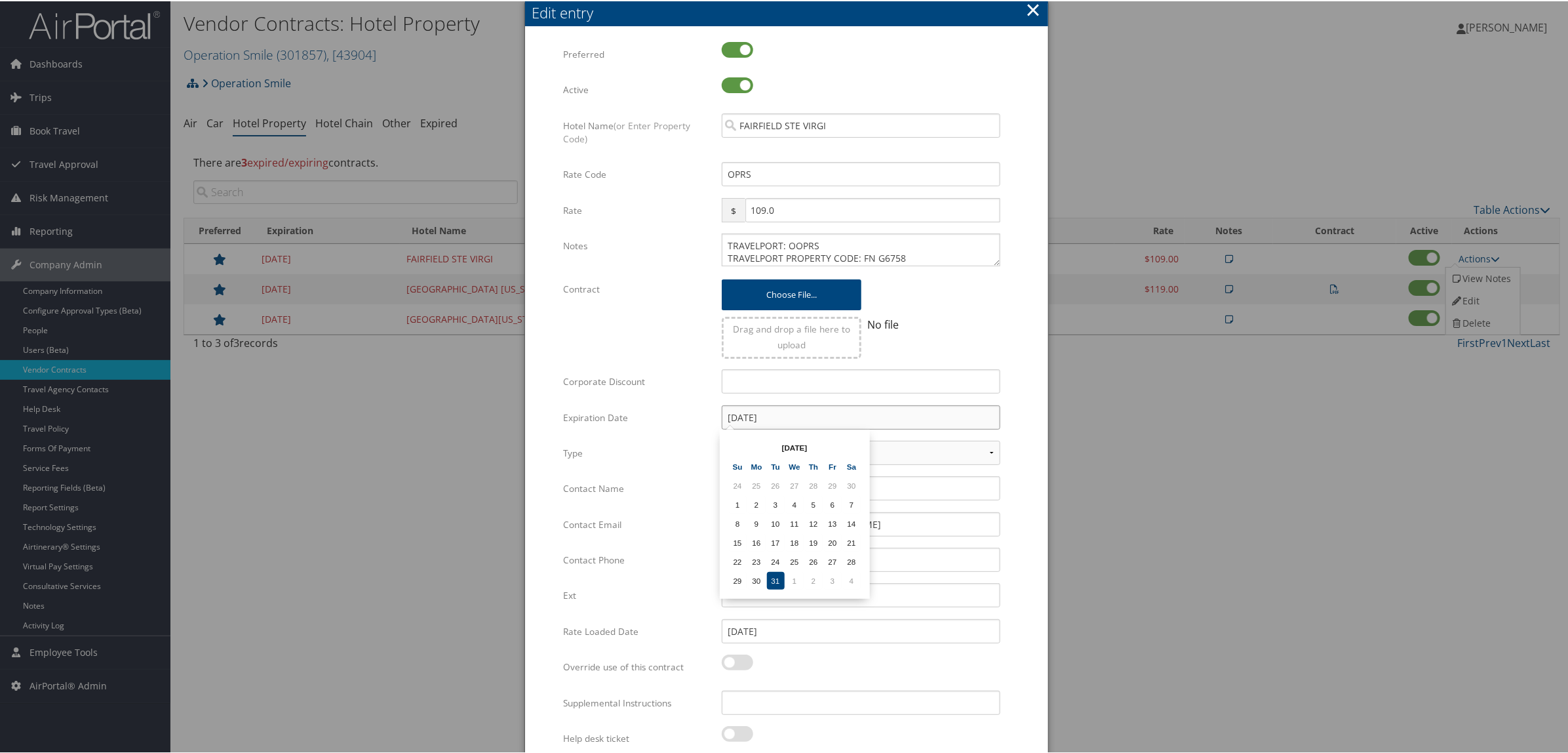
drag, startPoint x: 791, startPoint y: 414, endPoint x: 598, endPoint y: 440, distance: 194.7
click at [602, 437] on div "Expiration Date [DATE] Multiple values The selected items contain different val…" at bounding box center [787, 422] width 447 height 35
paste input "5"
type input "[DATE]"
click at [797, 558] on td "31" at bounding box center [795, 561] width 17 height 17
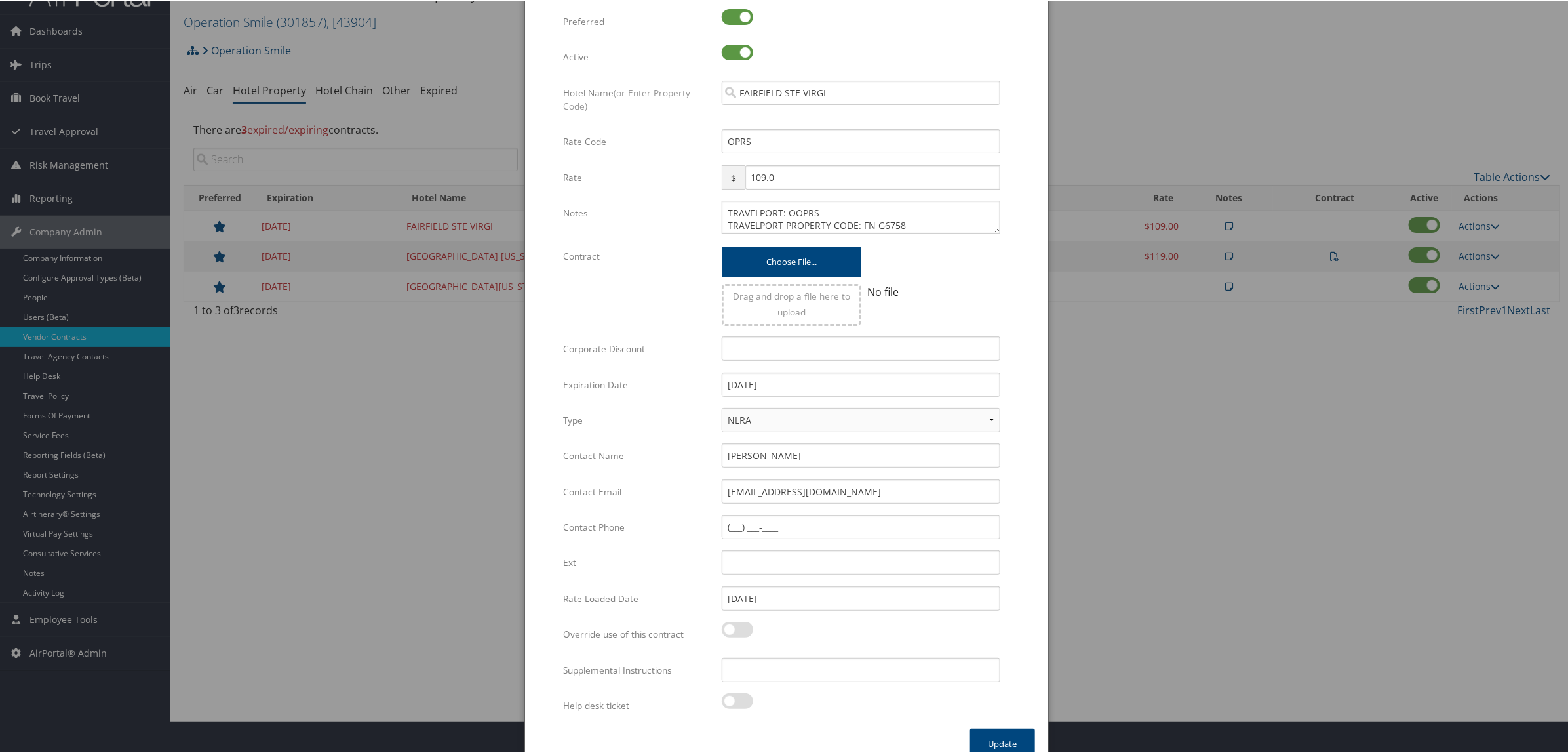
scroll to position [51, 0]
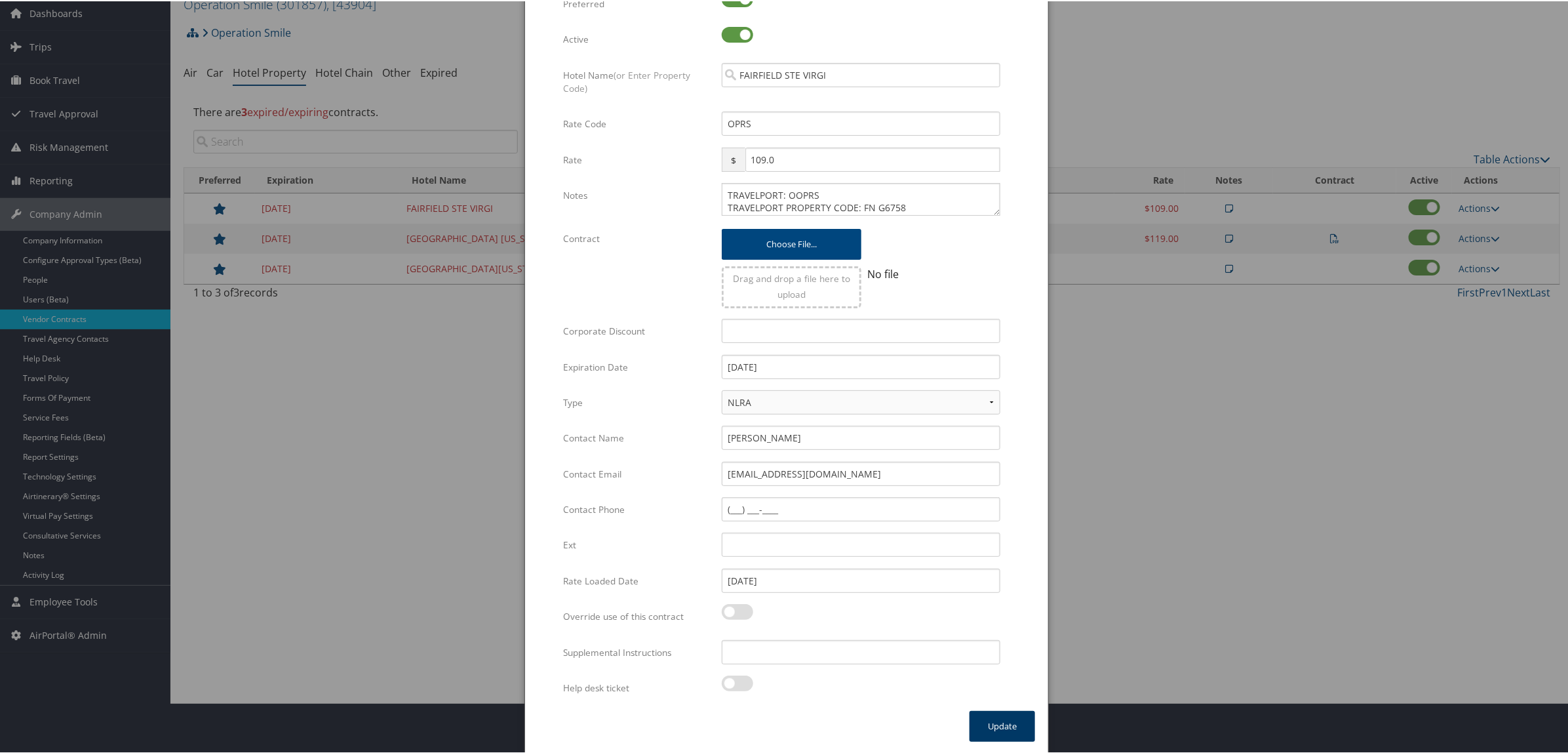
click at [1002, 712] on button "Update" at bounding box center [1002, 725] width 65 height 31
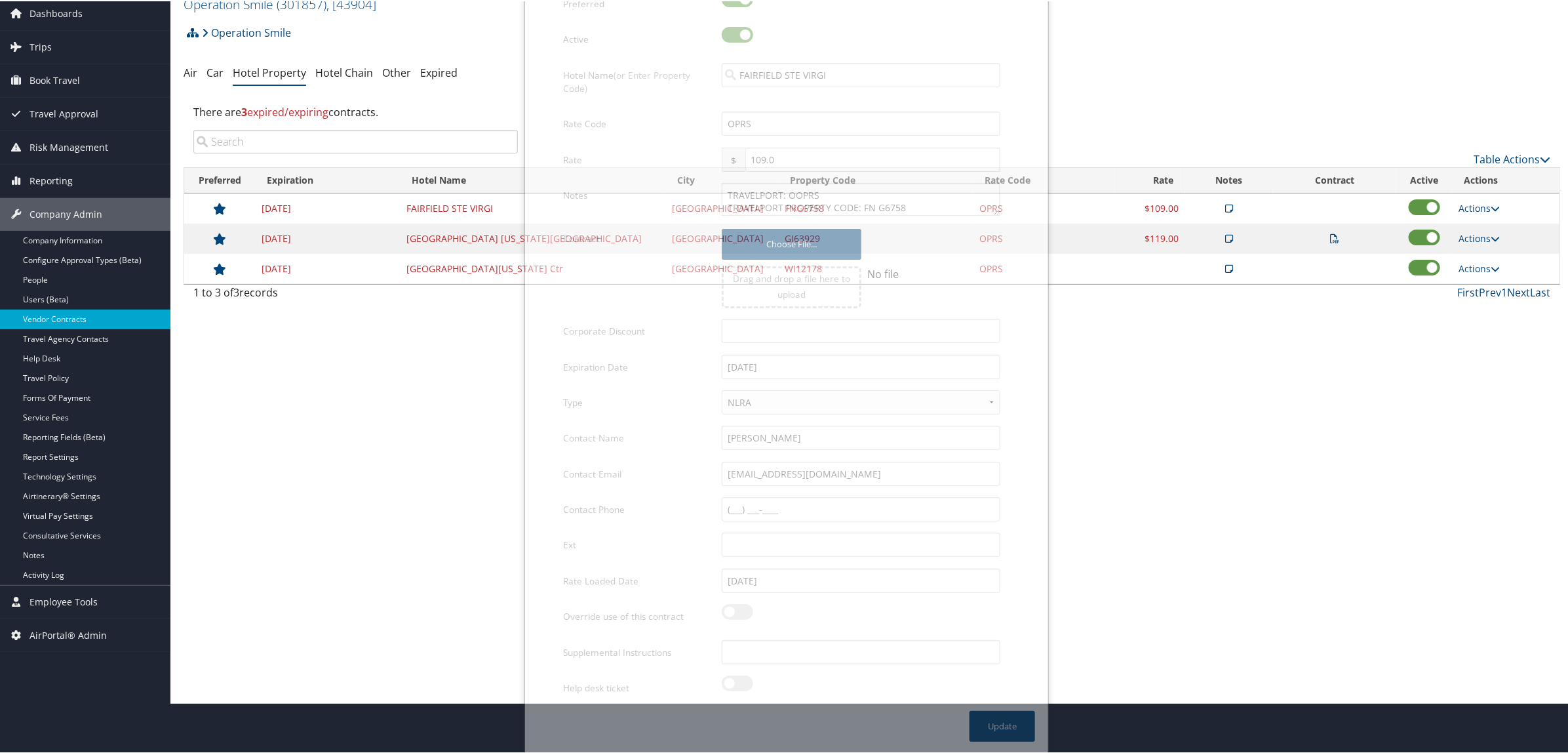
scroll to position [0, 0]
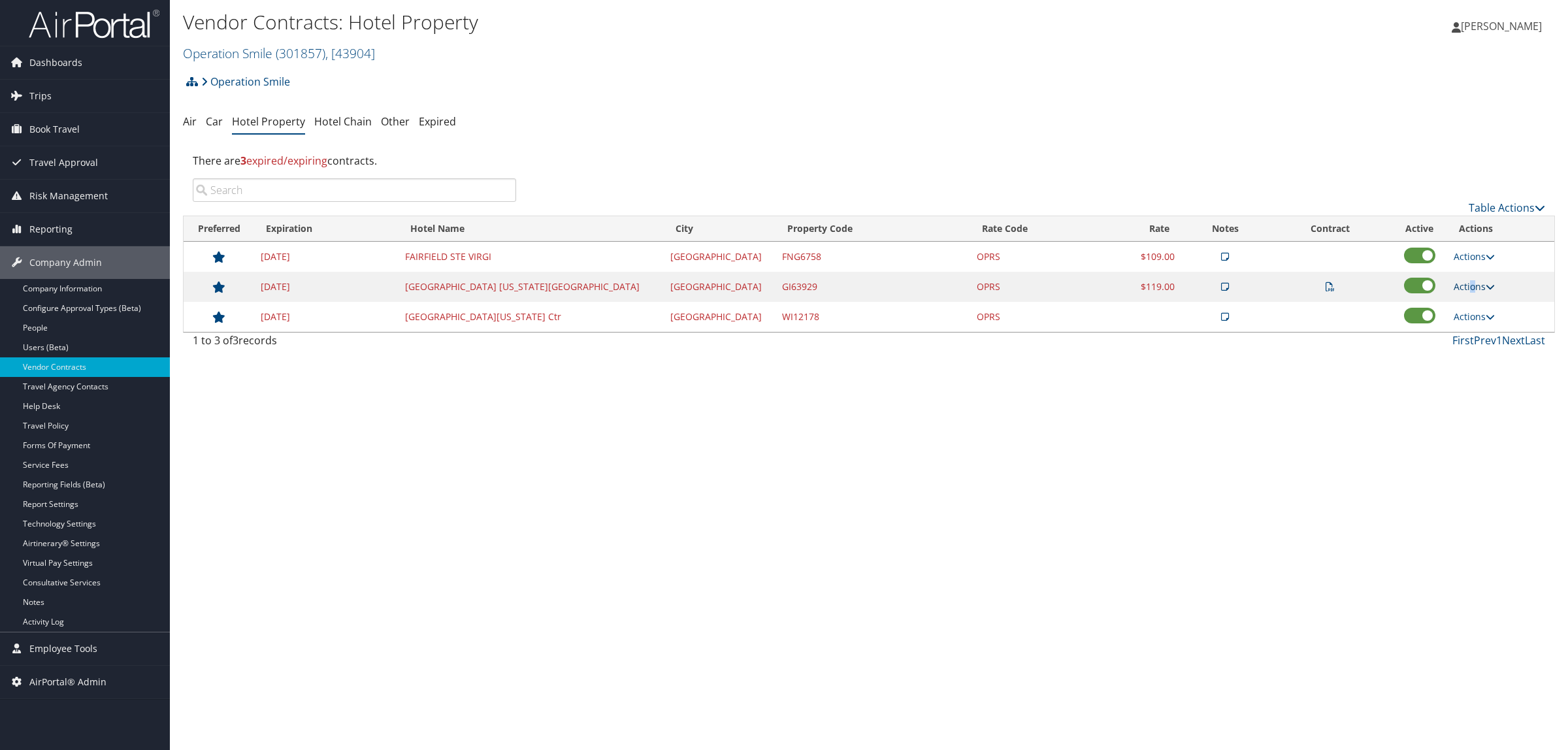
click at [1458, 285] on link "Actions" at bounding box center [1474, 286] width 42 height 13
drag, startPoint x: 1428, startPoint y: 348, endPoint x: 1421, endPoint y: 347, distance: 7.1
click at [1428, 347] on link "Edit" at bounding box center [1436, 350] width 82 height 22
select select "NLRA"
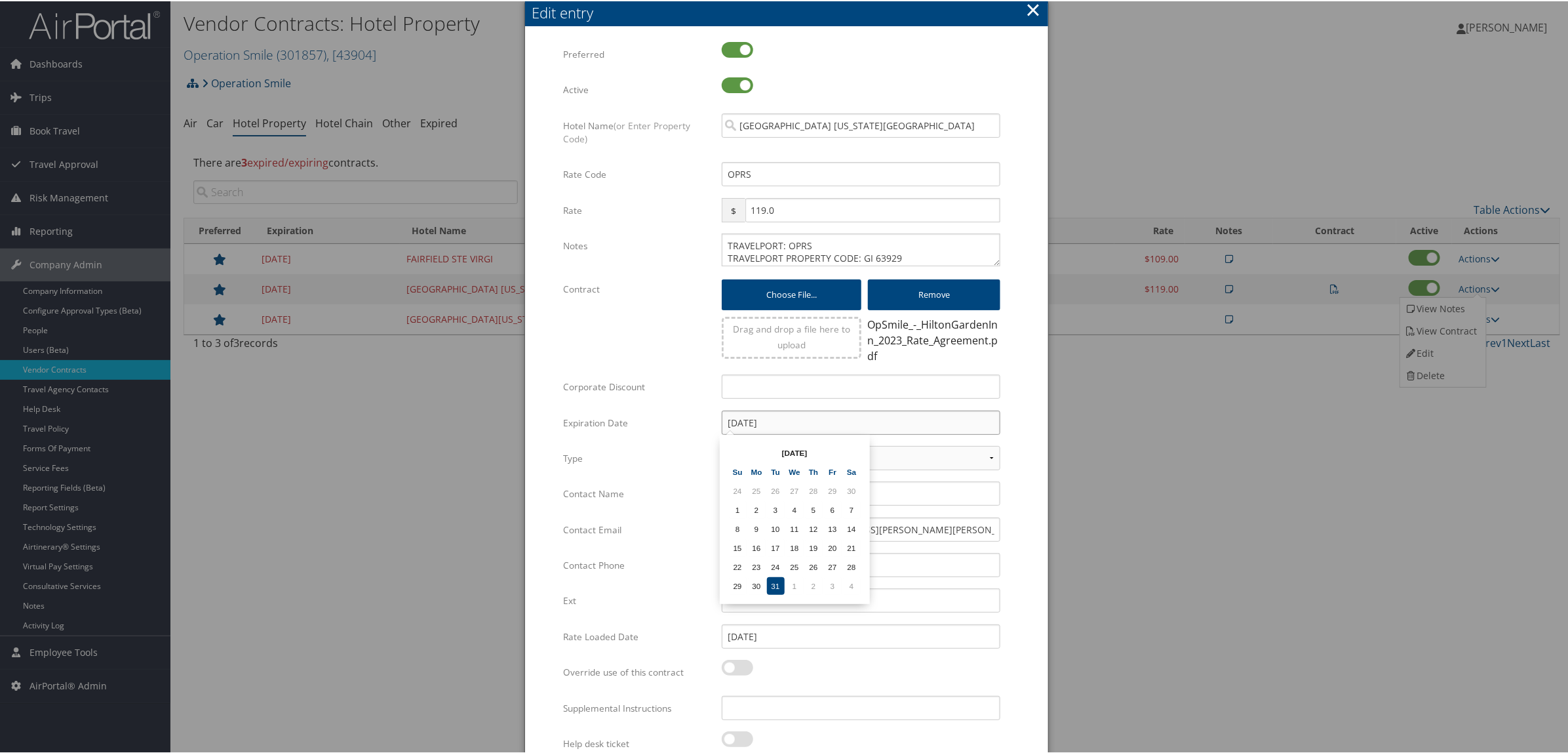
drag, startPoint x: 788, startPoint y: 422, endPoint x: 535, endPoint y: 444, distance: 254.0
click at [538, 444] on form "Multiple values The selected items contain different values for this input. To …" at bounding box center [787, 403] width 497 height 725
paste input "5"
type input "[DATE]"
click at [794, 560] on td "31" at bounding box center [795, 565] width 17 height 17
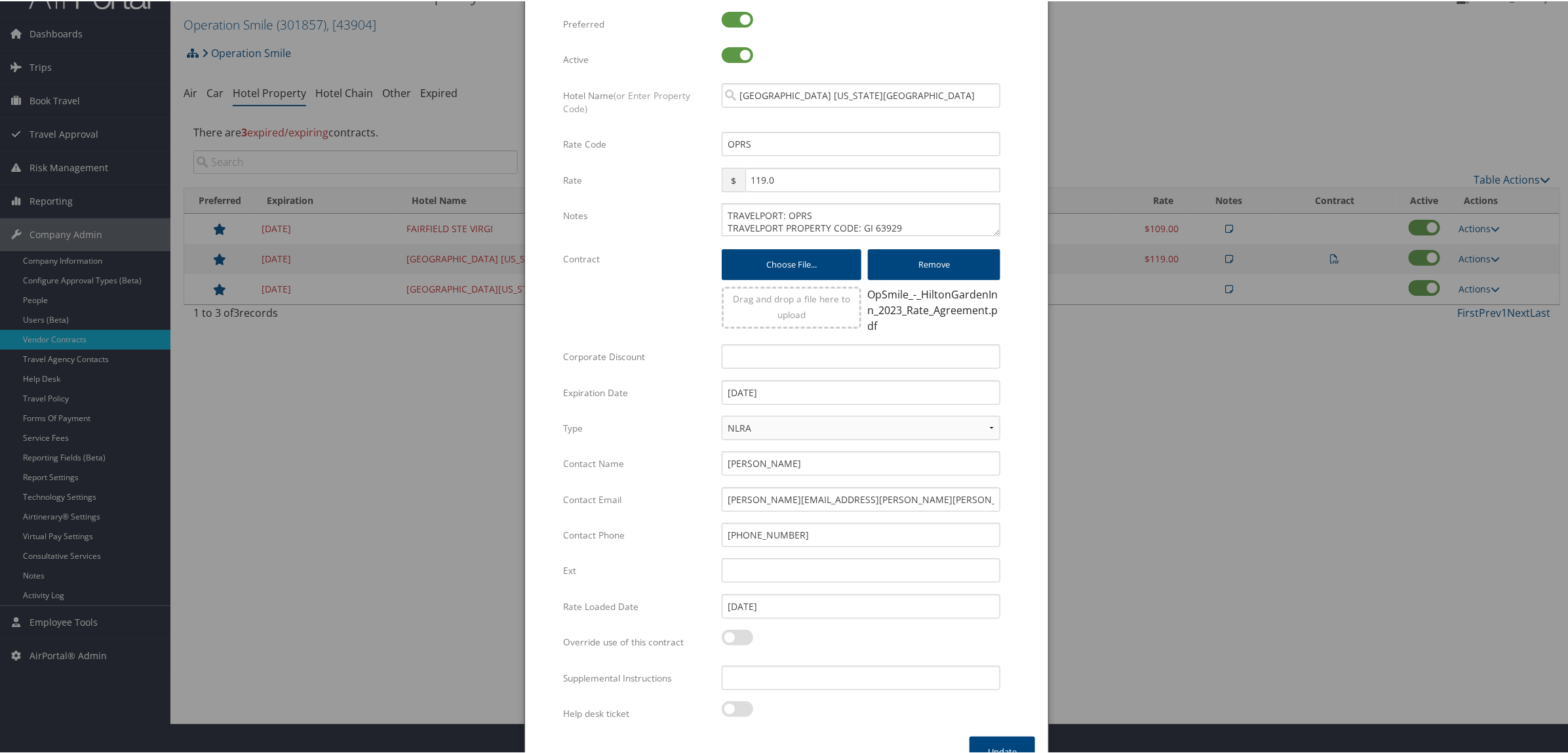
scroll to position [55, 0]
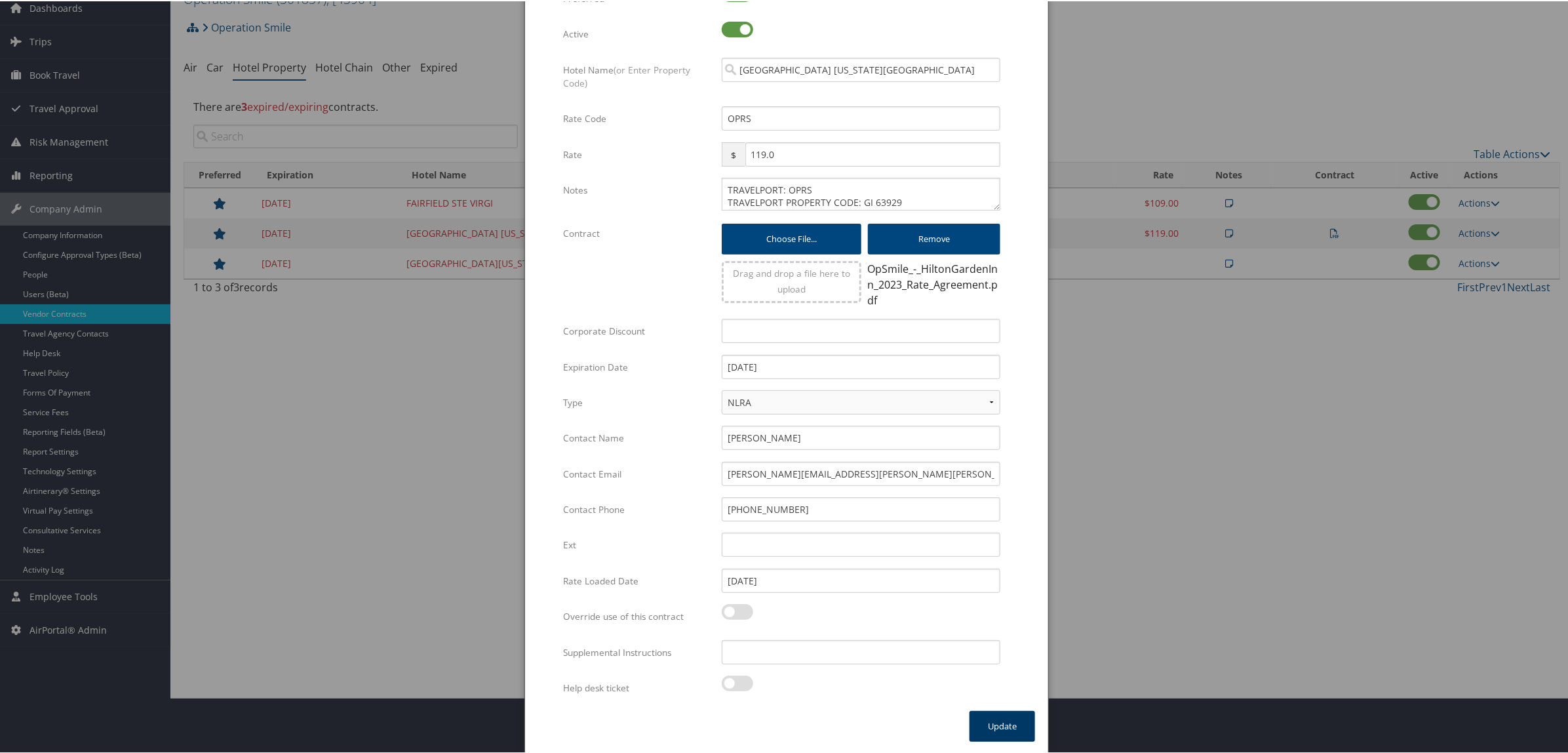
click at [999, 719] on button "Update" at bounding box center [1002, 725] width 65 height 31
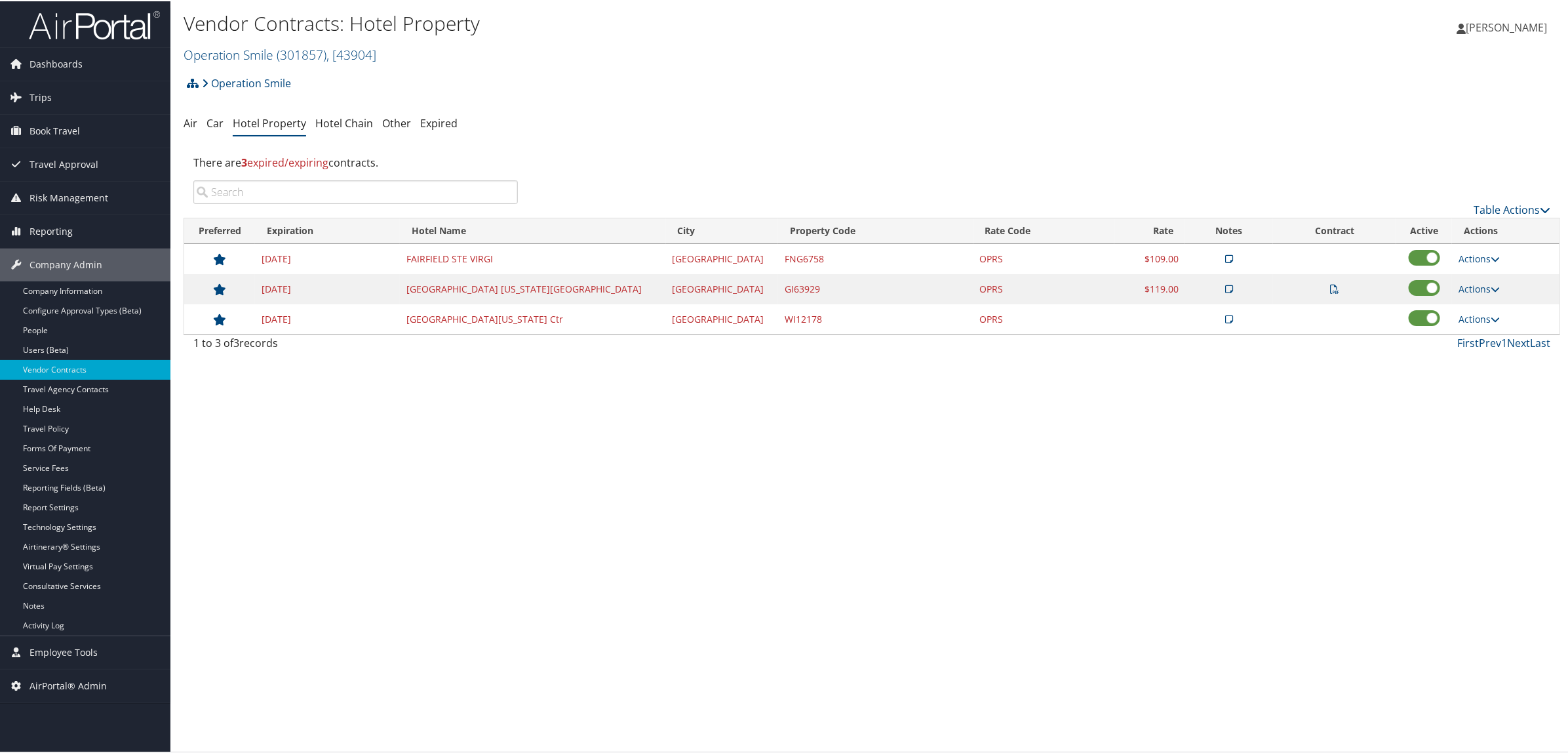
scroll to position [0, 0]
click at [1479, 319] on link "Actions" at bounding box center [1480, 318] width 42 height 13
click at [1472, 352] on link "Edit" at bounding box center [1482, 359] width 71 height 22
select select "NLRA"
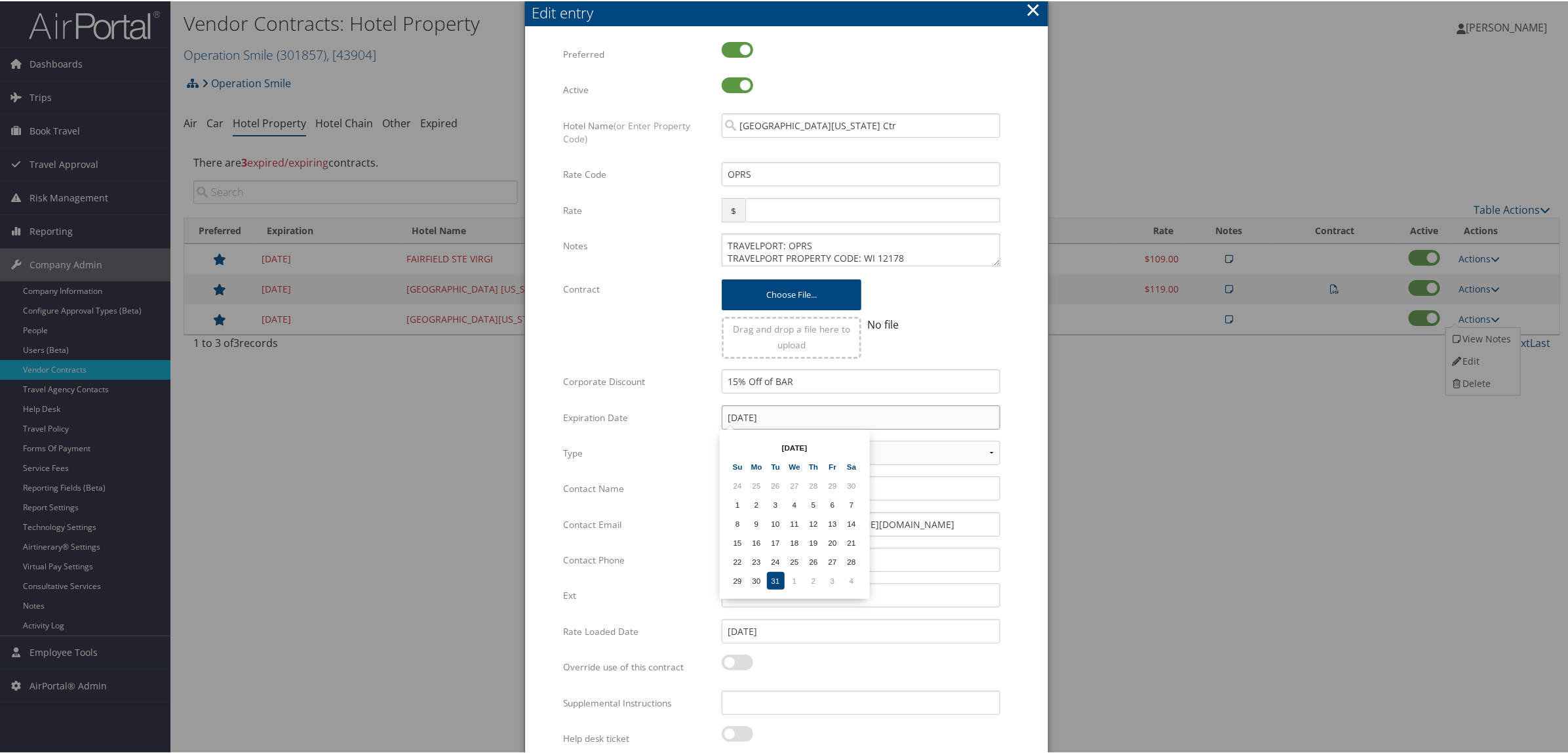
drag, startPoint x: 787, startPoint y: 411, endPoint x: 562, endPoint y: 437, distance: 226.5
click at [567, 438] on div "Multiple values The selected items contain different values for this input. To …" at bounding box center [787, 400] width 447 height 720
paste input "5"
type input "[DATE]"
click at [791, 555] on td "31" at bounding box center [795, 561] width 17 height 17
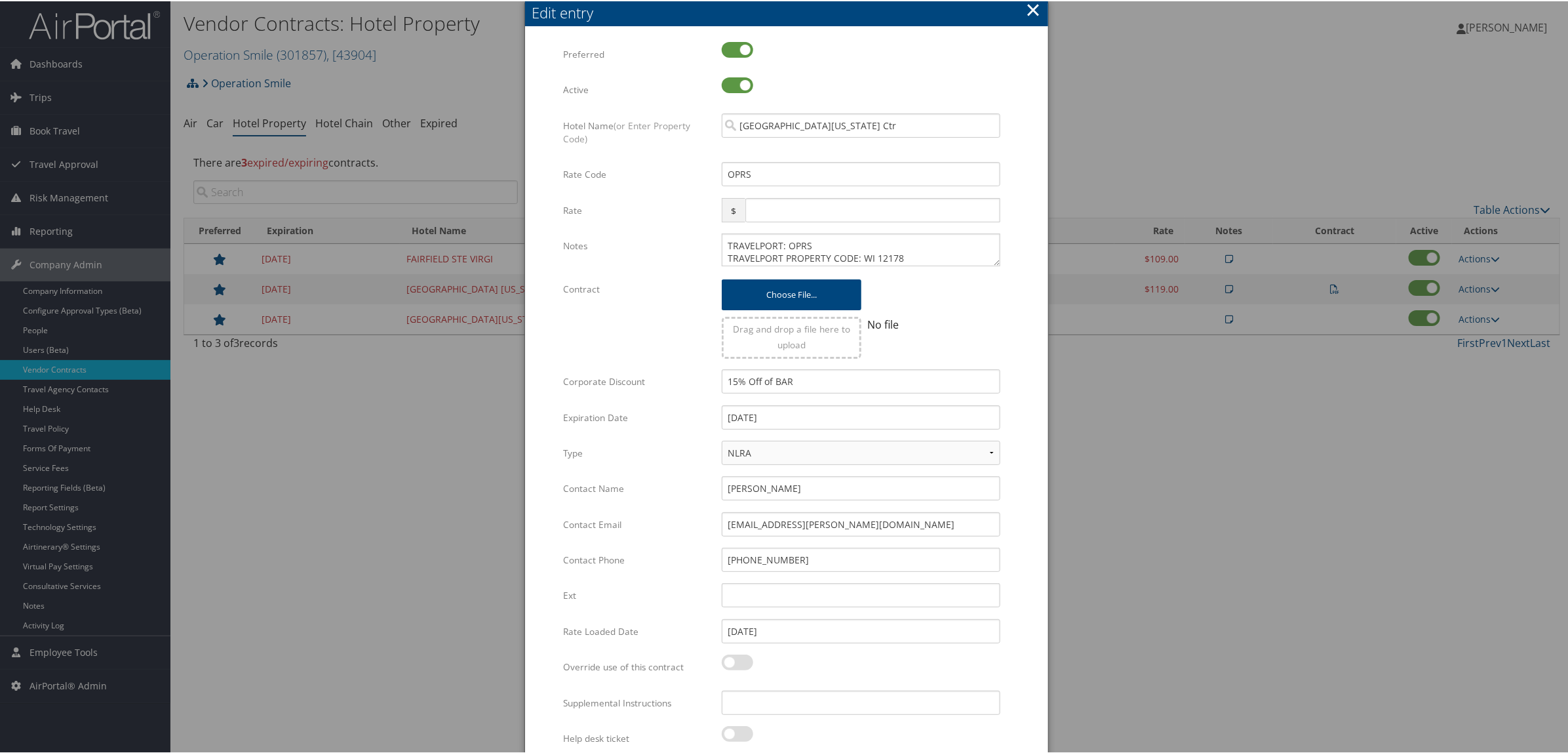
scroll to position [51, 0]
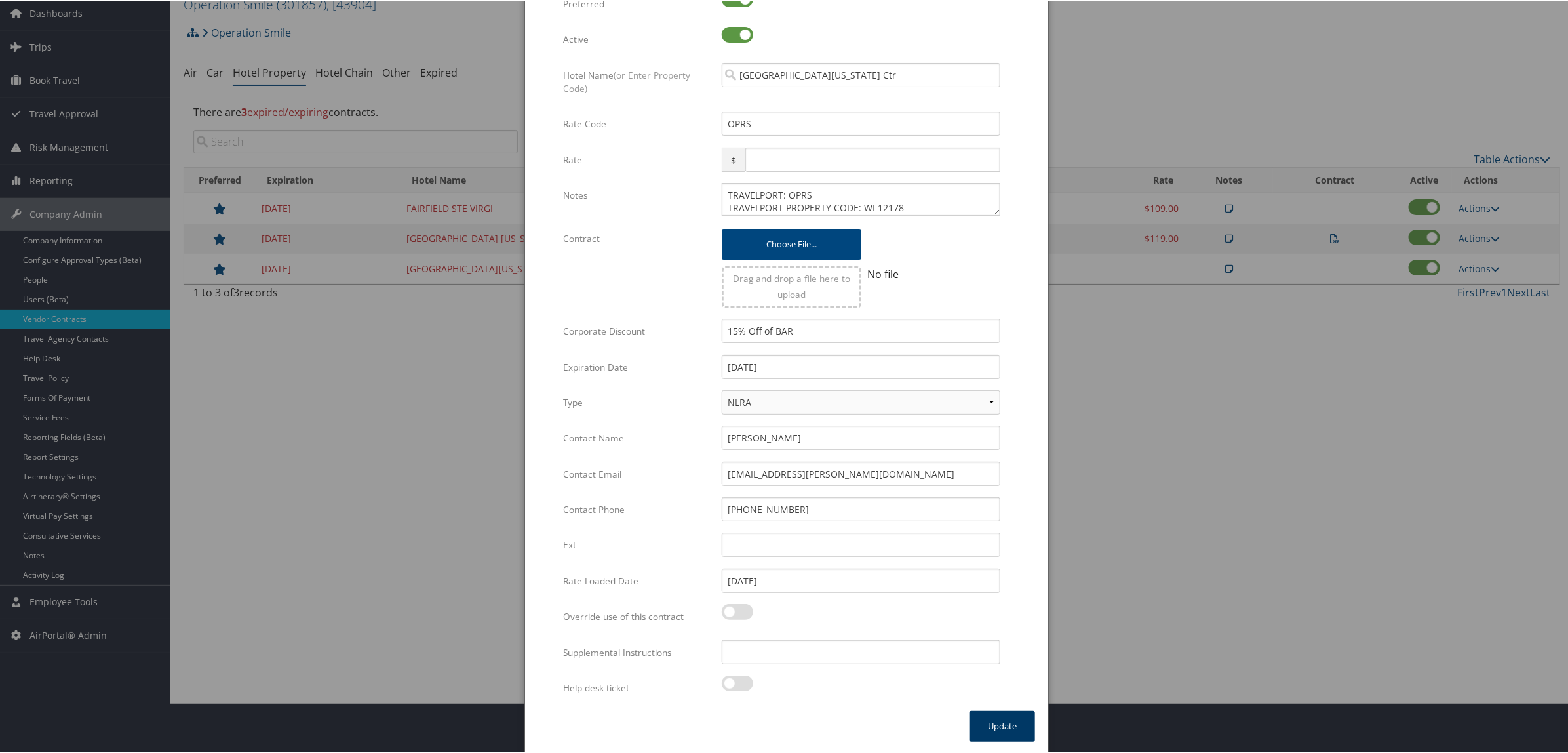
click at [1011, 721] on button "Update" at bounding box center [1002, 725] width 65 height 31
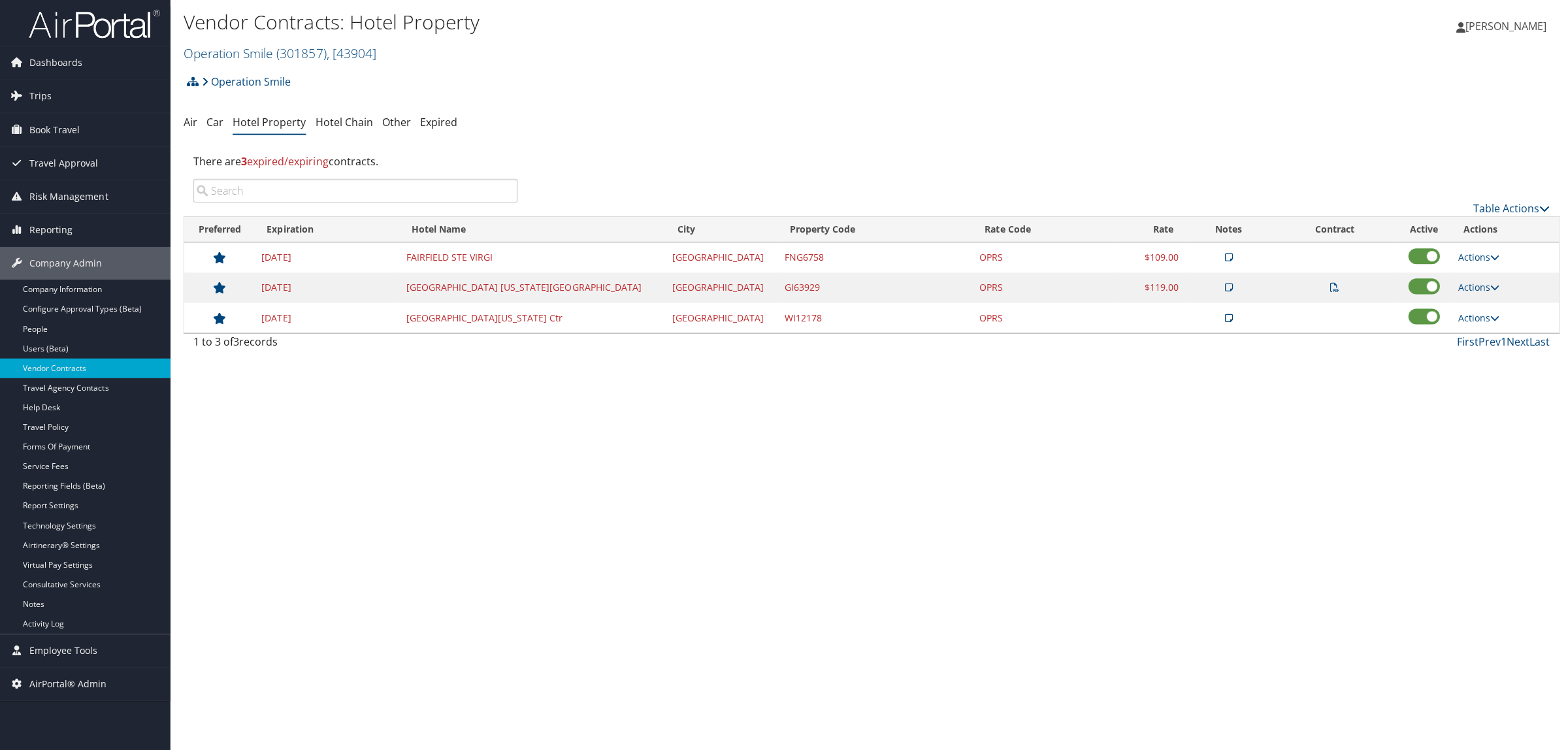
scroll to position [0, 0]
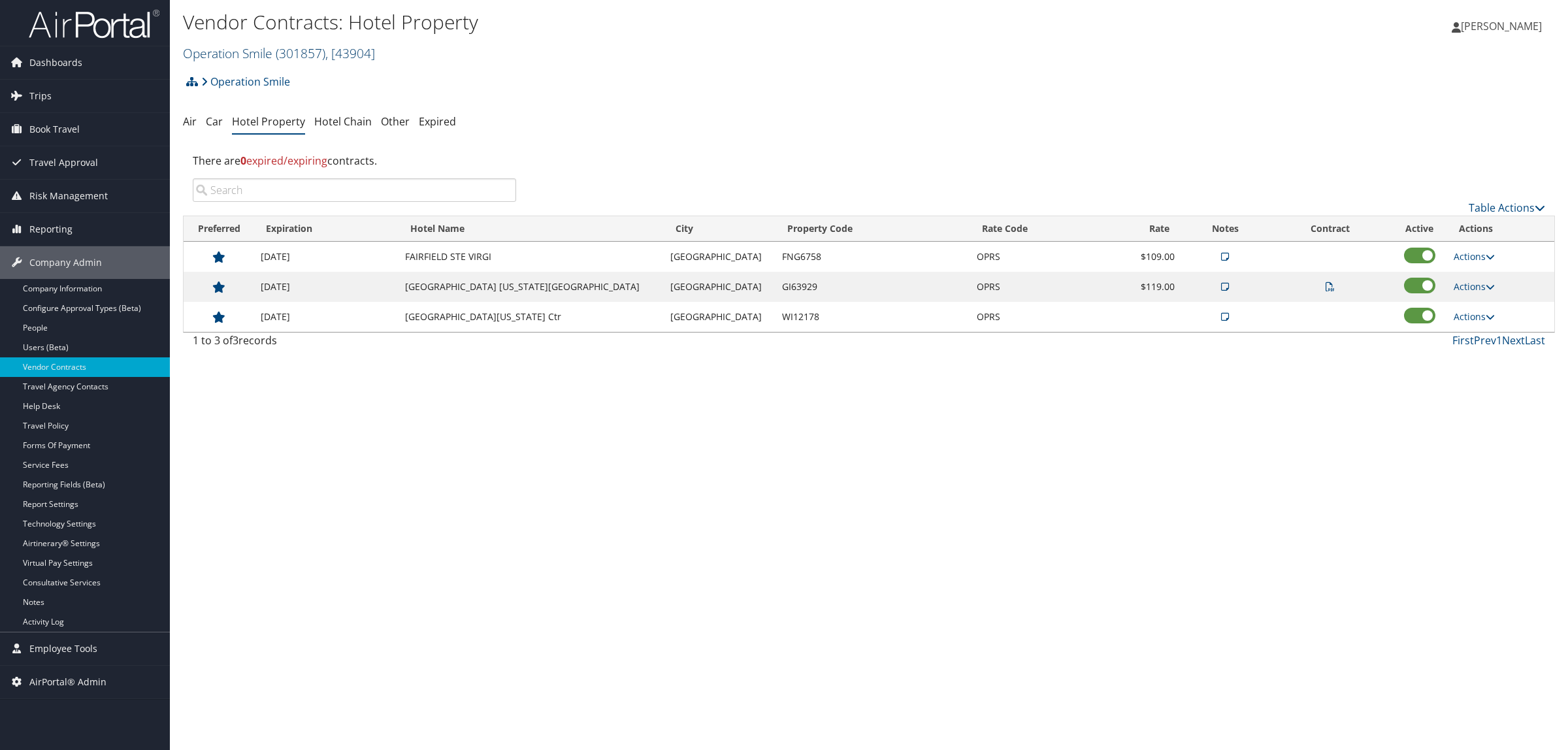
click at [213, 46] on link "Operation Smile ( 301857 ) , [ 43904 ]" at bounding box center [279, 53] width 192 height 17
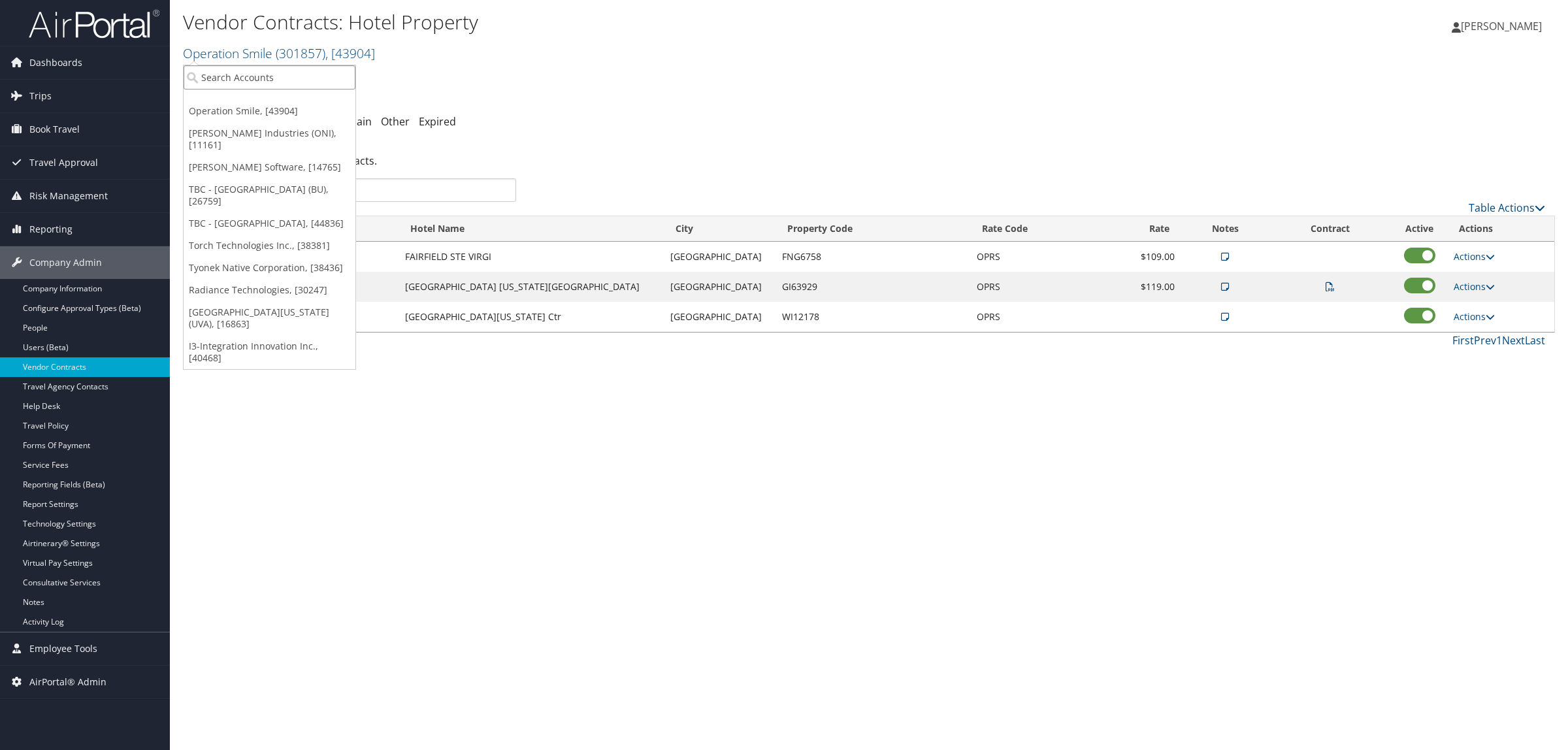
click at [214, 71] on input "search" at bounding box center [269, 76] width 171 height 24
type input "ewtn"
click at [212, 107] on div "Account" at bounding box center [282, 113] width 211 height 12
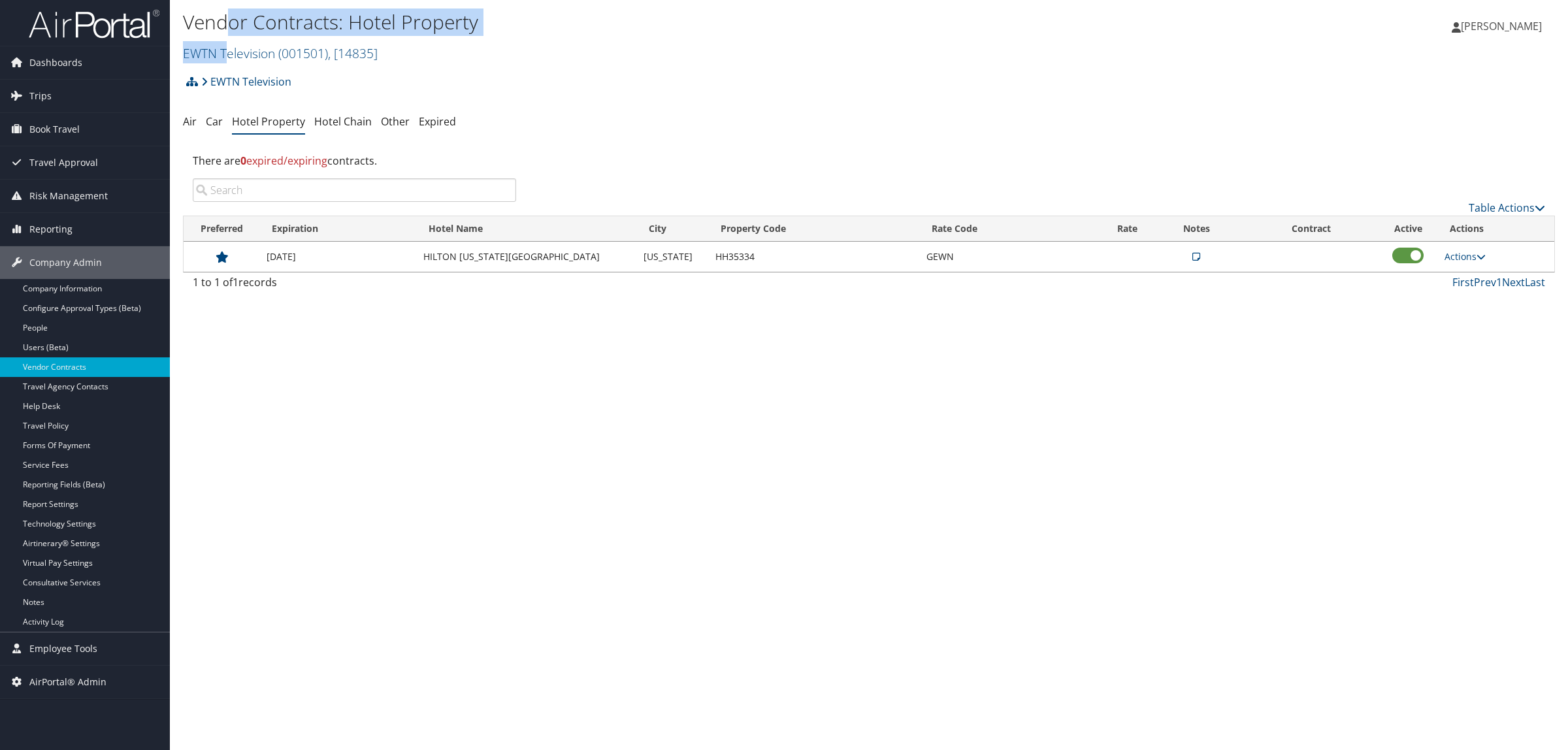
drag, startPoint x: 224, startPoint y: 44, endPoint x: 239, endPoint y: 23, distance: 25.8
click at [236, 23] on div "Vendor Contracts: Hotel Property EWTN Television ( 001501 ) , [ 14835 ] EWTN Te…" at bounding box center [640, 36] width 915 height 55
click at [240, 50] on link "EWTN Television ( 001501 ) , [ 14835 ]" at bounding box center [280, 53] width 195 height 17
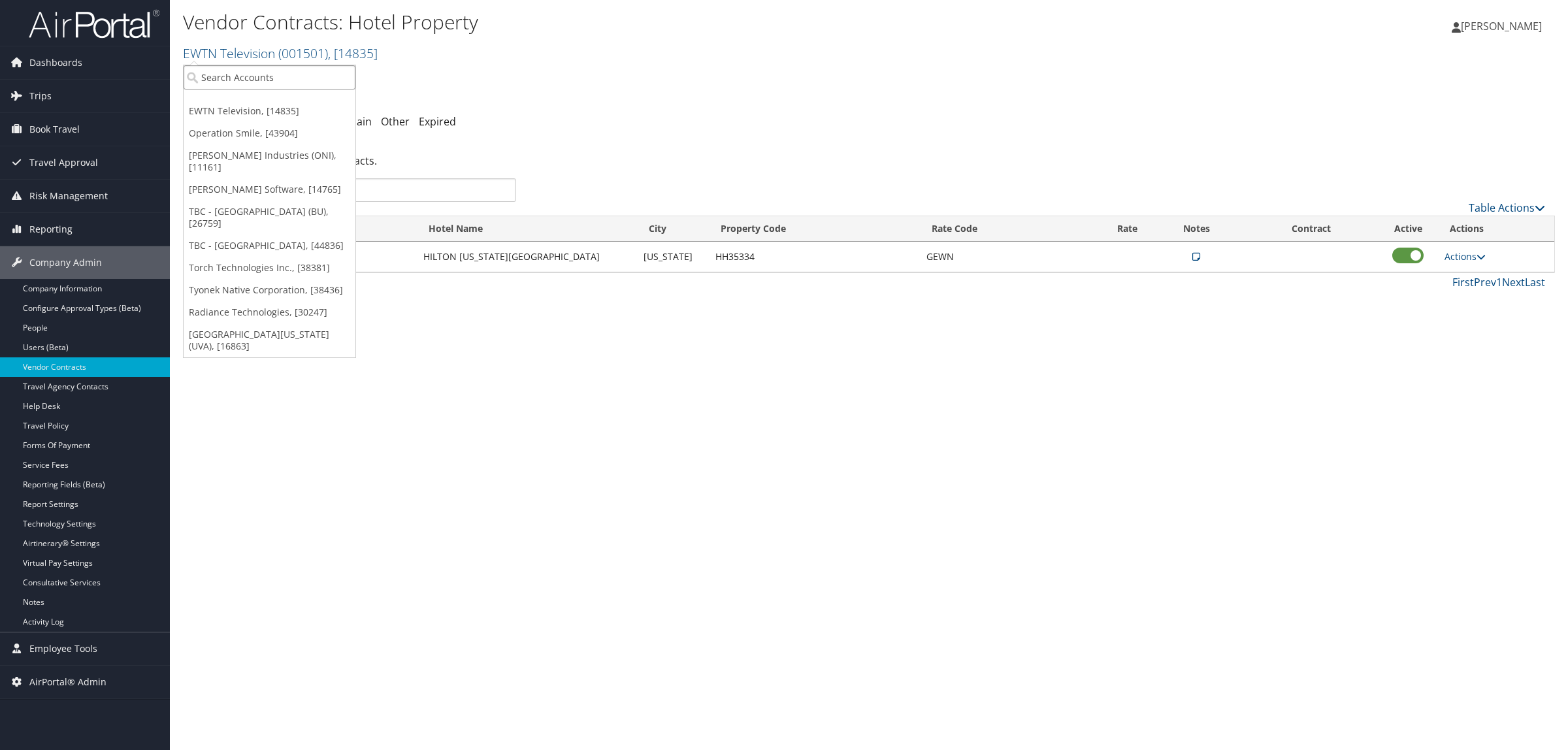
click at [254, 80] on input "search" at bounding box center [269, 76] width 171 height 24
type input "medical properties"
click at [262, 91] on li "Medical Properties Trust-MPT (301716), [41306] Account" at bounding box center [315, 106] width 262 height 35
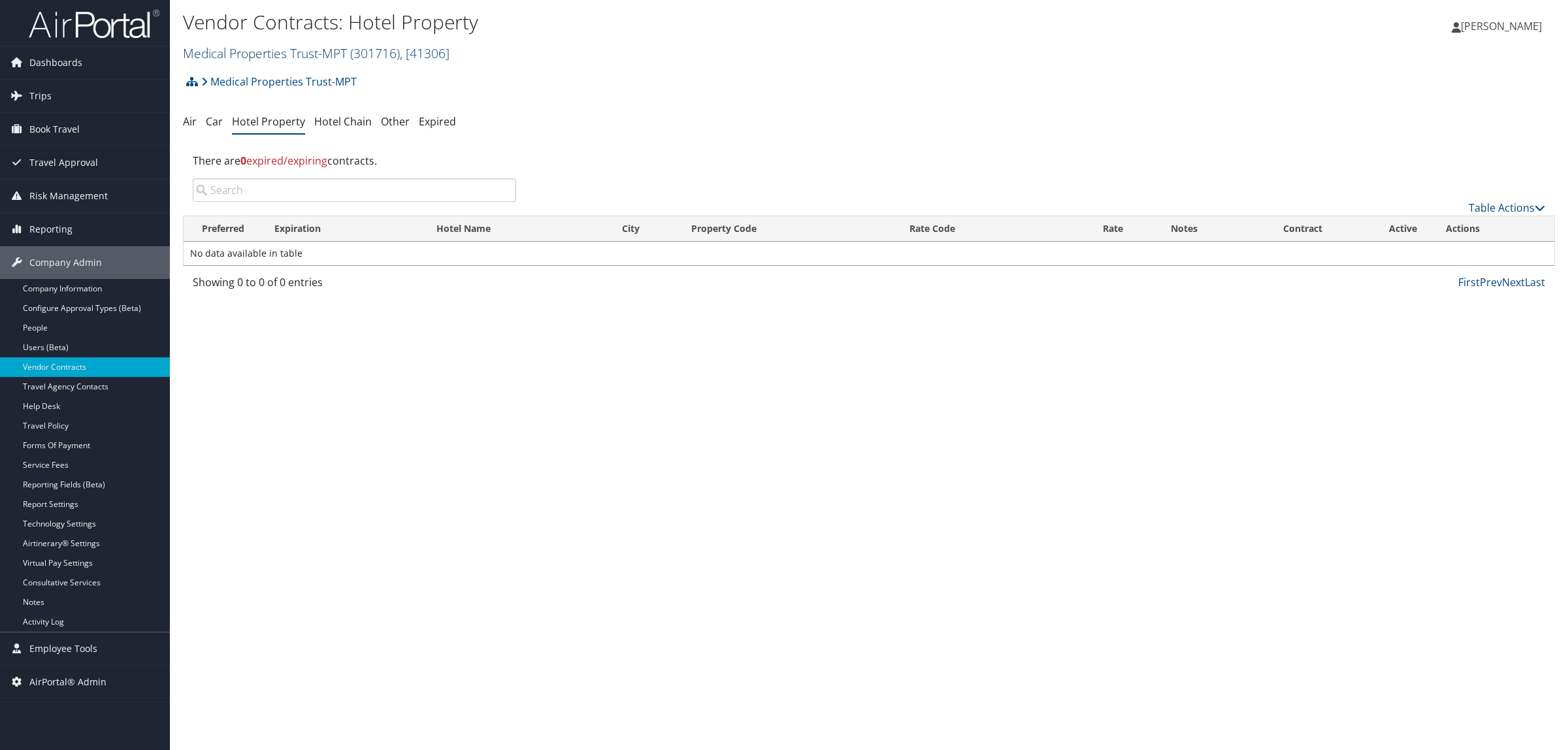
click at [234, 55] on link "Medical Properties Trust-MPT ( 301716 ) , [ 41306 ]" at bounding box center [316, 53] width 266 height 17
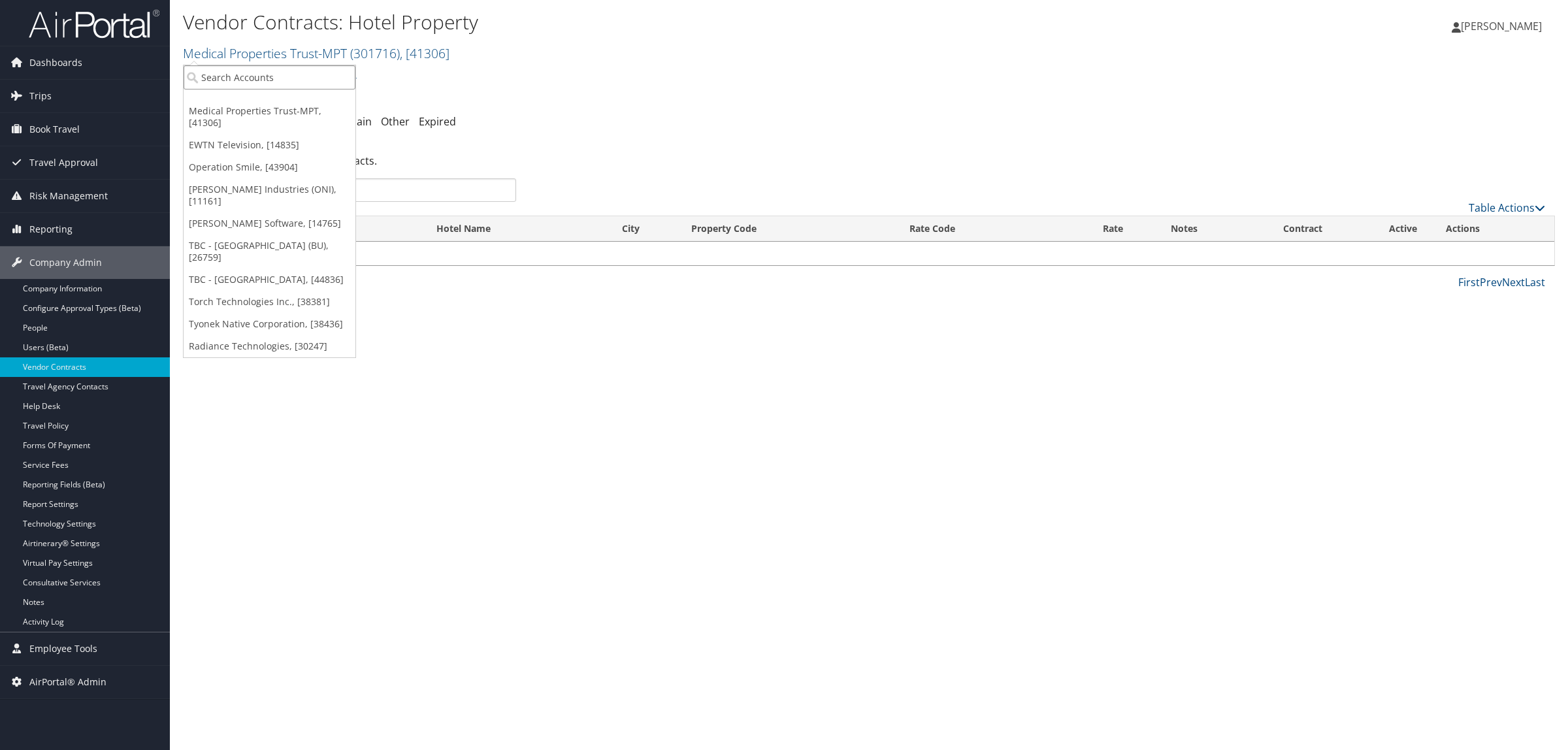
click at [240, 81] on input "search" at bounding box center [269, 76] width 171 height 24
type input "[GEOGRAPHIC_DATA][US_STATE]"
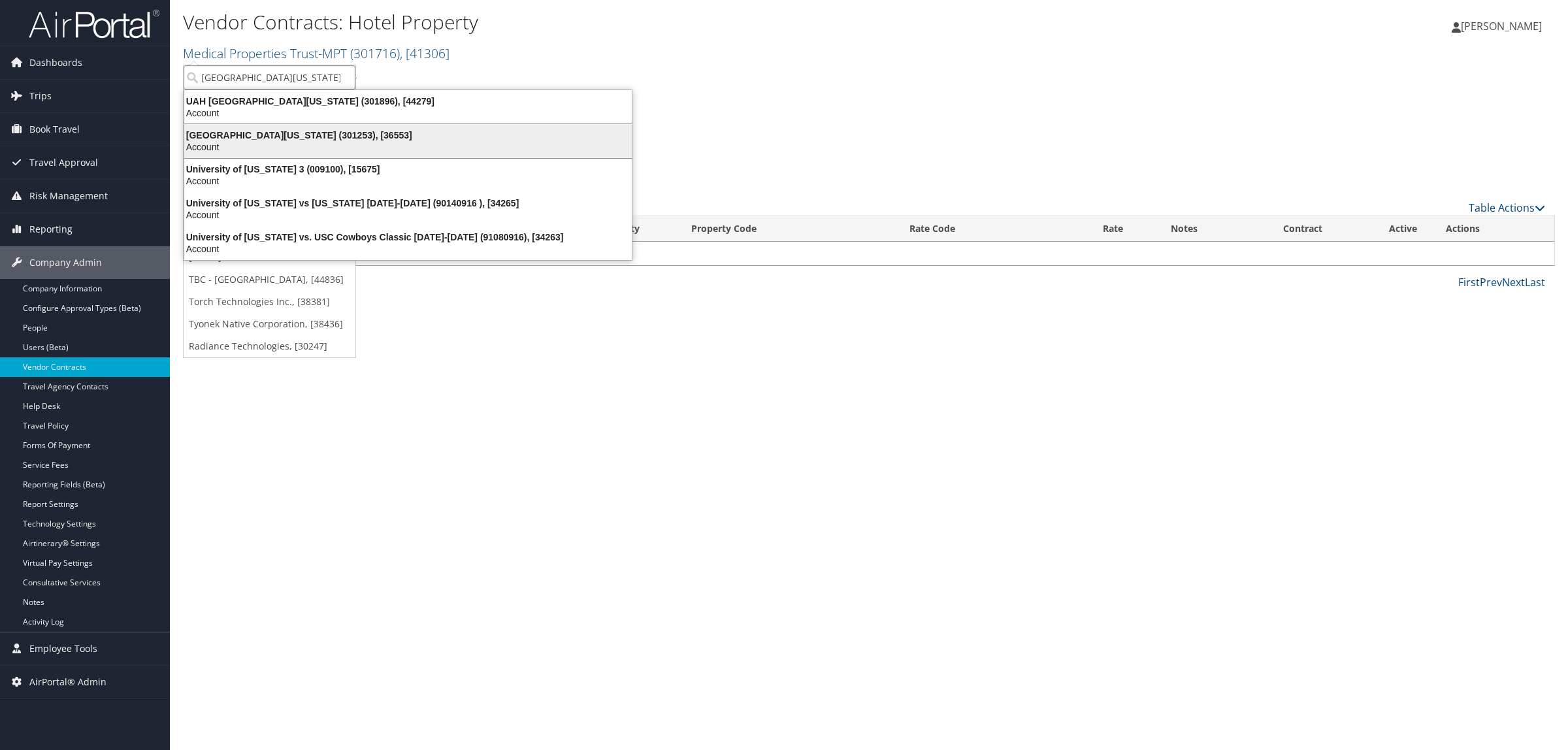
click at [214, 131] on div "[GEOGRAPHIC_DATA][US_STATE] (301253), [36553]" at bounding box center [407, 135] width 463 height 12
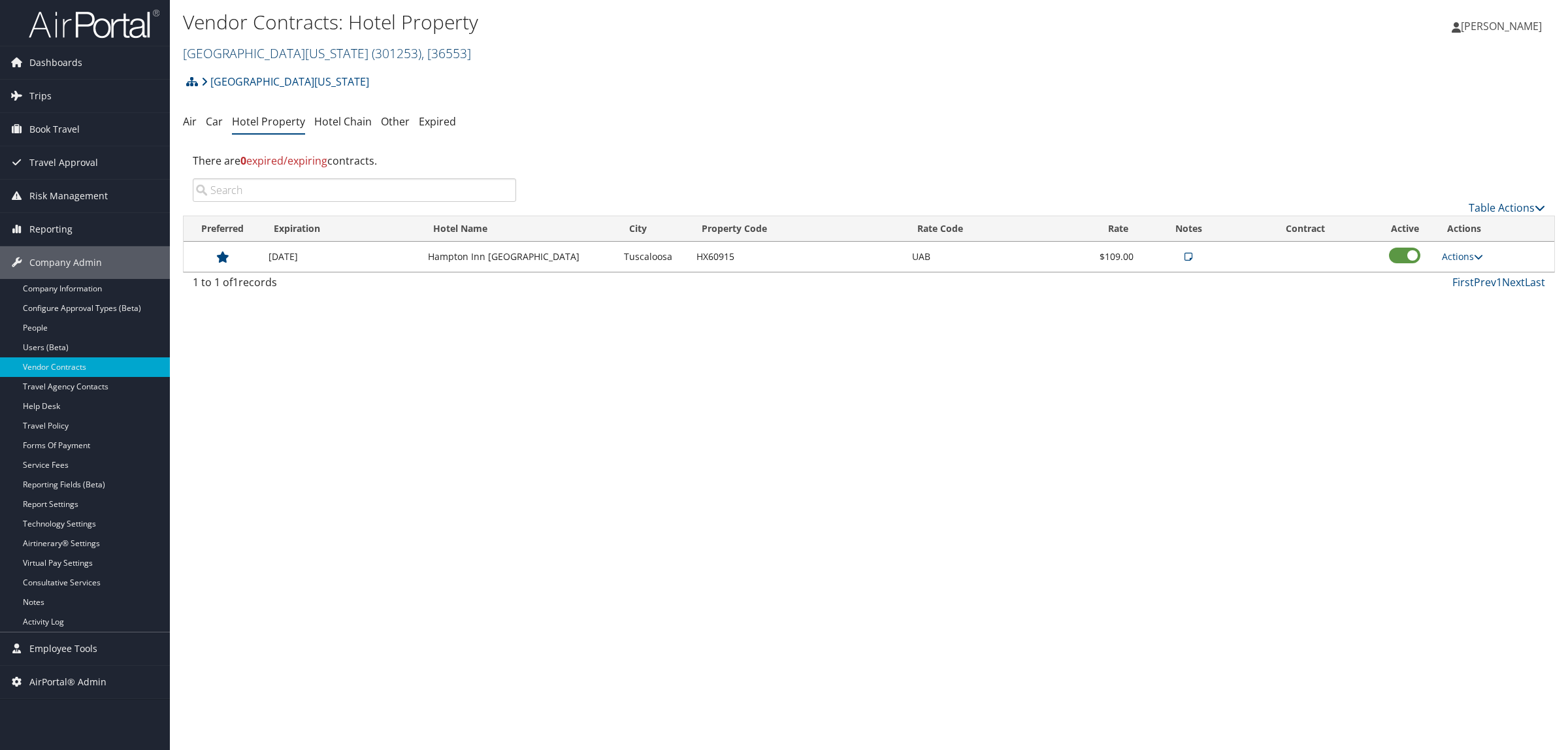
click at [246, 53] on link "[GEOGRAPHIC_DATA][US_STATE] ( 301253 ) , [ 36553 ]" at bounding box center [327, 53] width 288 height 17
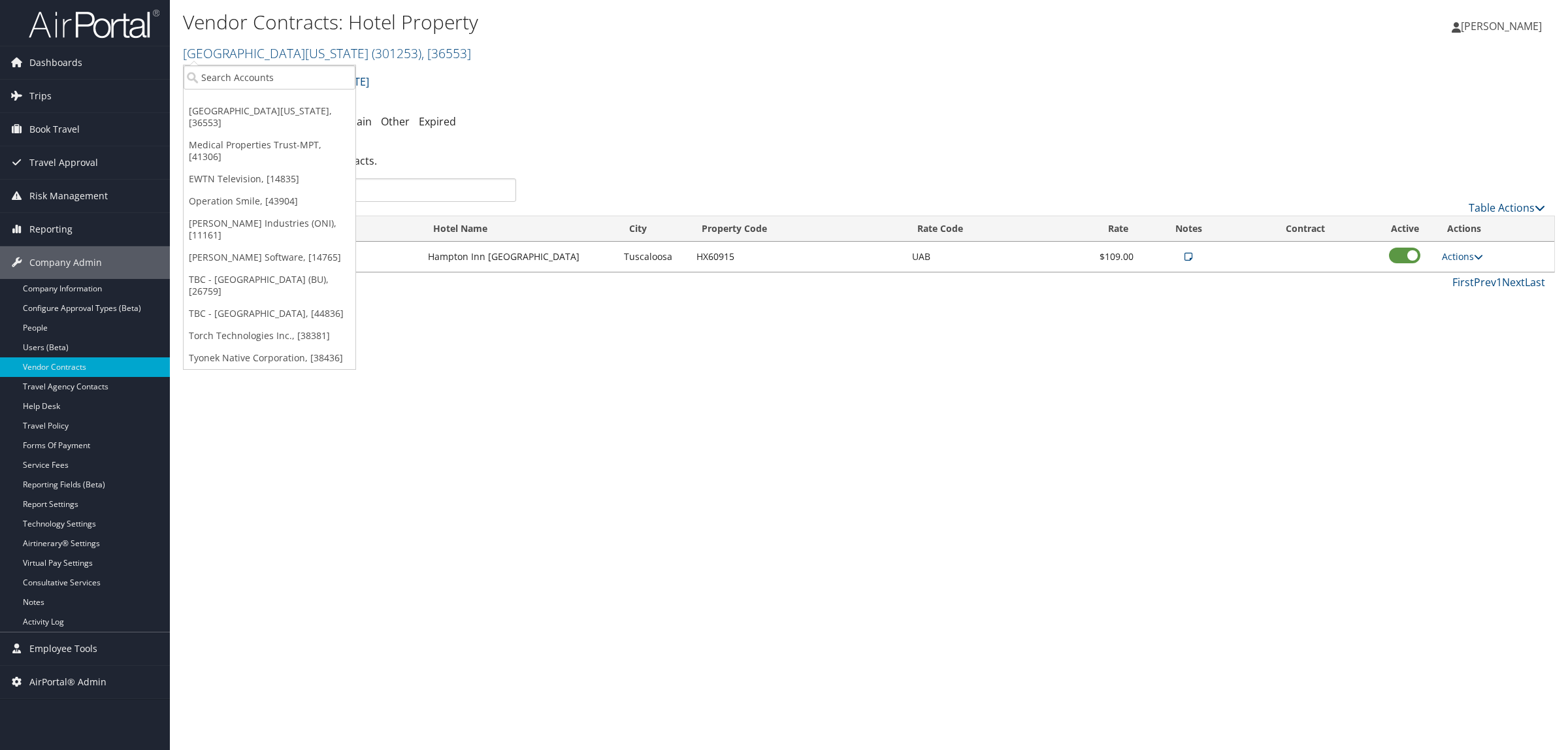
click at [1516, 27] on span "[PERSON_NAME]" at bounding box center [1501, 26] width 81 height 15
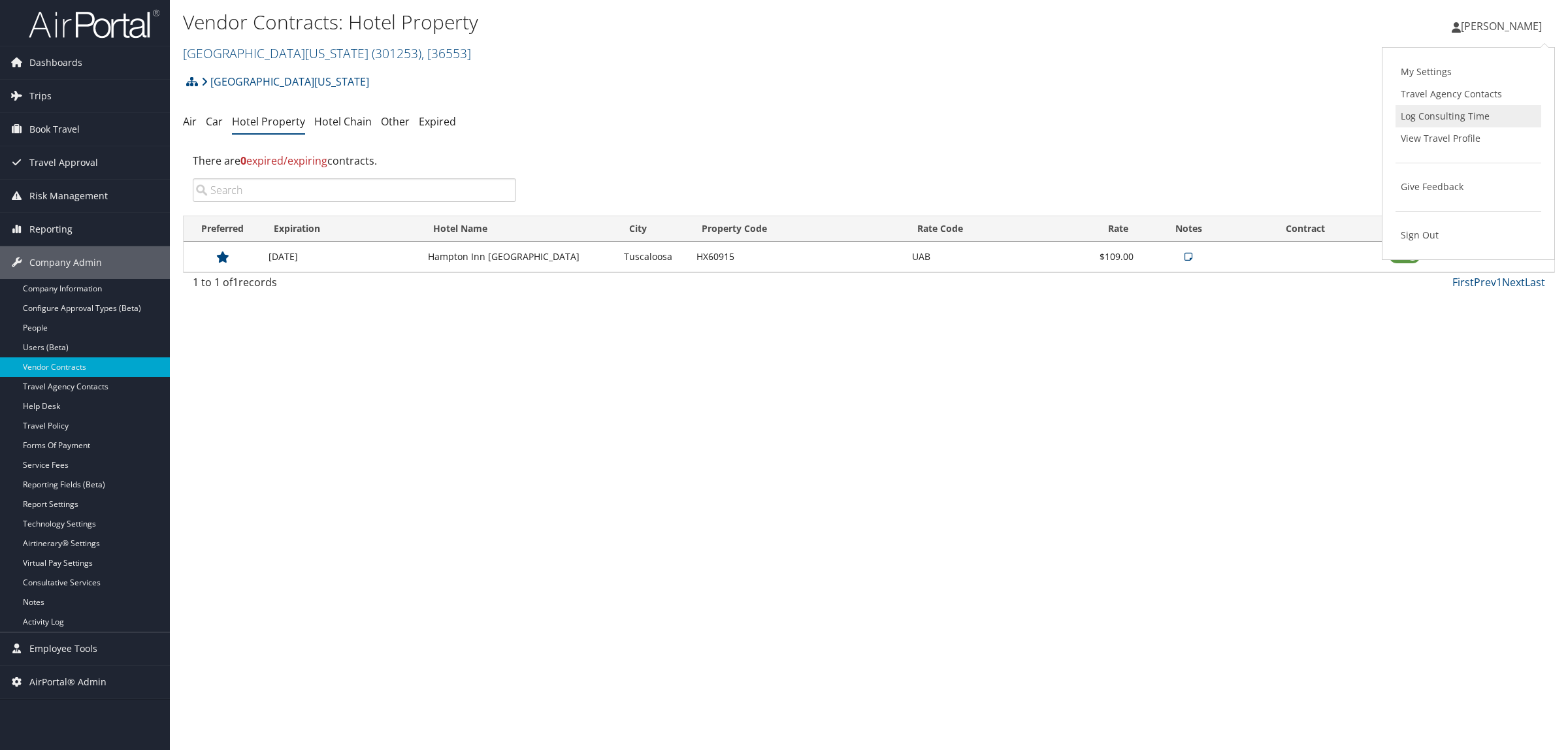
click at [1477, 116] on link "Log Consulting Time" at bounding box center [1468, 116] width 145 height 22
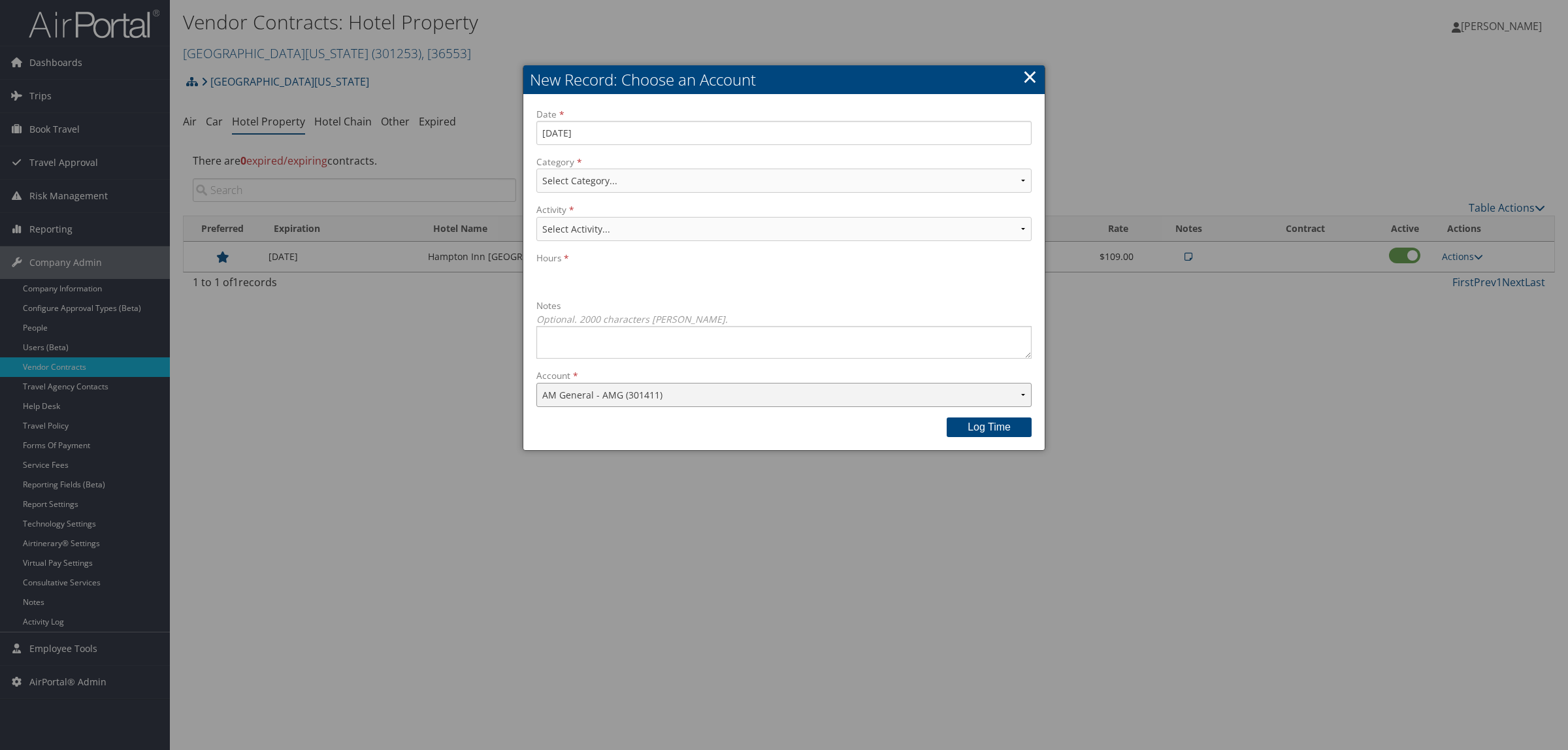
click at [694, 396] on select "AM General - AMG (301411) American [MEDICAL_DATA] Association, Inc. (ADA) (3019…" at bounding box center [784, 394] width 496 height 24
drag, startPoint x: 361, startPoint y: 356, endPoint x: 423, endPoint y: 375, distance: 64.8
click at [361, 356] on div at bounding box center [784, 375] width 1568 height 750
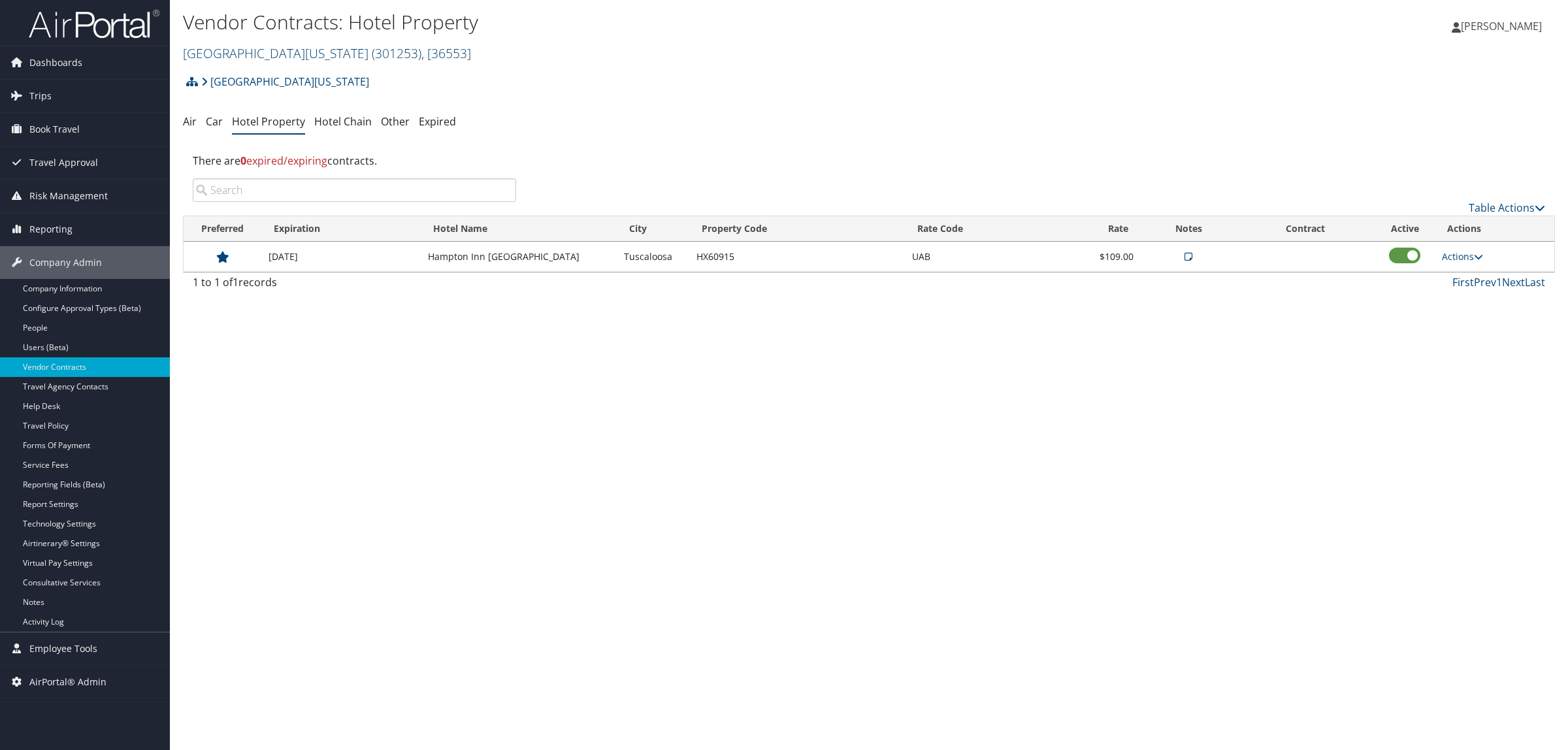
click at [260, 47] on link "[GEOGRAPHIC_DATA][US_STATE] ( 301253 ) , [ 36553 ]" at bounding box center [327, 53] width 288 height 17
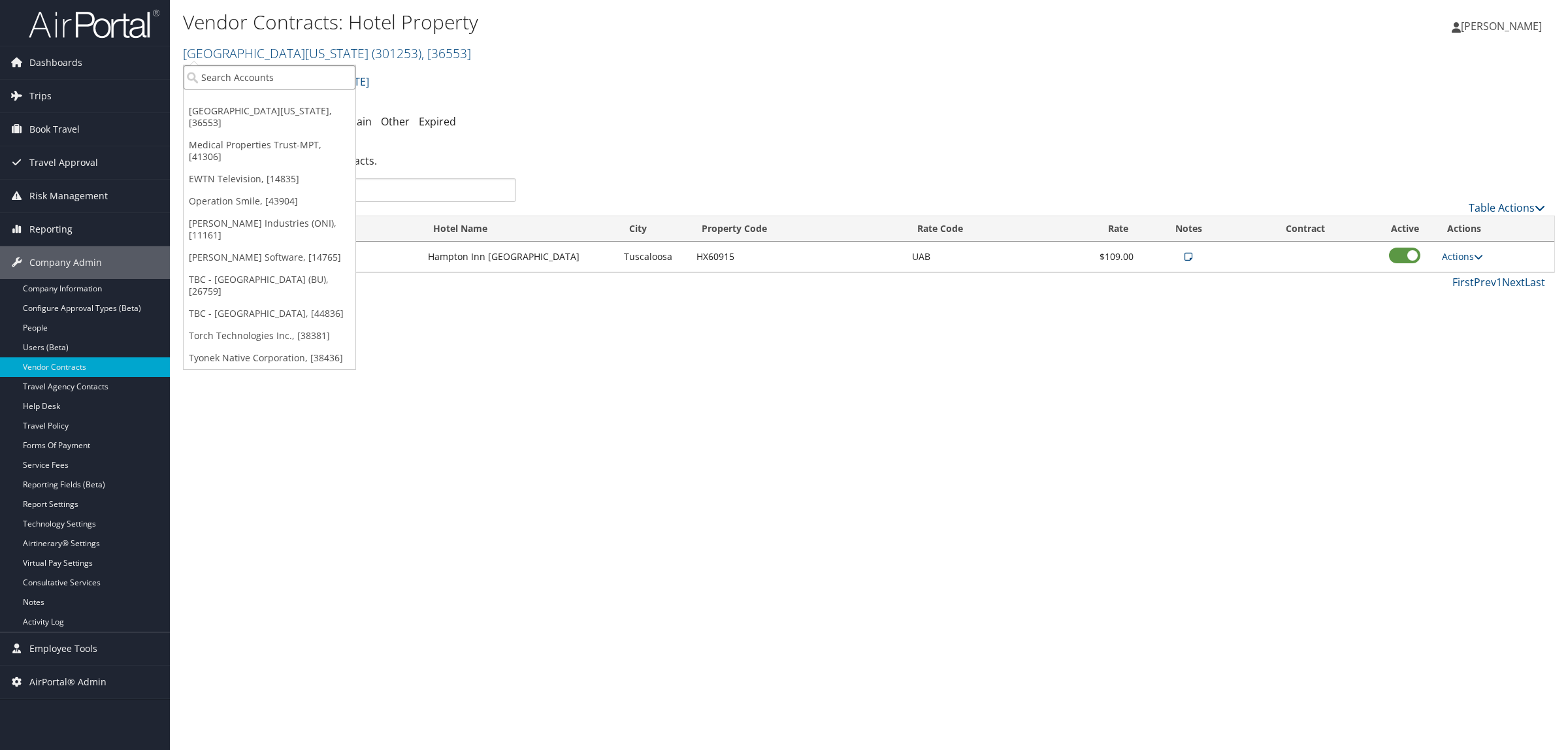
click at [260, 74] on input "search" at bounding box center [269, 76] width 171 height 24
type input "[PERSON_NAME]"
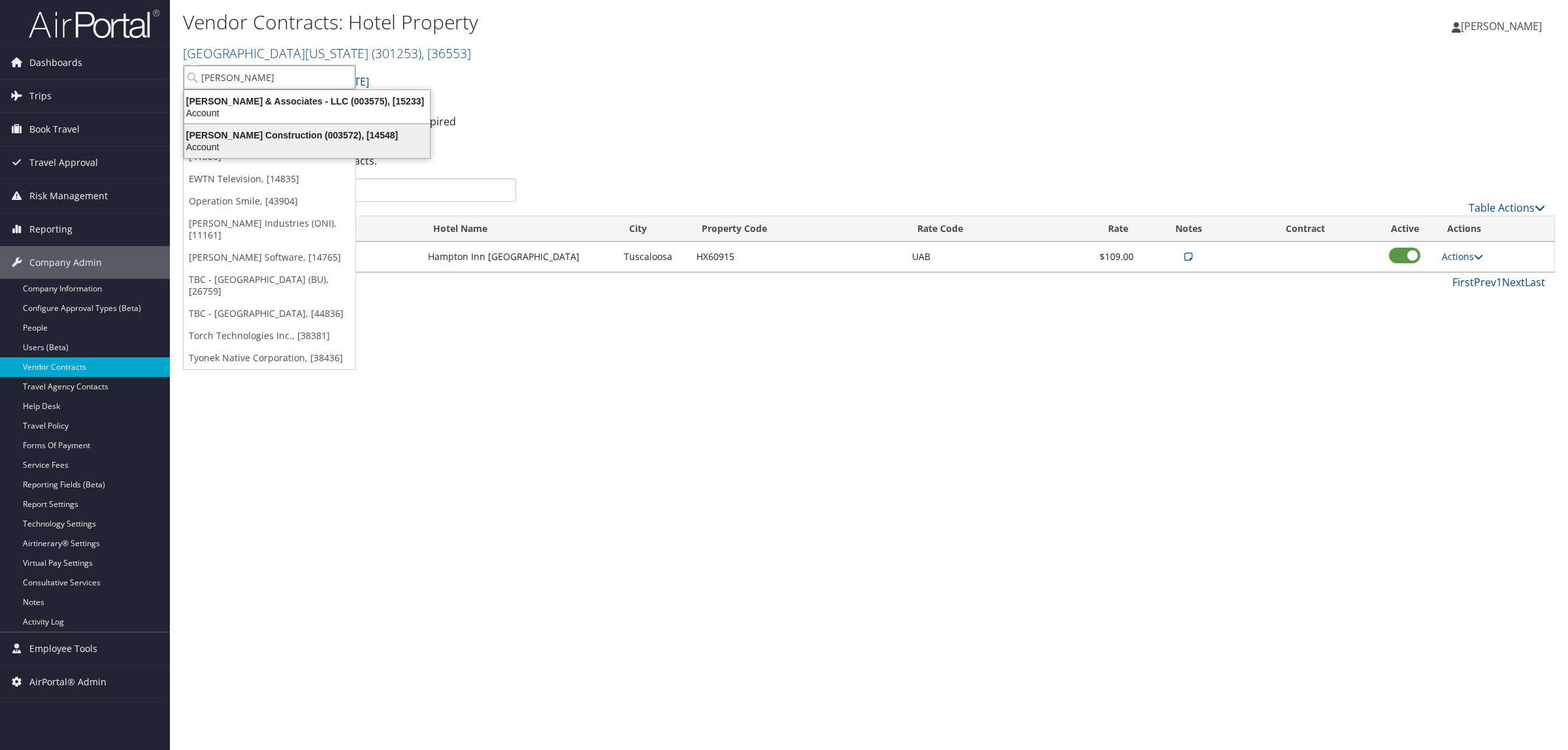
click at [244, 134] on div "[PERSON_NAME] Construction (003572), [14548]" at bounding box center [307, 135] width 261 height 12
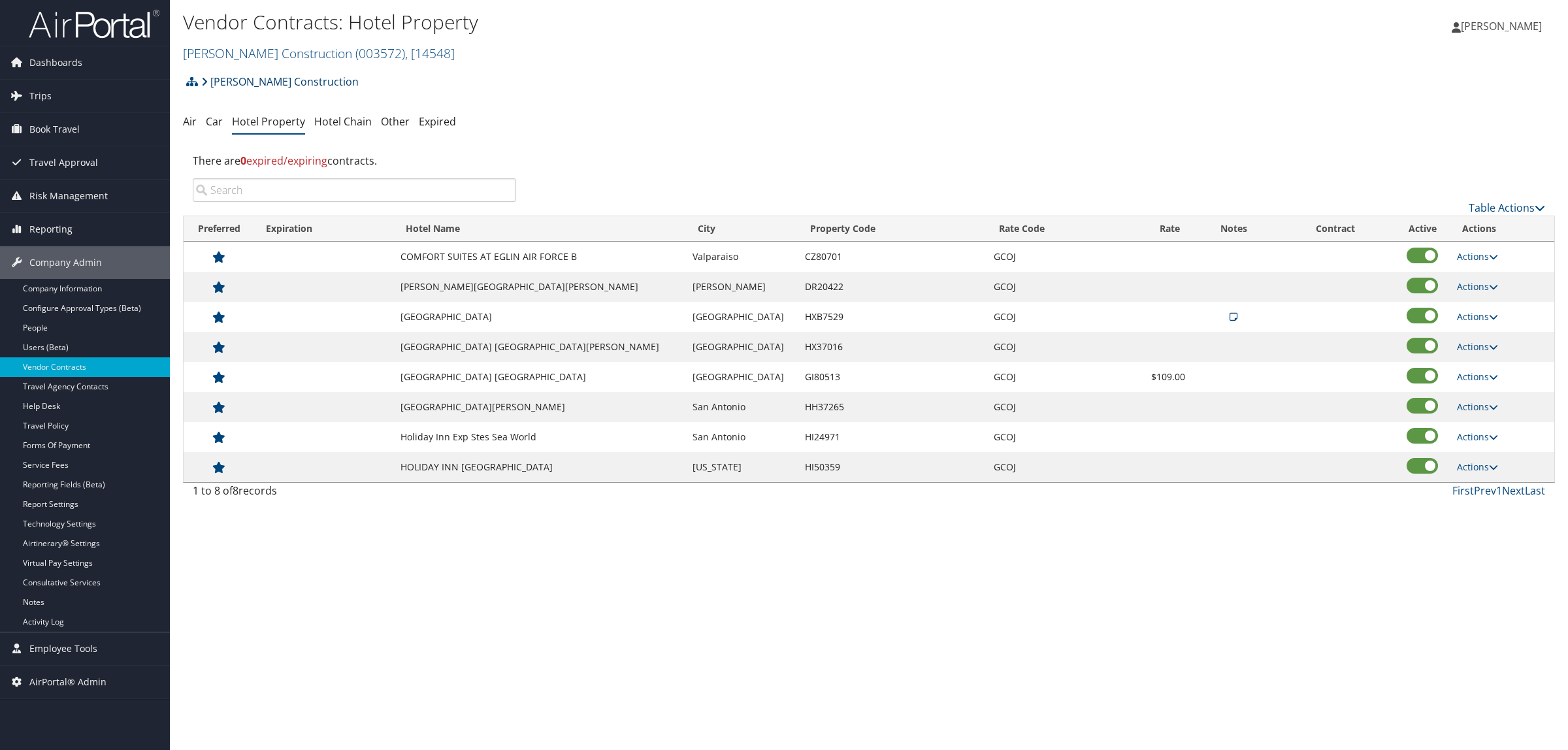
click at [245, 80] on link "[PERSON_NAME] Construction" at bounding box center [280, 81] width 158 height 26
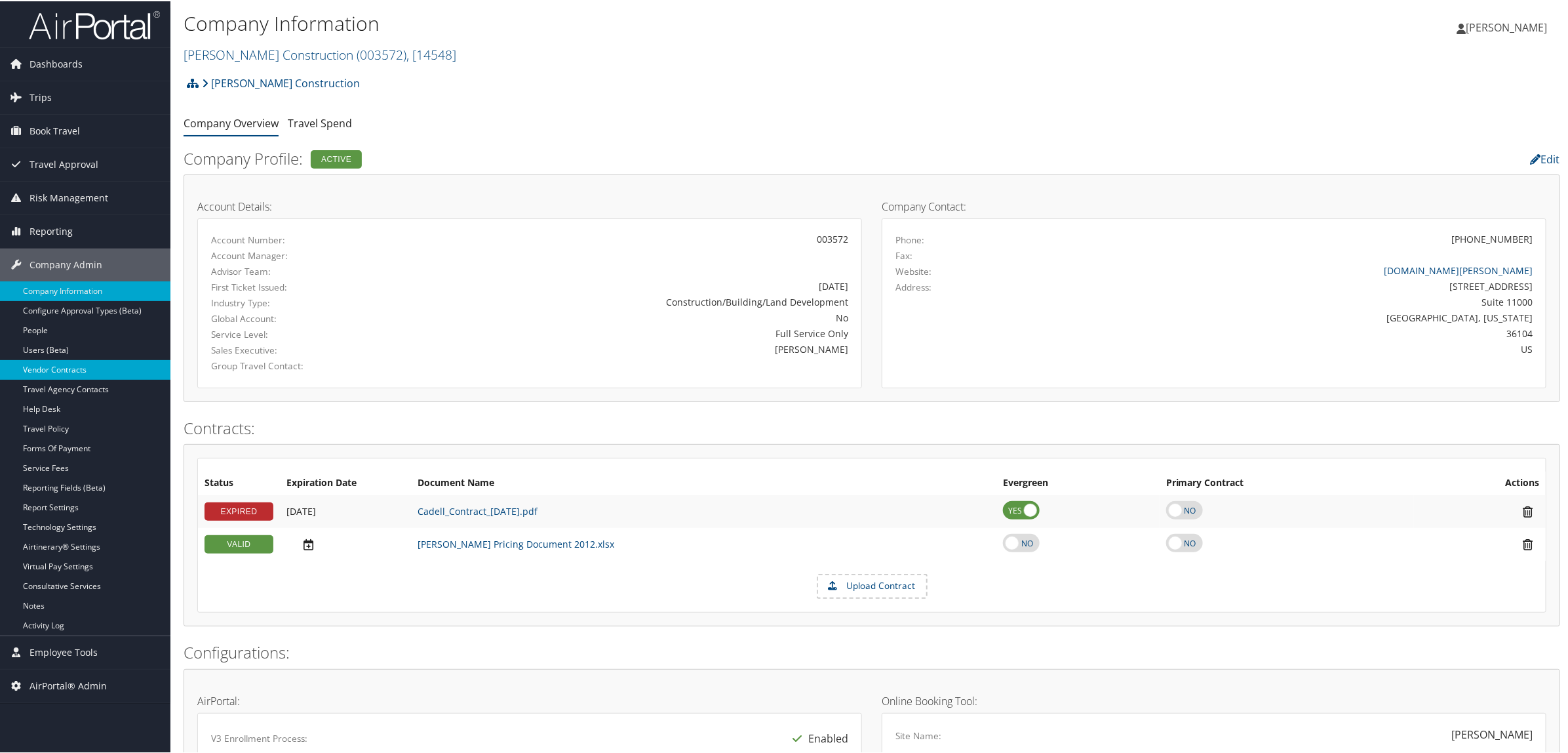
click at [39, 368] on link "Vendor Contracts" at bounding box center [85, 368] width 170 height 19
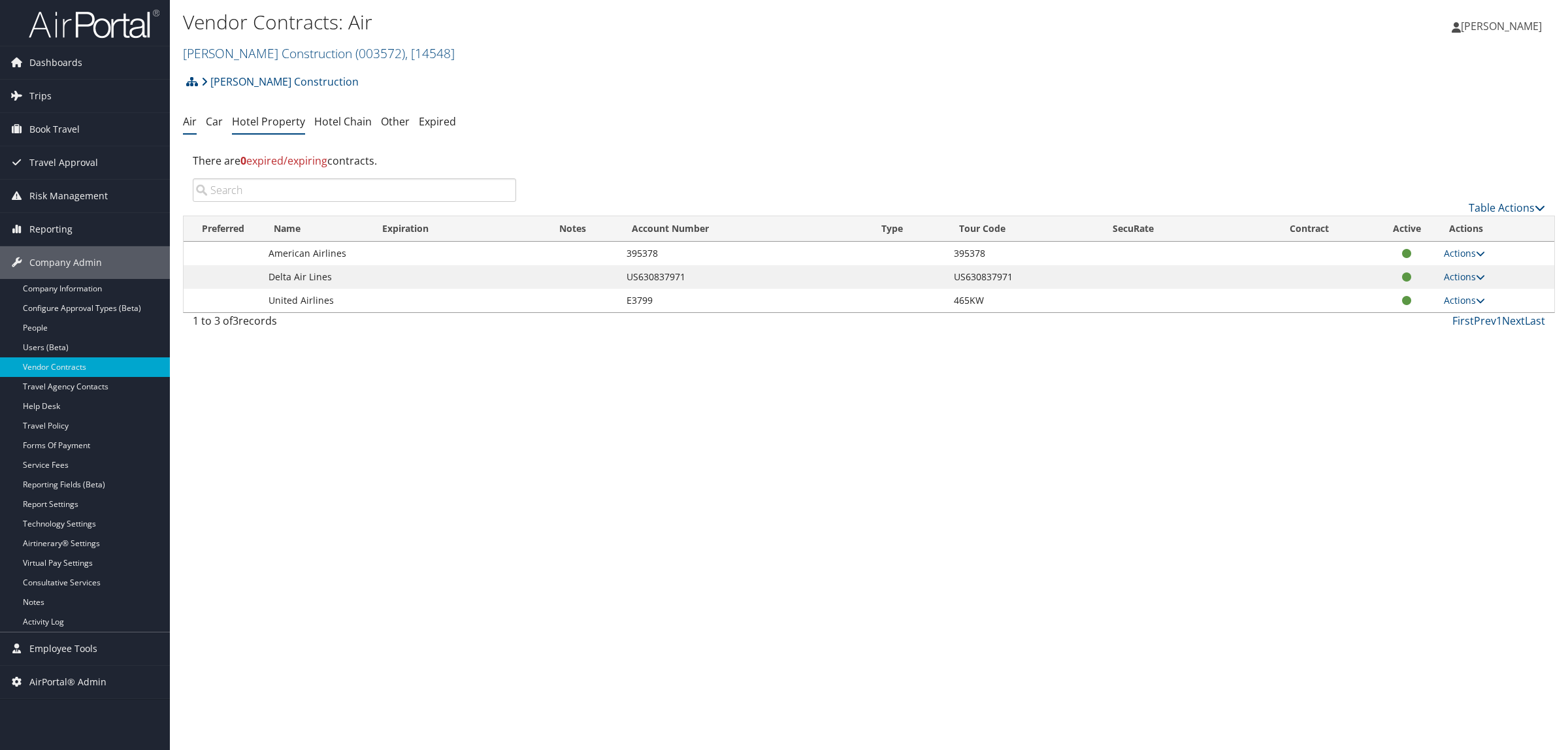
drag, startPoint x: 0, startPoint y: 0, endPoint x: 292, endPoint y: 120, distance: 315.7
click at [292, 120] on link "Hotel Property" at bounding box center [269, 121] width 74 height 15
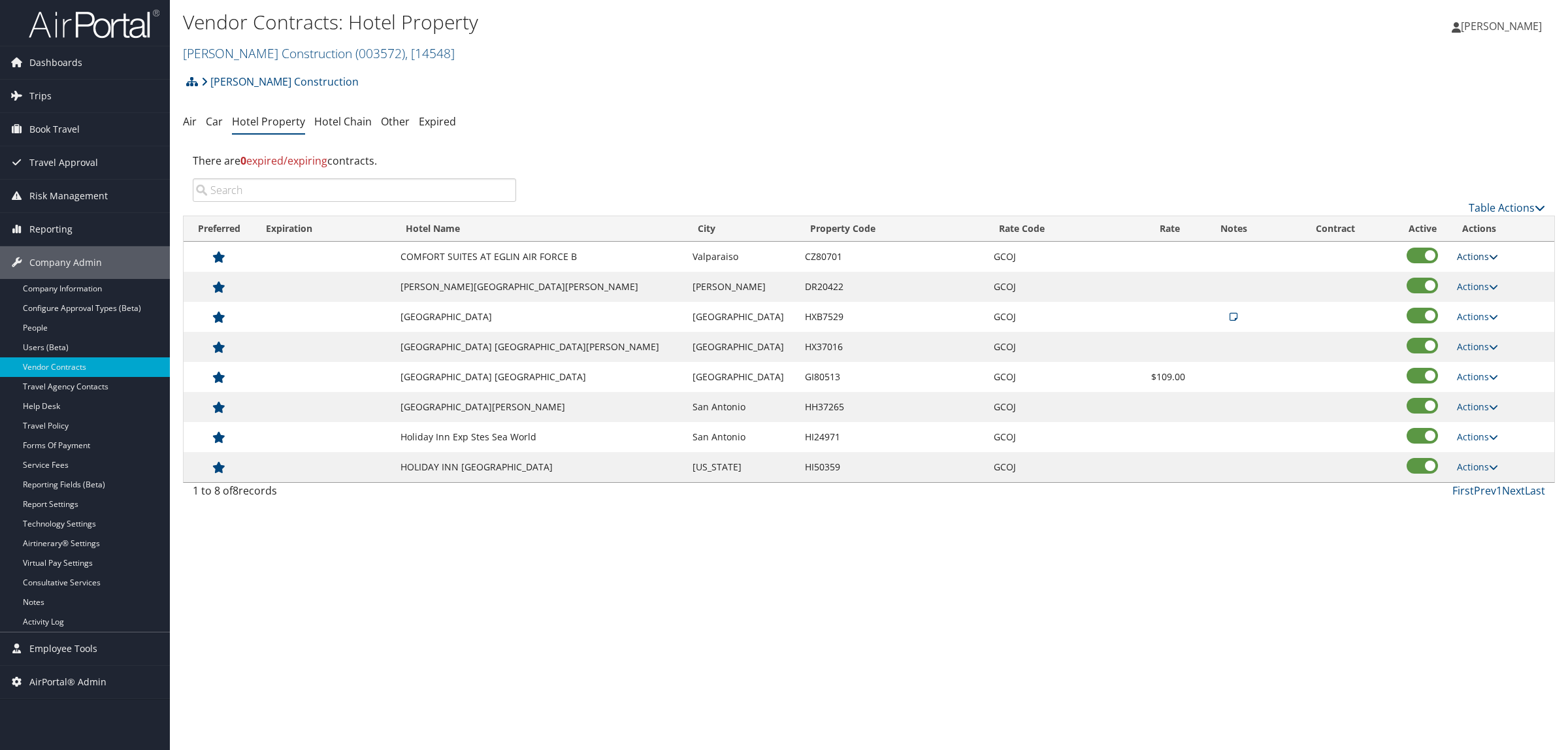
click at [1469, 256] on link "Actions" at bounding box center [1477, 255] width 42 height 13
click at [1431, 150] on div "There are 0 expired/expiring contracts." at bounding box center [868, 161] width 1372 height 35
click at [250, 49] on link "Caddell Construction ( 003572 ) , [ 14548 ]" at bounding box center [318, 53] width 272 height 17
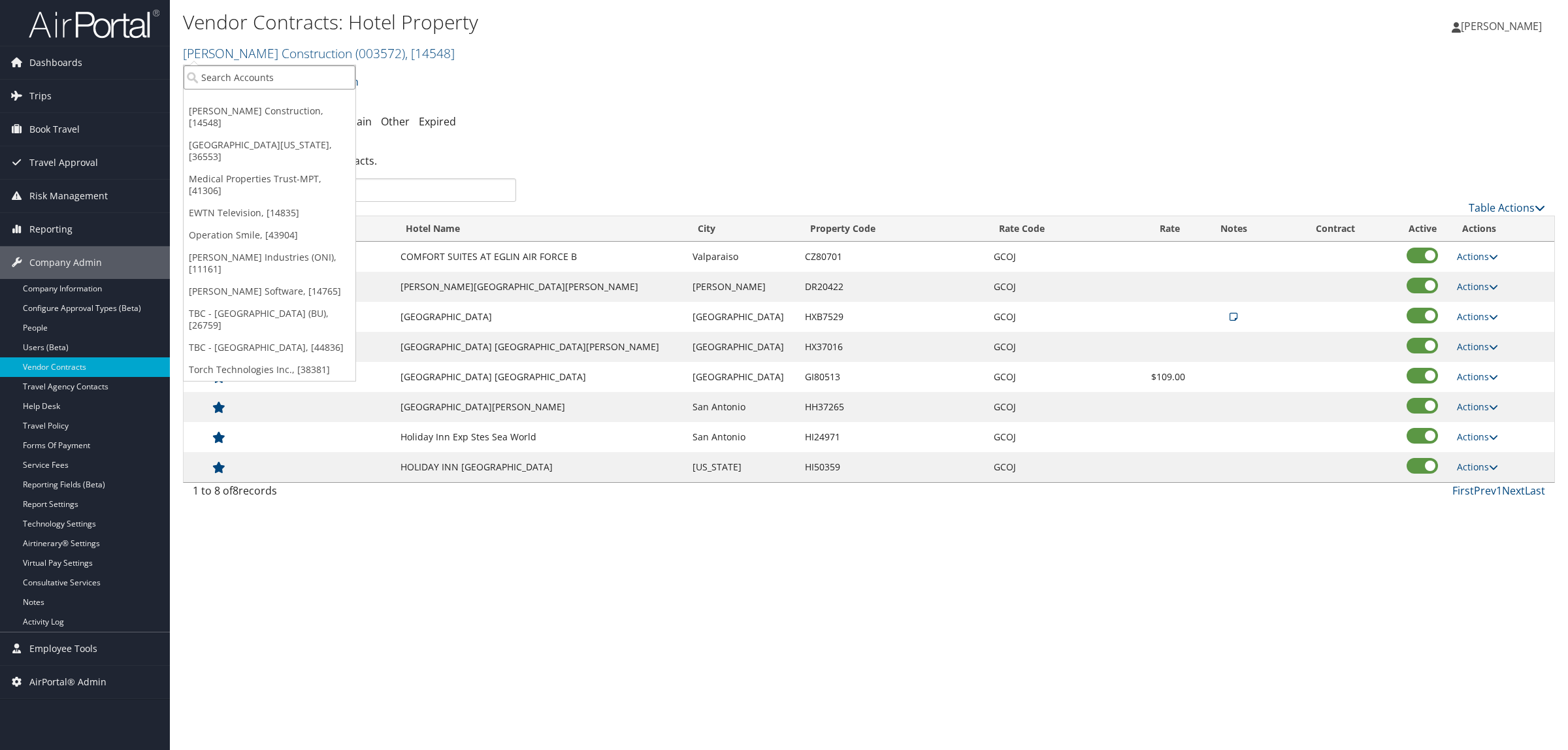
click at [240, 77] on input "search" at bounding box center [269, 76] width 171 height 24
type input "troy uni"
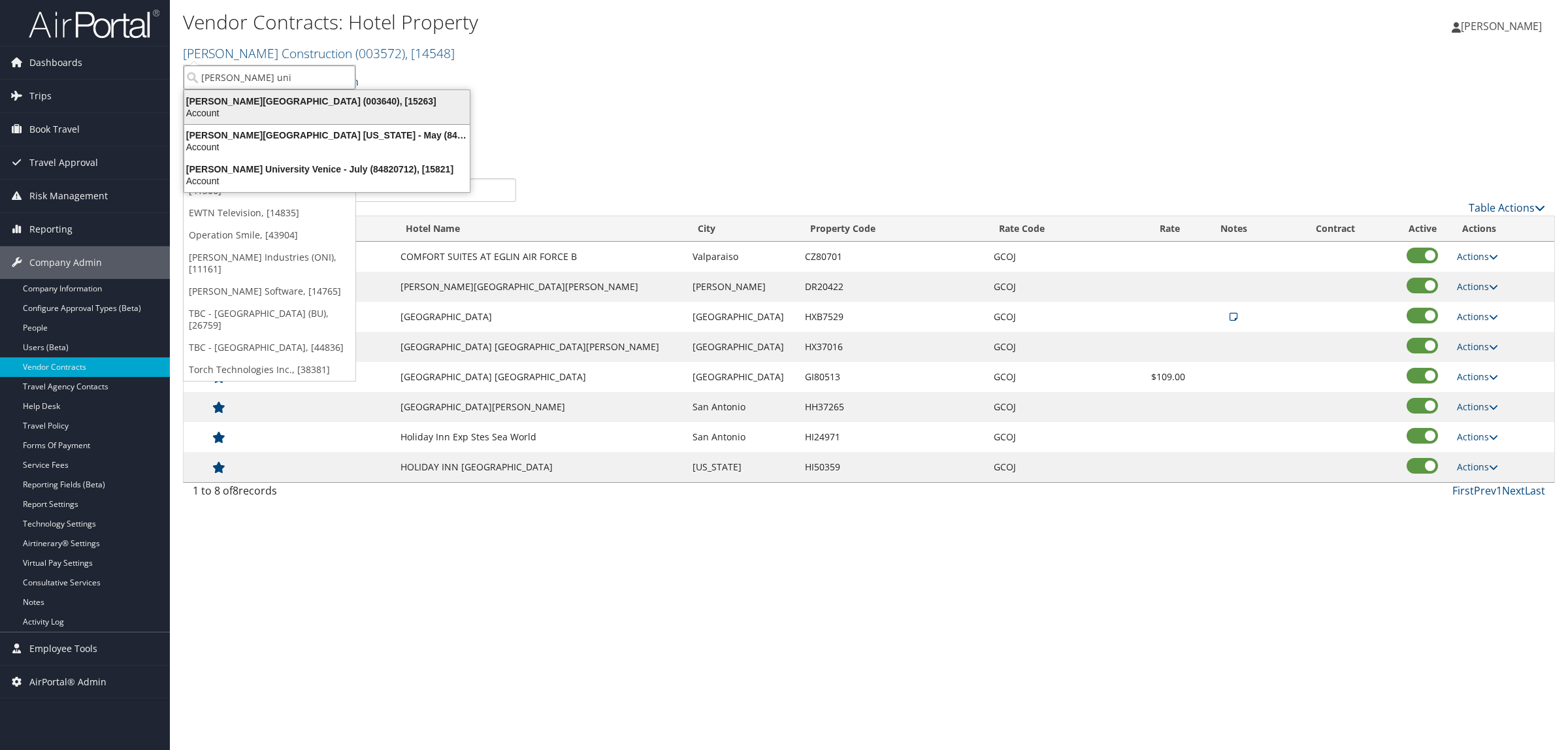
click at [227, 105] on div "Troy University (003640), [15263]" at bounding box center [326, 102] width 301 height 12
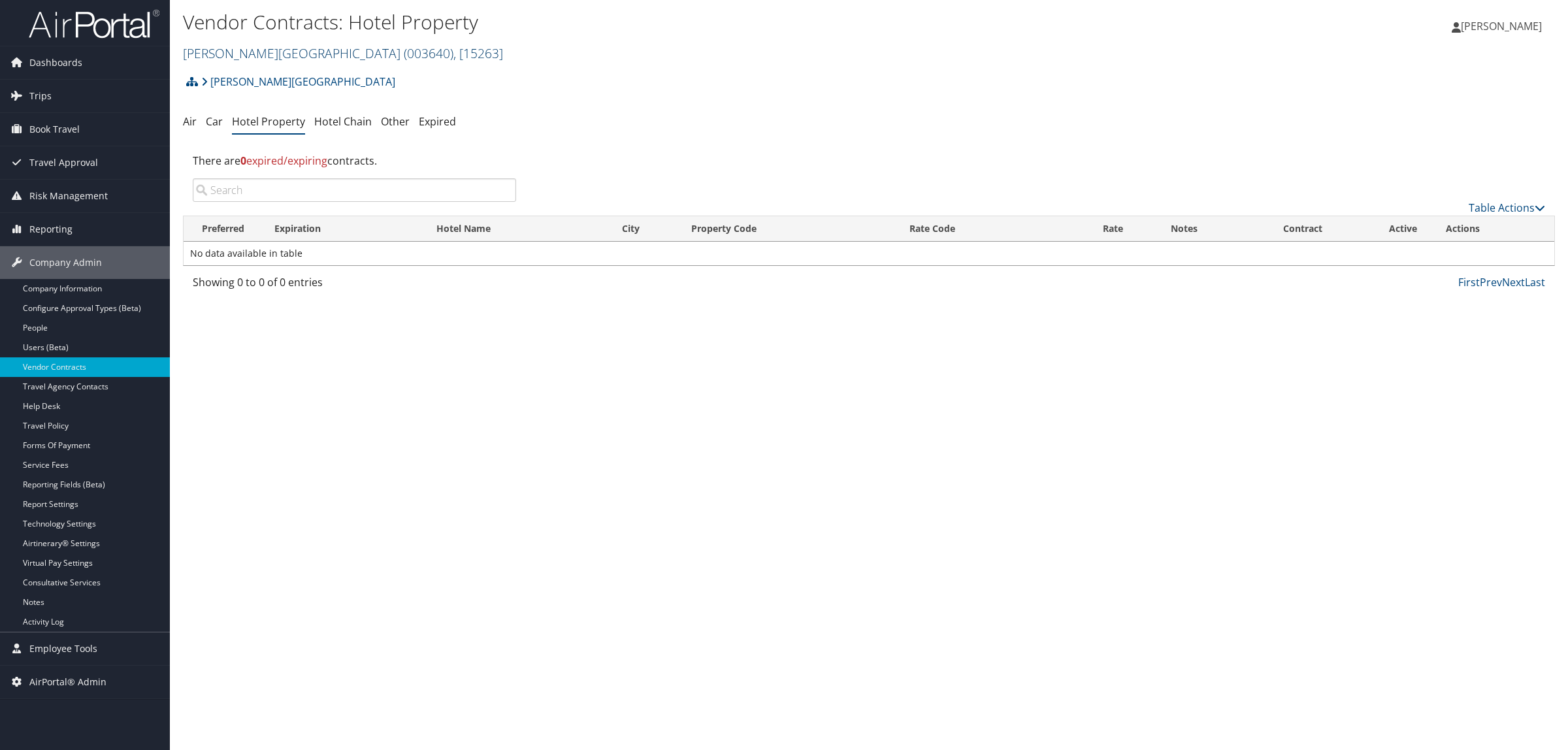
click at [239, 47] on link "[PERSON_NAME][GEOGRAPHIC_DATA] ( 003640 ) , [ 15263 ]" at bounding box center [343, 53] width 320 height 17
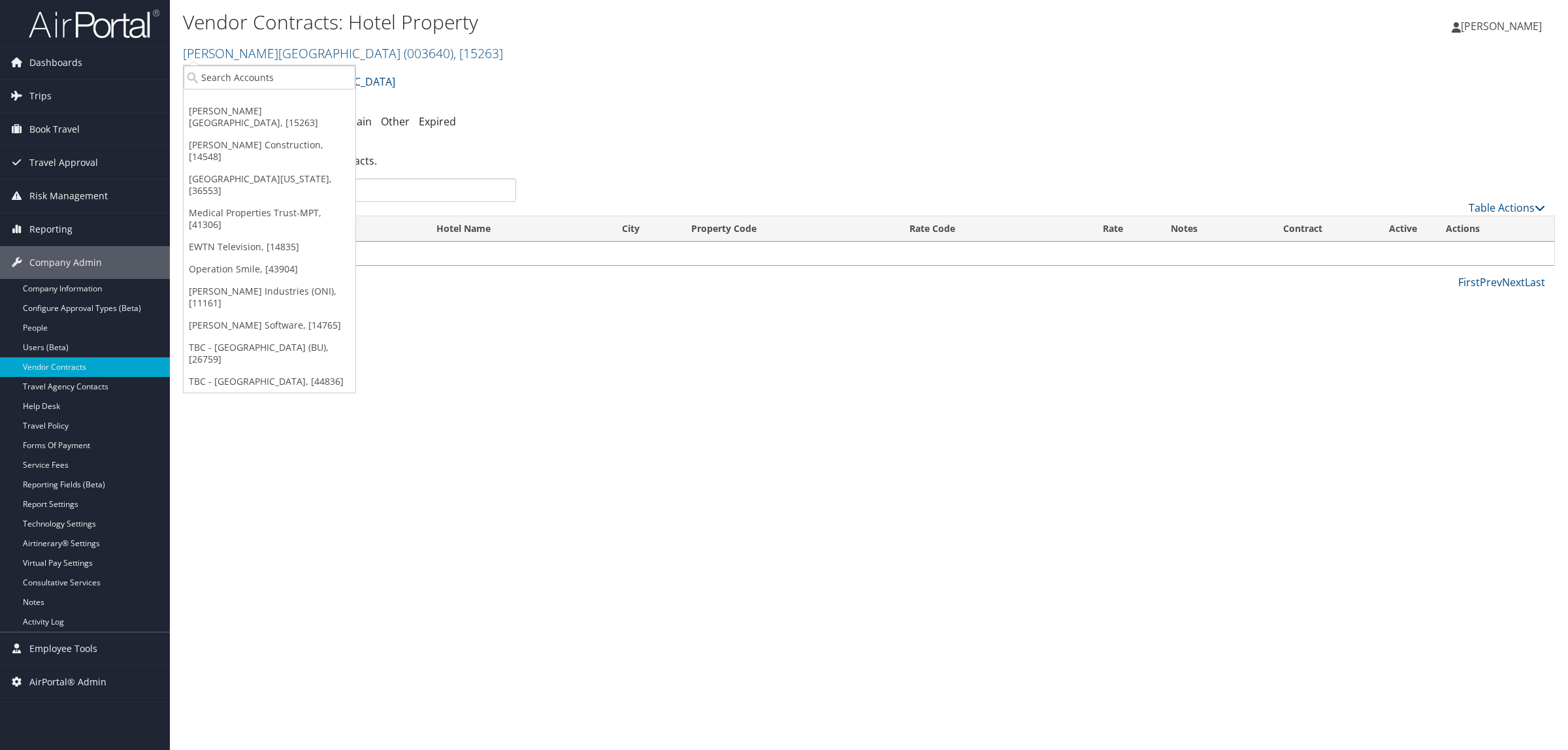
click at [233, 134] on link "[PERSON_NAME] Construction, [14548]" at bounding box center [269, 150] width 171 height 34
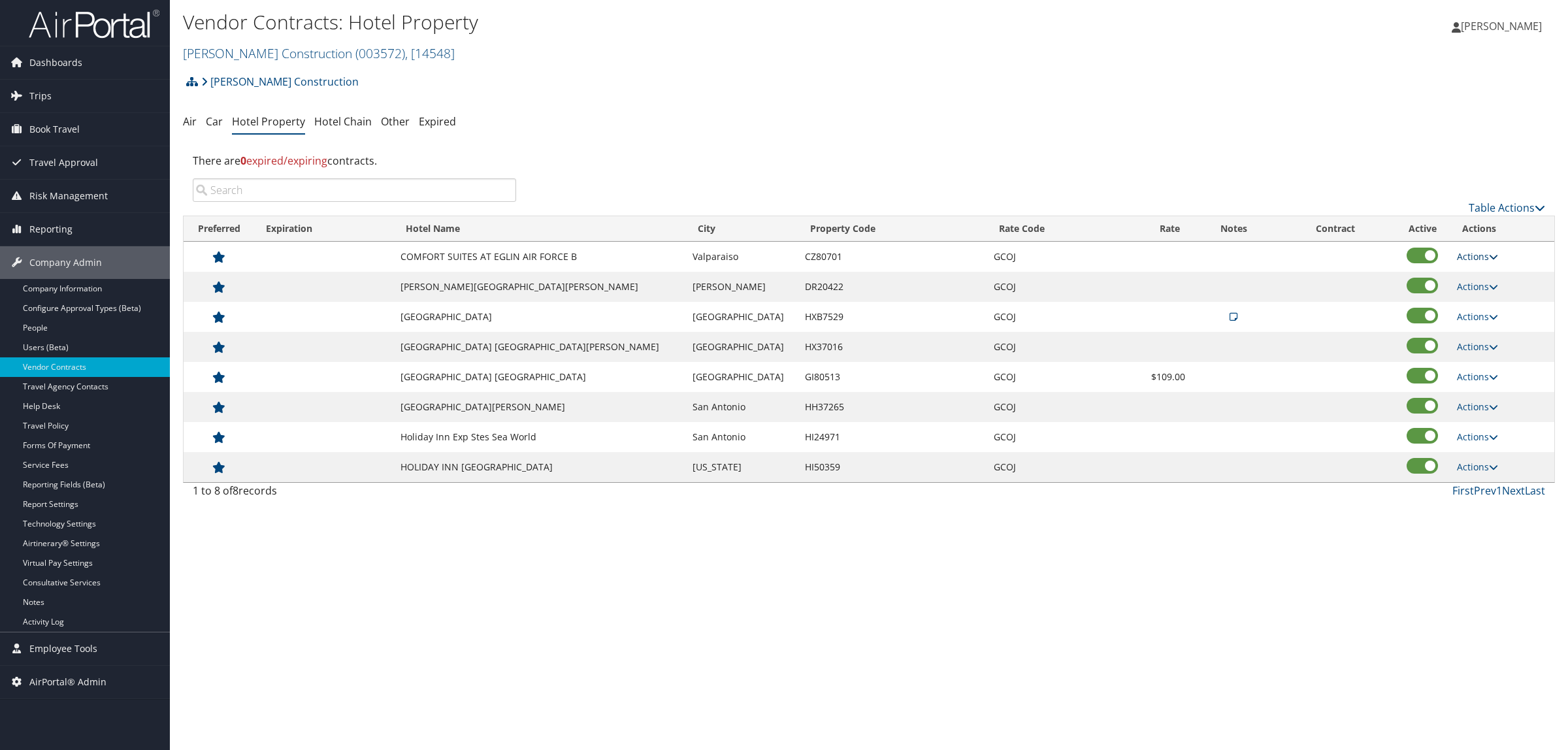
click at [1478, 260] on link "Actions" at bounding box center [1477, 255] width 42 height 13
click at [1468, 276] on link "Edit" at bounding box center [1472, 276] width 50 height 22
select select "NLRA"
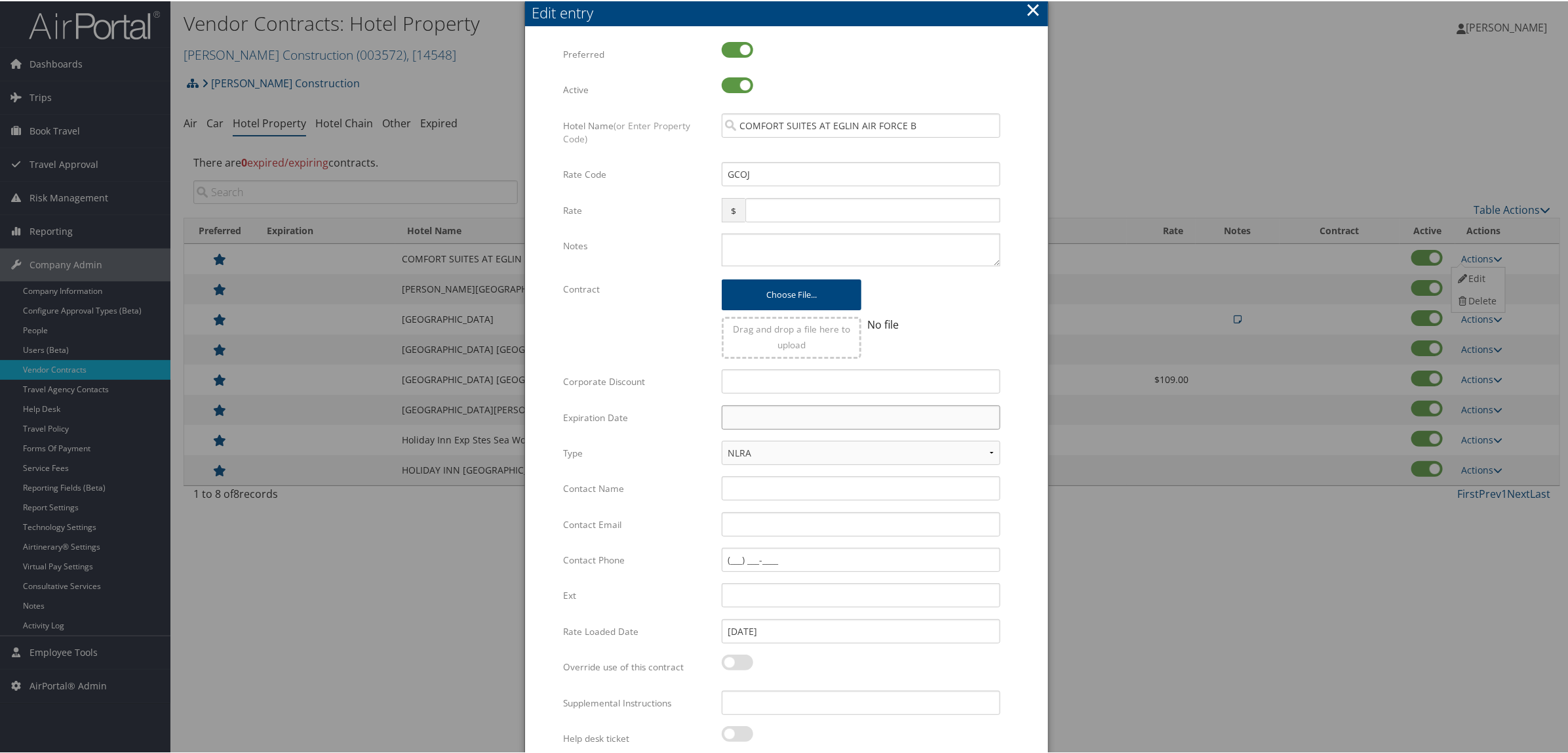
click at [751, 419] on input "text" at bounding box center [861, 416] width 279 height 24
paste input "[DATE]"
type input "[DATE]"
click at [791, 561] on td "31" at bounding box center [795, 561] width 17 height 17
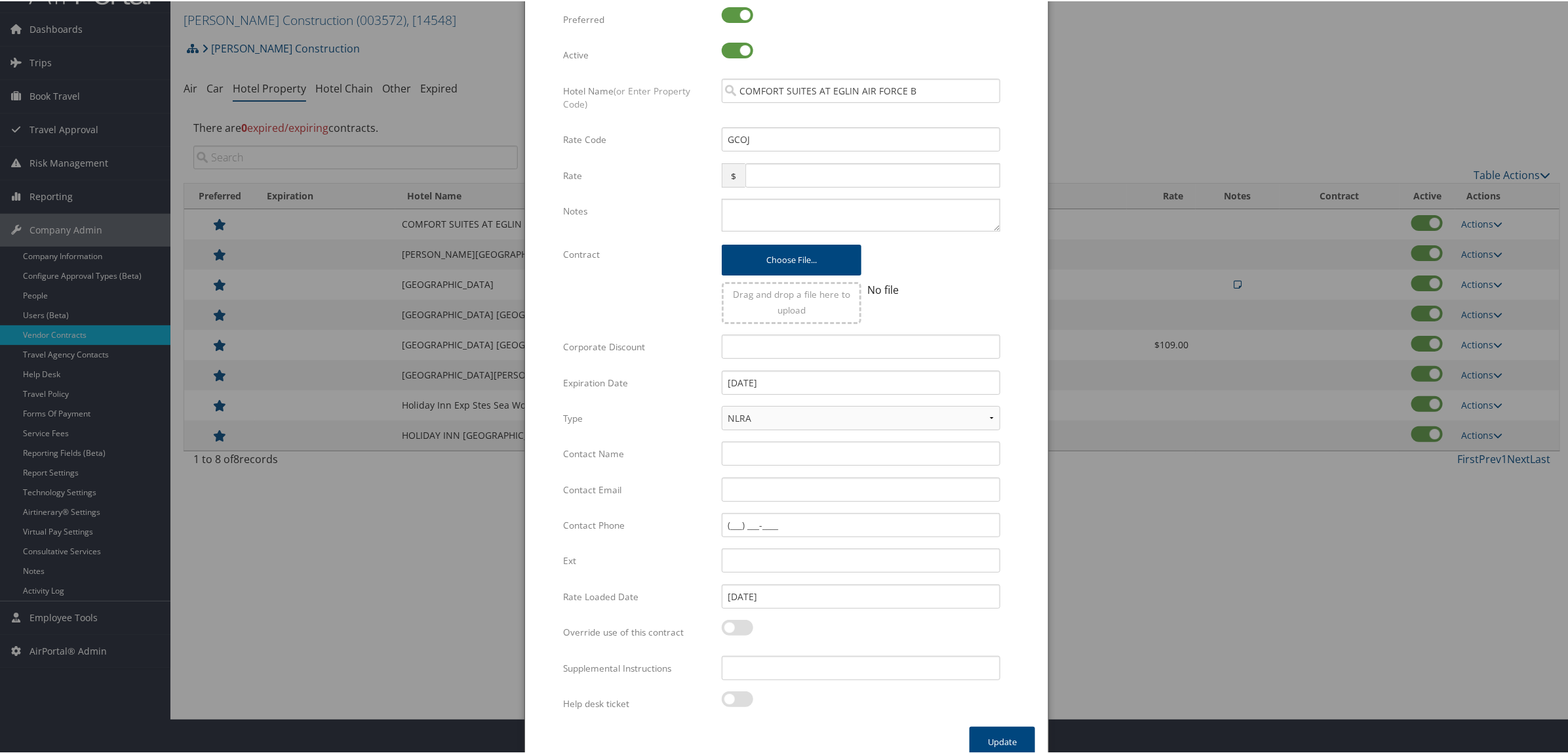
scroll to position [51, 0]
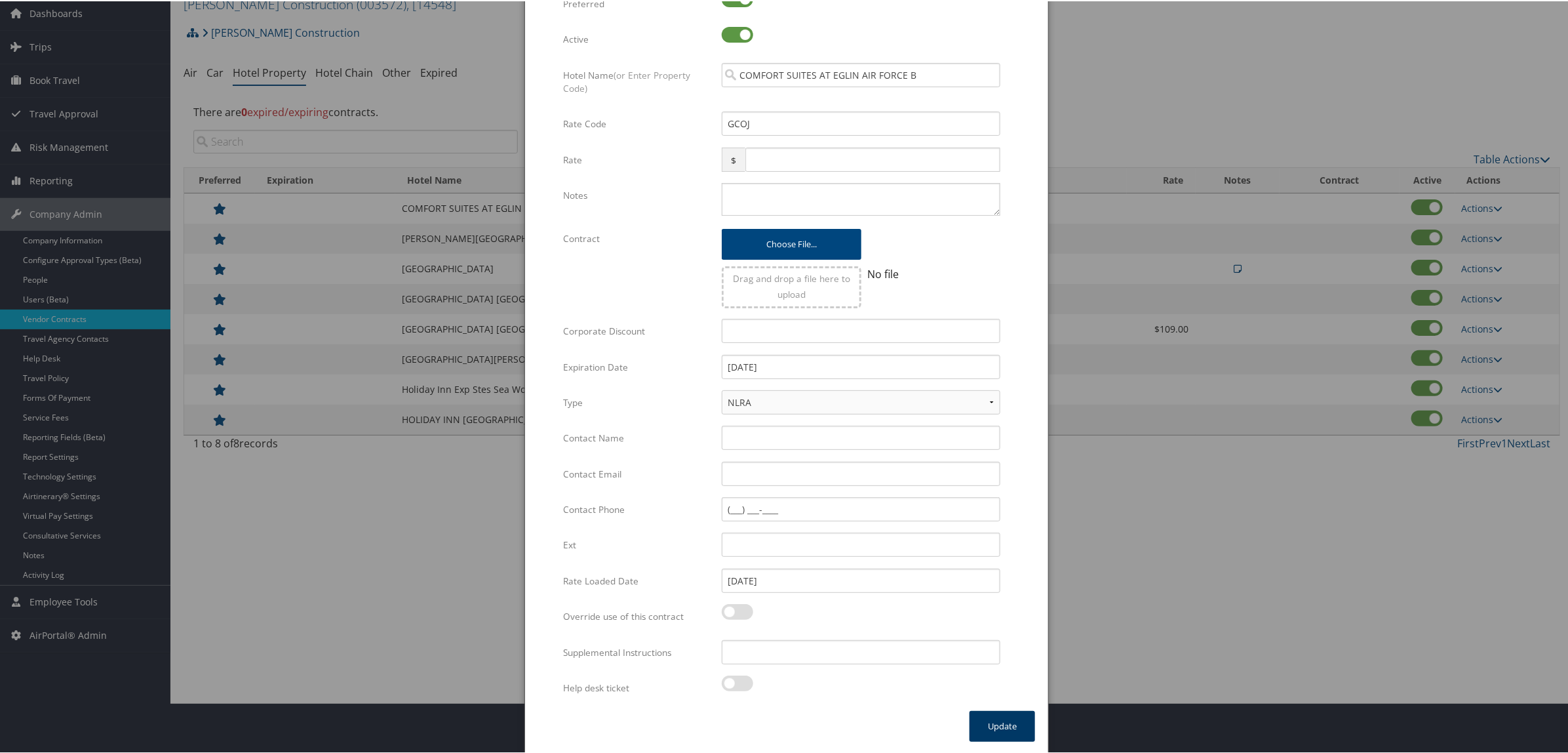
click at [1010, 717] on button "Update" at bounding box center [1002, 725] width 65 height 31
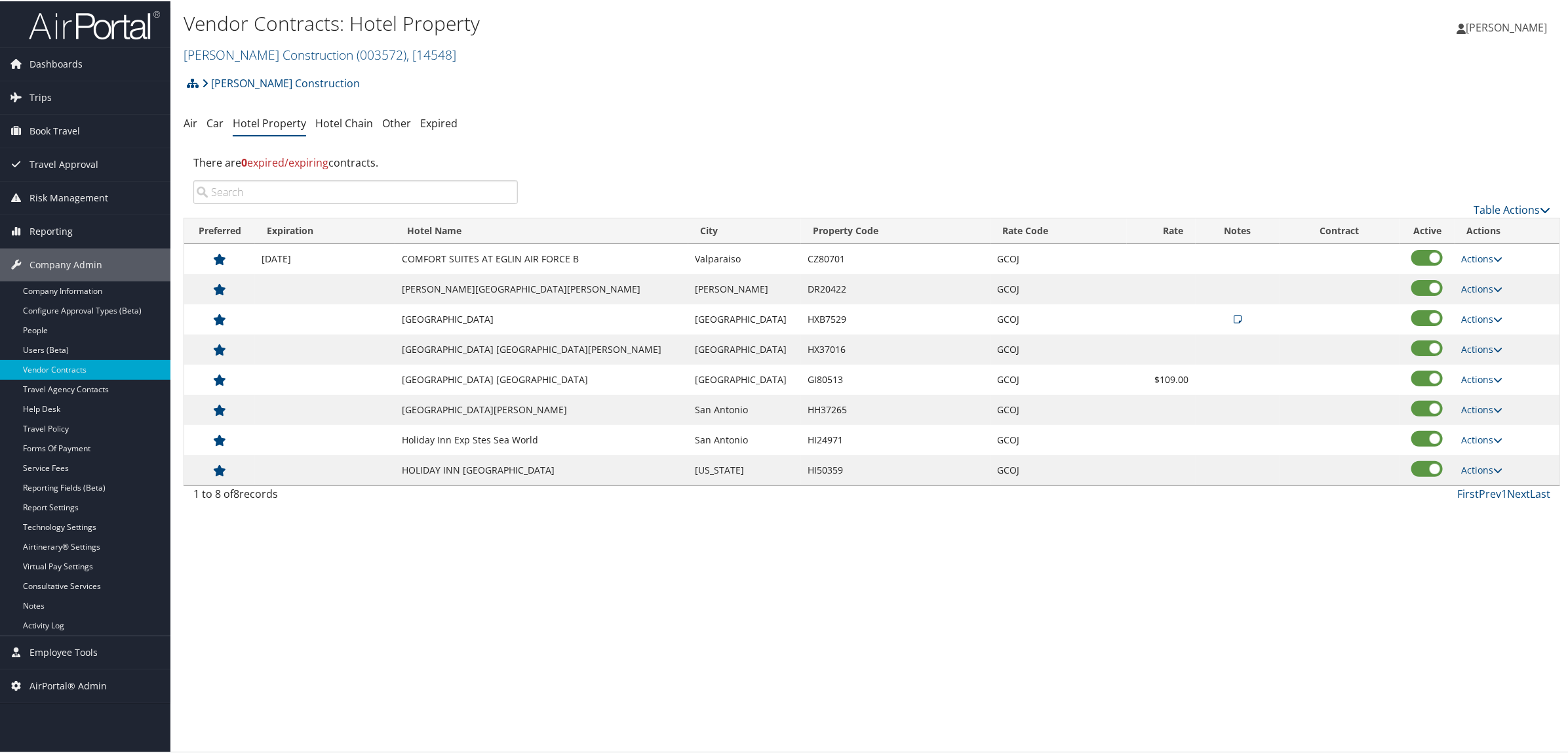
scroll to position [0, 0]
click at [1469, 284] on link "Actions" at bounding box center [1483, 288] width 42 height 13
click at [1473, 307] on link "Edit" at bounding box center [1478, 307] width 51 height 22
select select "NLRA"
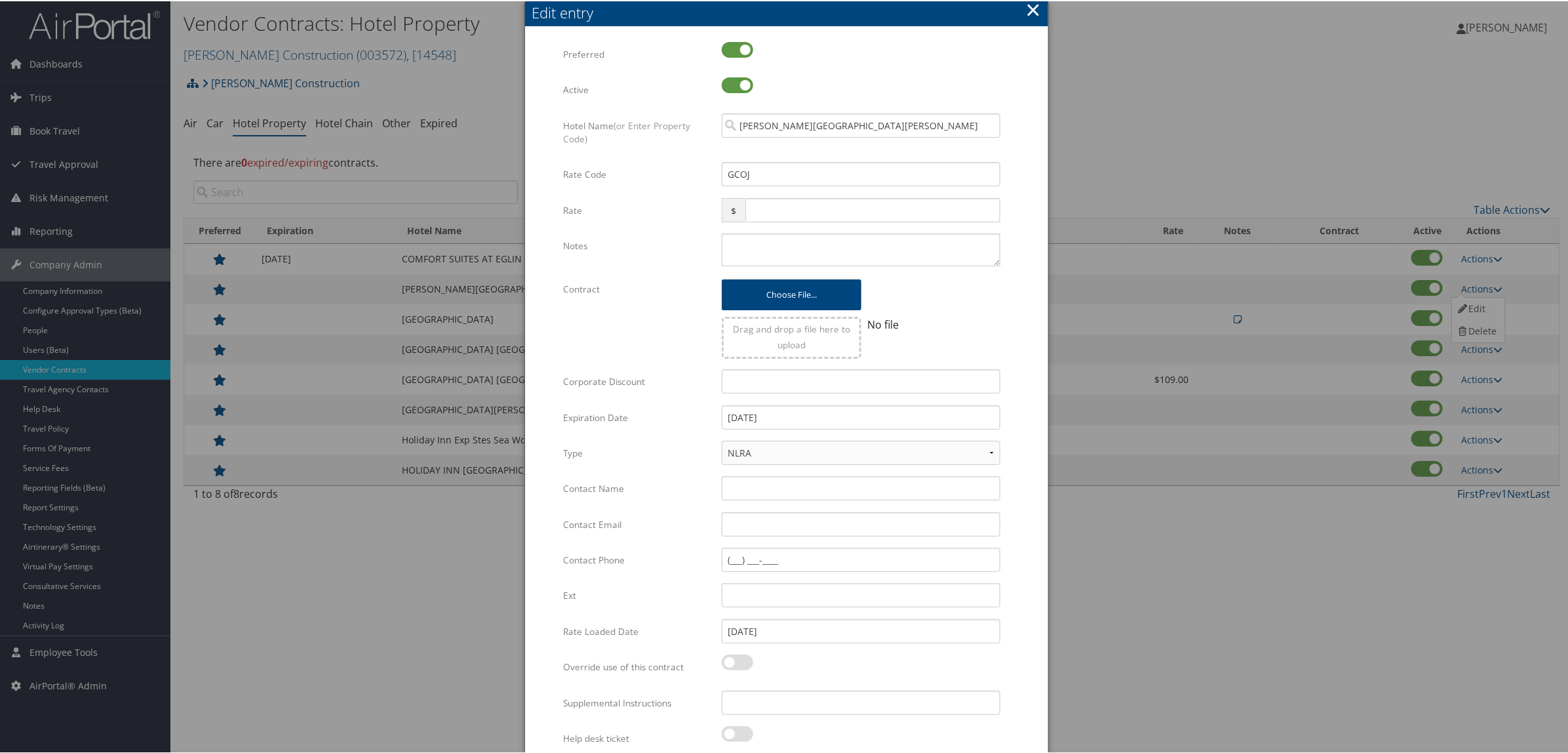
click at [1034, 7] on button "×" at bounding box center [1034, 8] width 16 height 26
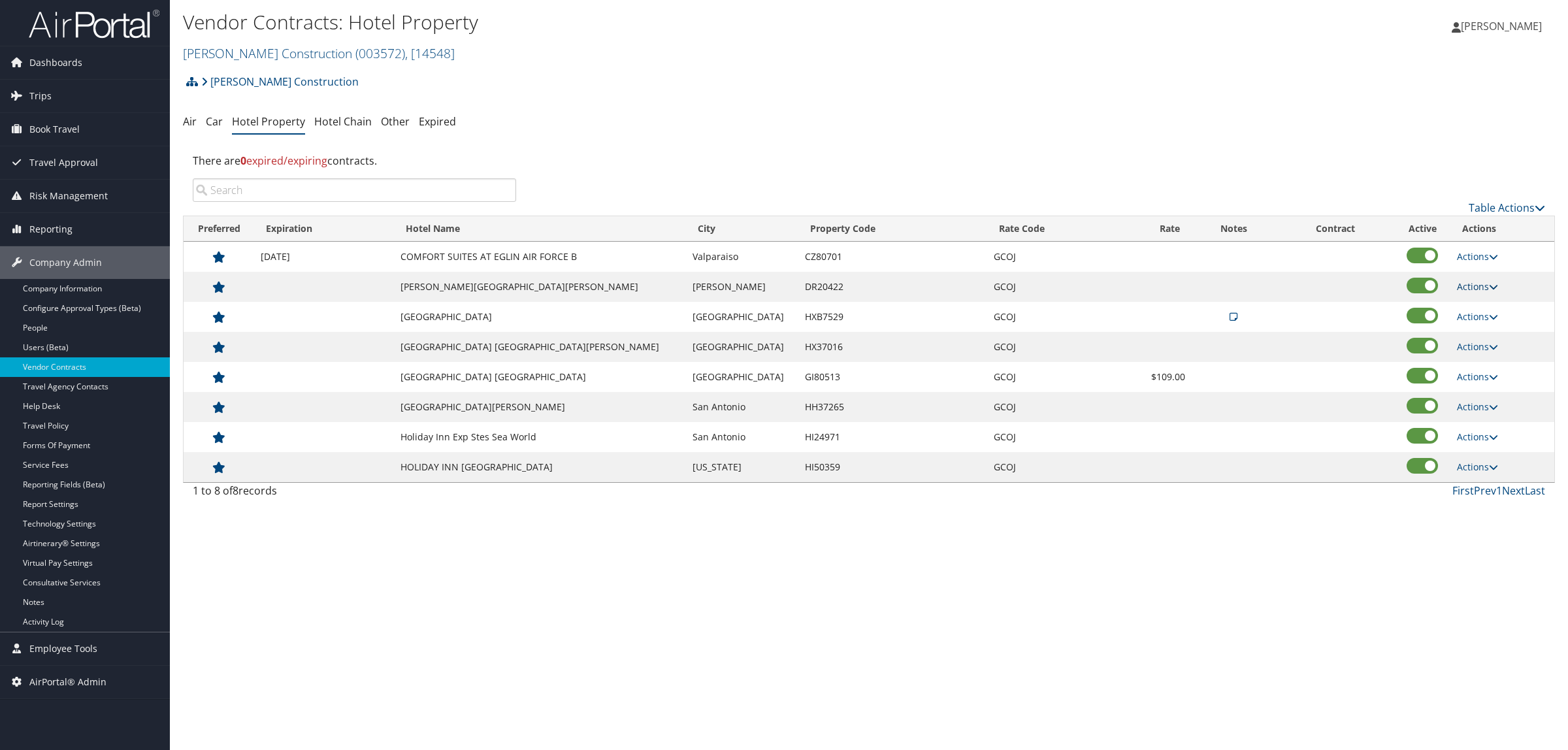
click at [1457, 282] on link "Actions" at bounding box center [1477, 286] width 42 height 13
click at [1471, 304] on link "Edit" at bounding box center [1472, 306] width 50 height 22
select select "NLRA"
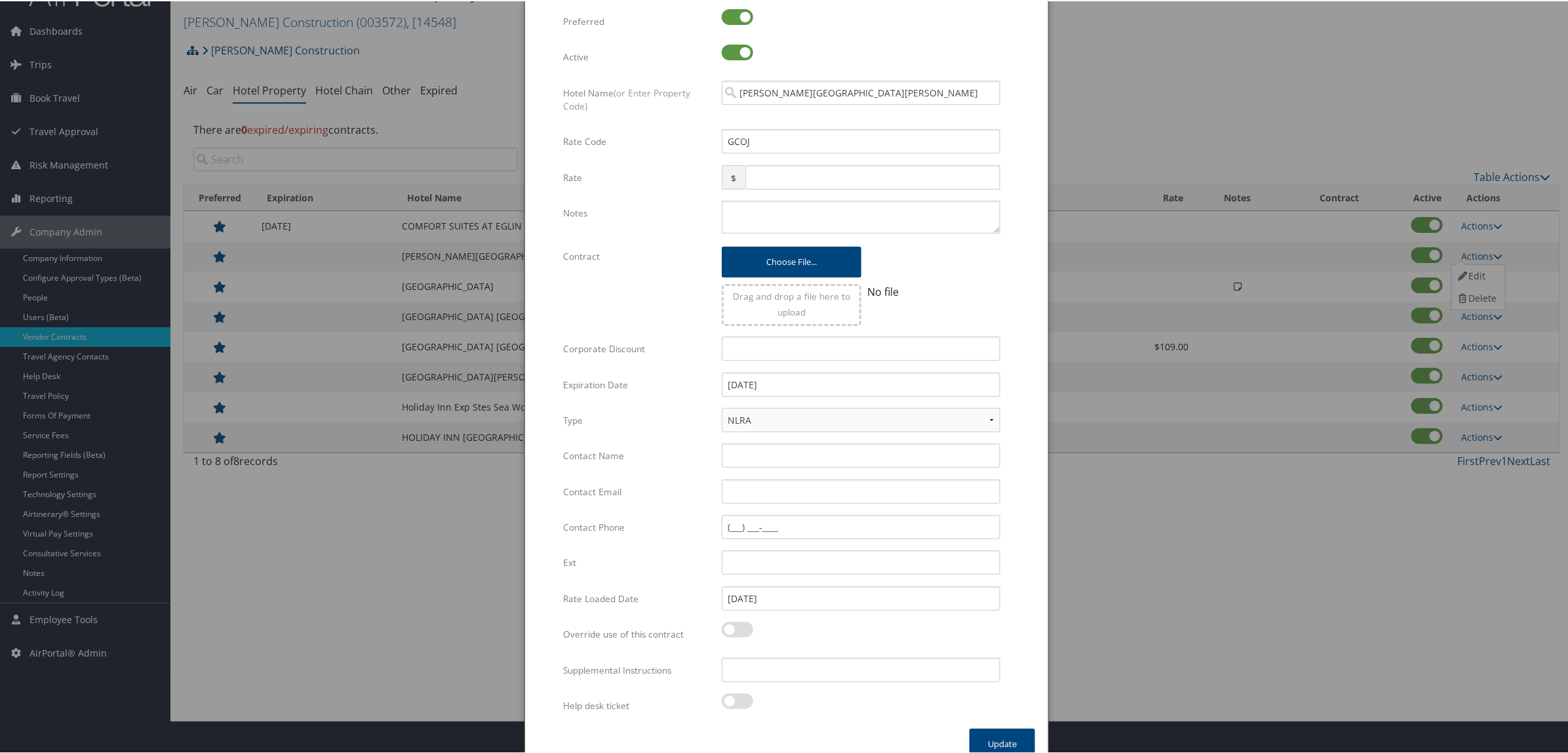
scroll to position [51, 0]
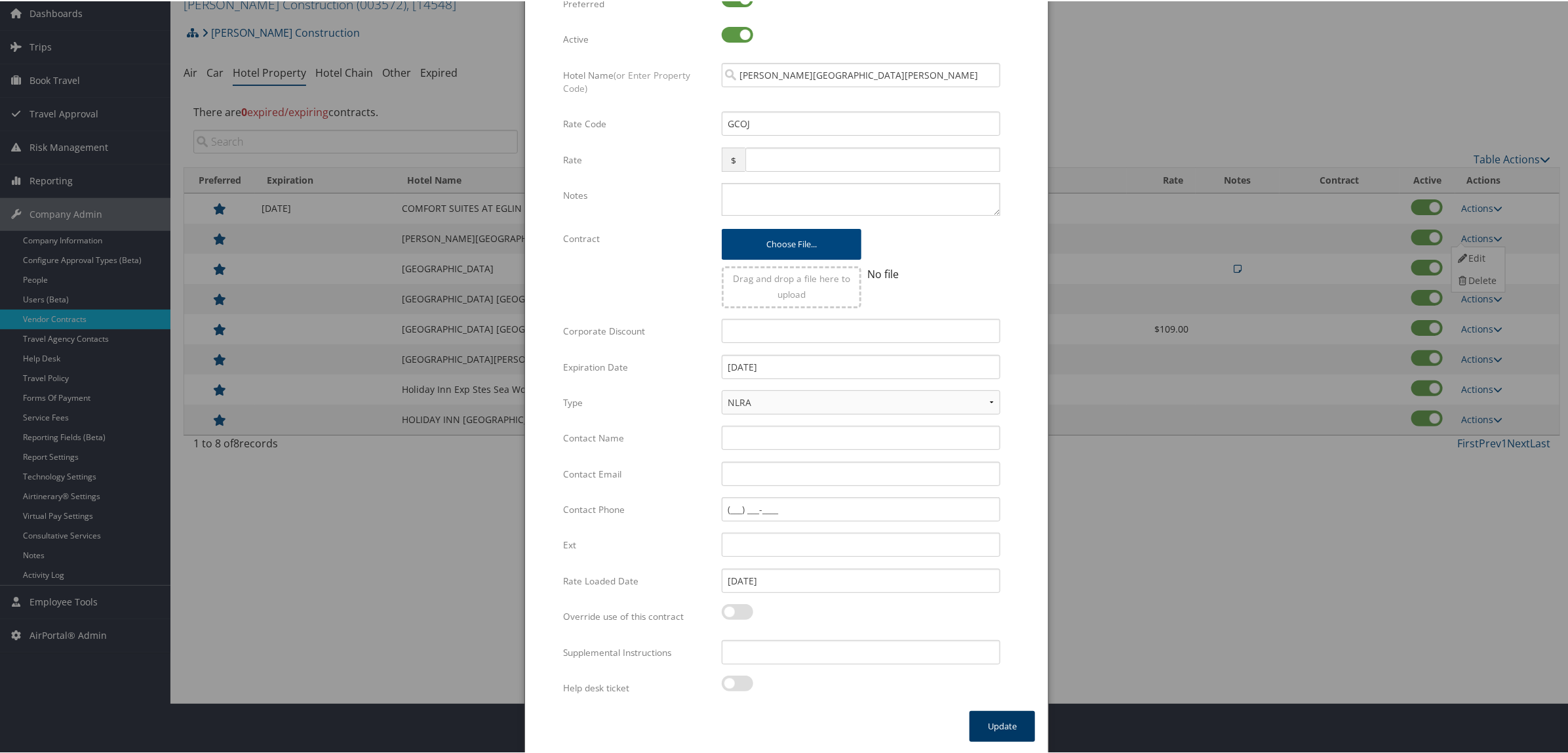
click at [988, 709] on button "Update" at bounding box center [1002, 725] width 65 height 31
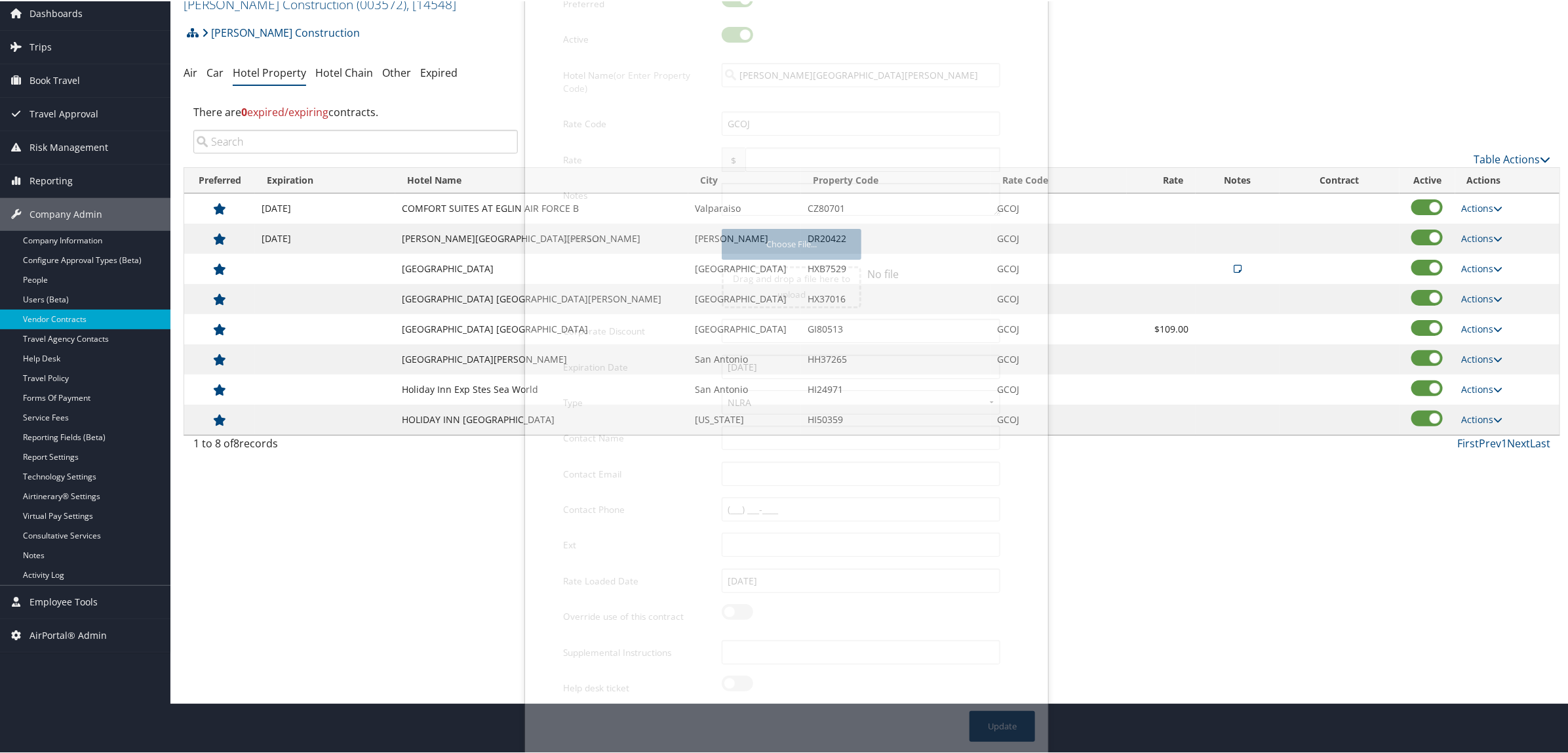
scroll to position [0, 0]
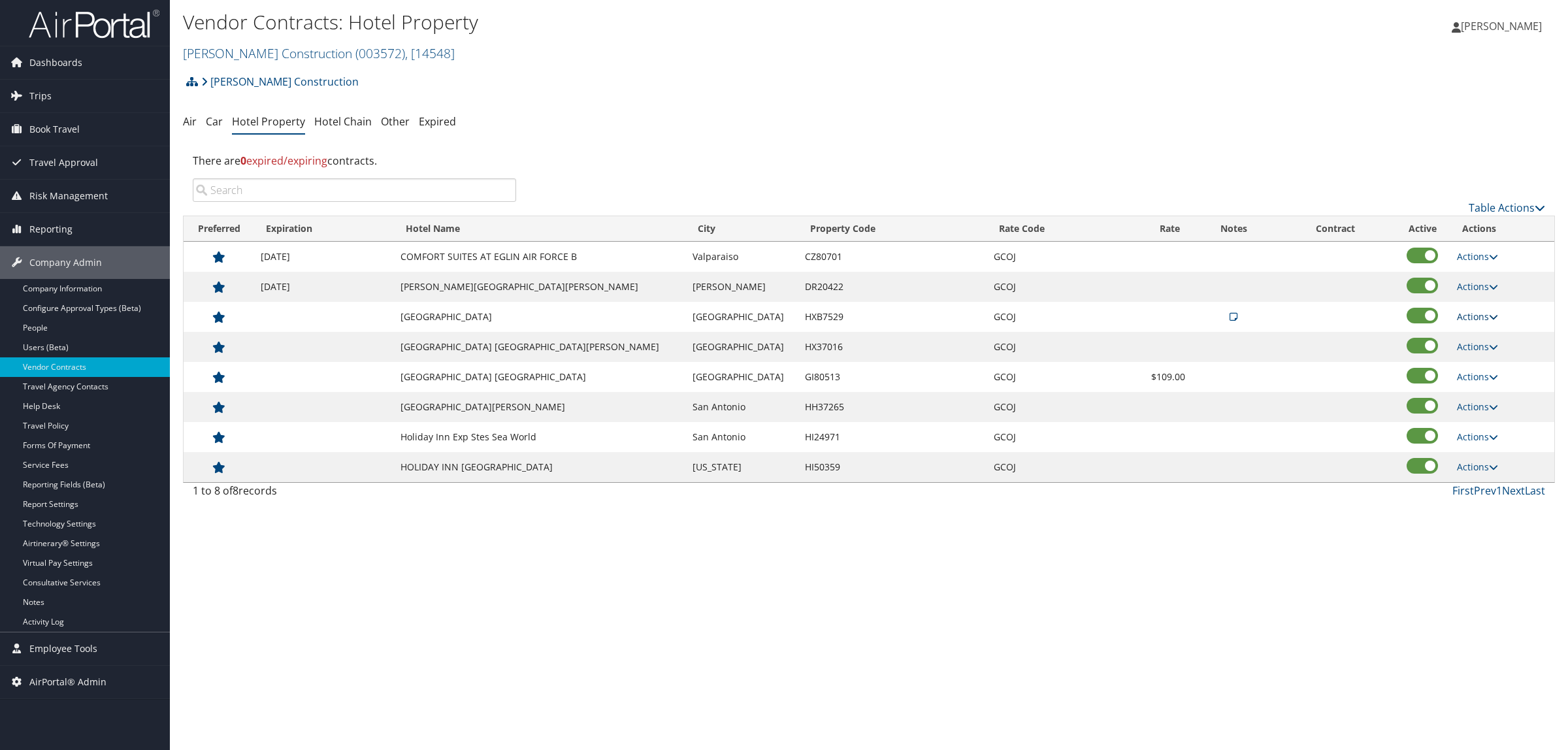
click at [1458, 311] on link "Actions" at bounding box center [1477, 316] width 42 height 13
click at [1470, 354] on link "Edit" at bounding box center [1482, 358] width 71 height 22
select select "NLRA"
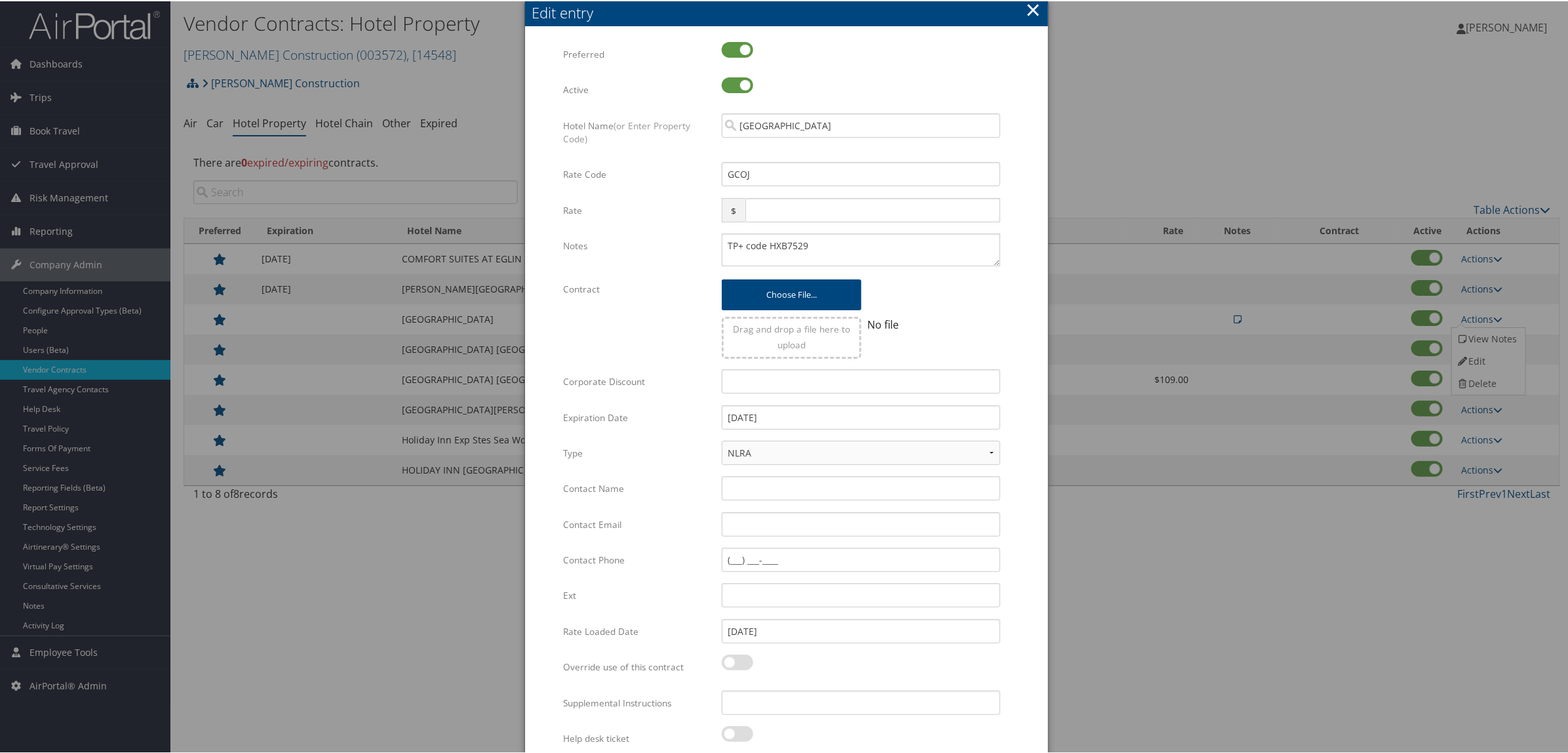
scroll to position [51, 0]
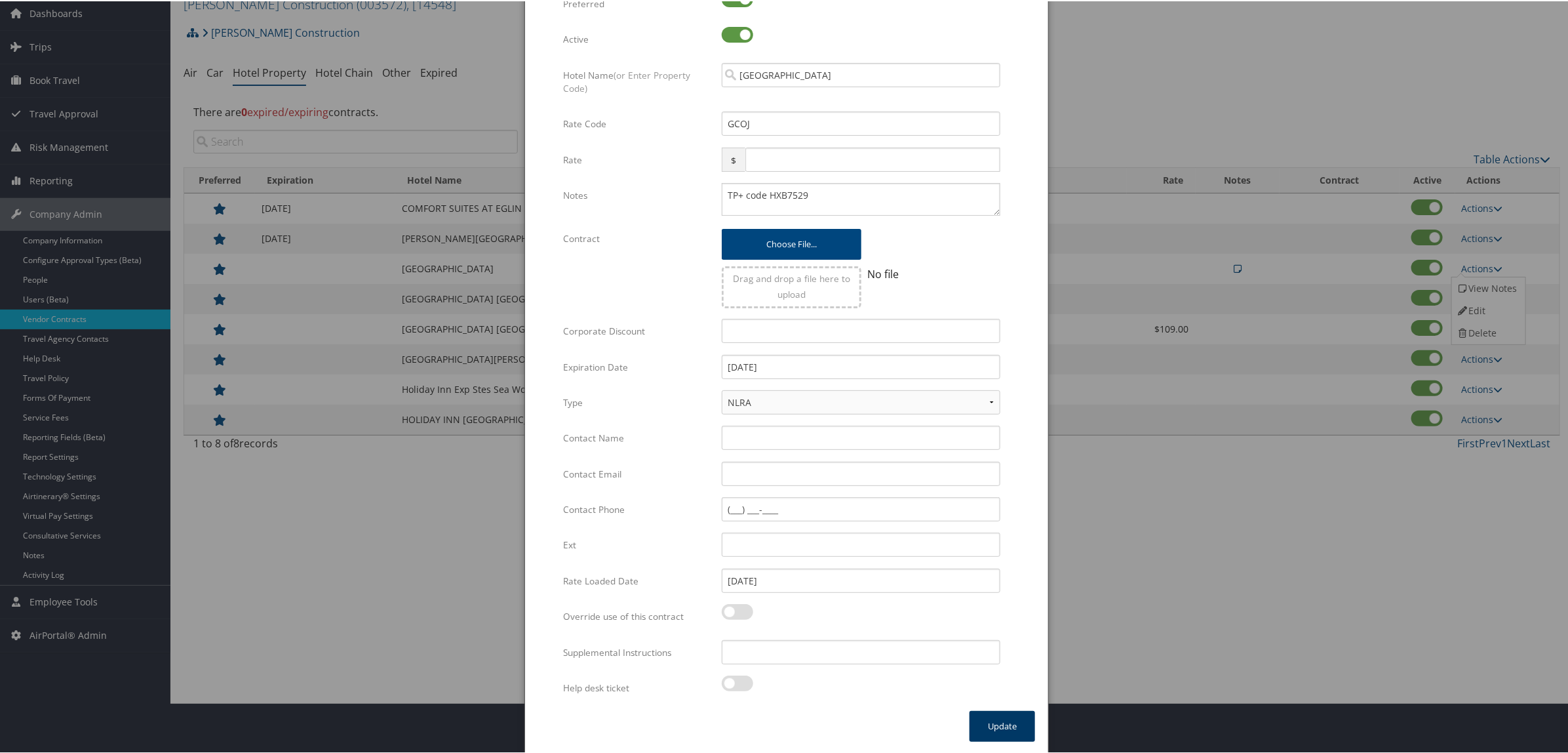
click at [1009, 718] on button "Update" at bounding box center [1002, 725] width 65 height 31
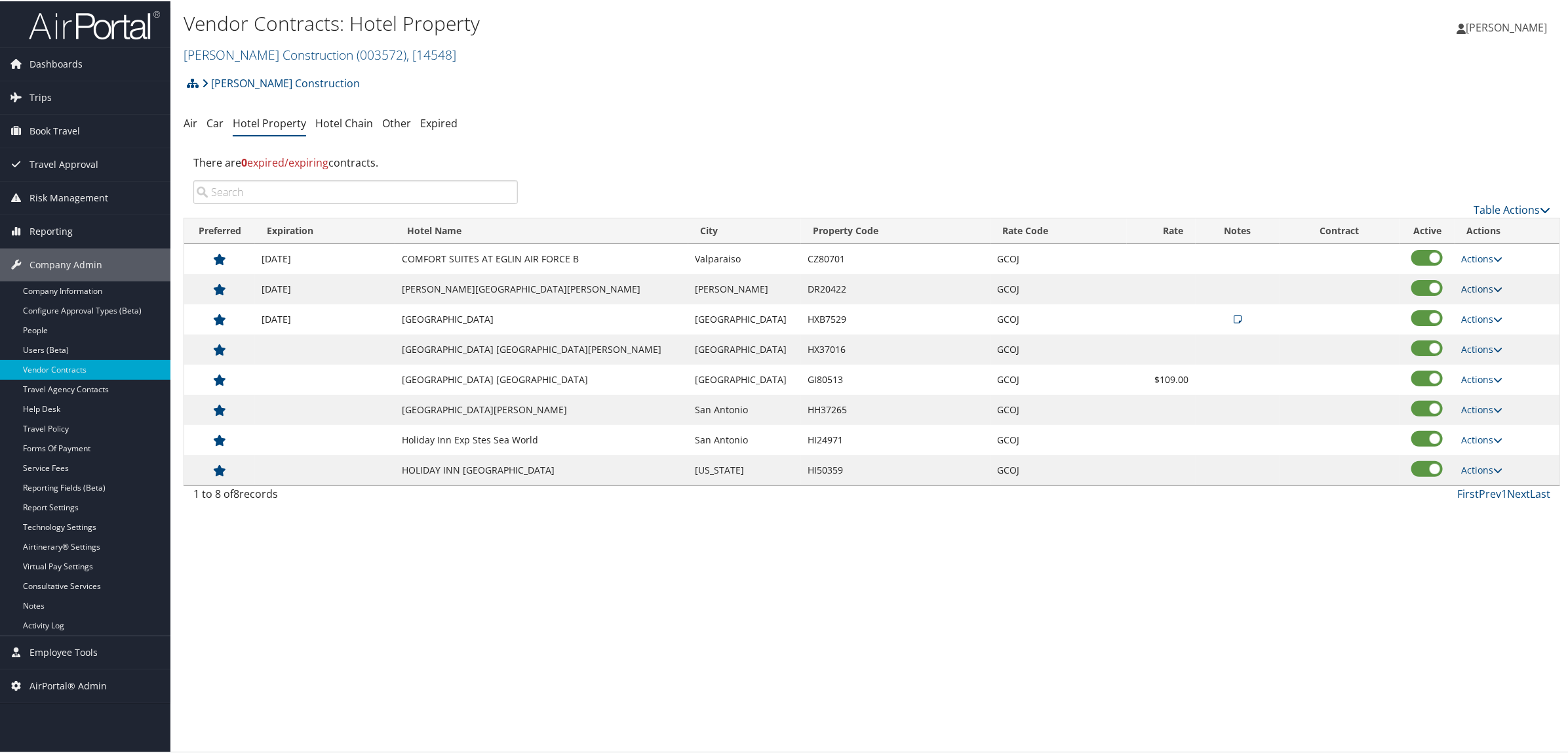
scroll to position [0, 0]
click at [1463, 351] on link "Actions" at bounding box center [1483, 348] width 42 height 13
click at [1472, 368] on link "Edit" at bounding box center [1478, 367] width 51 height 22
select select "NLRA"
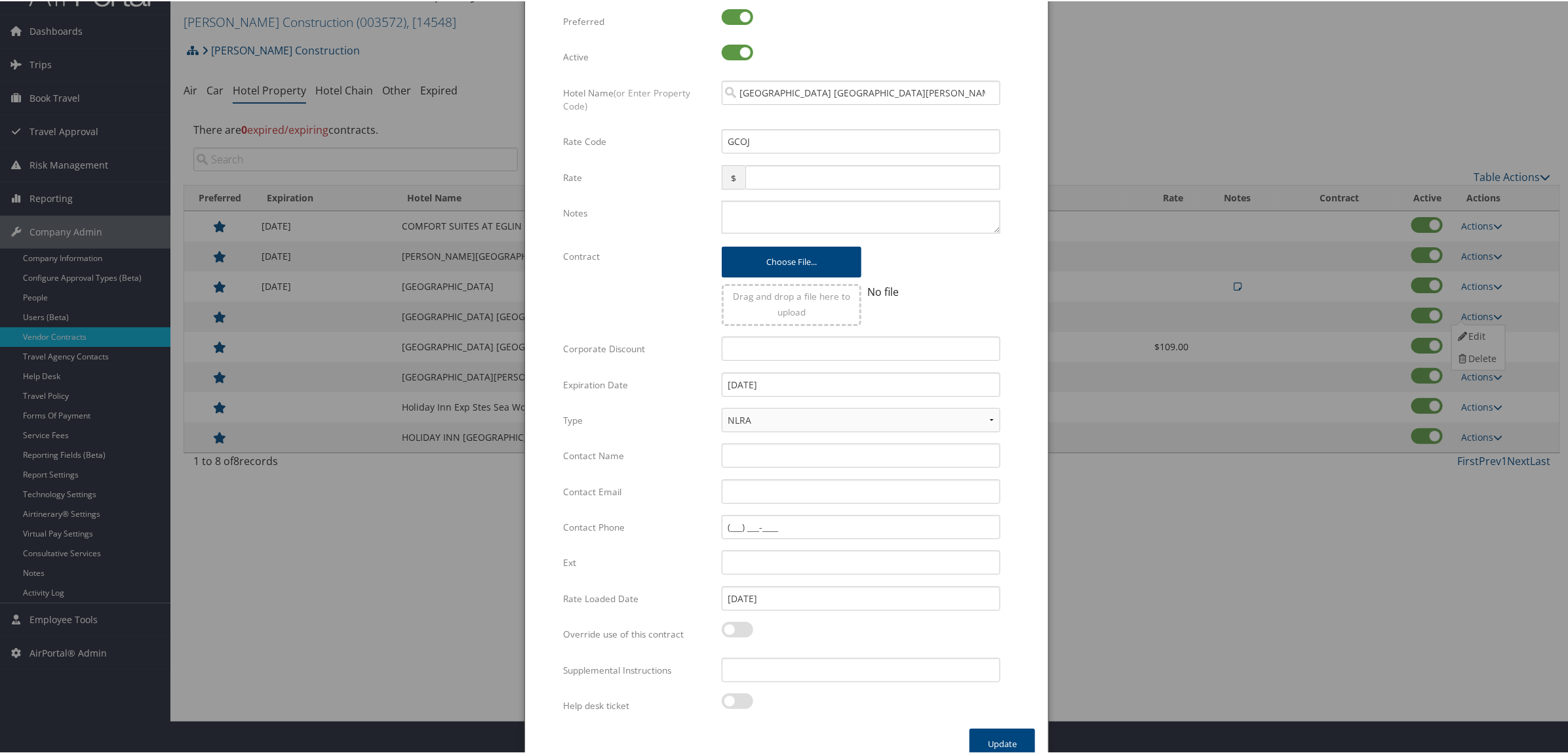
scroll to position [51, 0]
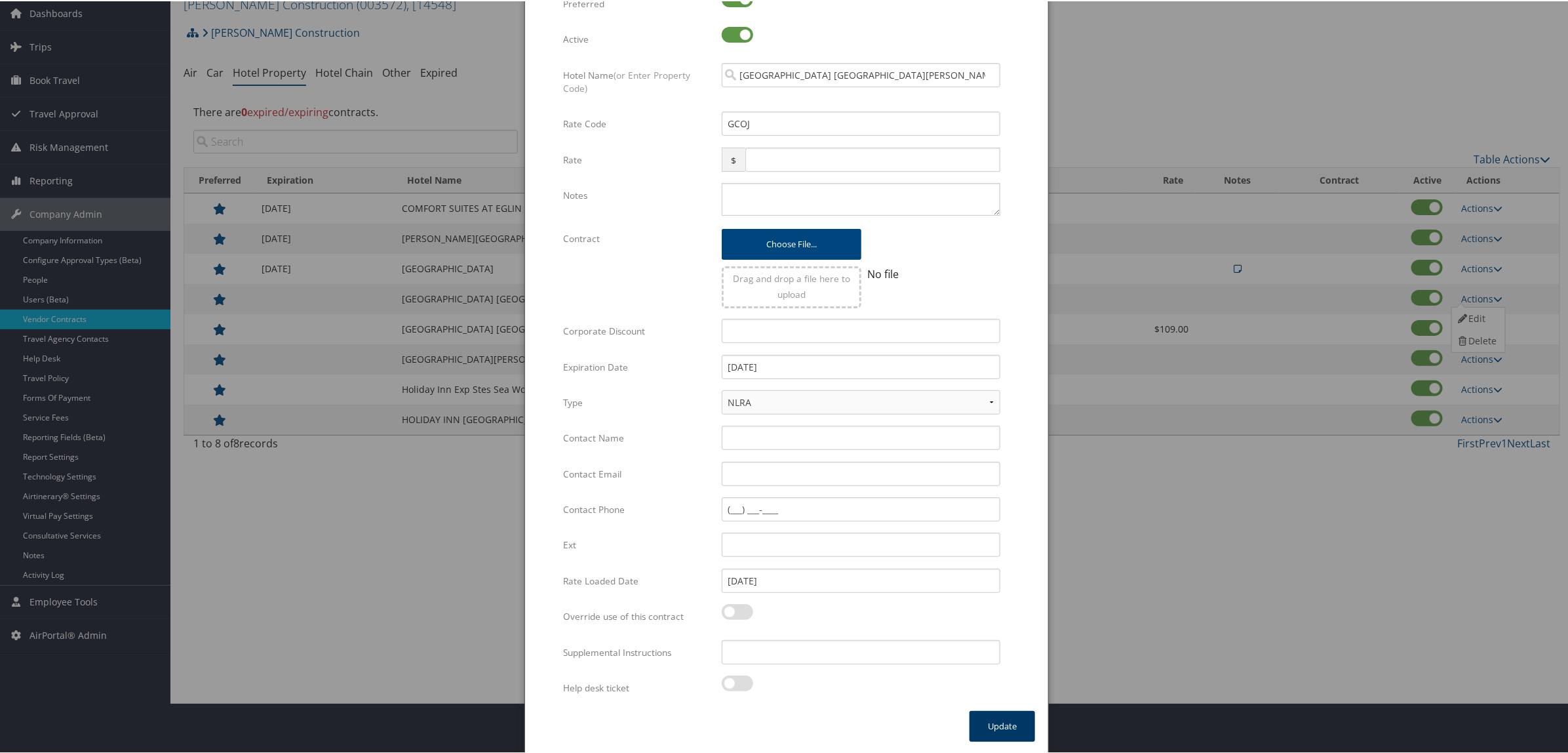
click at [999, 725] on button "Update" at bounding box center [1002, 725] width 65 height 31
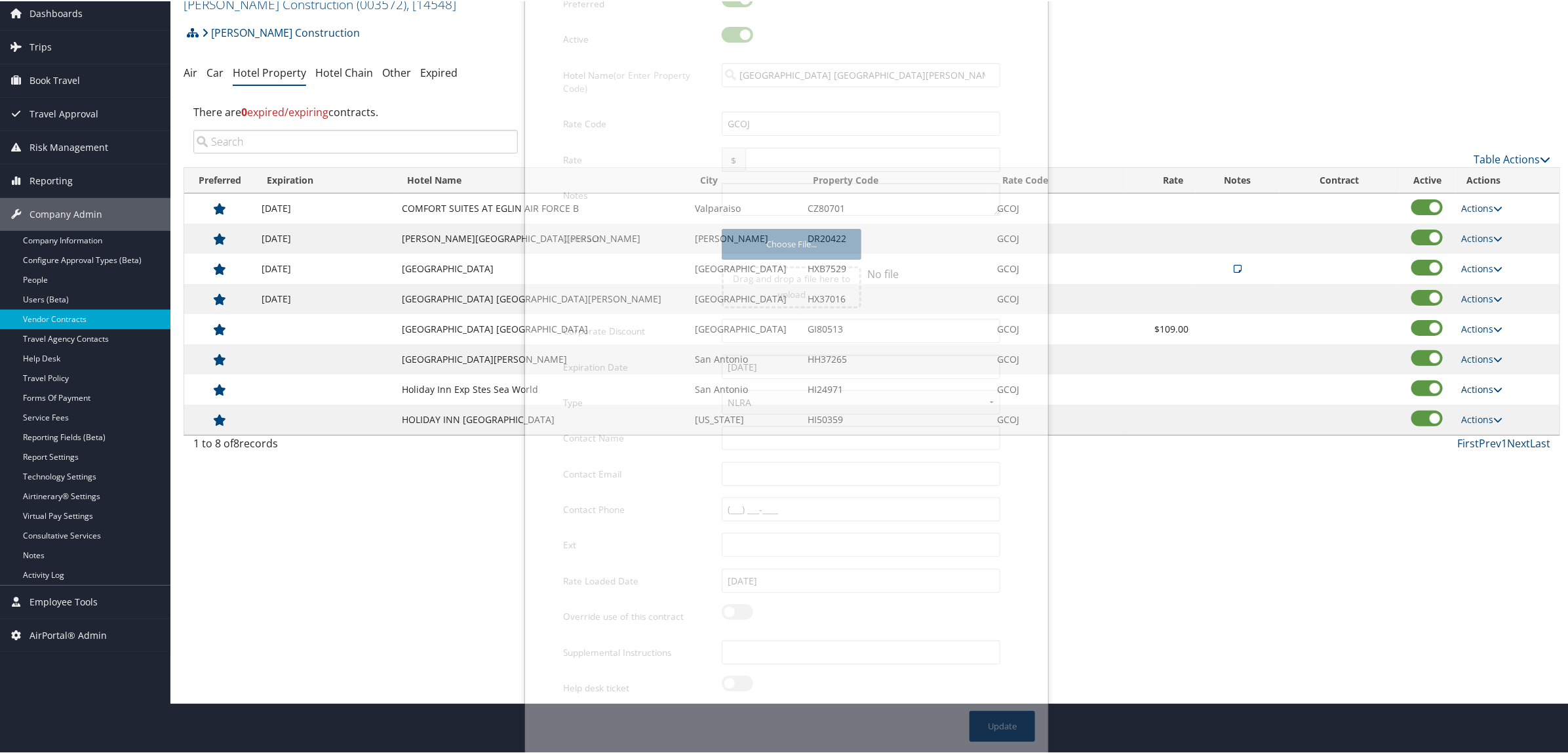
scroll to position [0, 0]
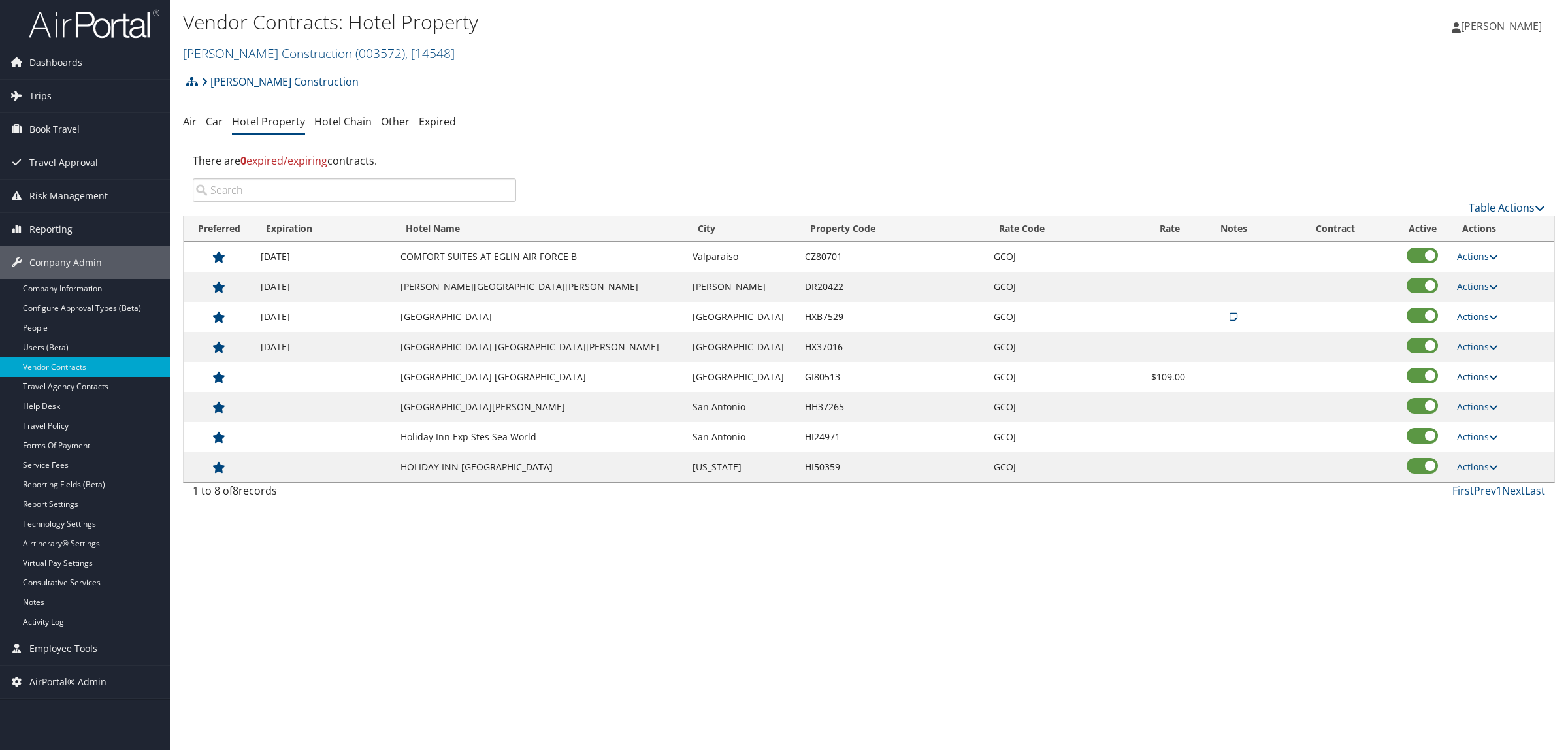
click at [1468, 376] on link "Actions" at bounding box center [1477, 376] width 42 height 13
click at [1473, 397] on link "Edit" at bounding box center [1472, 397] width 50 height 22
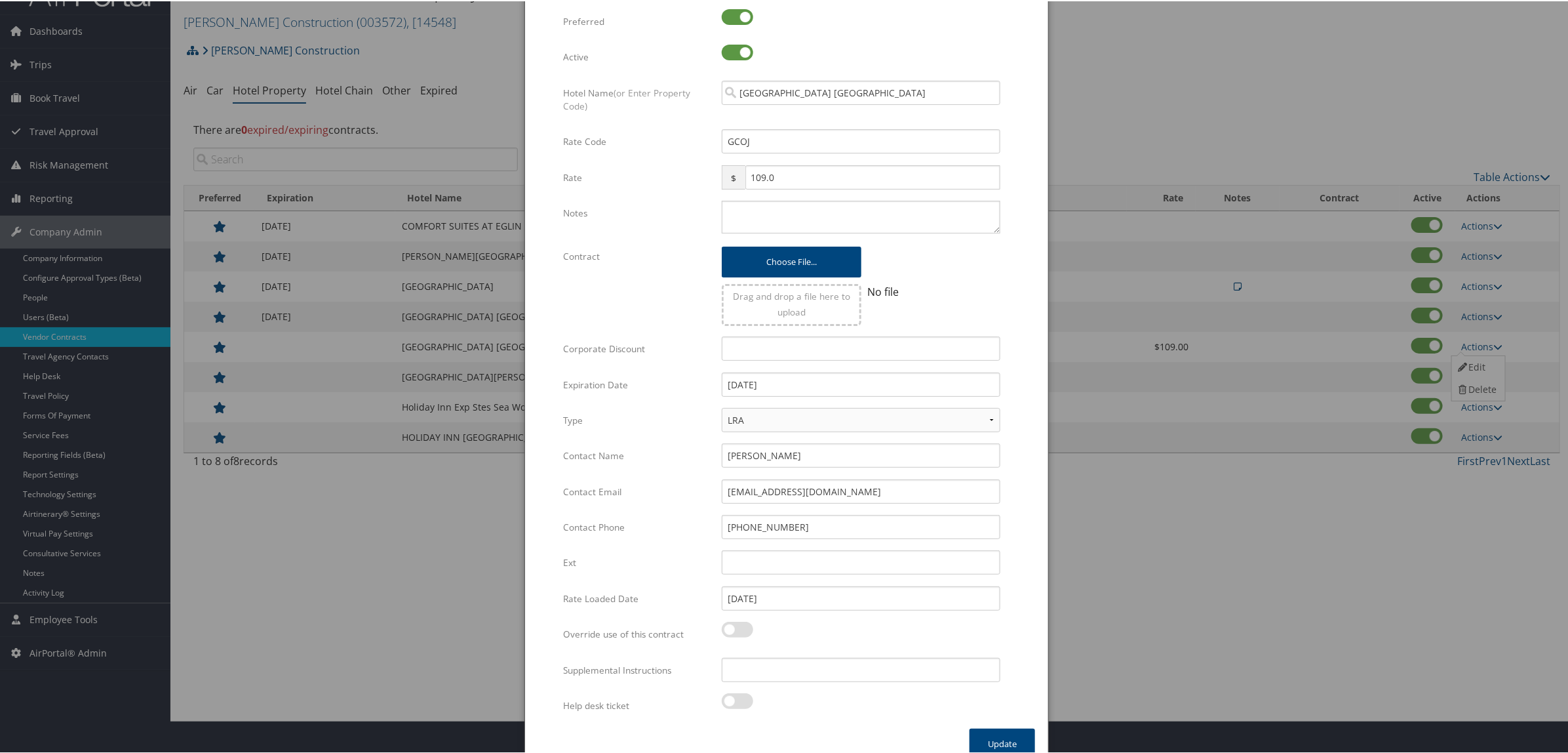
scroll to position [51, 0]
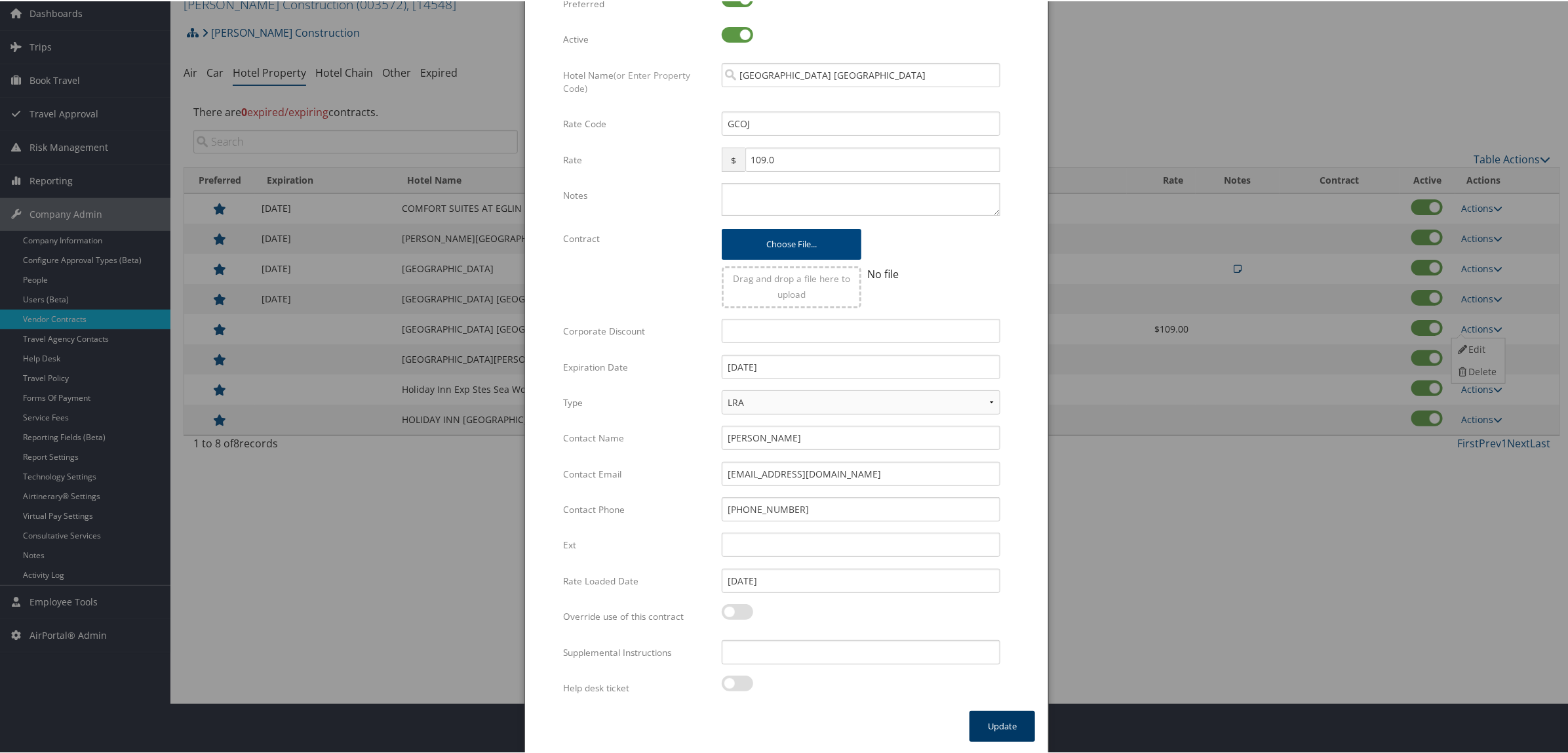
click at [1009, 716] on button "Update" at bounding box center [1002, 725] width 65 height 31
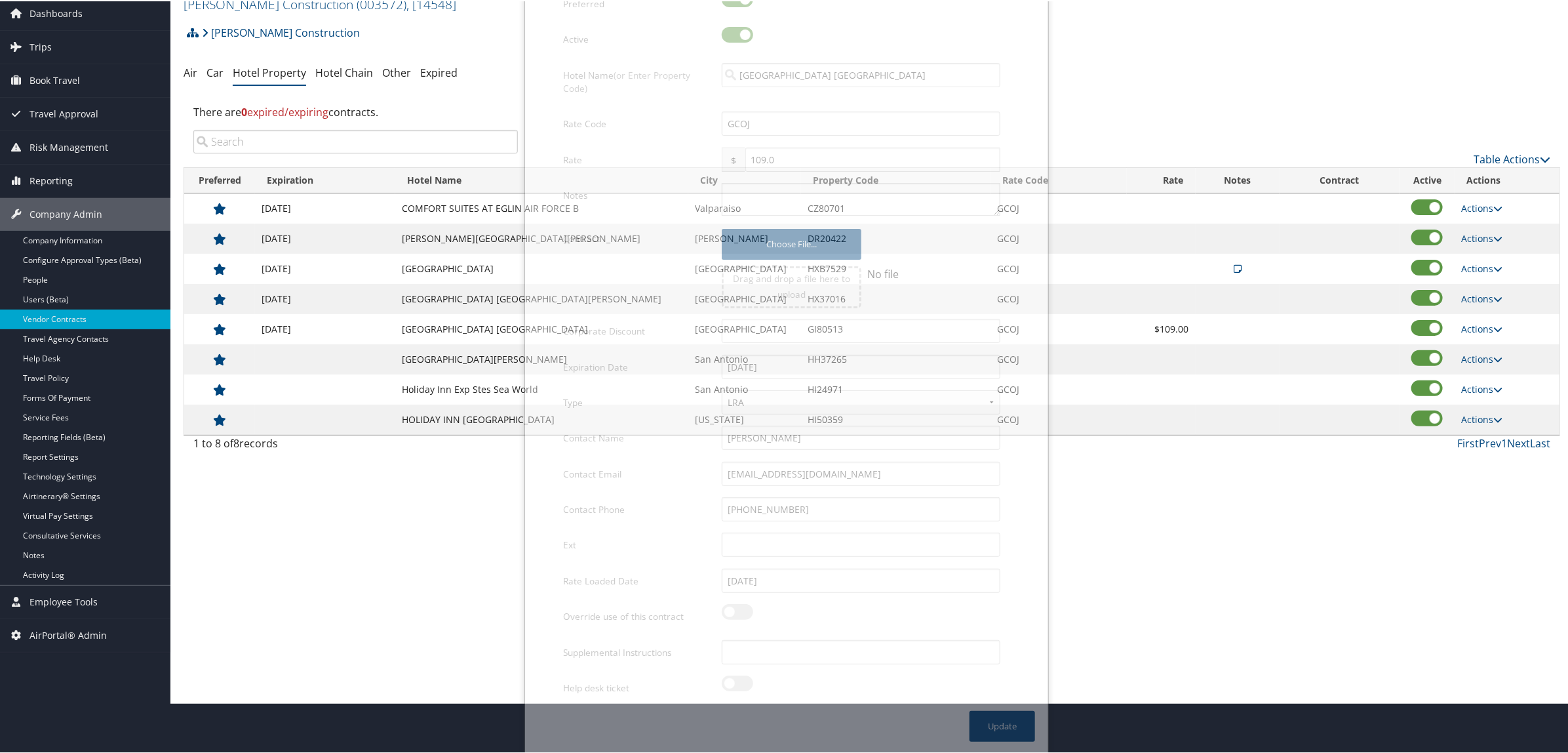
scroll to position [0, 0]
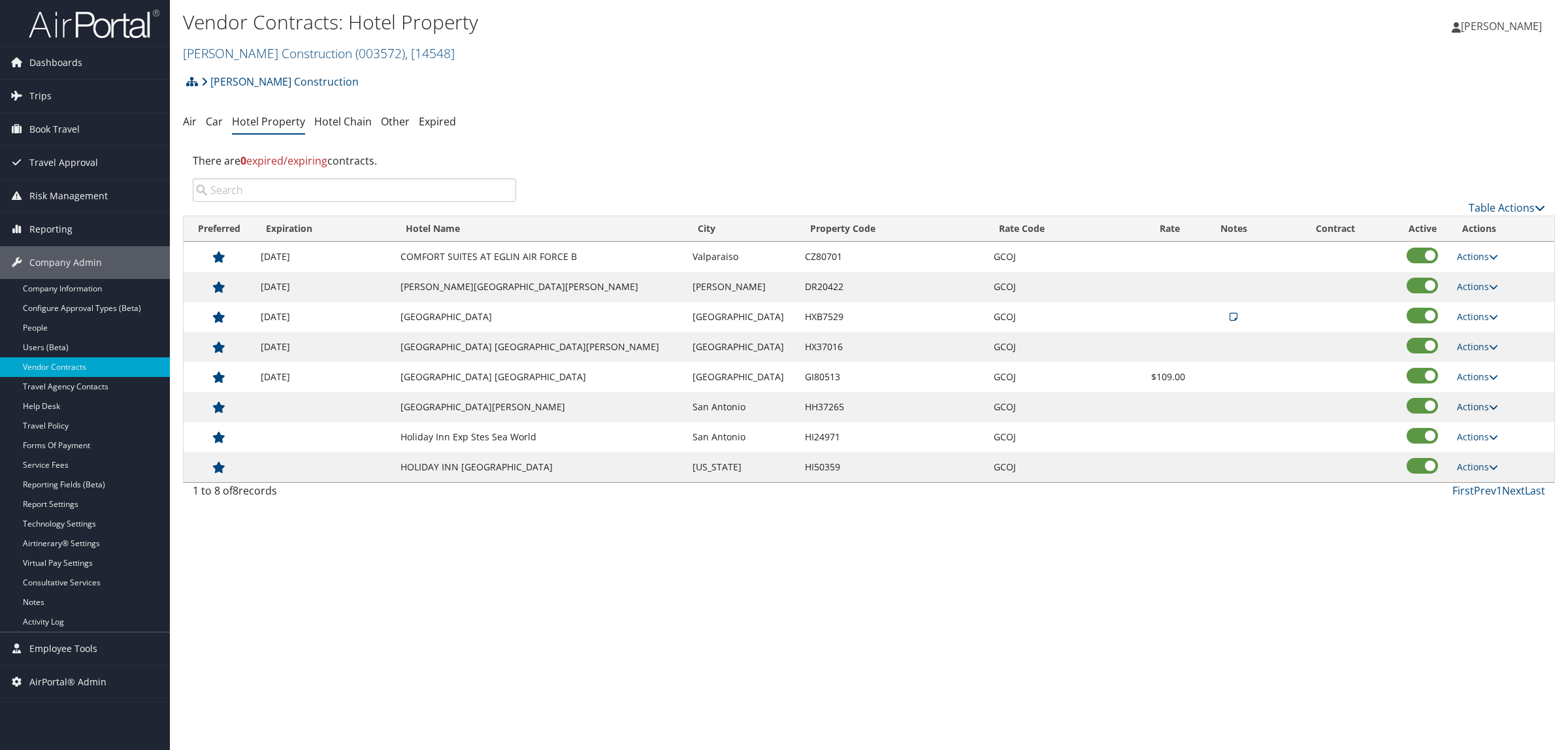
click at [1472, 408] on link "Actions" at bounding box center [1477, 406] width 42 height 13
click at [1472, 428] on link "Edit" at bounding box center [1472, 427] width 50 height 22
select select "NLRA"
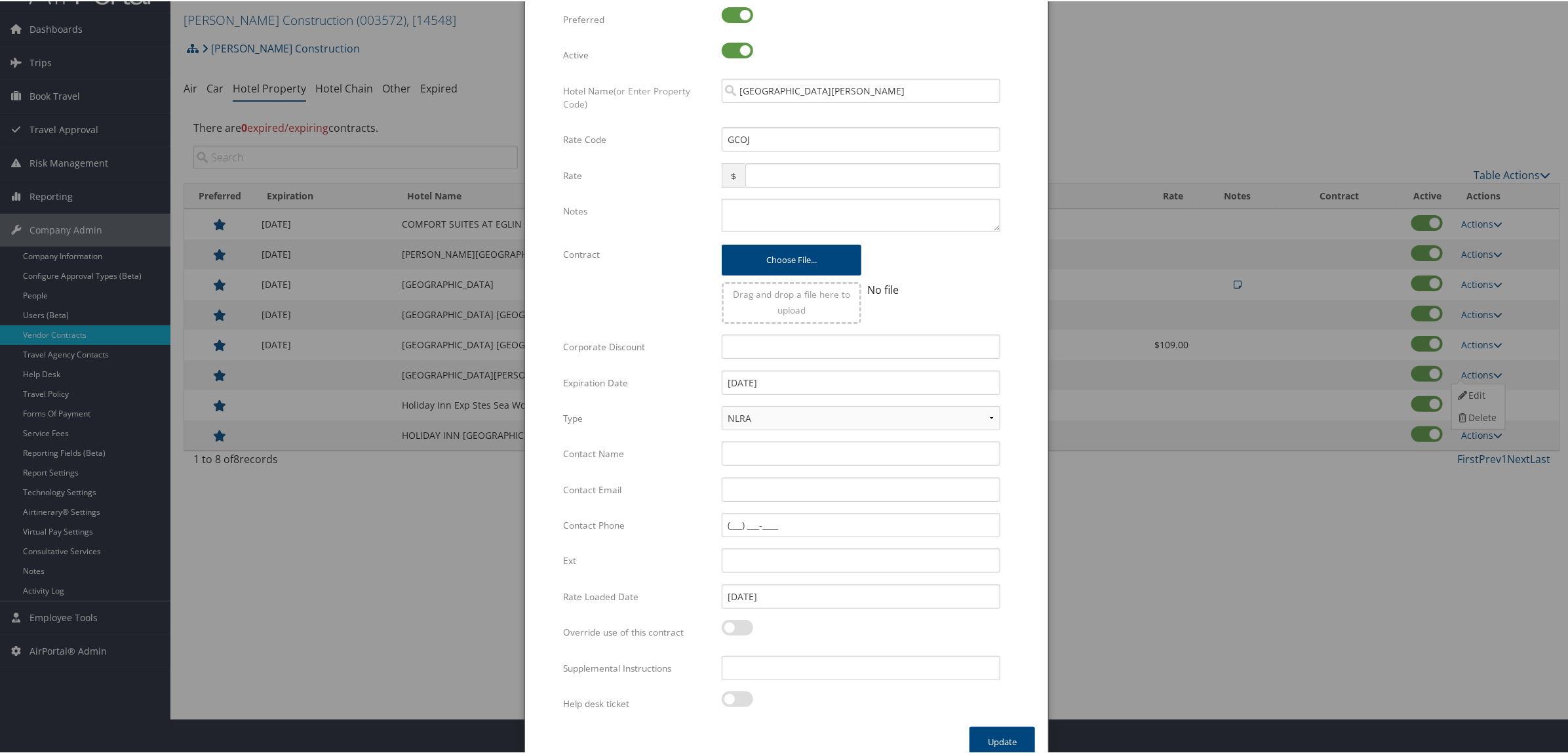
scroll to position [51, 0]
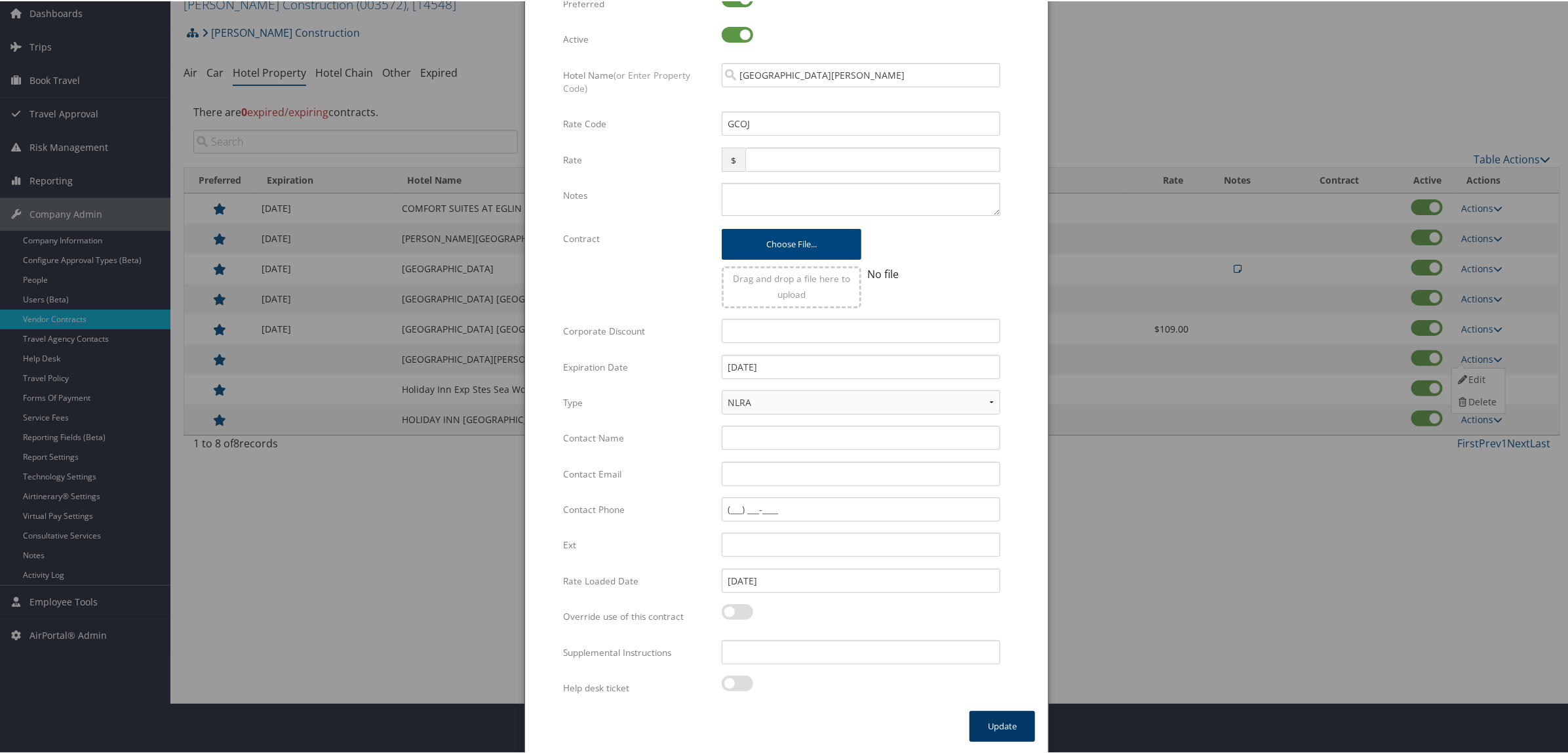
click at [989, 721] on button "Update" at bounding box center [1002, 725] width 65 height 31
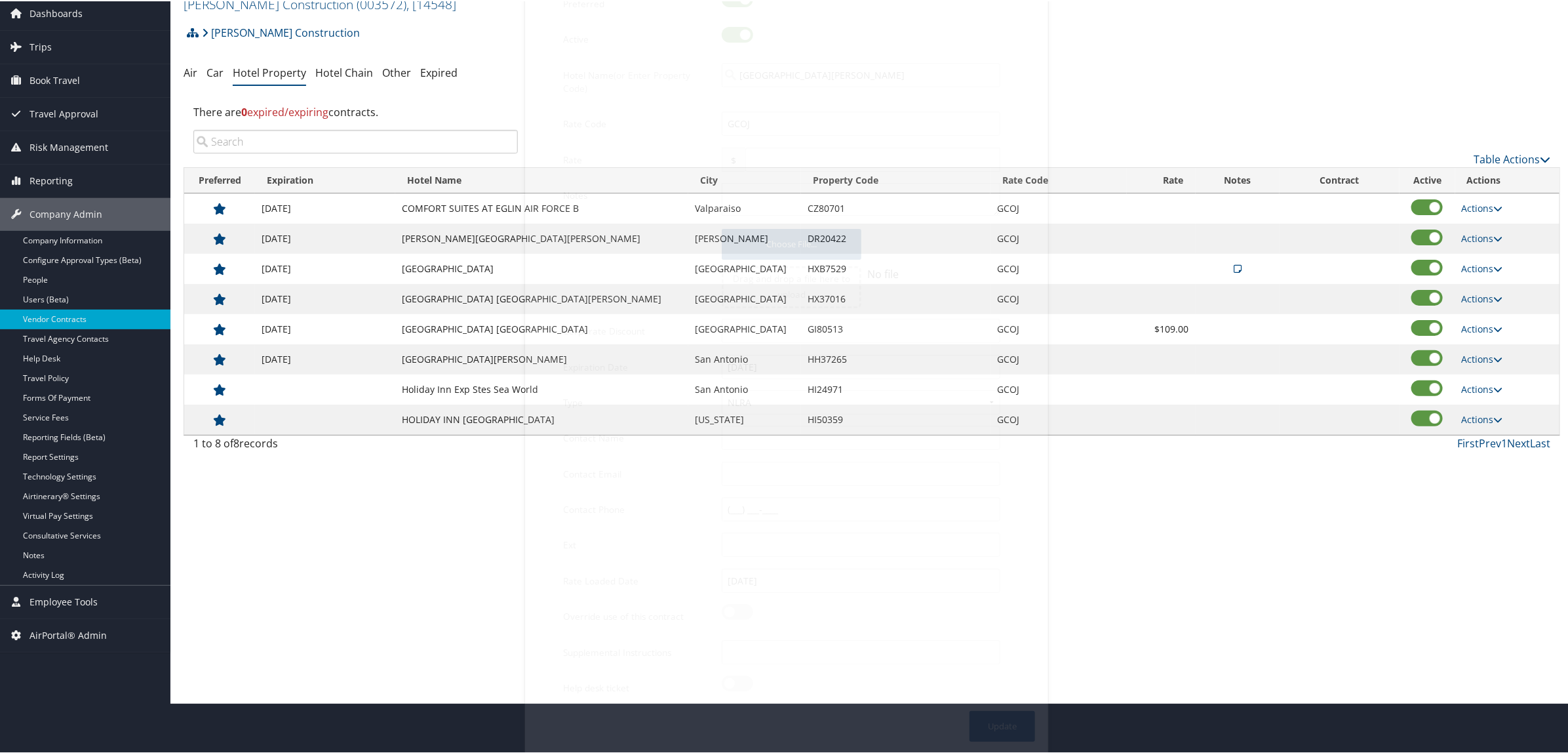
scroll to position [0, 0]
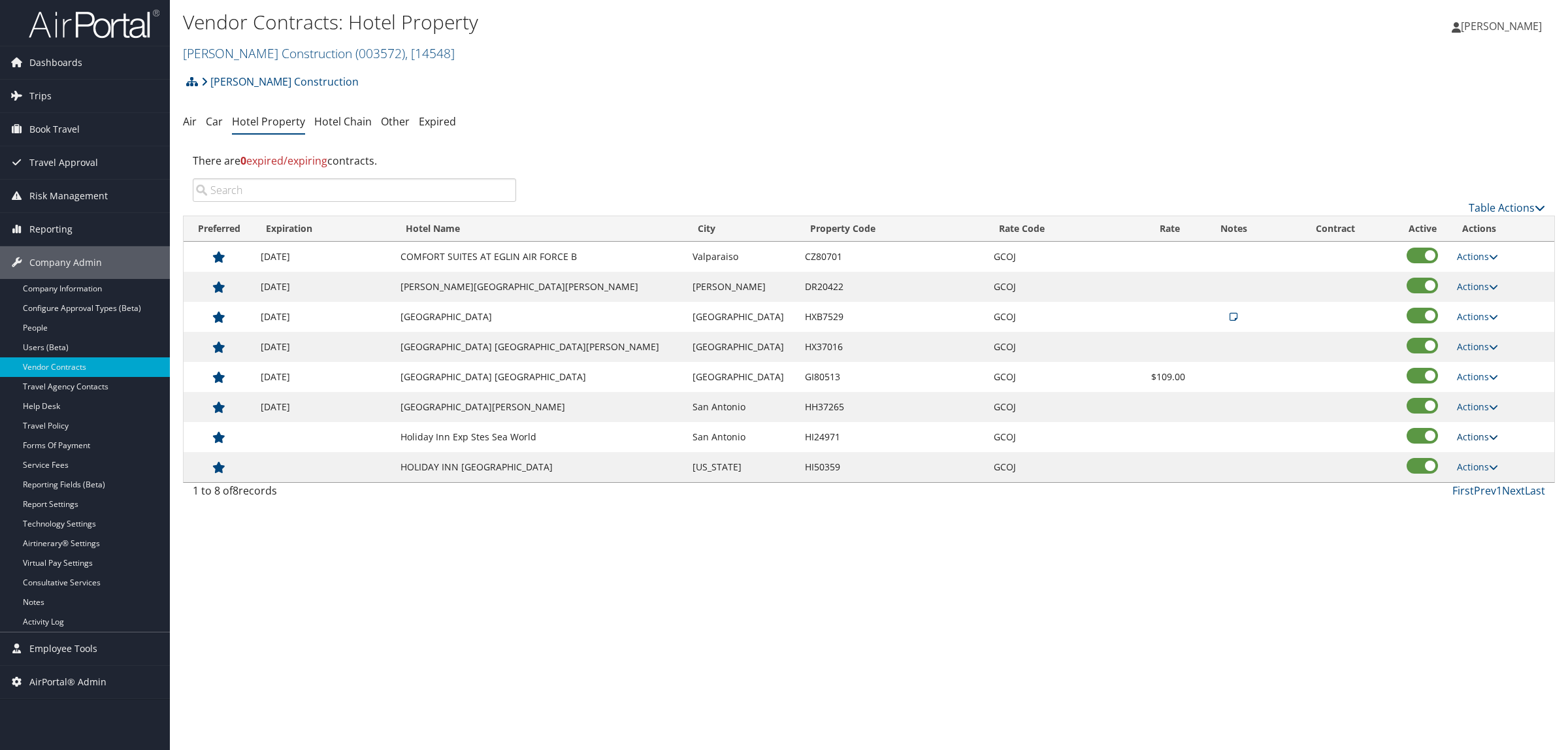
click at [1474, 441] on link "Actions" at bounding box center [1477, 436] width 42 height 13
click at [1467, 451] on link "Edit" at bounding box center [1472, 457] width 50 height 22
select select "NLRA"
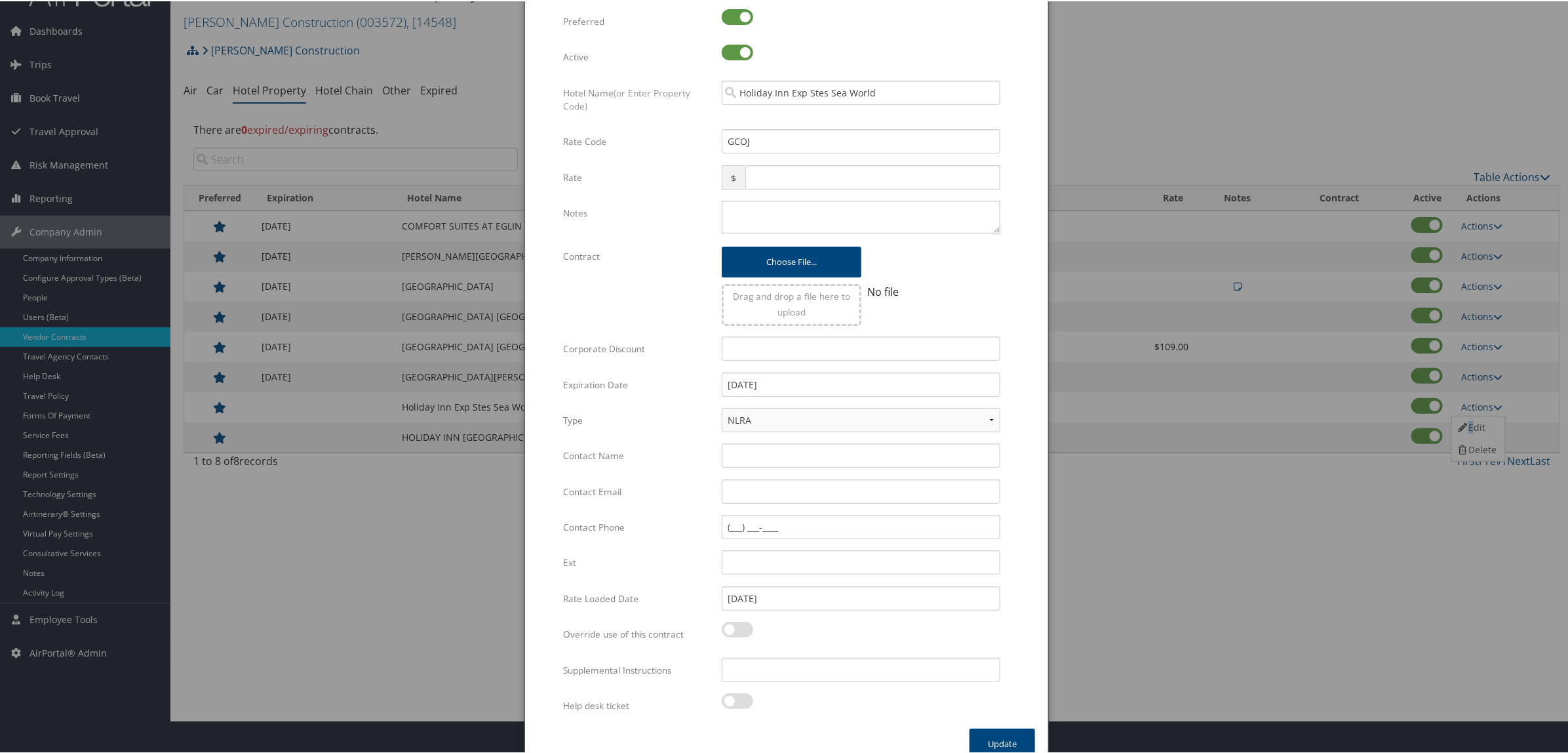
scroll to position [51, 0]
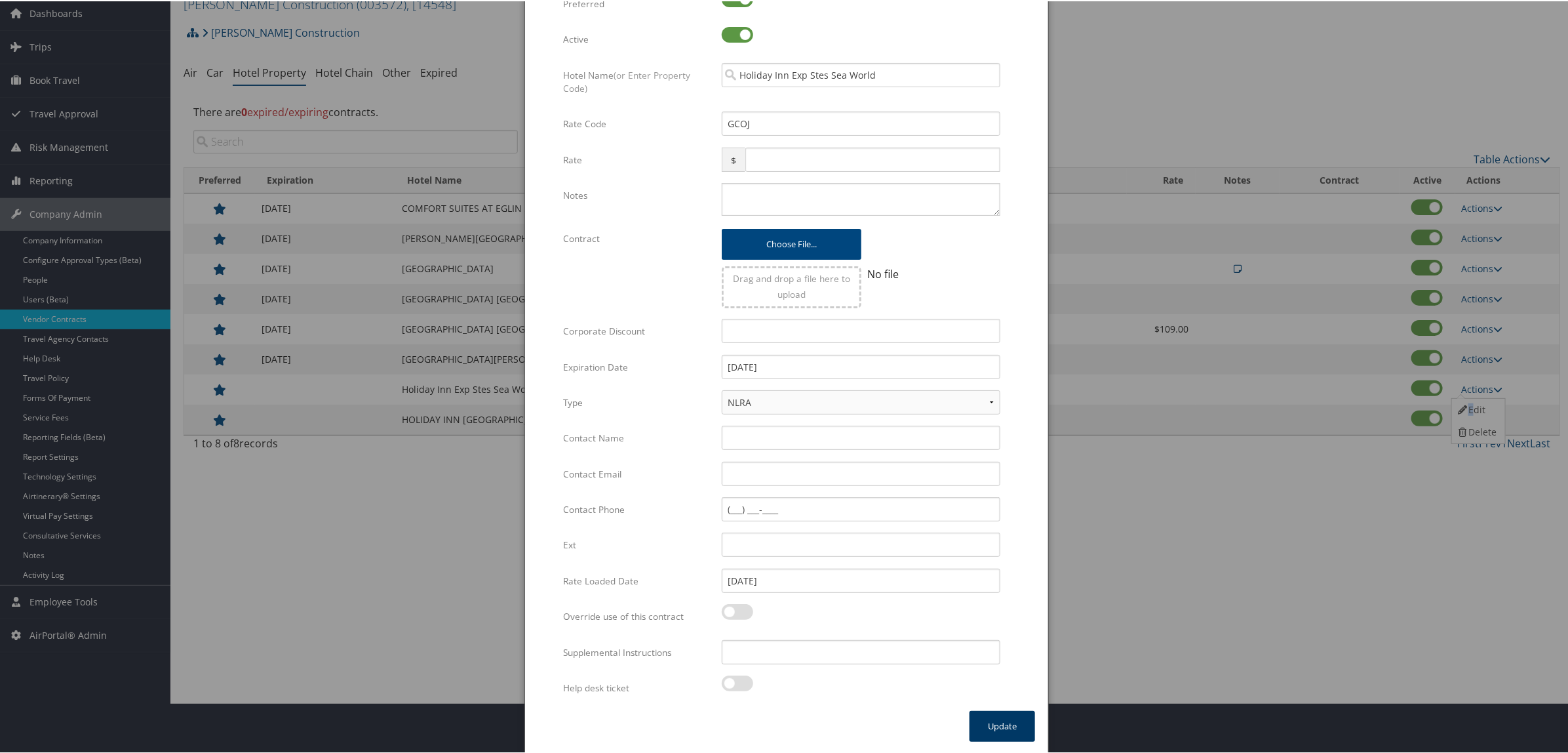
click at [1006, 719] on button "Update" at bounding box center [1002, 725] width 65 height 31
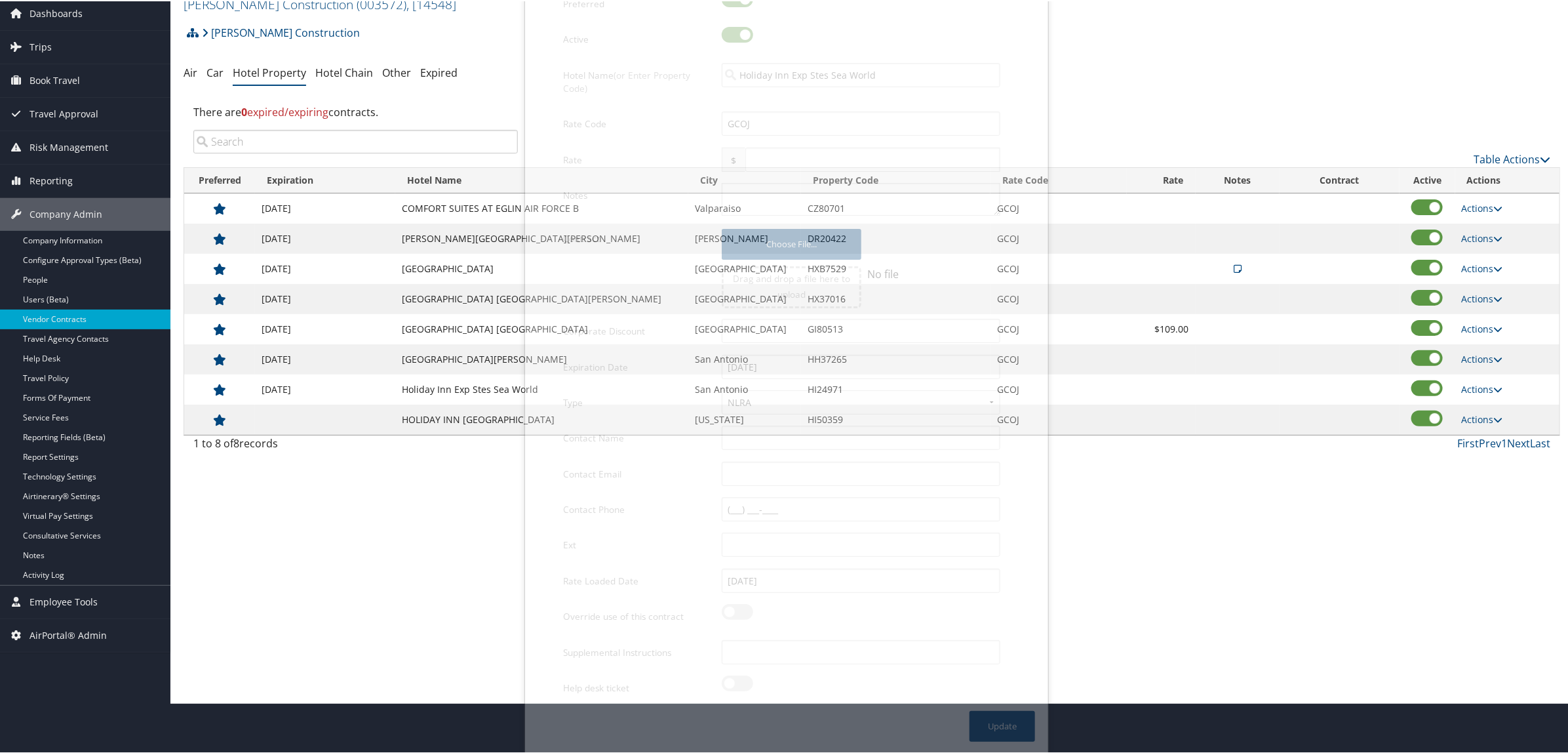
scroll to position [0, 0]
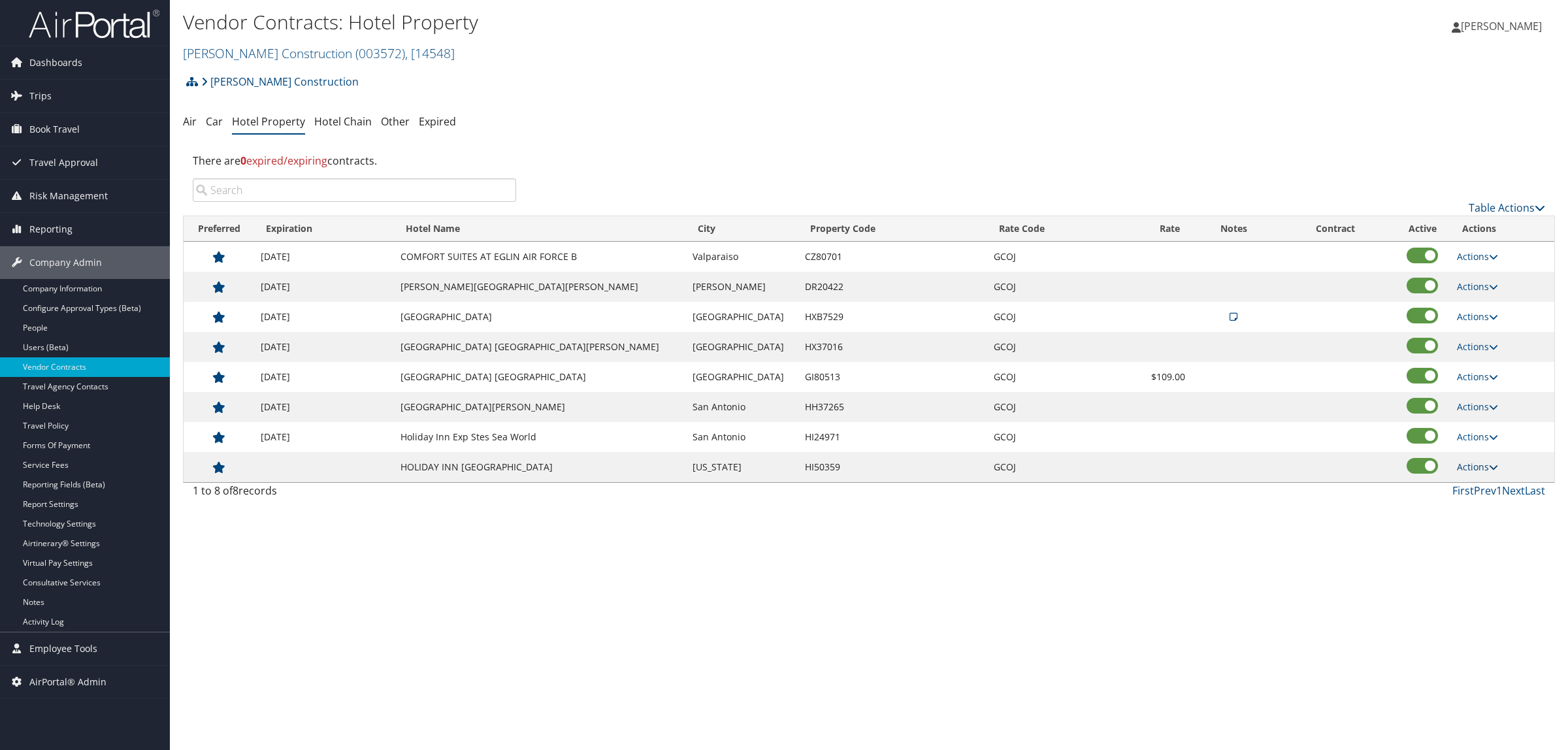
click at [1465, 465] on link "Actions" at bounding box center [1477, 466] width 42 height 13
click at [1462, 485] on icon at bounding box center [1458, 487] width 12 height 9
select select "NLRA"
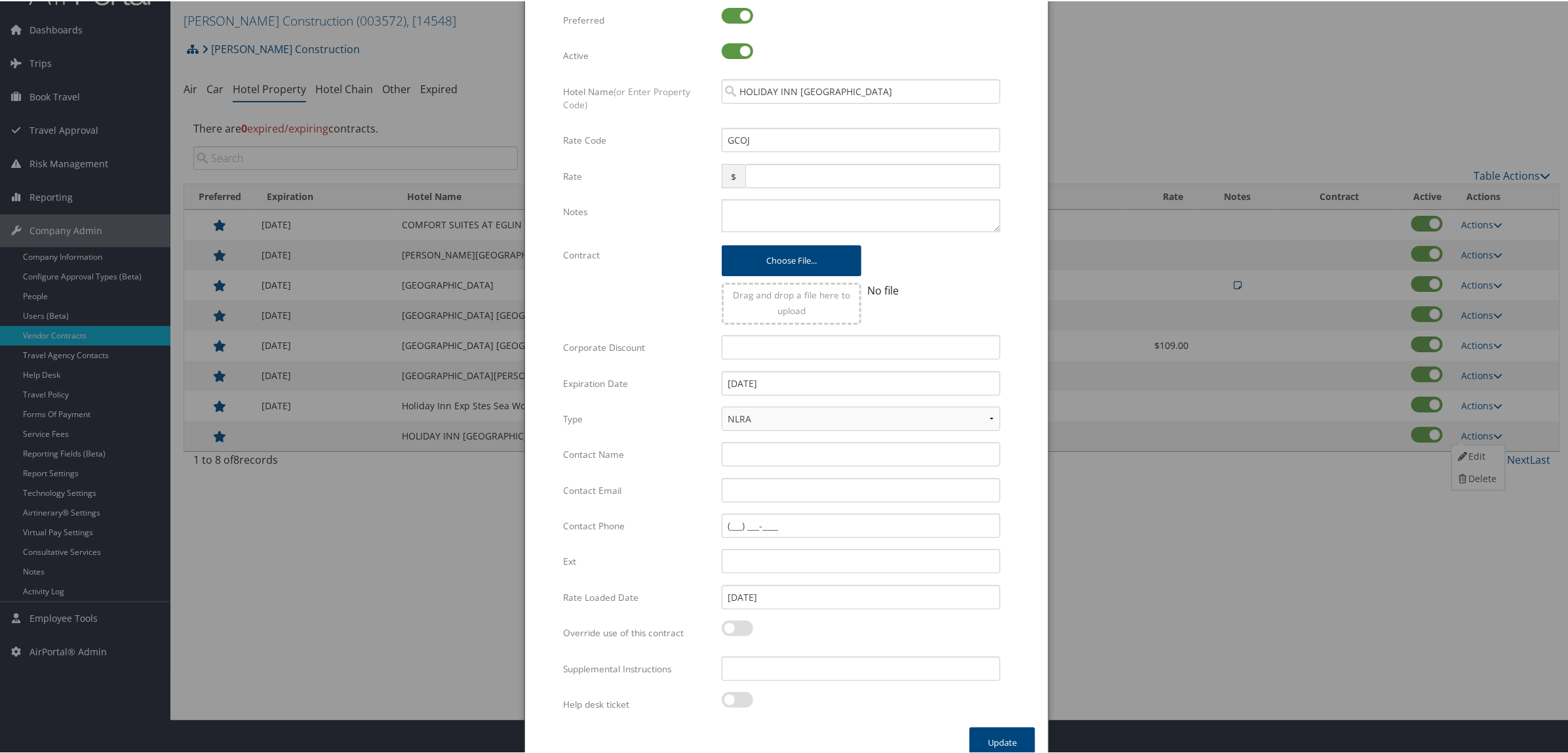
scroll to position [51, 0]
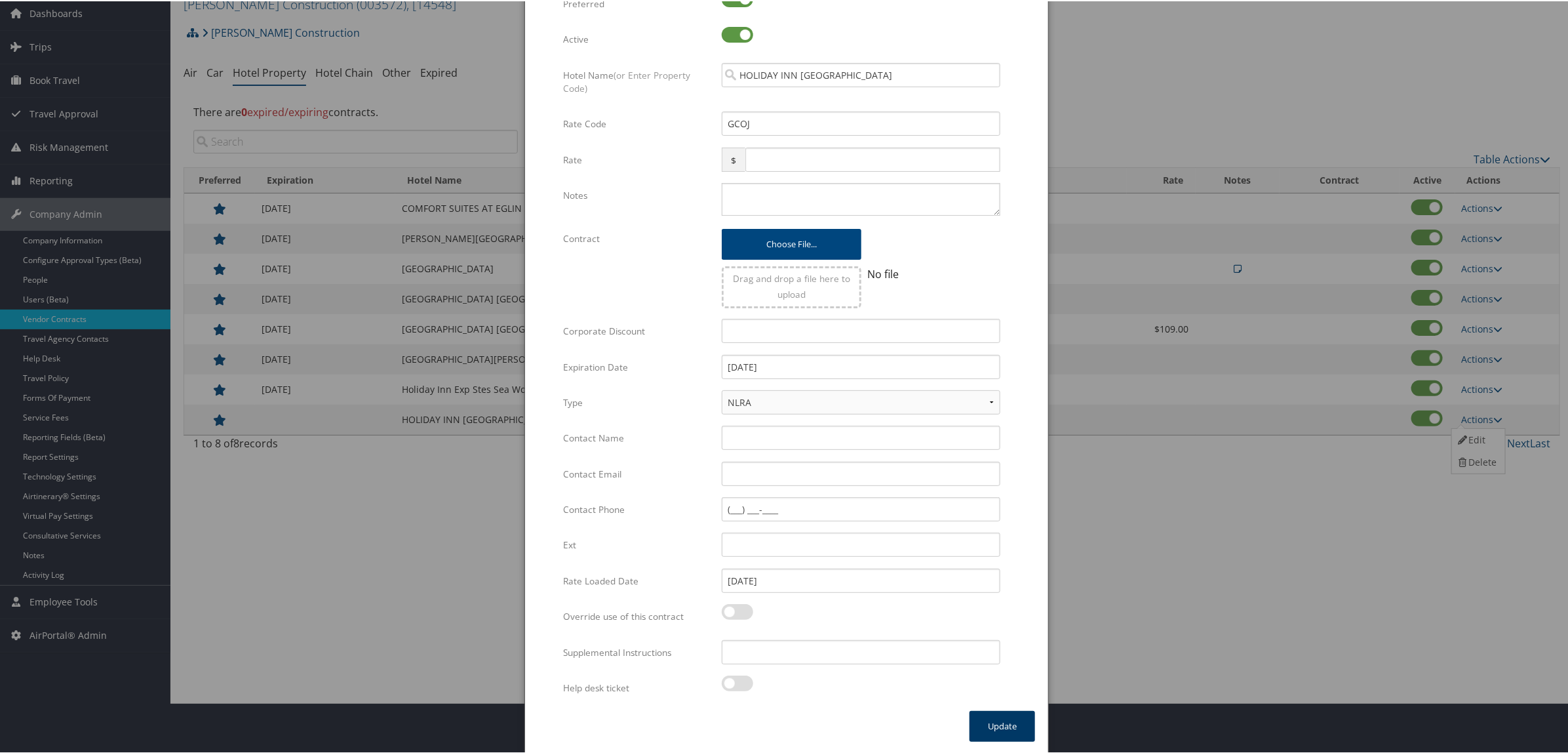
click at [1005, 716] on button "Update" at bounding box center [1002, 725] width 65 height 31
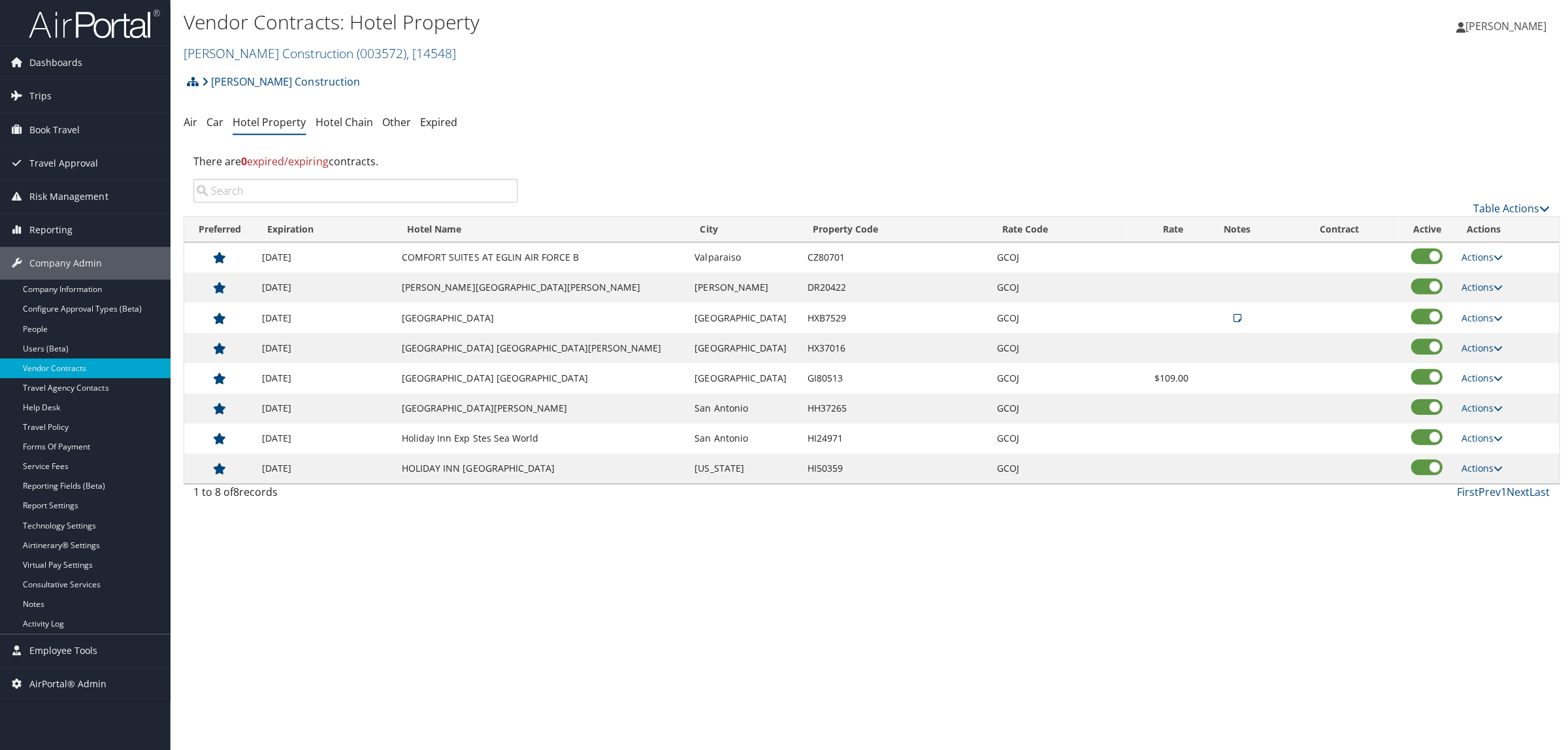
scroll to position [0, 0]
